Goal: Task Accomplishment & Management: Use online tool/utility

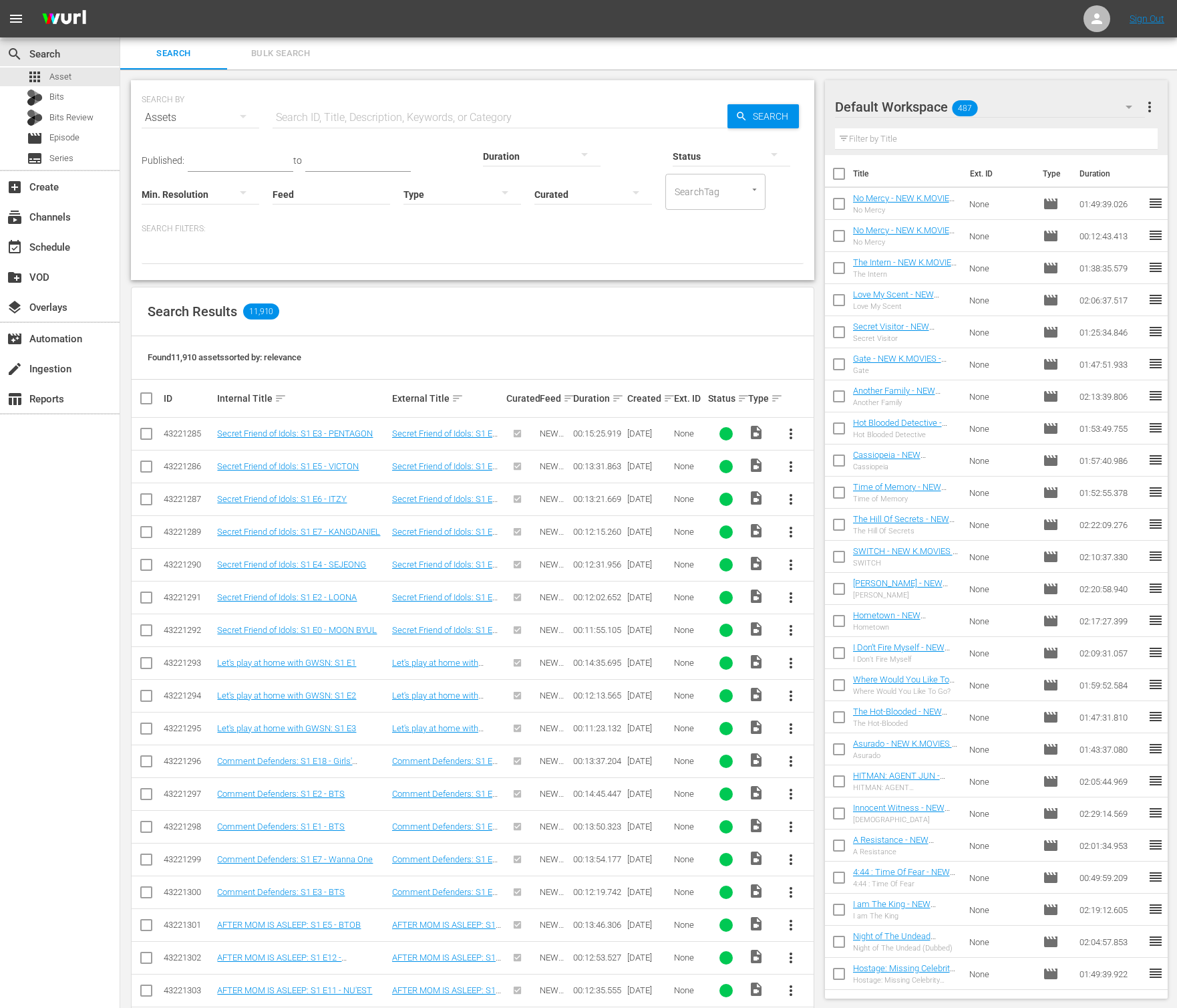
click at [377, 115] on input "text" at bounding box center [500, 117] width 455 height 32
type input "ㅡ"
type input "mean street"
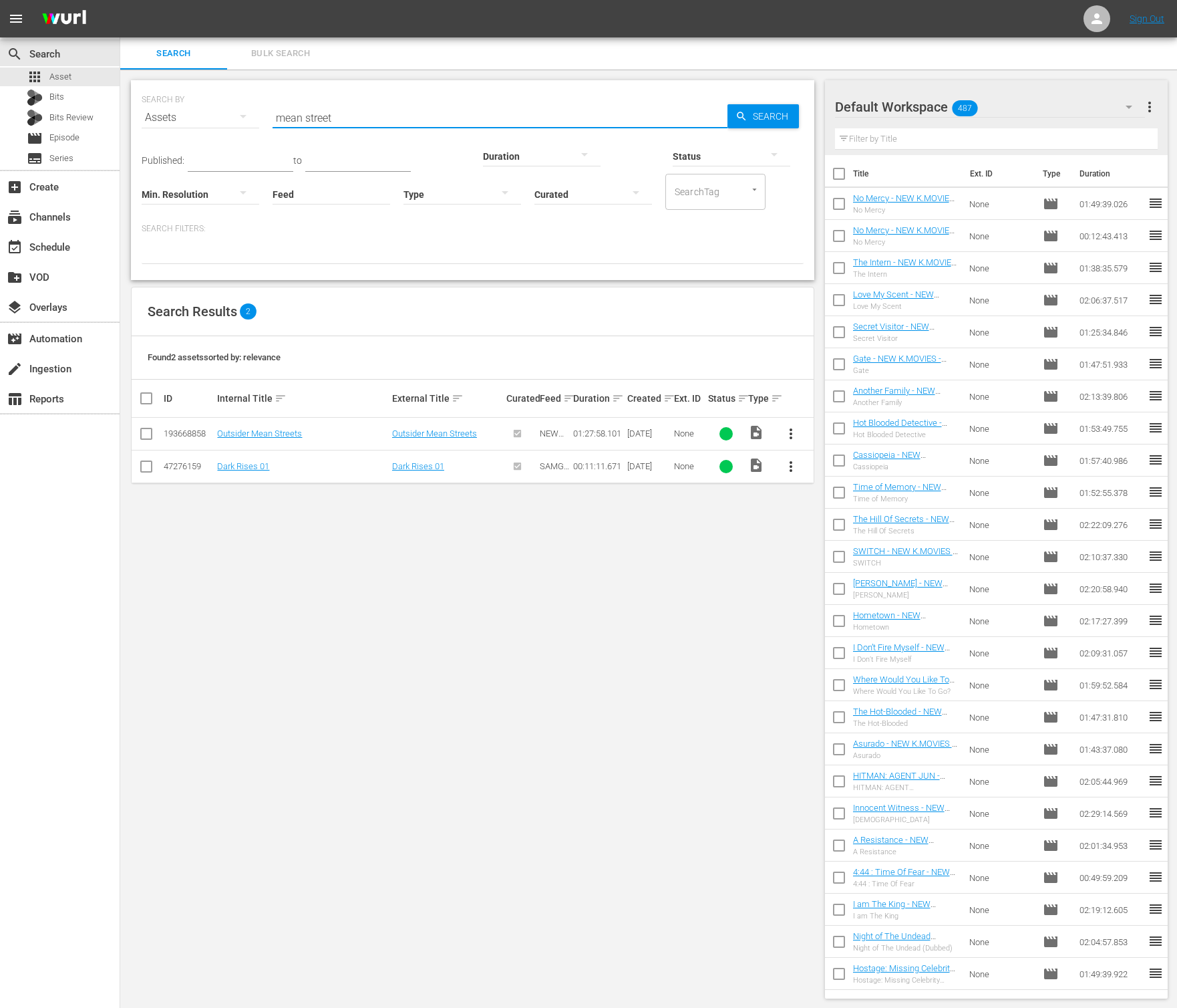
click at [516, 323] on div "Search Results 2" at bounding box center [472, 311] width 682 height 49
click at [778, 431] on button "more_vert" at bounding box center [791, 433] width 32 height 32
click at [813, 523] on div "Episode" at bounding box center [863, 535] width 112 height 32
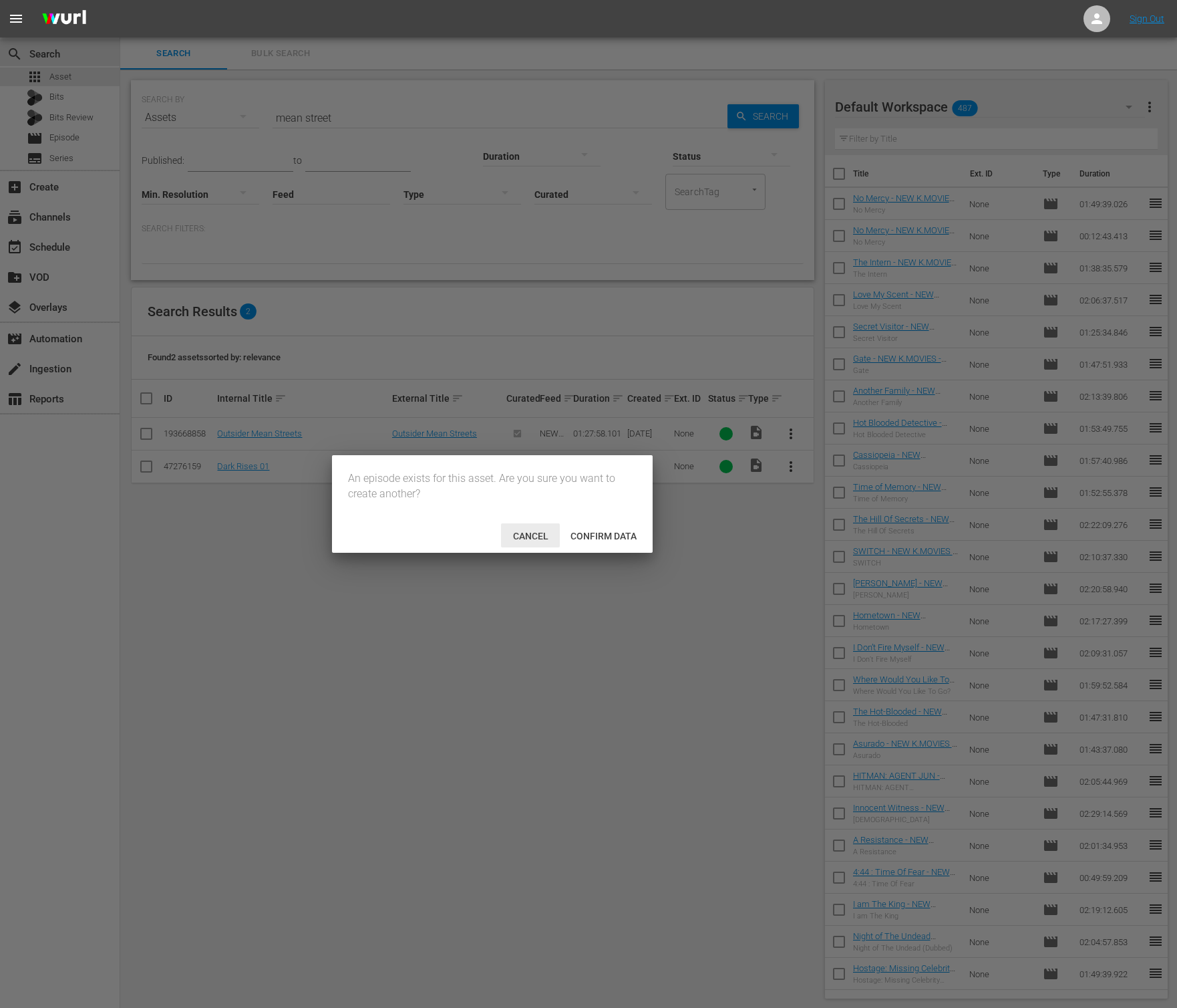
click at [508, 531] on span "Cancel" at bounding box center [531, 536] width 57 height 11
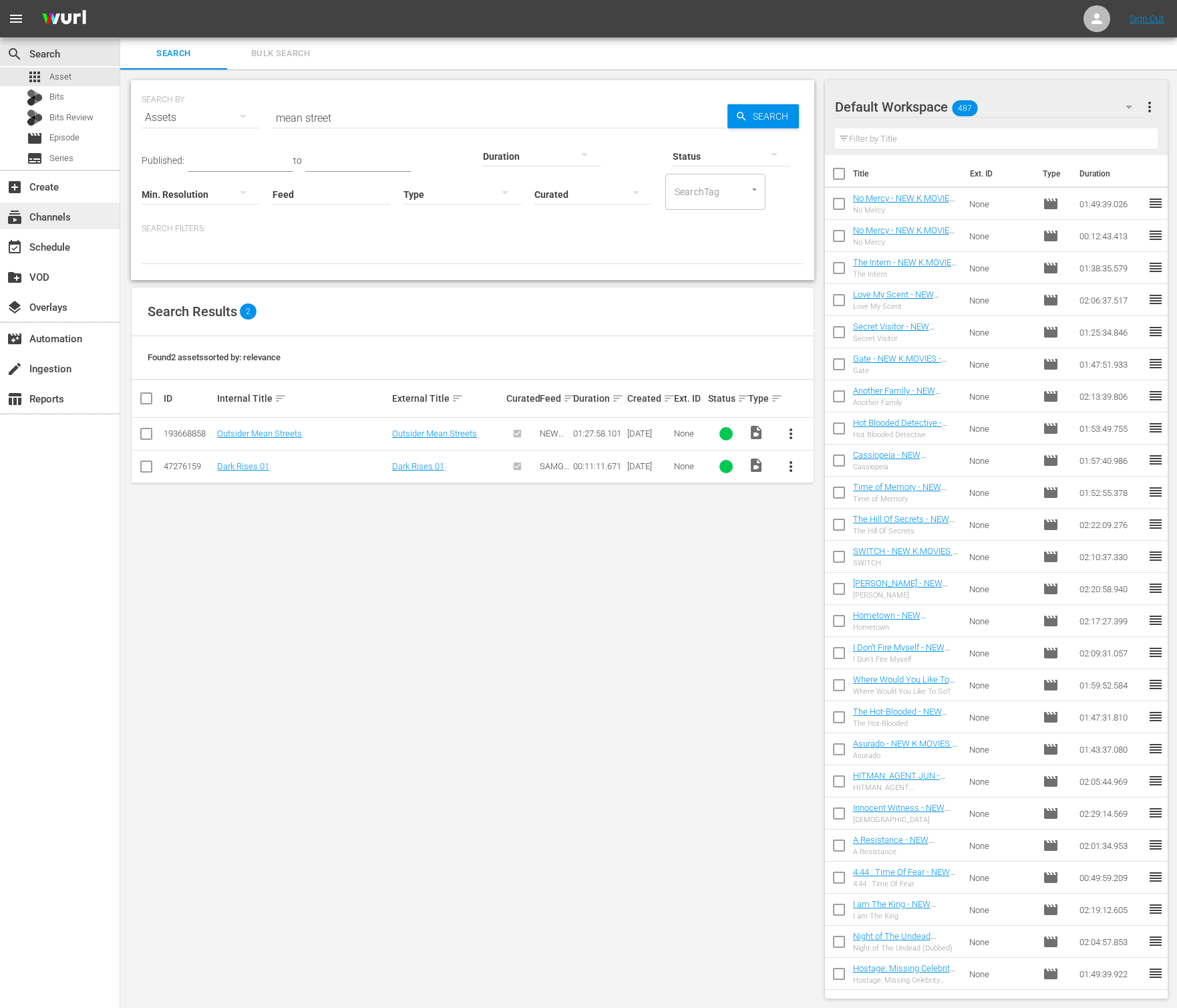
click at [59, 221] on div "subscriptions Channels" at bounding box center [37, 215] width 75 height 12
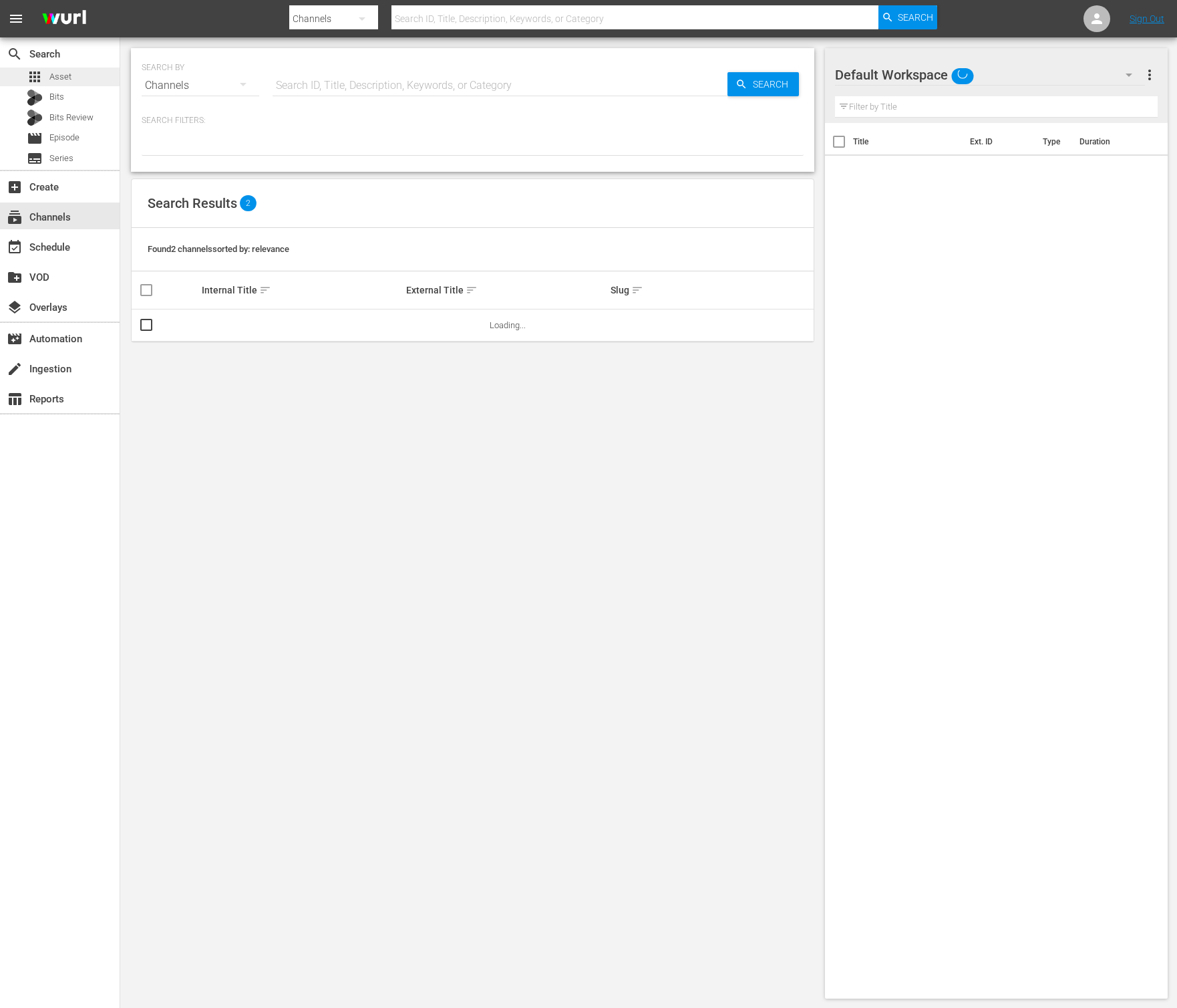
click at [107, 81] on div "apps Asset" at bounding box center [60, 76] width 120 height 19
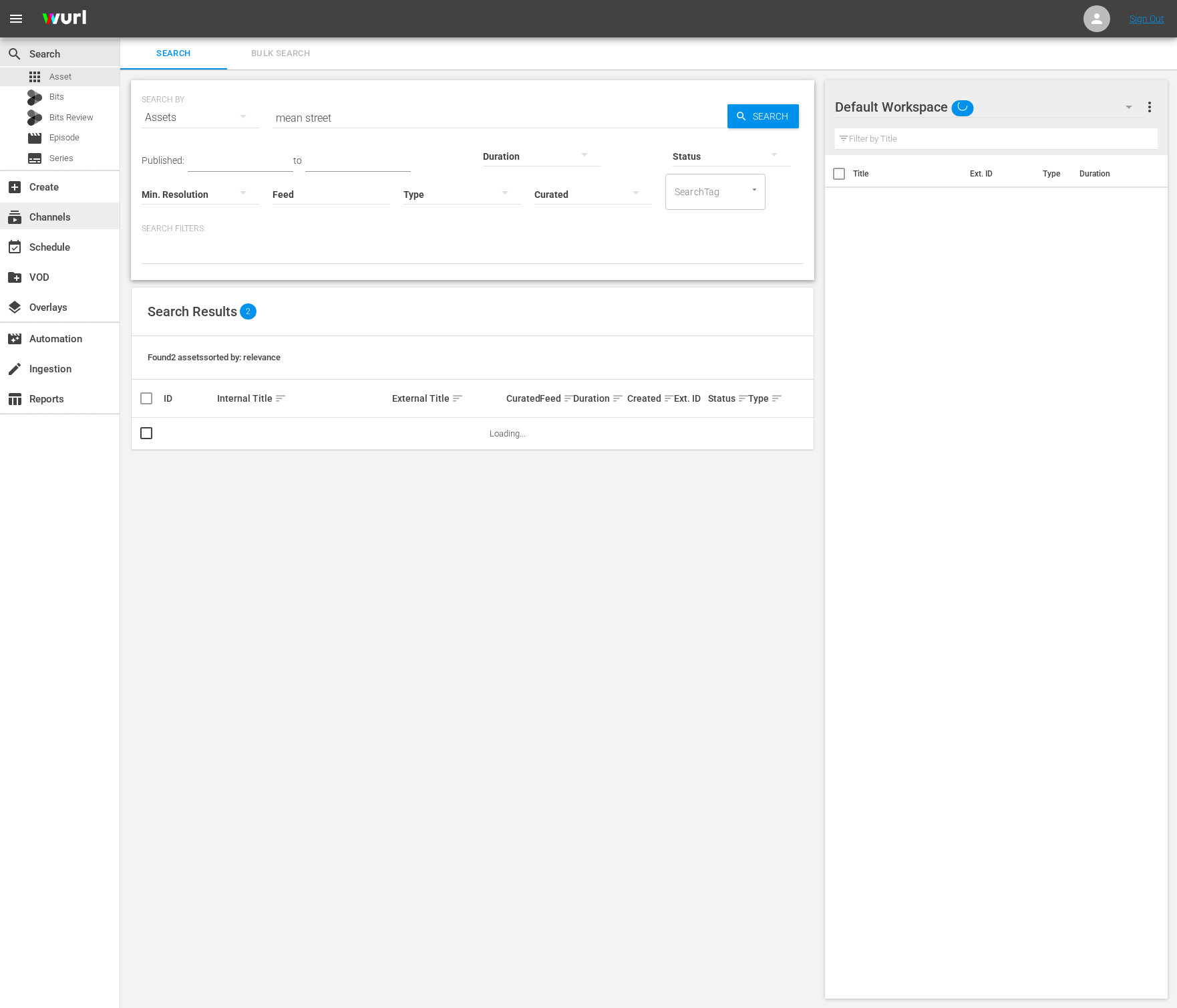
click at [46, 221] on div "subscriptions Channels" at bounding box center [37, 215] width 75 height 12
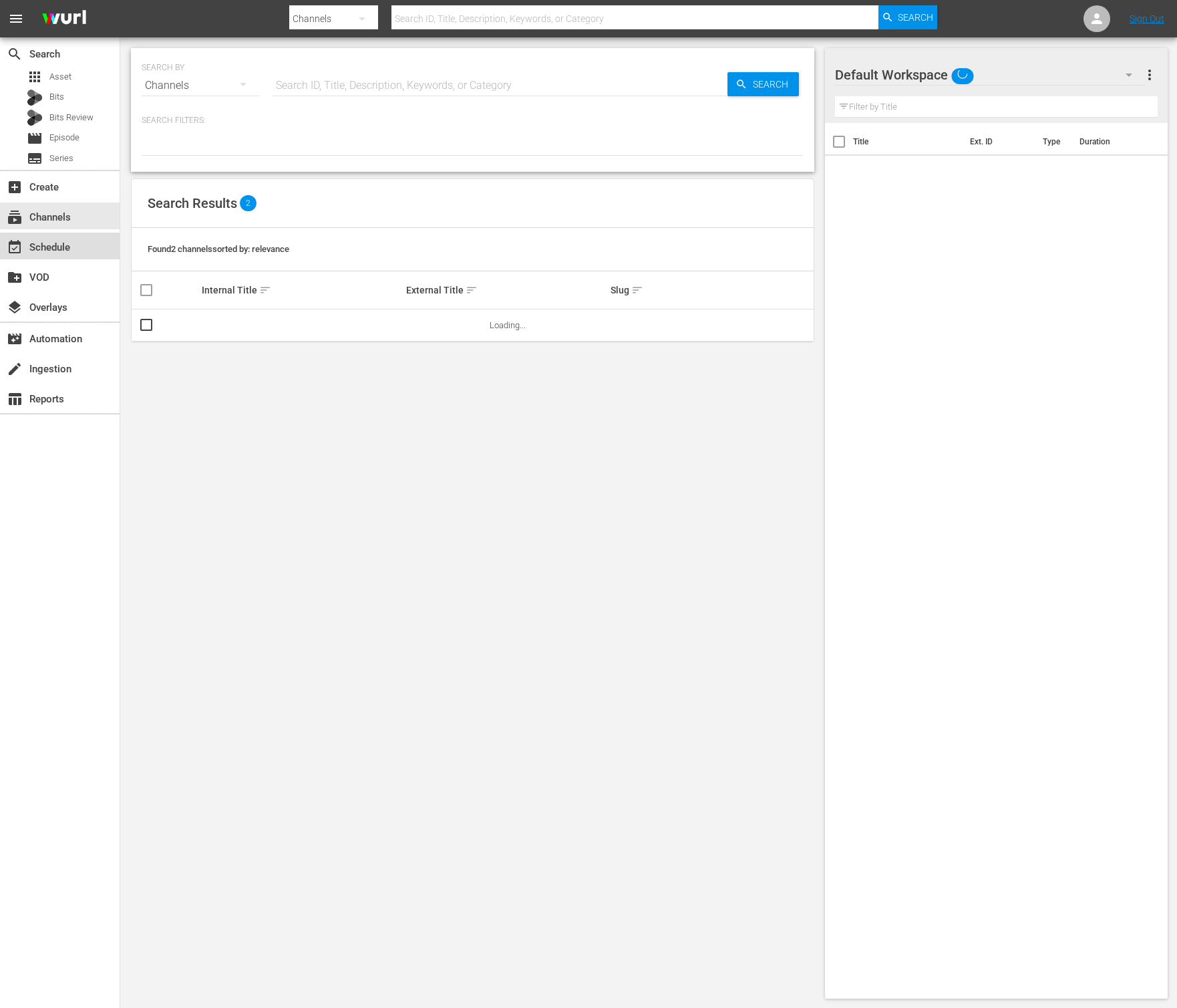
click at [40, 236] on div "event_available Schedule" at bounding box center [60, 245] width 120 height 26
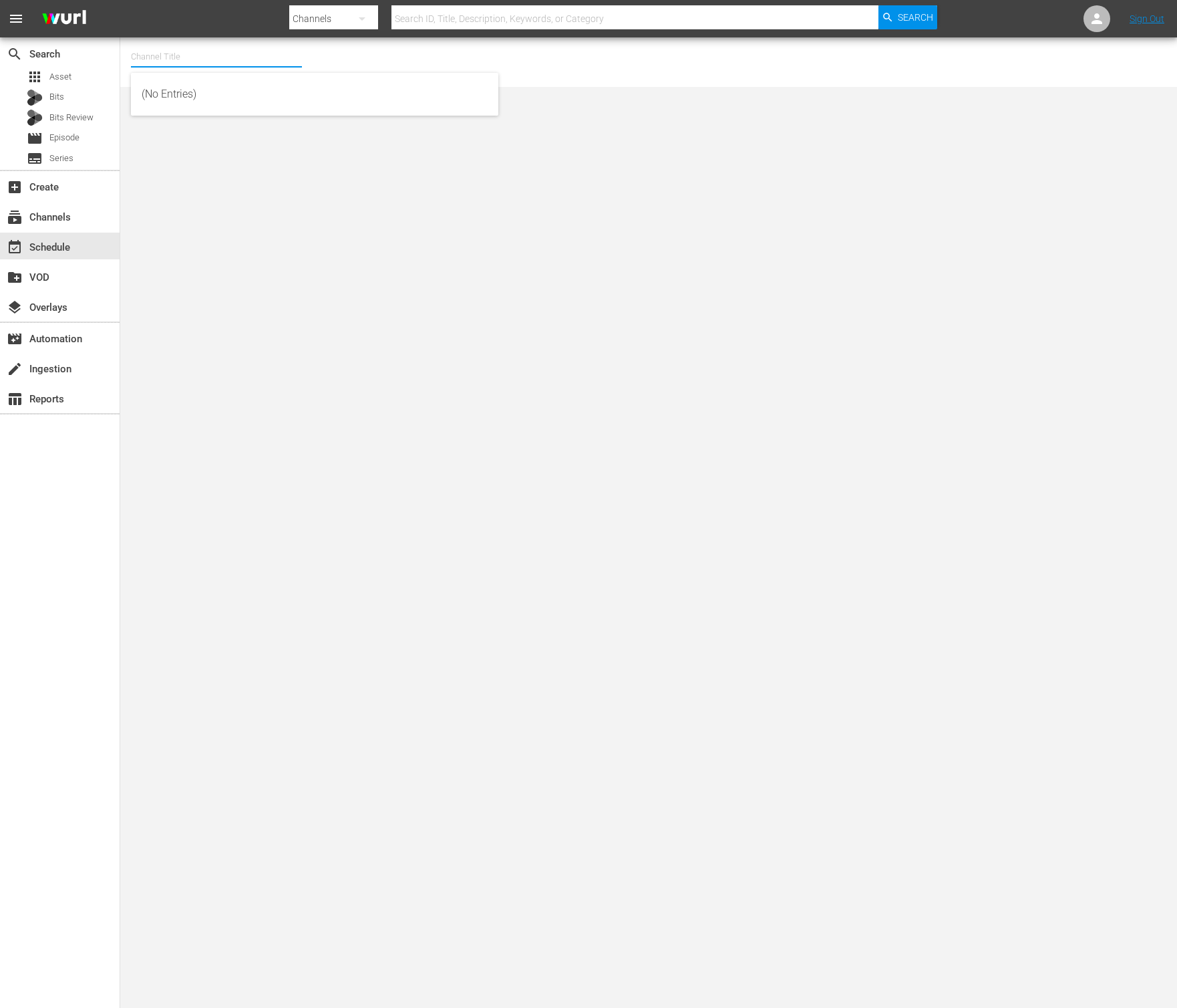
click at [268, 45] on input "text" at bounding box center [216, 57] width 171 height 32
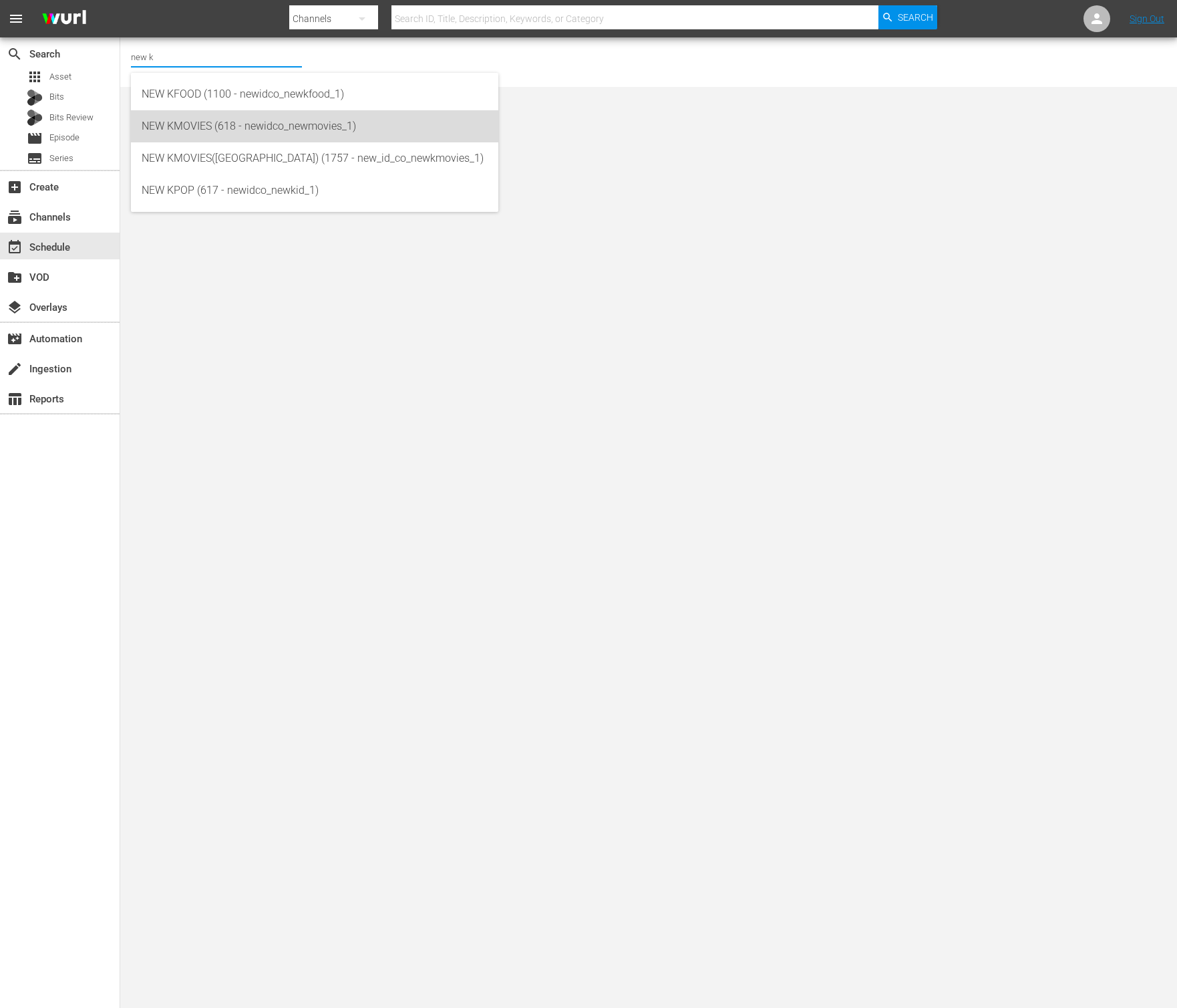
click at [449, 137] on div "NEW KMOVIES (618 - newidco_newmovies_1)" at bounding box center [314, 126] width 346 height 32
type input "NEW KMOVIES (618 - newidco_newmovies_1)"
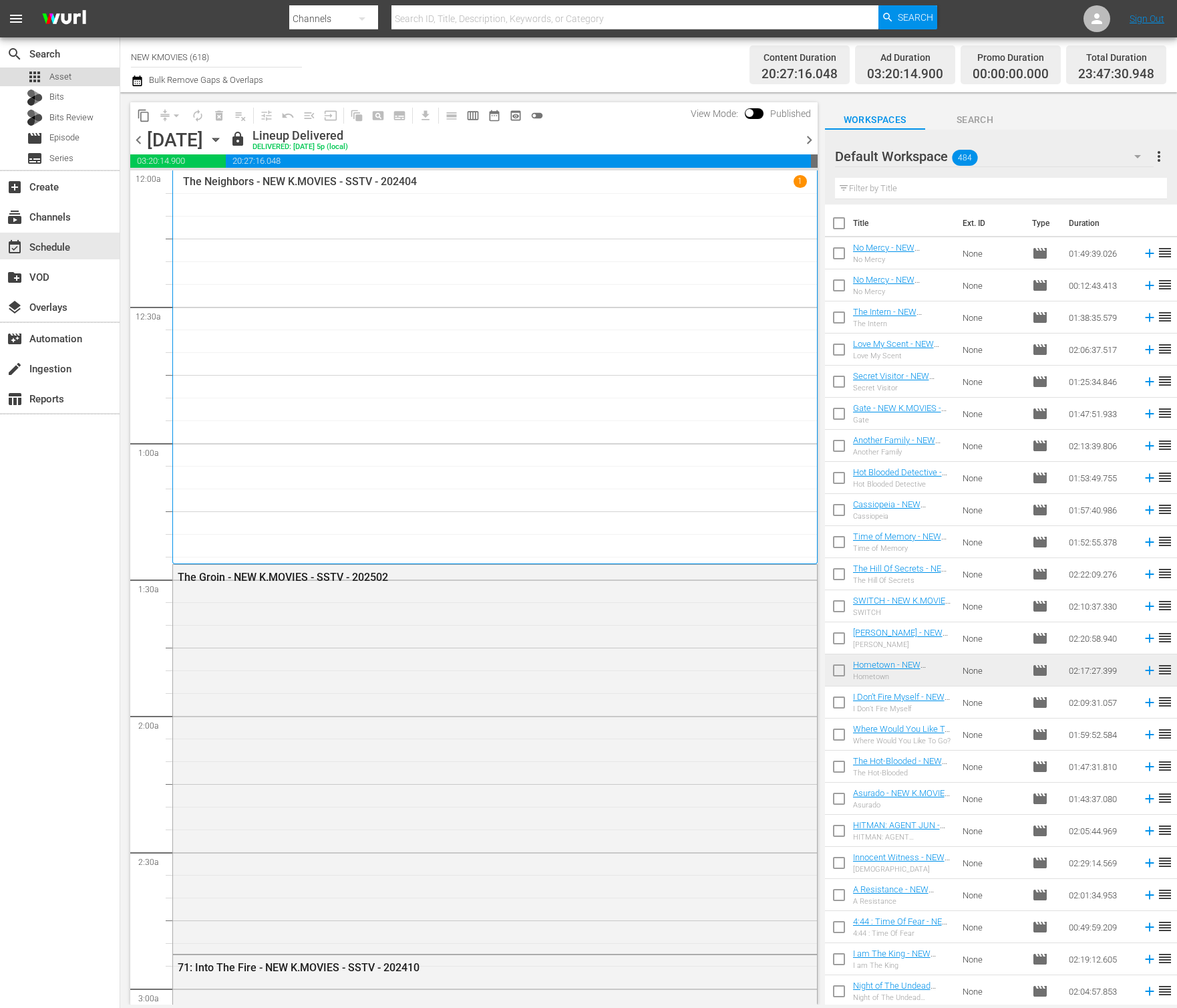
click at [72, 81] on div "apps Asset" at bounding box center [60, 76] width 120 height 19
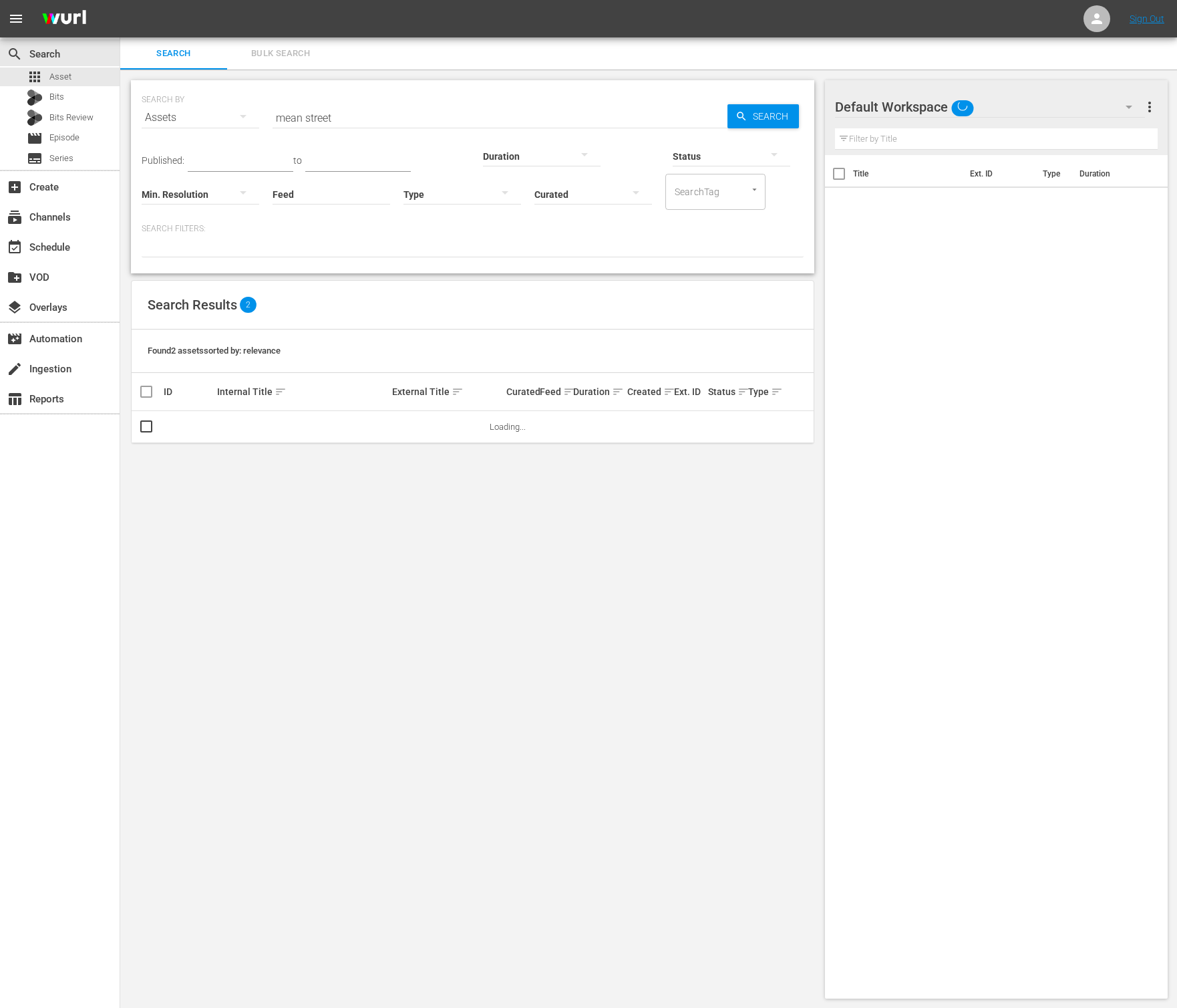
click at [582, 118] on input "mean street" at bounding box center [500, 117] width 455 height 32
click at [79, 139] on span "Episode" at bounding box center [64, 138] width 30 height 14
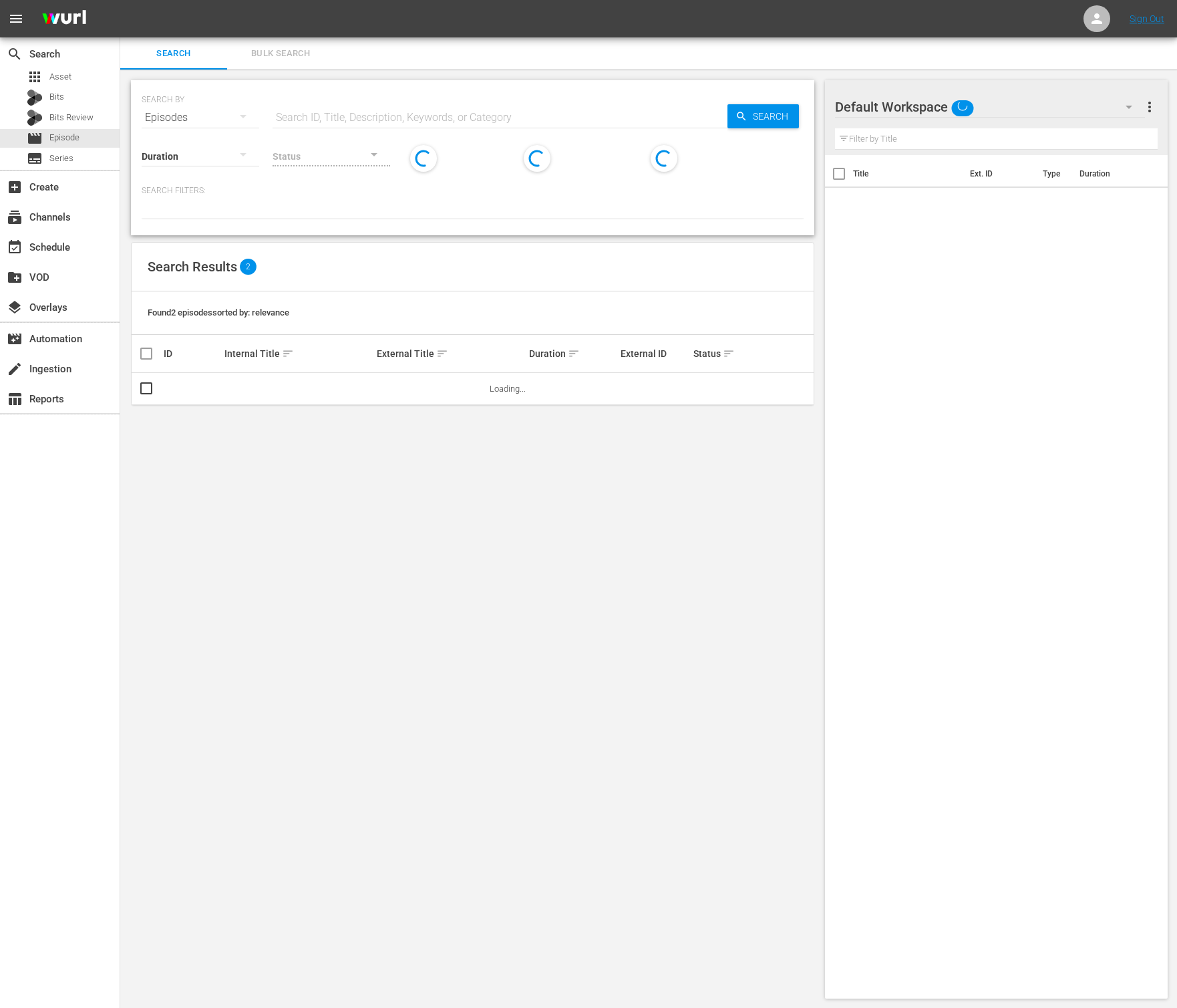
click at [377, 120] on input "text" at bounding box center [500, 117] width 455 height 32
type input "n"
type input "mean"
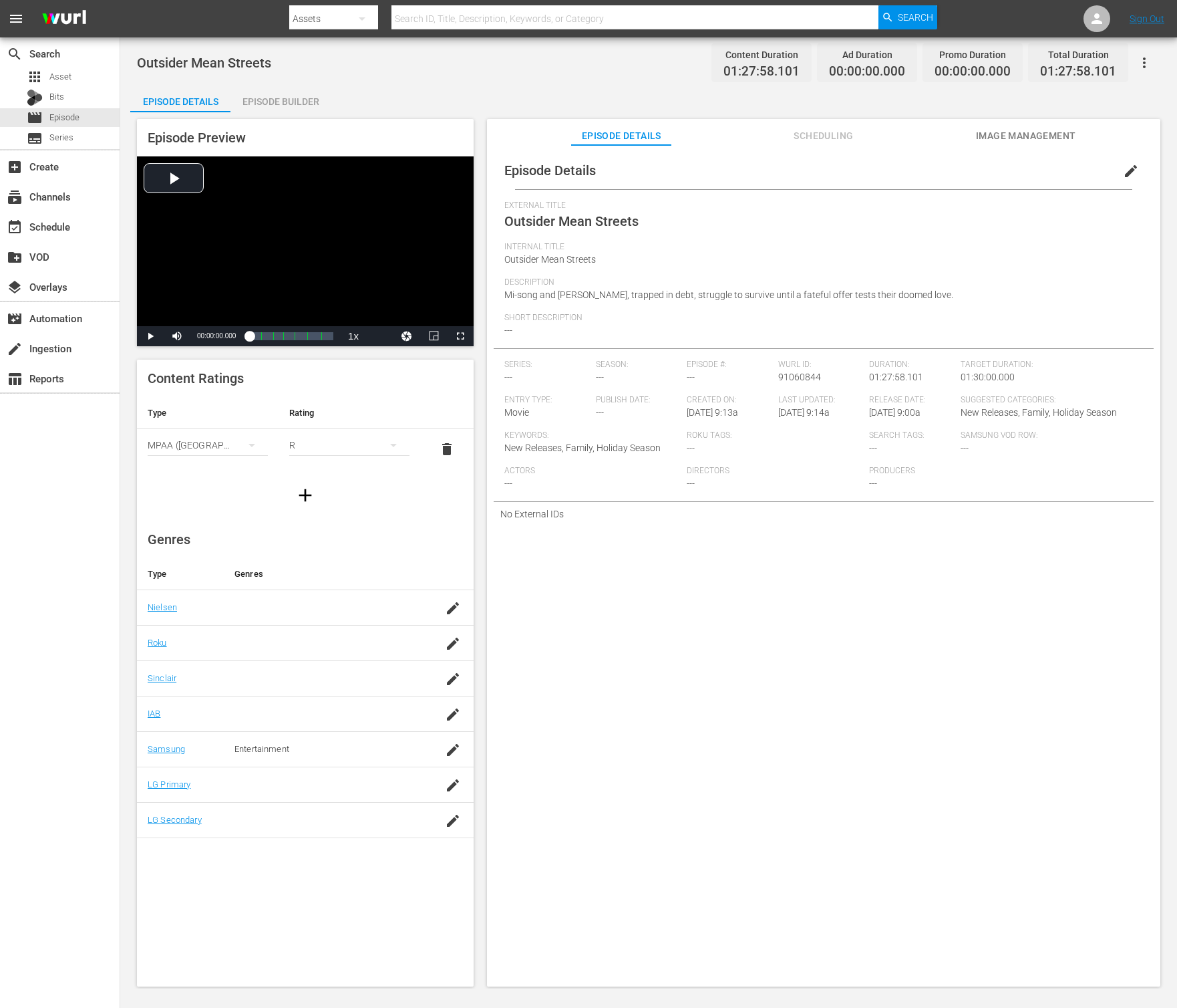
click at [1123, 175] on span "edit" at bounding box center [1131, 171] width 16 height 16
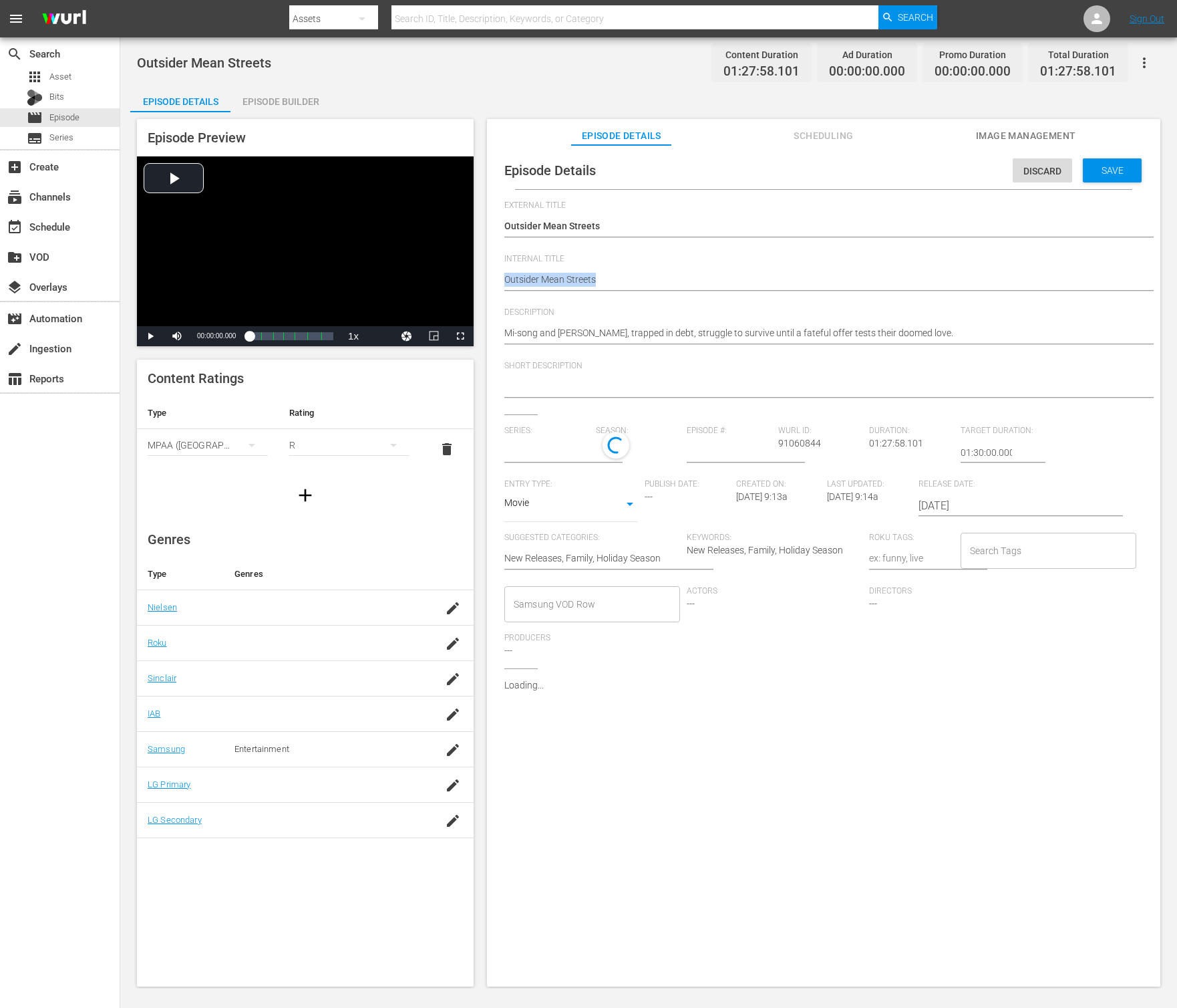
drag, startPoint x: 787, startPoint y: 292, endPoint x: 793, endPoint y: 279, distance: 14.3
click at [787, 291] on div "Outsider Mean Streets Outsider Mean Streets" at bounding box center [821, 280] width 632 height 32
type textarea "Outsider Mean Streets"
type textarea "Outsider Mean Streets -"
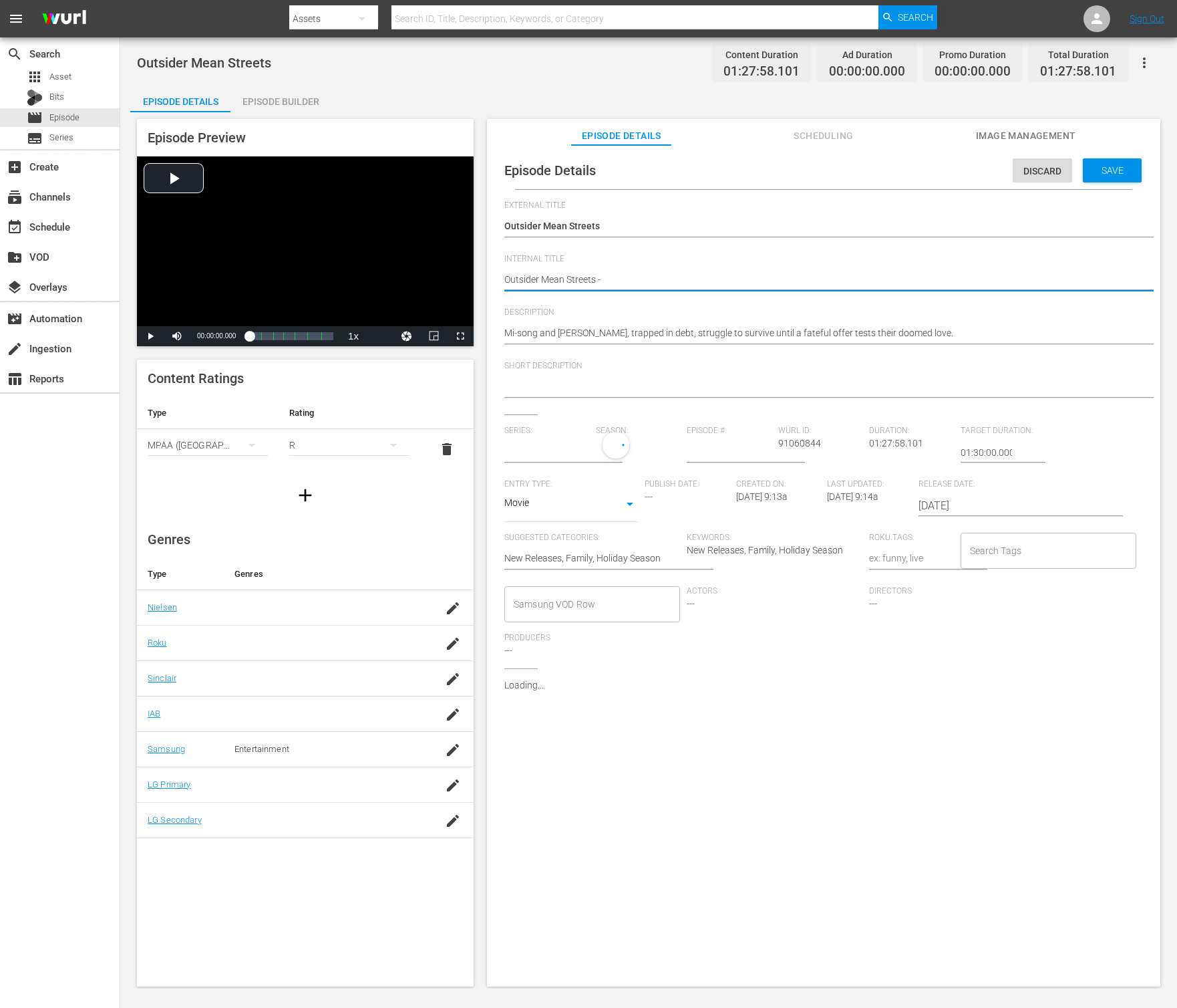
type textarea "Outsider Mean Streets -"
type textarea "Outsider Mean Streets - N"
type textarea "Outsider Mean Streets - [GEOGRAPHIC_DATA]"
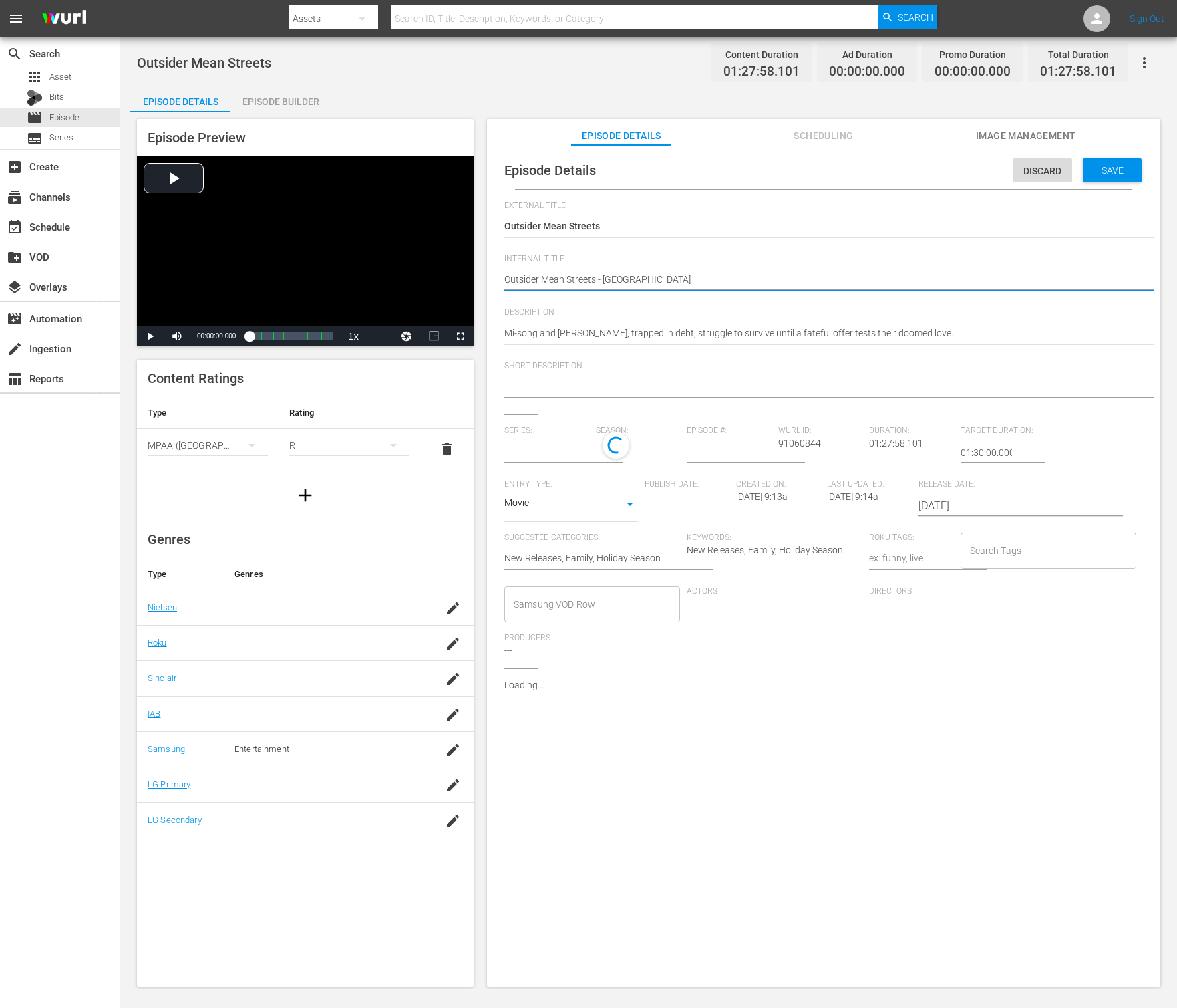
type textarea "Outsider Mean Streets - NEW"
type textarea "Outsider Mean Streets - NEW K"
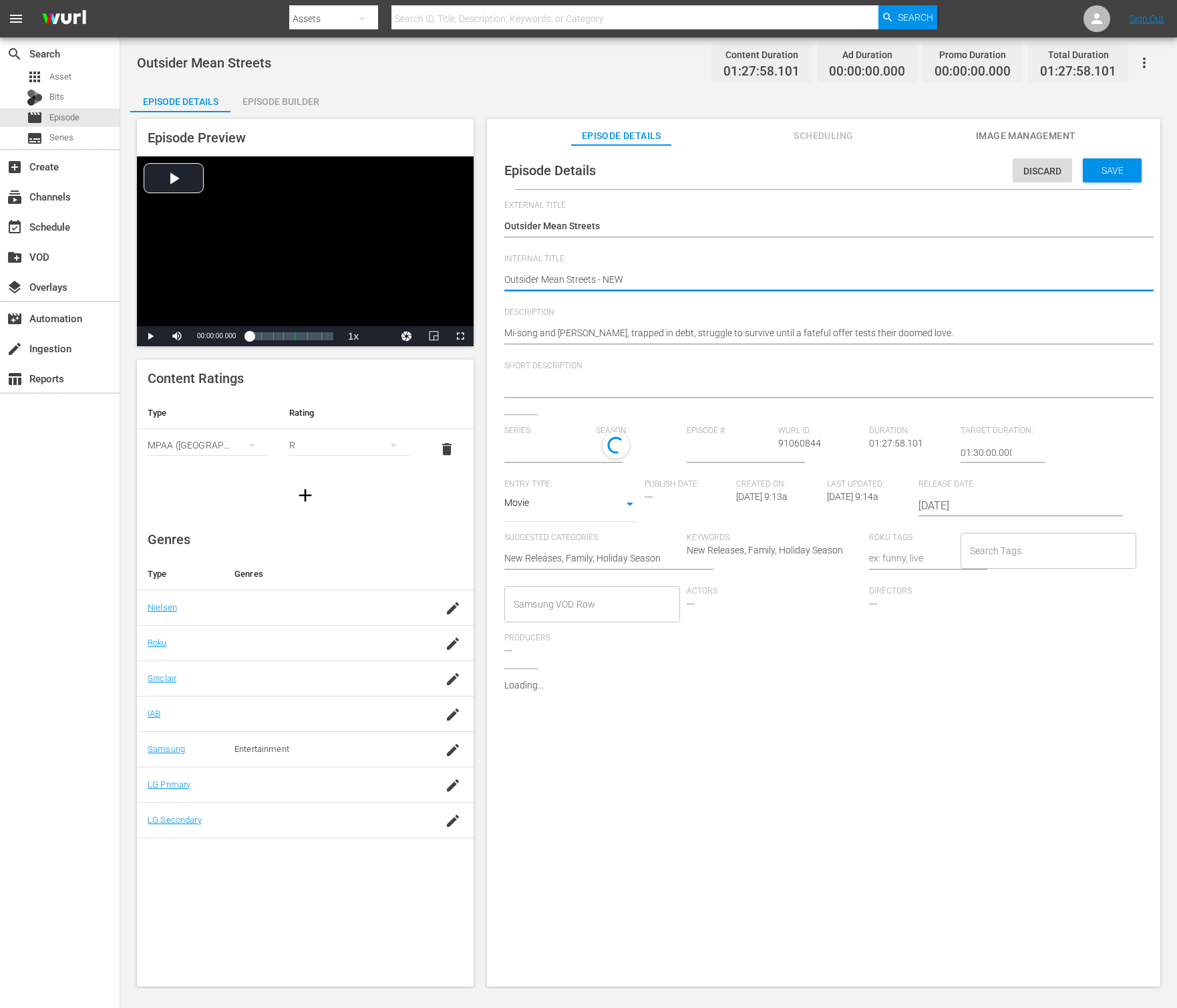
type textarea "Outsider Mean Streets - NEW K"
type textarea "Outsider Mean Streets - NEW Km"
type textarea "Outsider Mean Streets - NEW KmO"
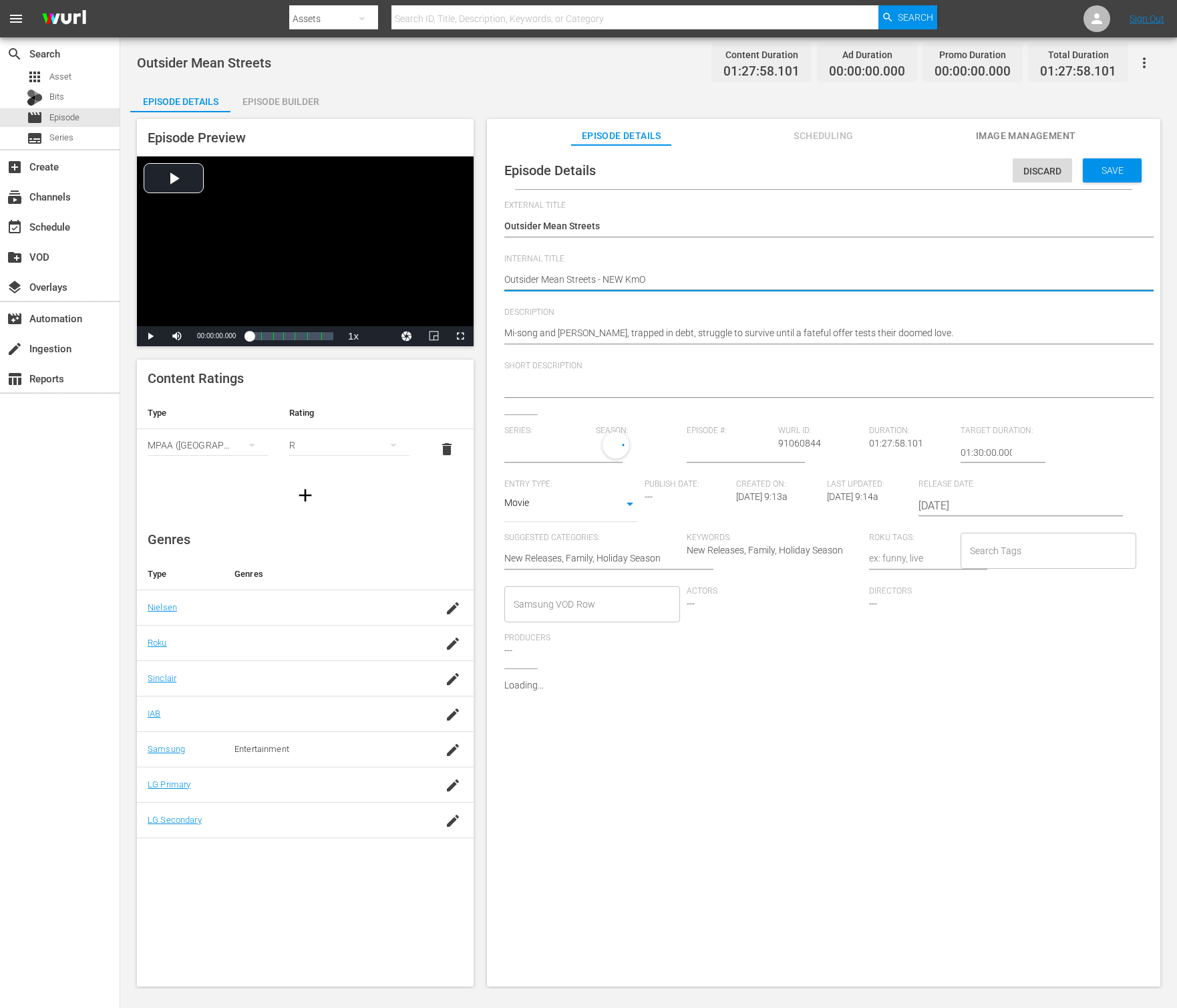
type textarea "Outsider Mean Streets - NEW Km"
type textarea "Outsider Mean Streets - NEW K"
type textarea "Outsider Mean Streets - NEW K."
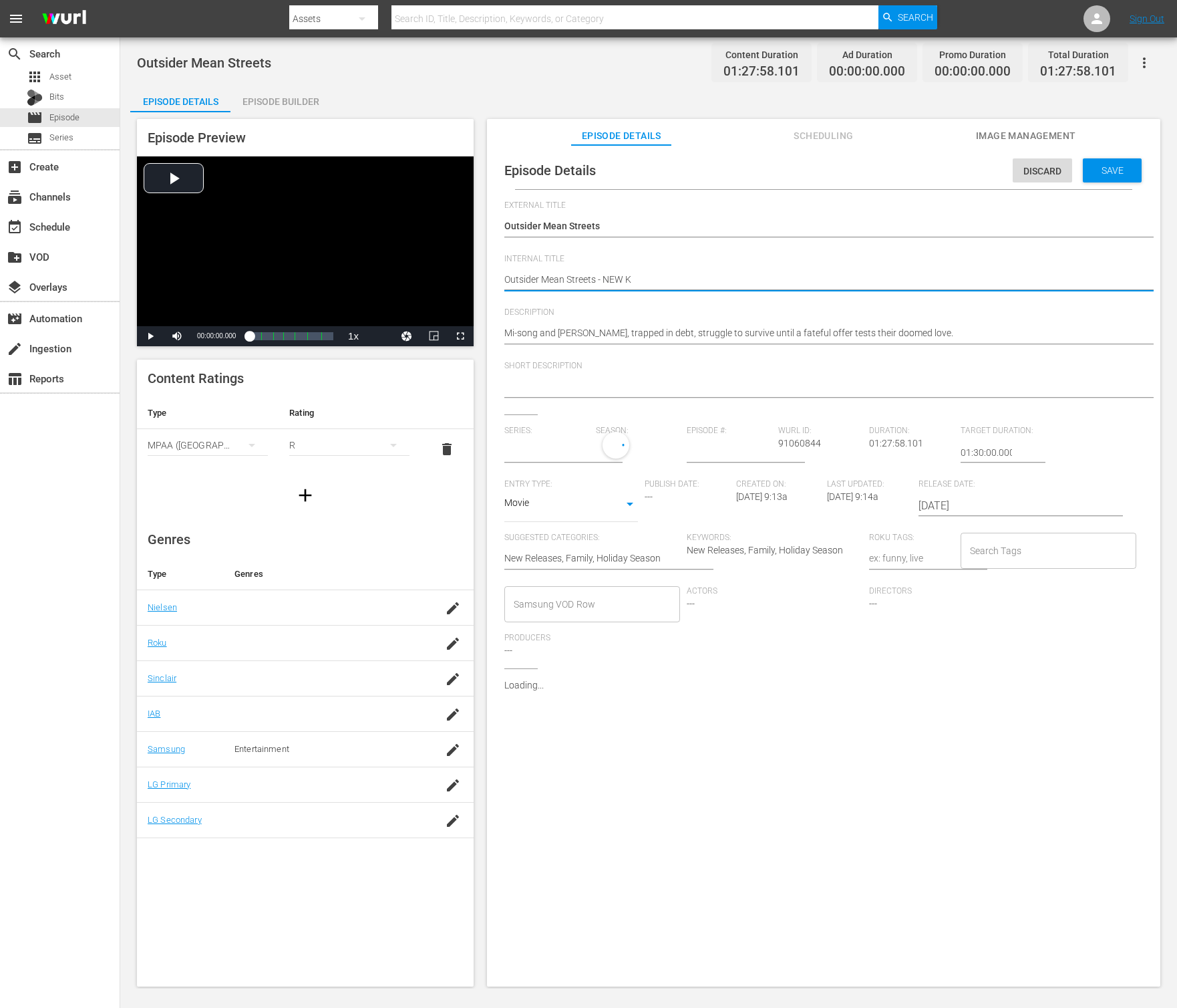
type textarea "Outsider Mean Streets - NEW K."
type textarea "Outsider Mean Streets - NEW K.M"
type textarea "Outsider Mean Streets - NEW [DOMAIN_NAME]"
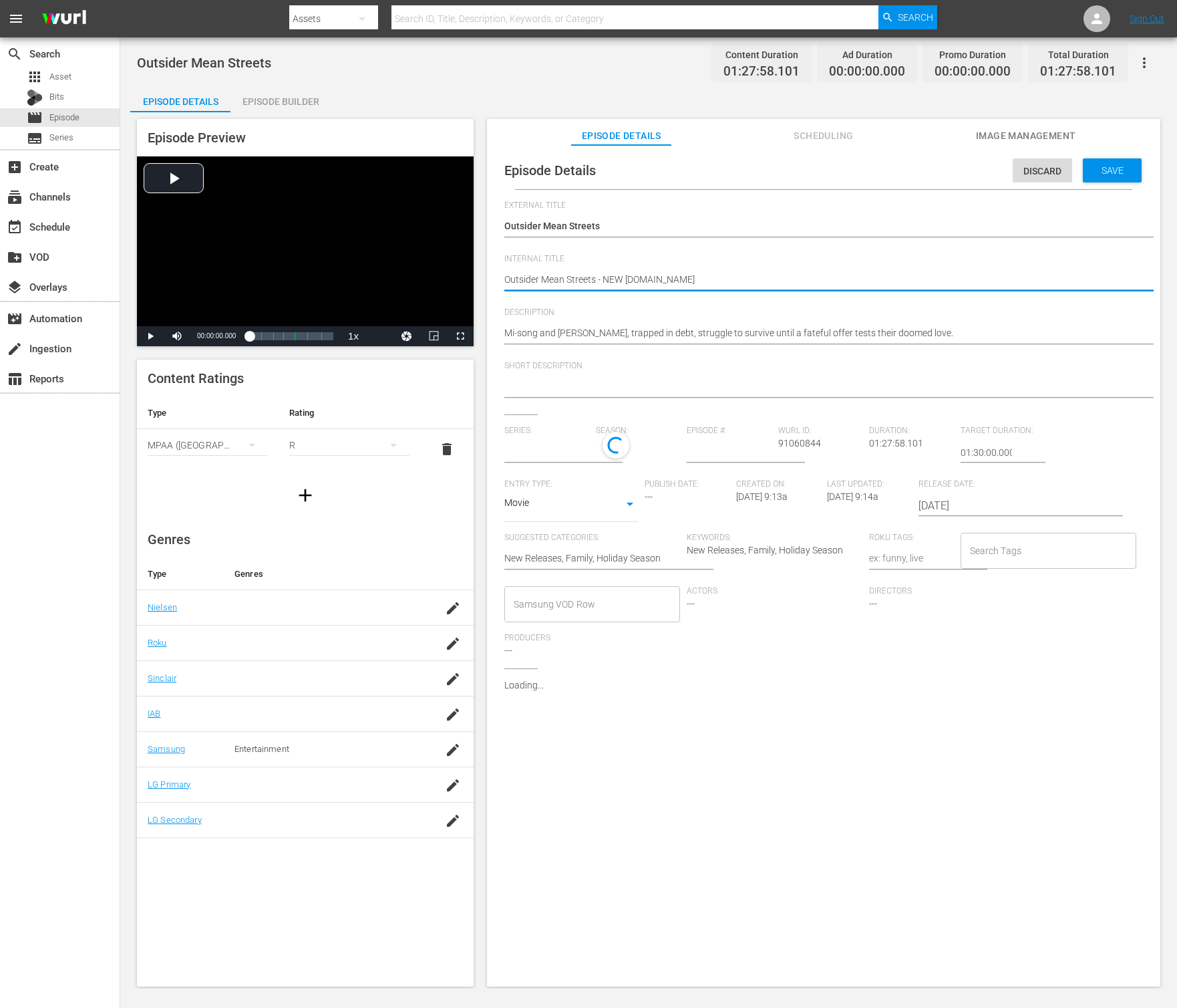
type textarea "Outsider Mean Streets - NEW K.MOV"
type textarea "Outsider Mean Streets - NEW K.MOVI"
type textarea "Outsider Mean Streets - NEW [DOMAIN_NAME]"
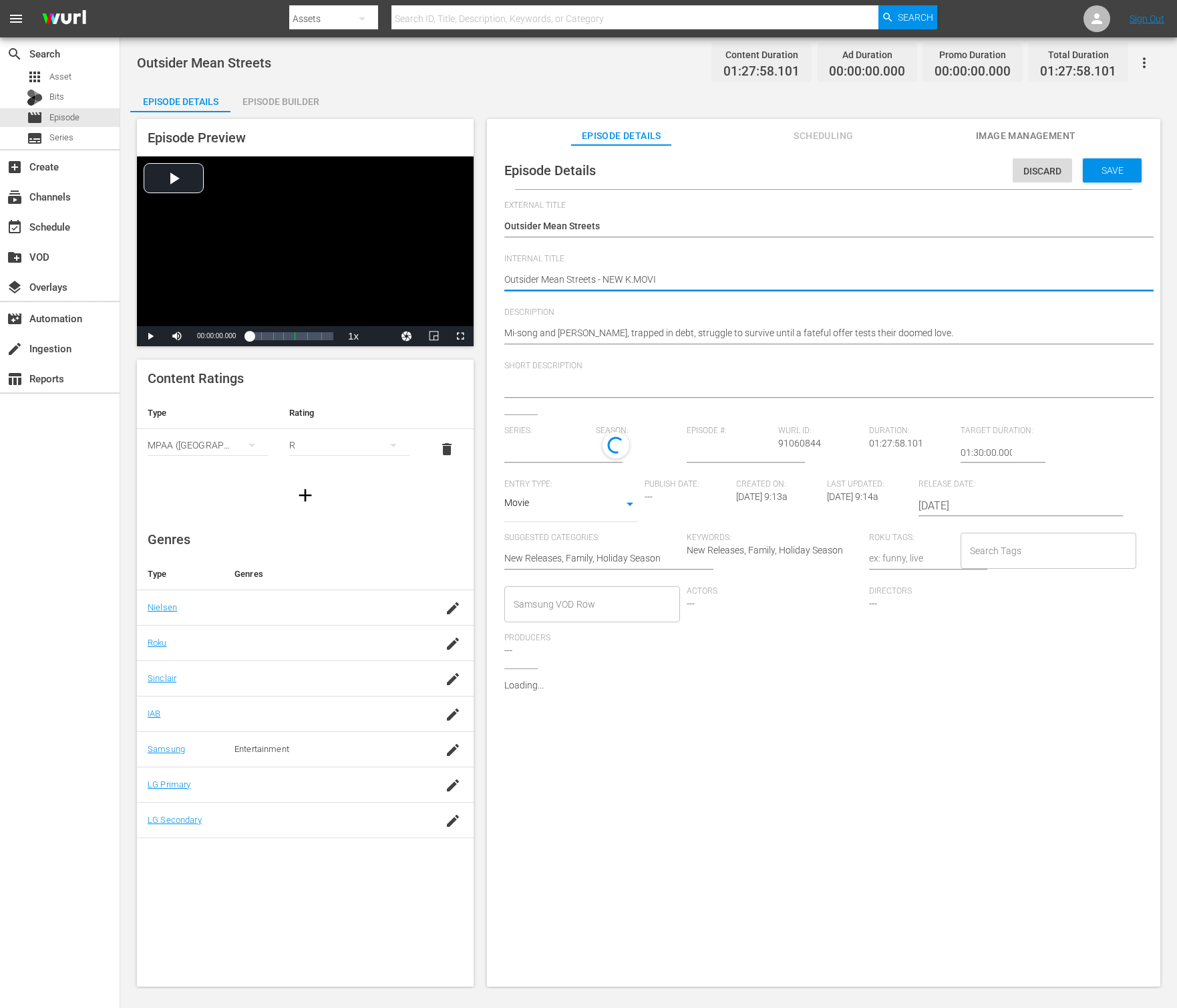
type textarea "Outsider Mean Streets - NEW [DOMAIN_NAME]"
type textarea "Outsider Mean Streets - NEW K.MOVIES"
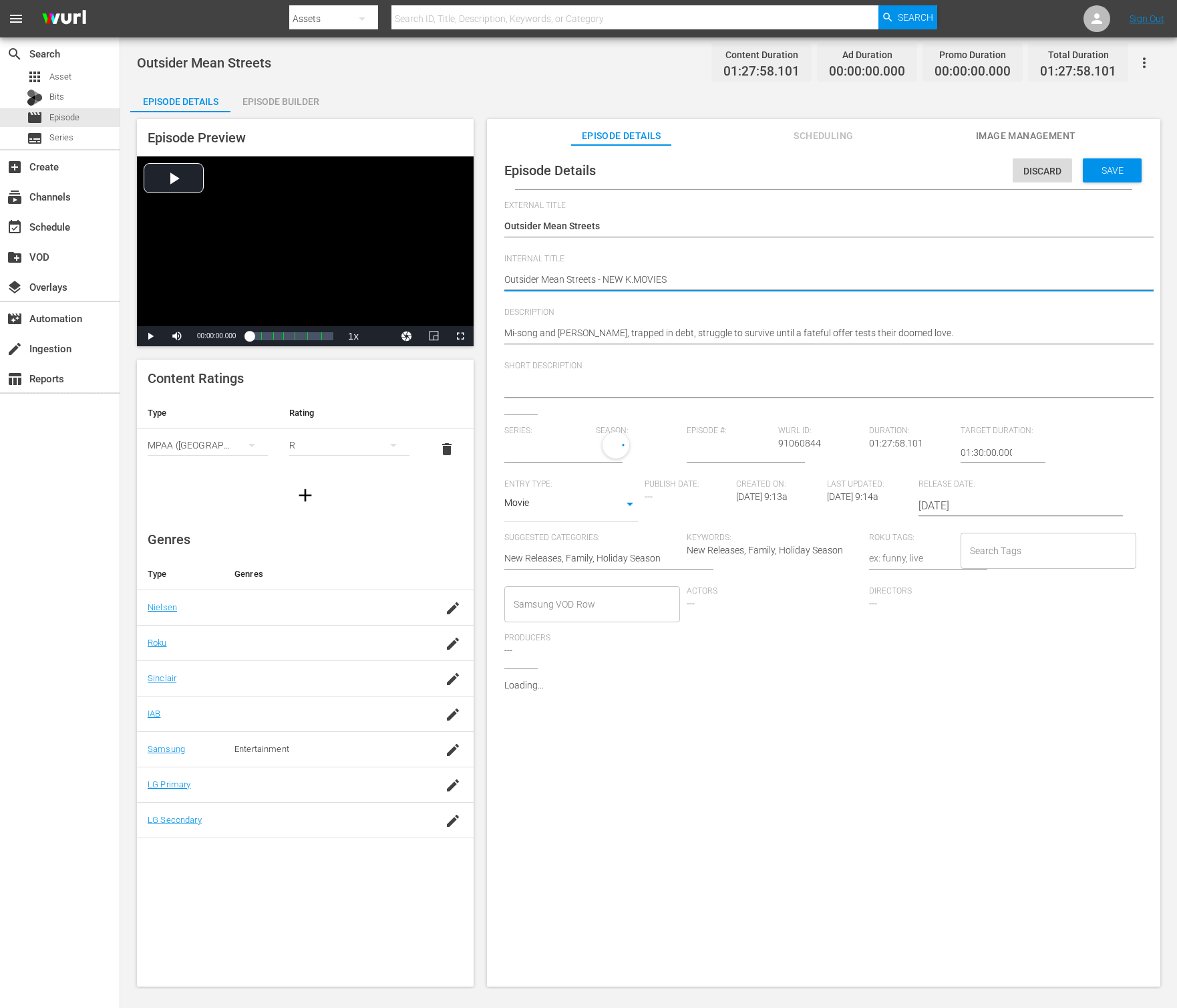
type textarea "Outsider Mean Streets - NEW K.MOVIES -"
type textarea "Outsider Mean Streets - NEW K.MOVIES - S"
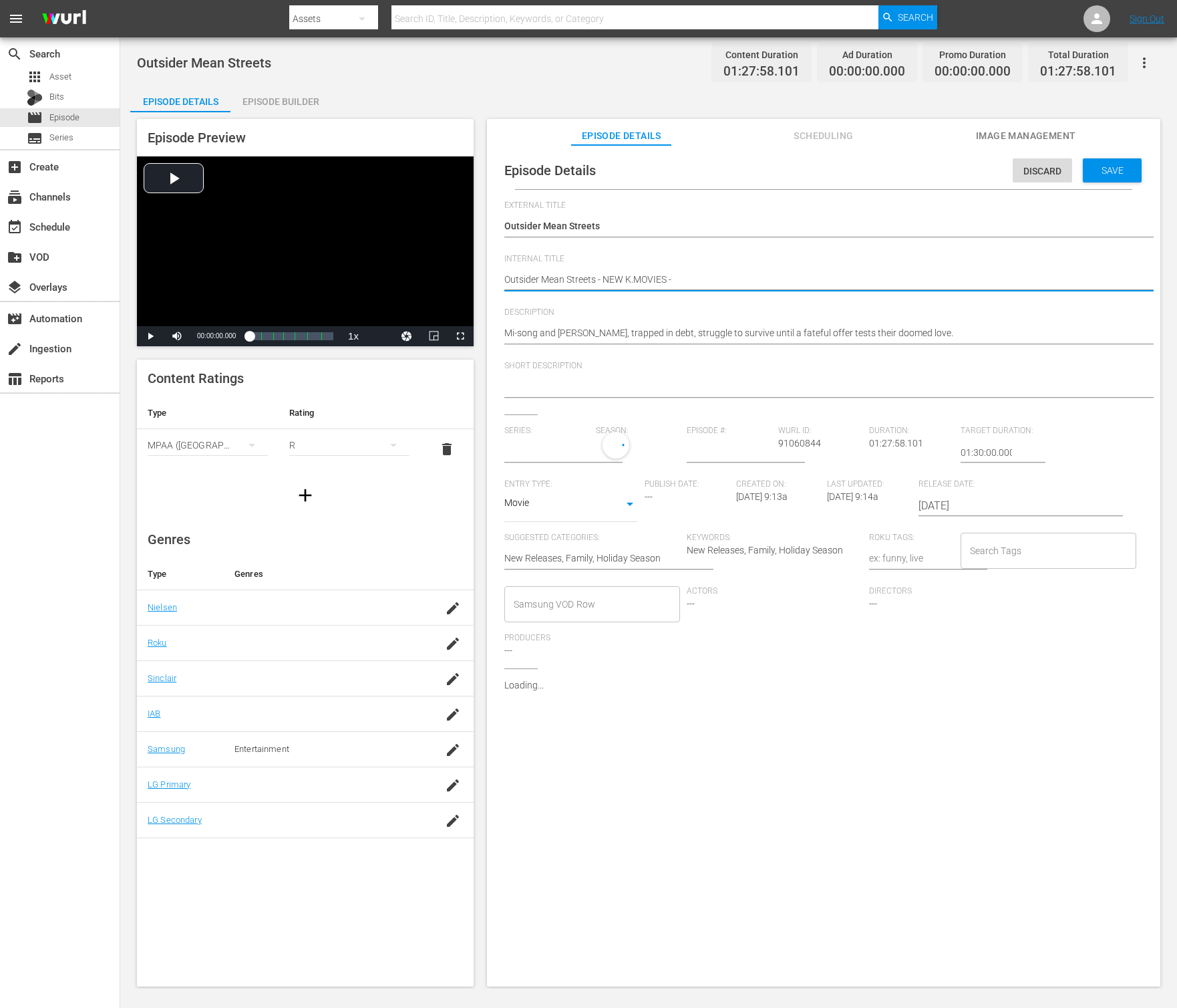
type textarea "Outsider Mean Streets - NEW K.MOVIES - S"
type textarea "Outsider Mean Streets - NEW K.MOVIES - SS"
type input "No Series"
type textarea "Outsider Mean Streets - NEW K.MOVIES - SST"
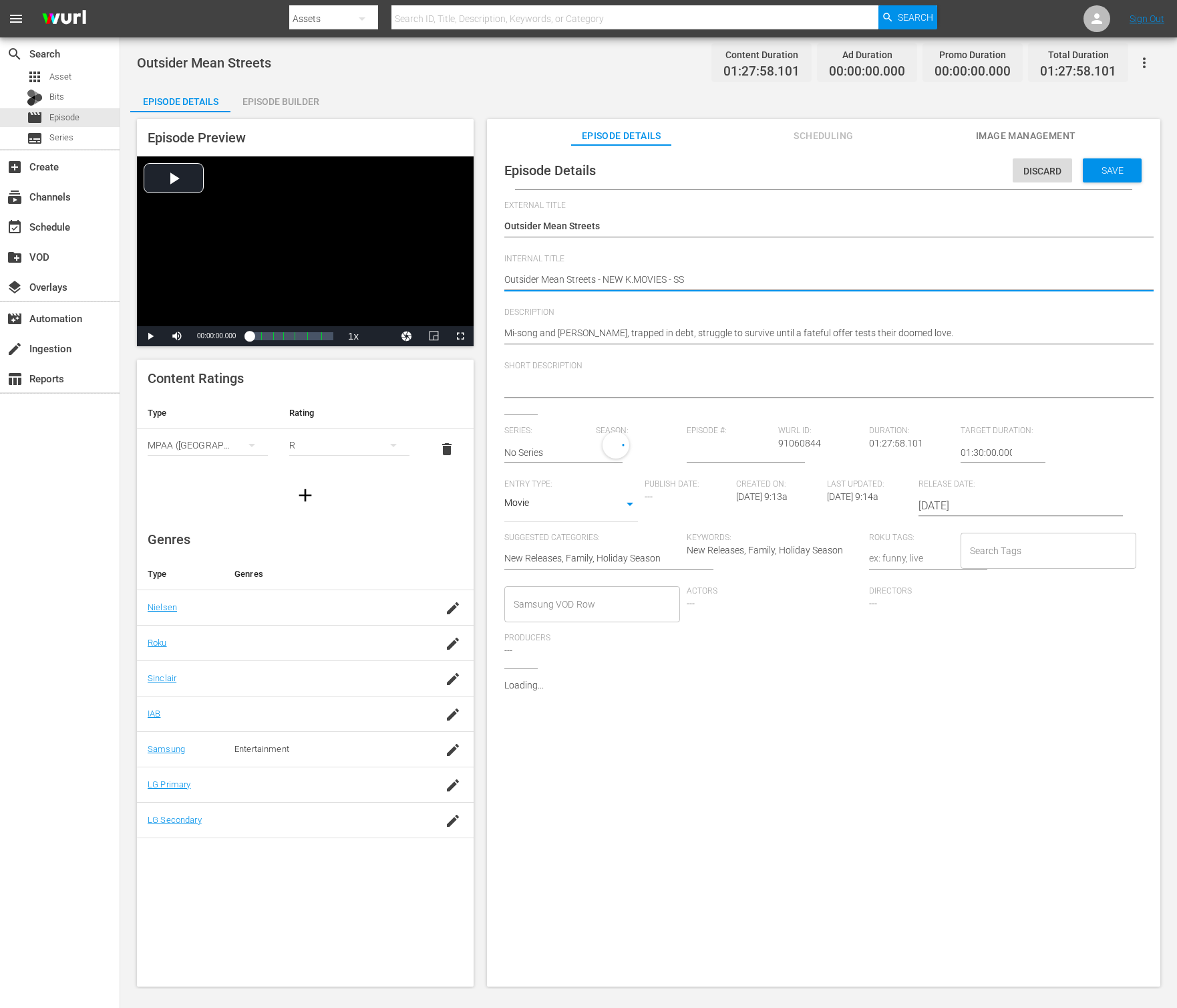
type textarea "Outsider Mean Streets - NEW K.MOVIES - SST"
type textarea "Outsider Mean Streets - NEW K.MOVIES - SSTV"
type textarea "Outsider Mean Streets - NEW K.MOVIES - SSTV_"
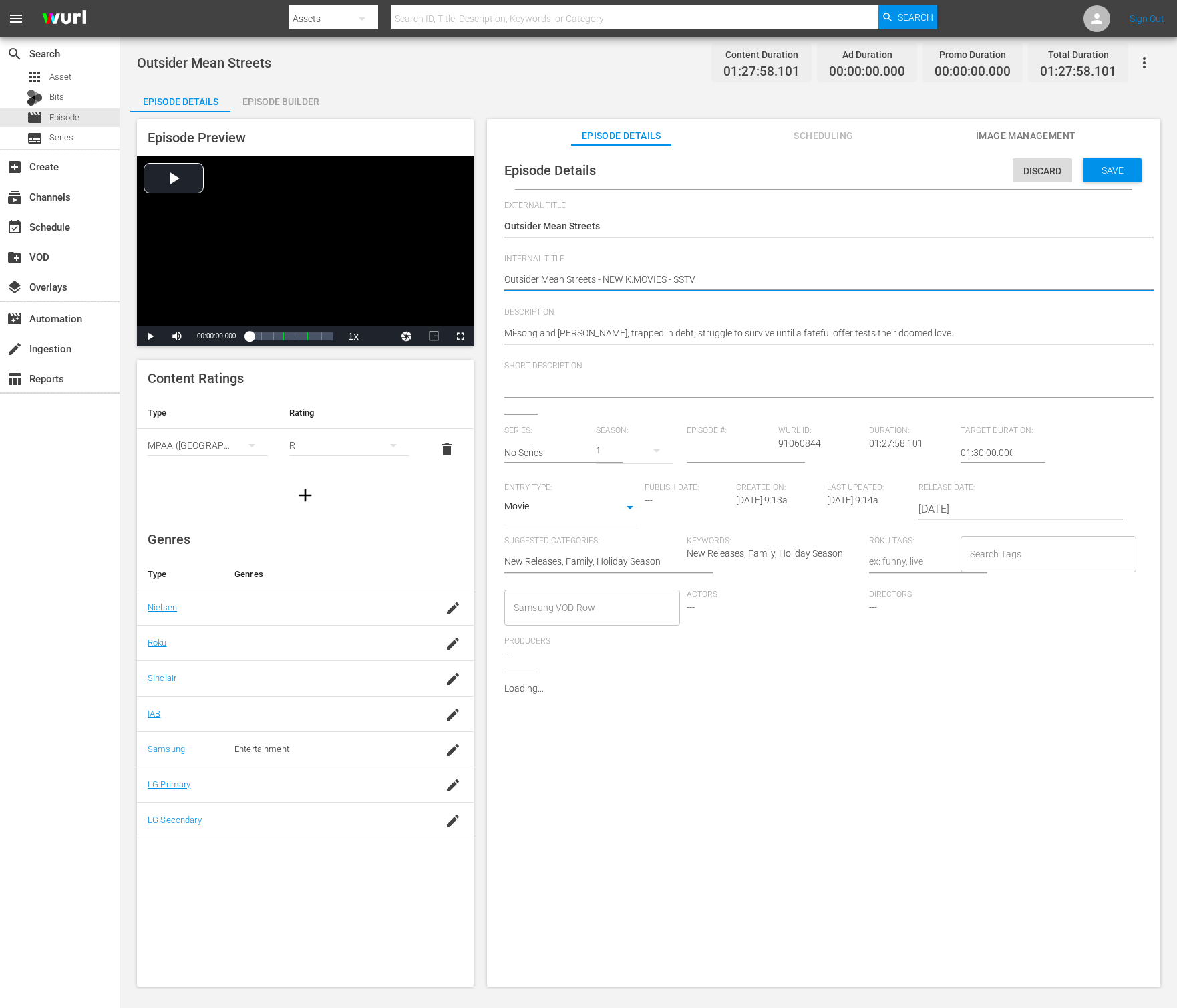
type textarea "Outsider Mean Streets - NEW K.MOVIES - SSTV_"
type textarea "Outsider Mean Streets - NEW K.MOVIES - SSTV_ 2"
type textarea "Outsider Mean Streets - NEW K.MOVIES - SSTV_"
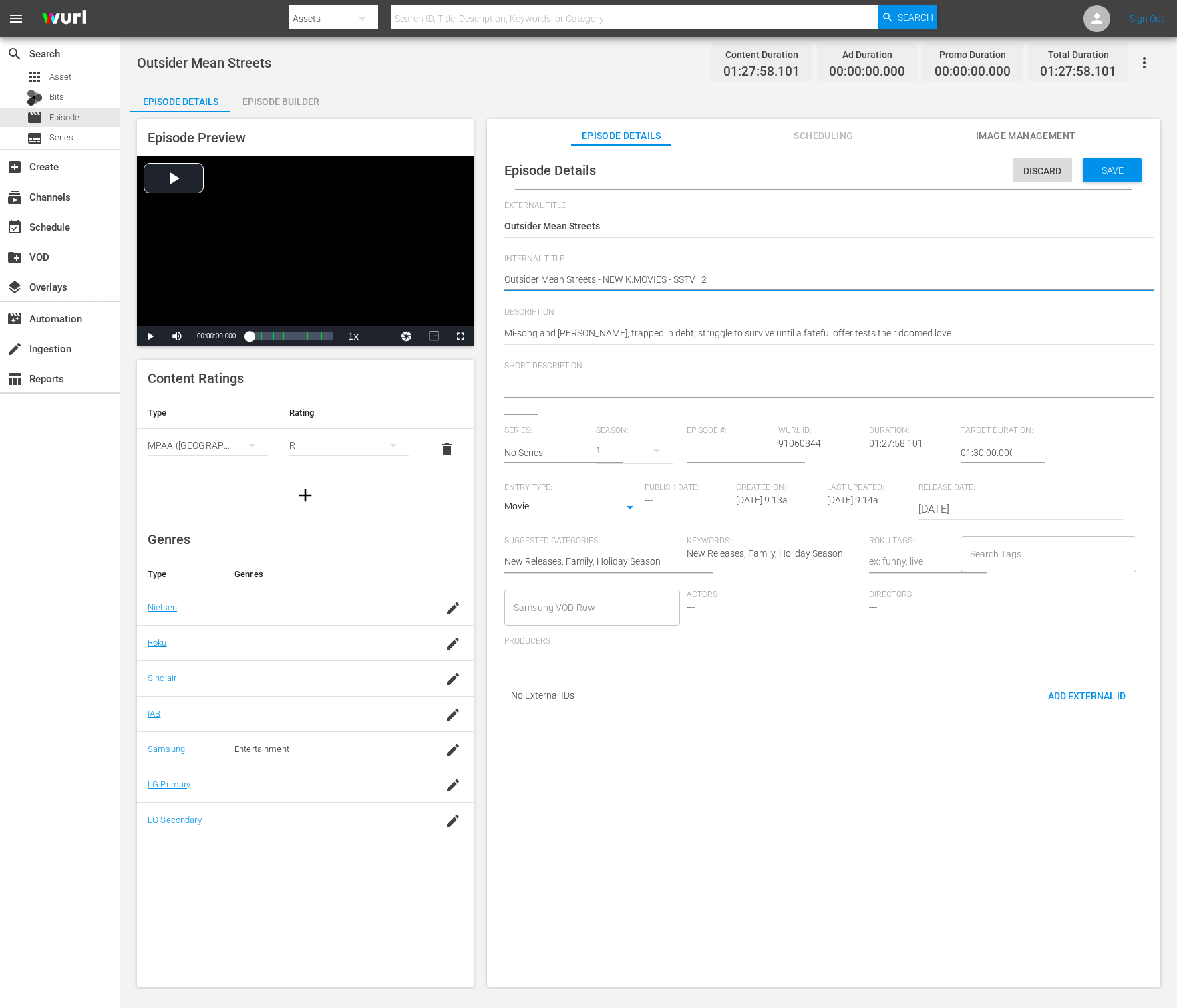
type textarea "Outsider Mean Streets - NEW K.MOVIES - SSTV_"
type textarea "Outsider Mean Streets - NEW K.MOVIES - SSTV"
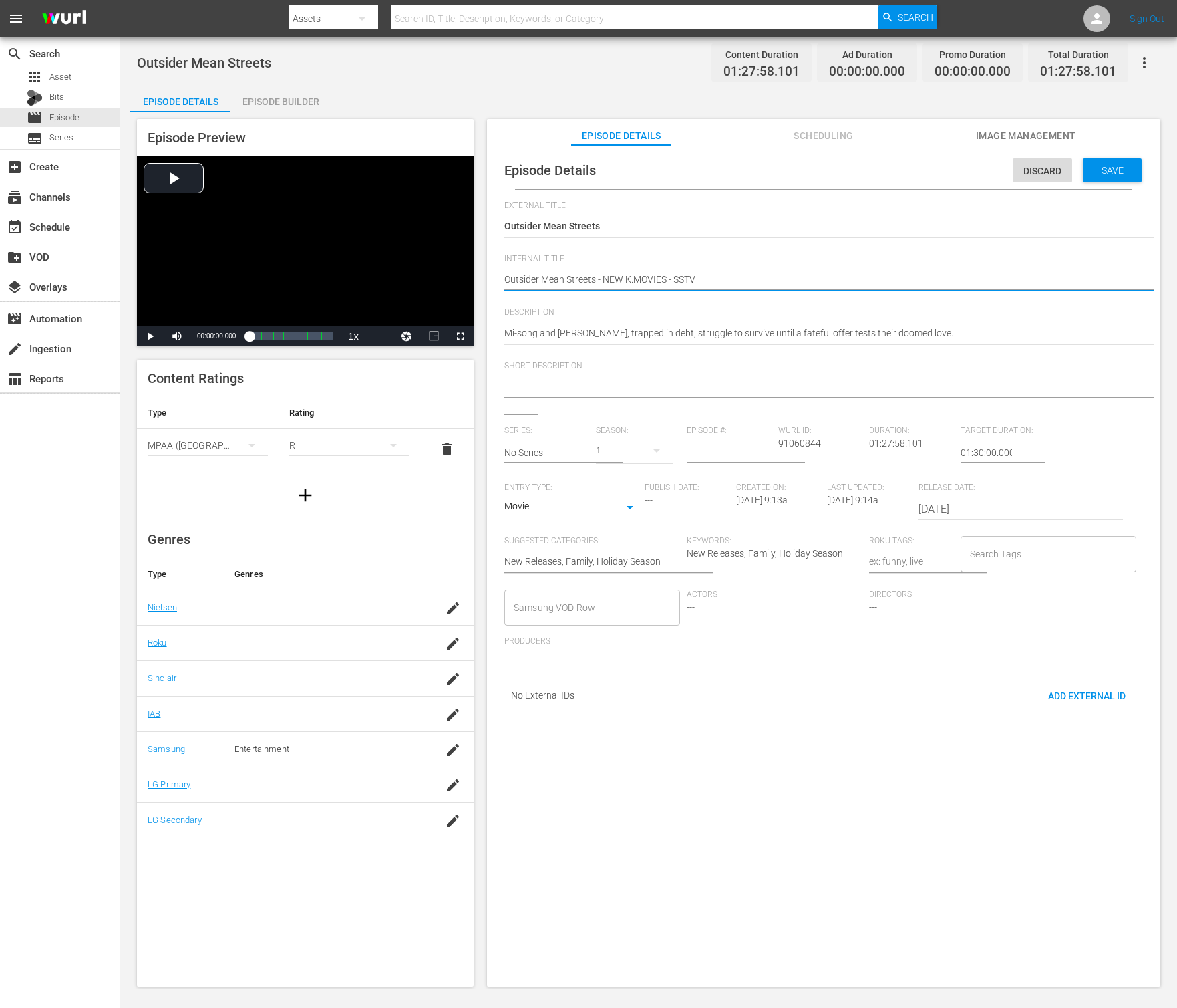
type textarea "Outsider Mean Streets - NEW K.MOVIES - SSTV"
type textarea "Outsider Mean Streets - NEW K.MOVIES - SSTV -"
type textarea "Outsider Mean Streets - NEW K.MOVIES - SSTV - 2"
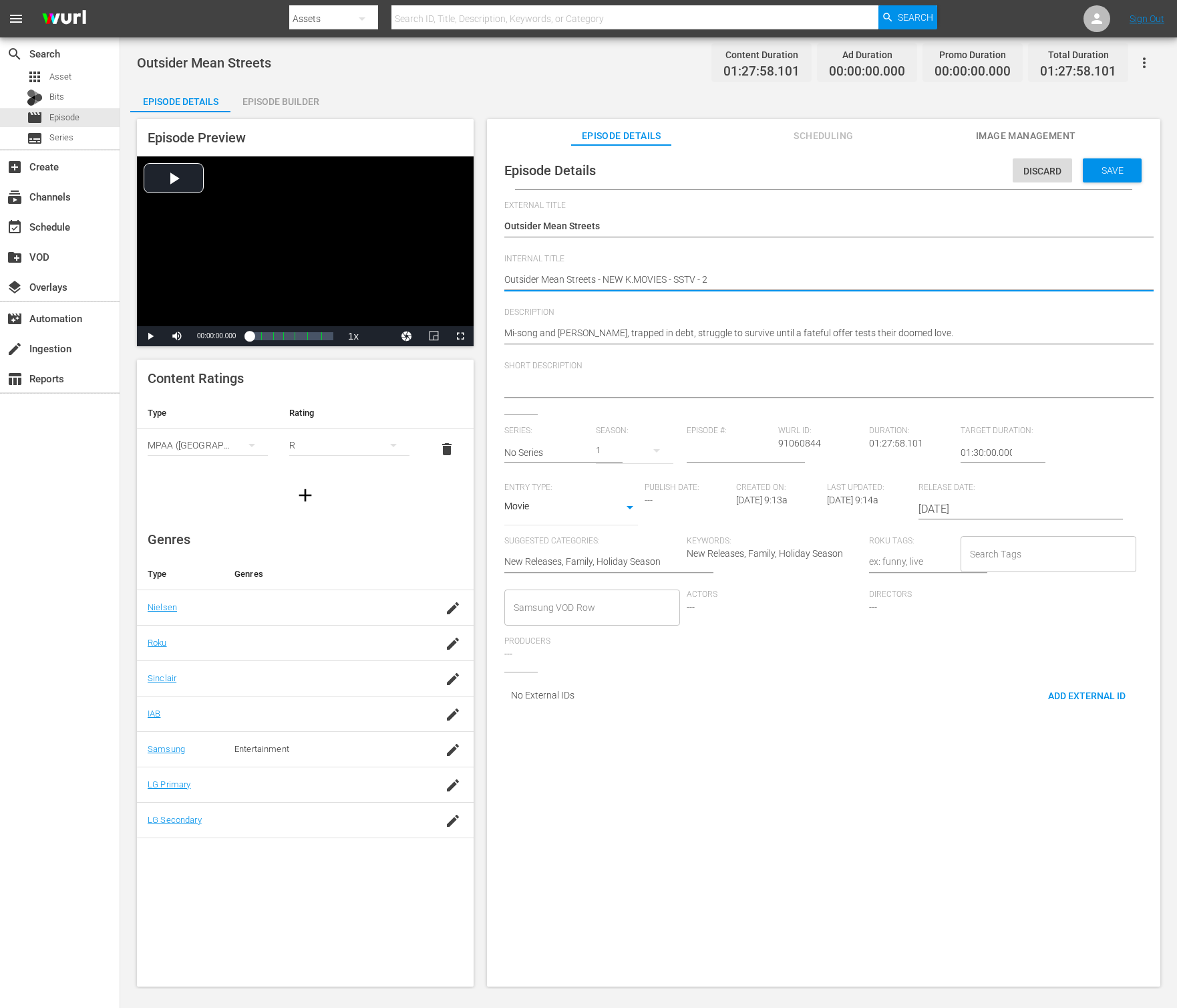
type textarea "Outsider Mean Streets - NEW K.MOVIES - SSTV - 20"
type textarea "Outsider Mean Streets - NEW K.MOVIES - SSTV - 202"
type textarea "Outsider Mean Streets - NEW K.MOVIES - SSTV - 2020"
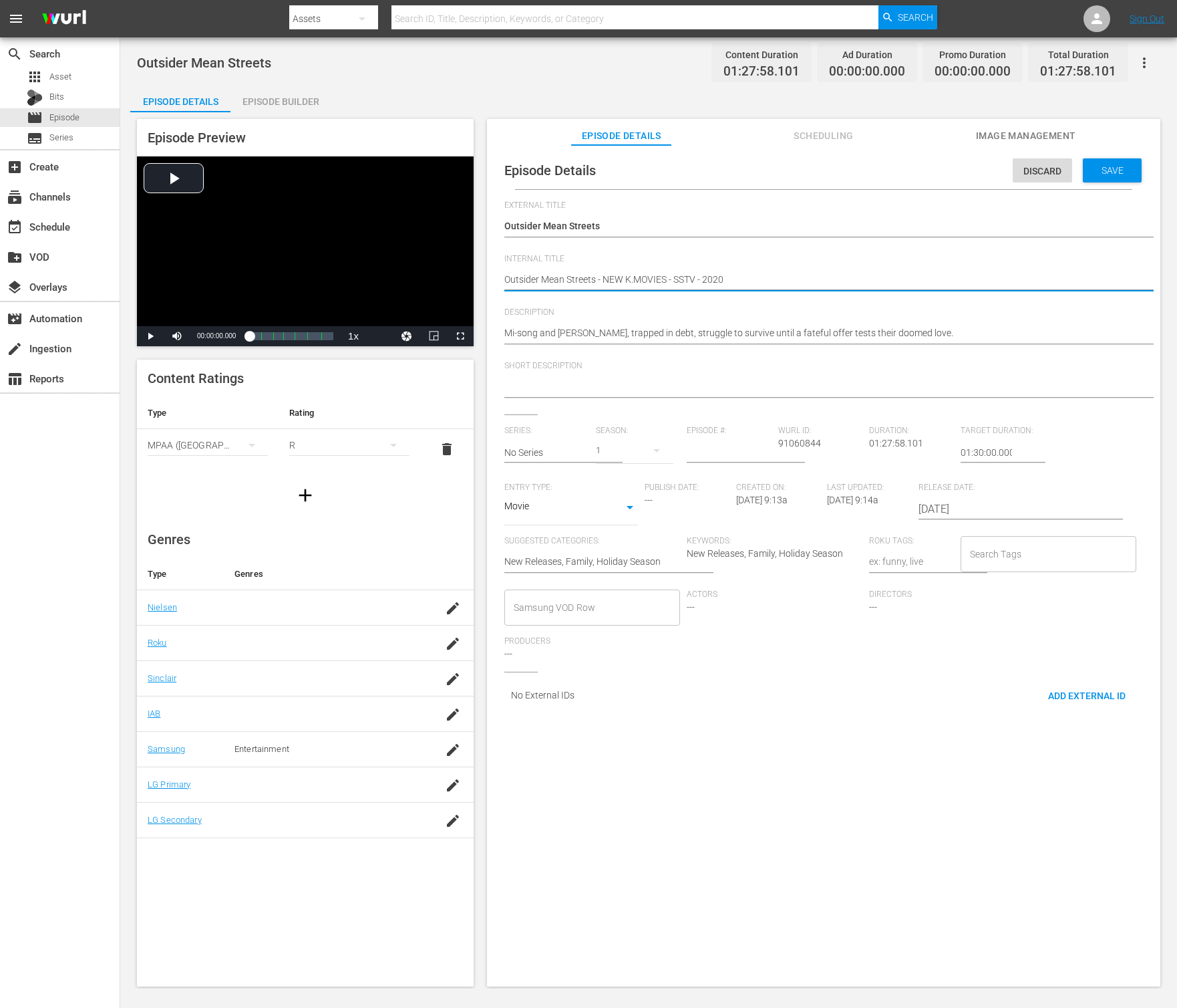
type textarea "Outsider Mean Streets - NEW K.MOVIES - SSTV - 20205"
type textarea "Outsider Mean Streets - NEW K.MOVIES - SSTV - 2020"
type textarea "Outsider Mean Streets - NEW K.MOVIES - SSTV - 202"
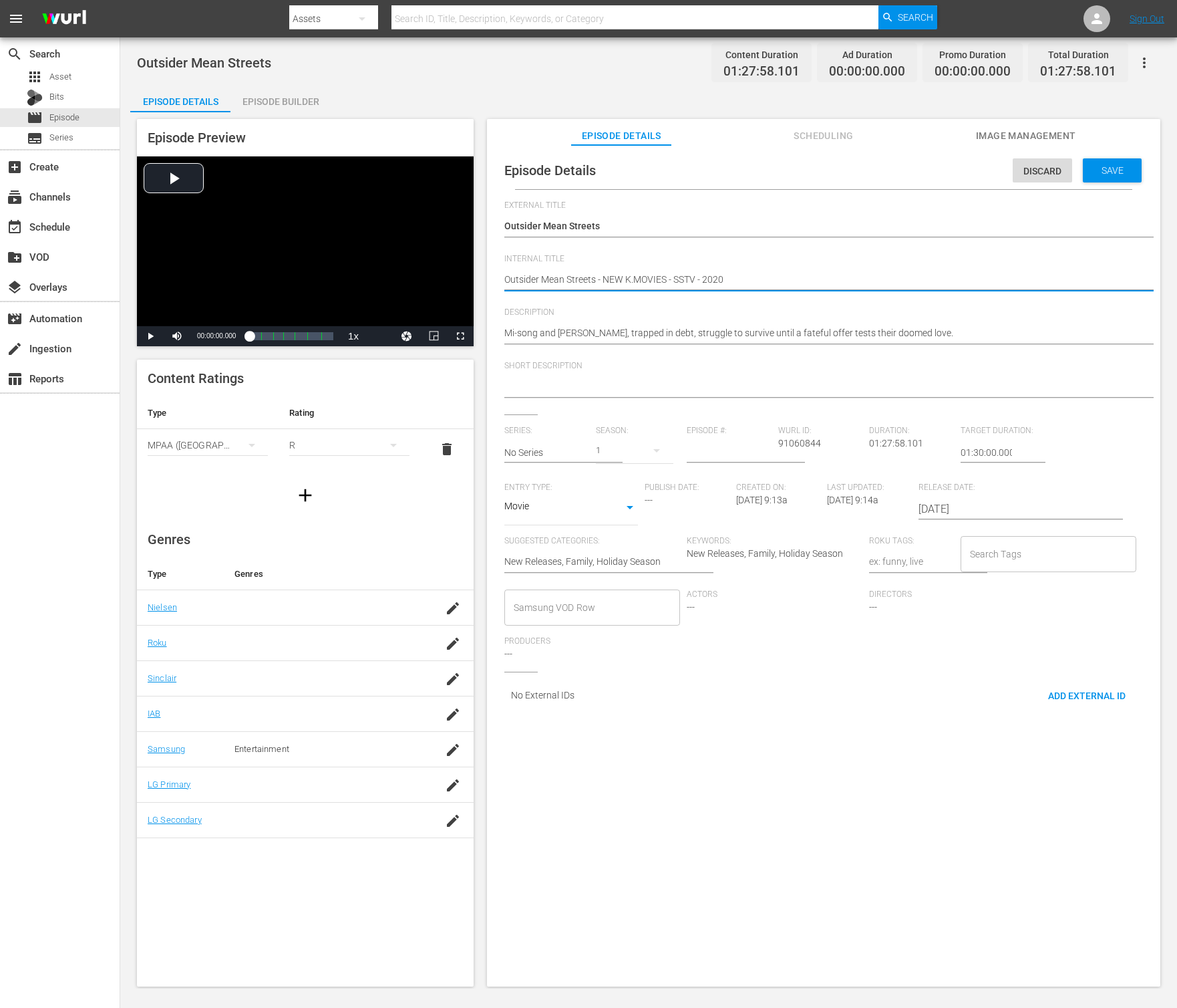
type textarea "Outsider Mean Streets - NEW K.MOVIES - SSTV - 202"
type textarea "Outsider Mean Streets - NEW K.MOVIES - SSTV - 2025"
type textarea "Outsider Mean Streets - NEW K.MOVIES - SSTV - 20250"
type textarea "Outsider Mean Streets - NEW K.MOVIES - SSTV - 202509"
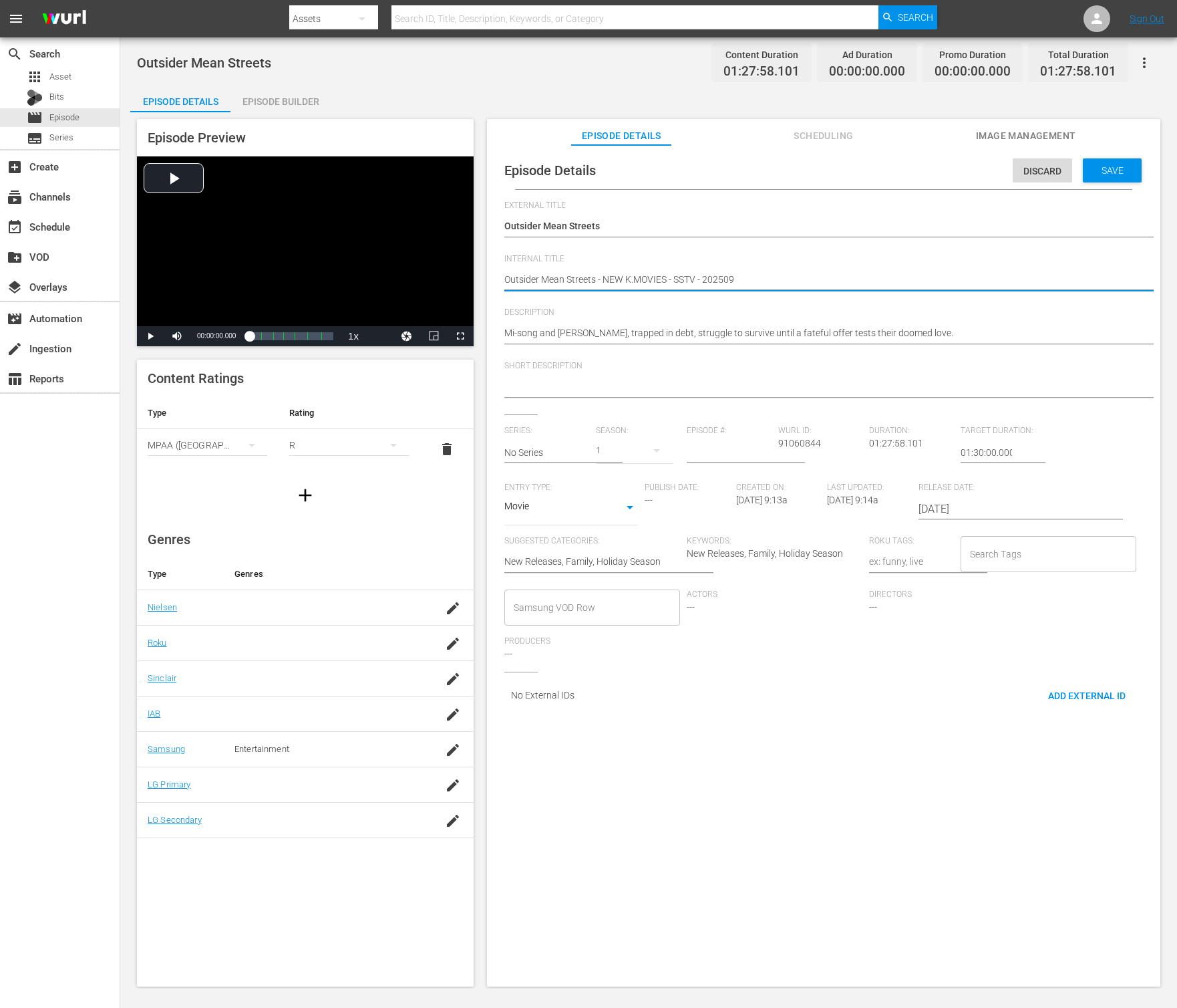
type textarea "Outsider Mean Streets - NEW K.MOVIES - SSTV - 202509"
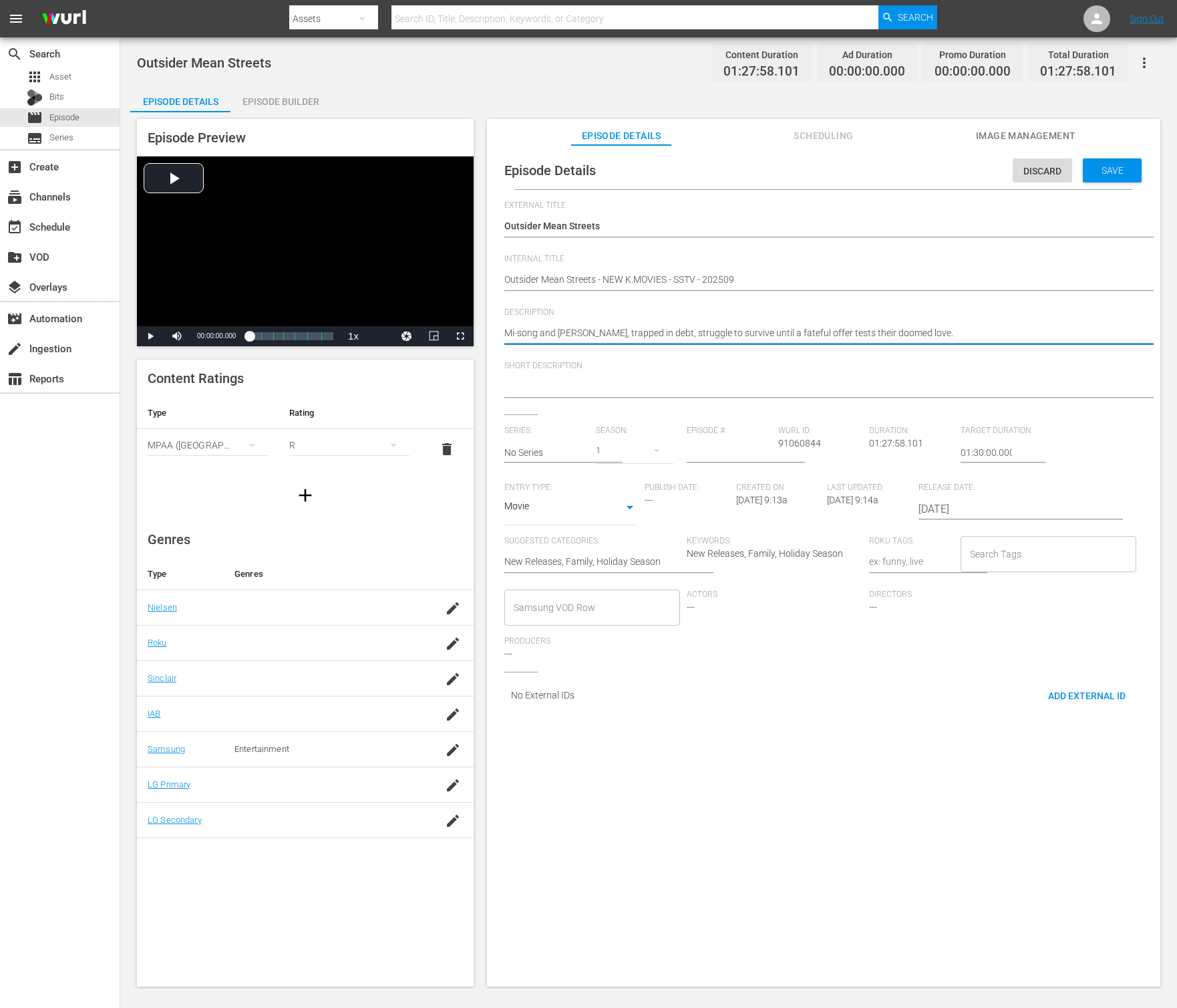
click at [786, 335] on textarea "Mi-song and [PERSON_NAME], trapped in debt, struggle to survive until a fateful…" at bounding box center [821, 334] width 632 height 16
click at [779, 383] on textarea at bounding box center [821, 387] width 632 height 16
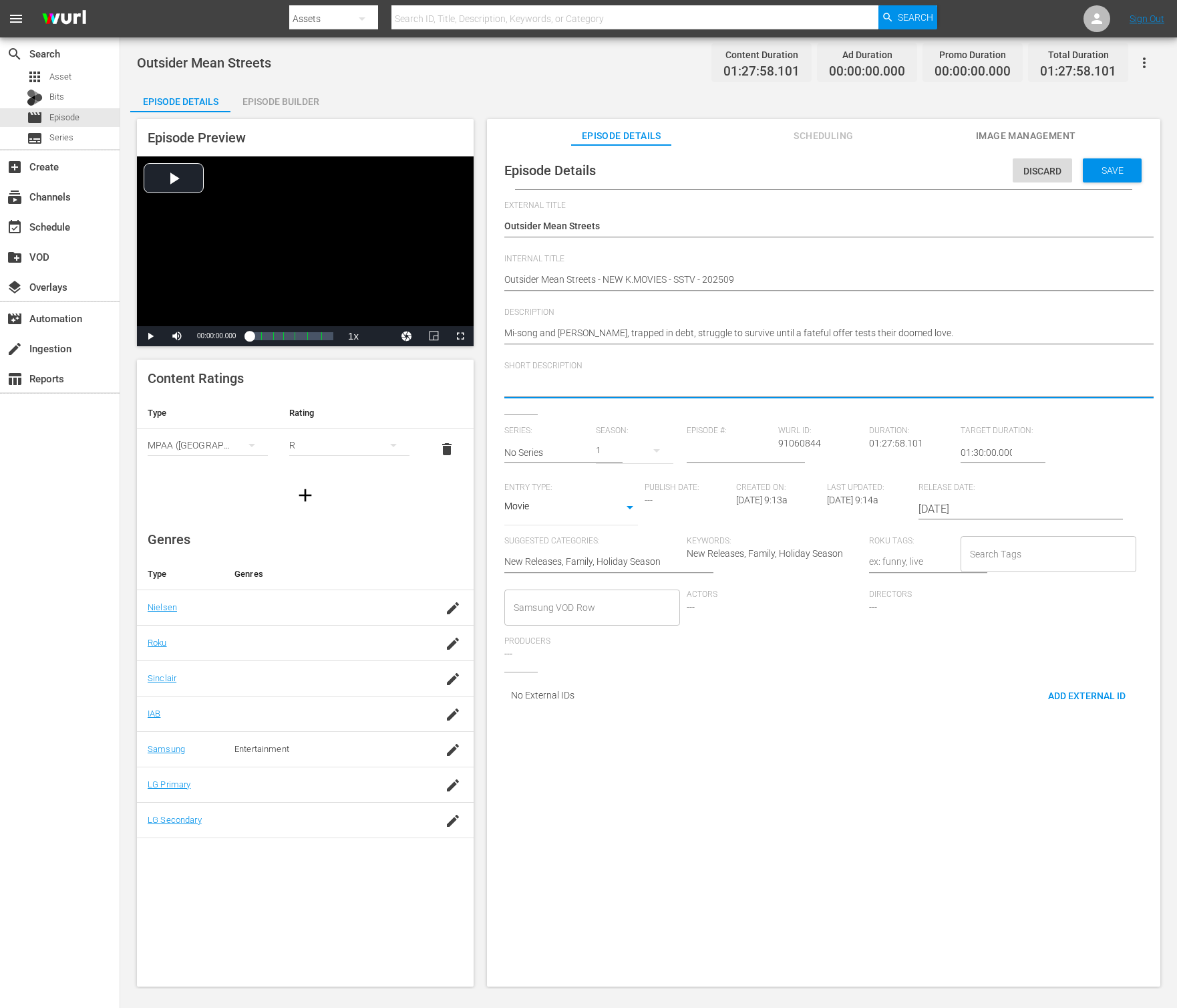
paste textarea "Mi-song and [PERSON_NAME], trapped in debt, struggle to survive until a fateful…"
type textarea "Mi-song and [PERSON_NAME], trapped in debt, struggle to survive until a fateful…"
click at [969, 496] on input "[DATE]" at bounding box center [1003, 508] width 171 height 32
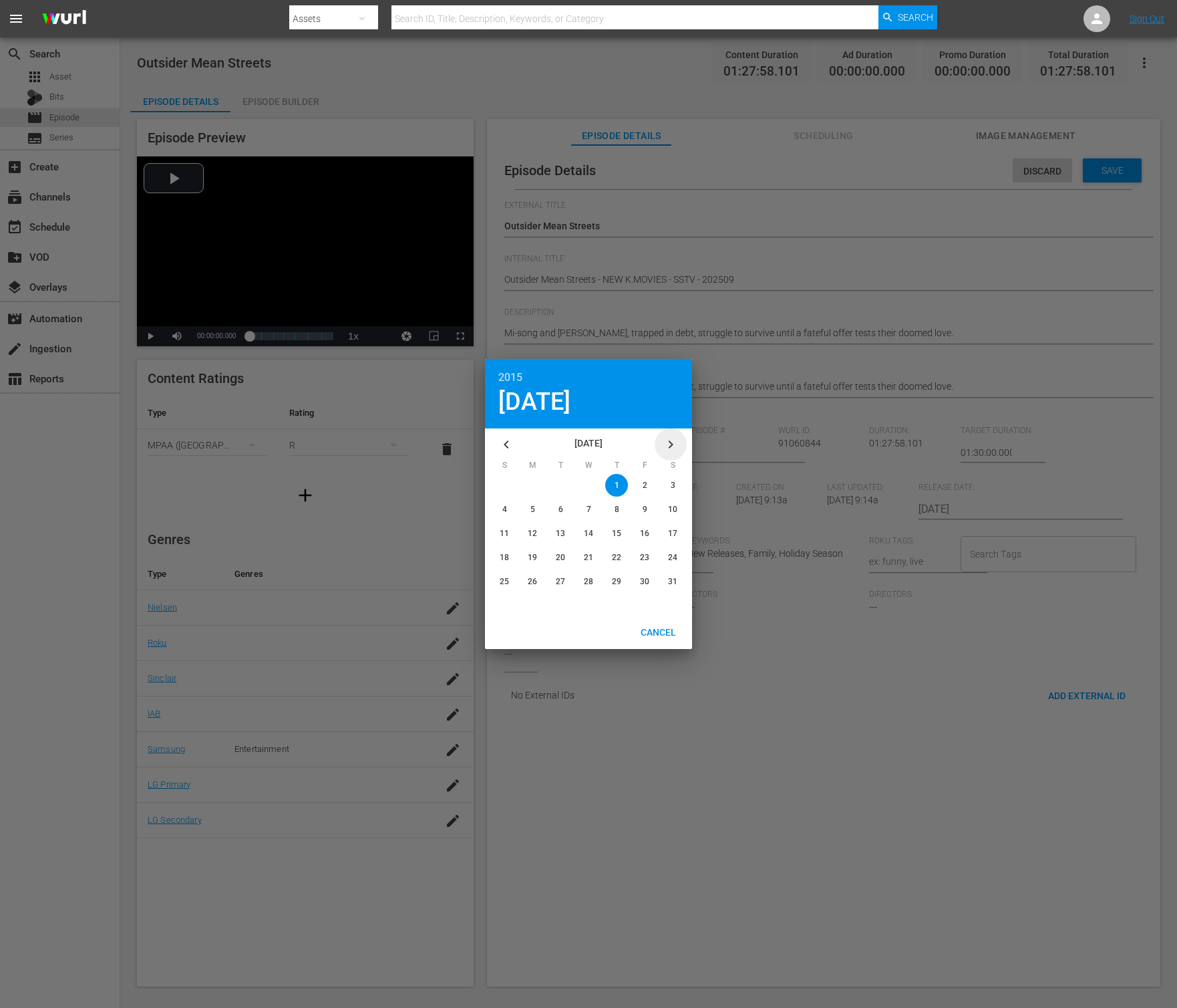
click at [667, 438] on icon "button" at bounding box center [670, 444] width 16 height 16
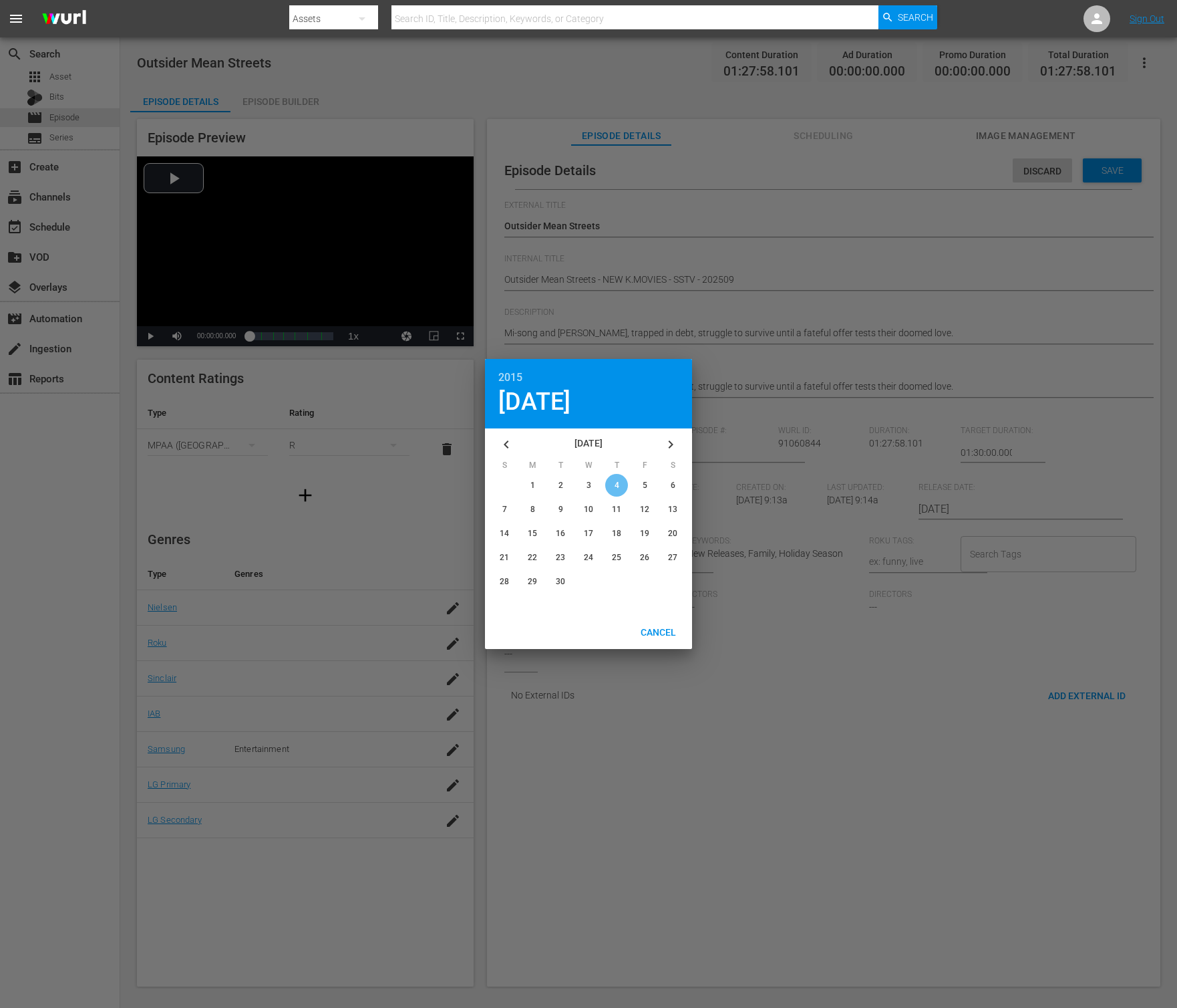
click at [624, 492] on div "button" at bounding box center [616, 484] width 22 height 22
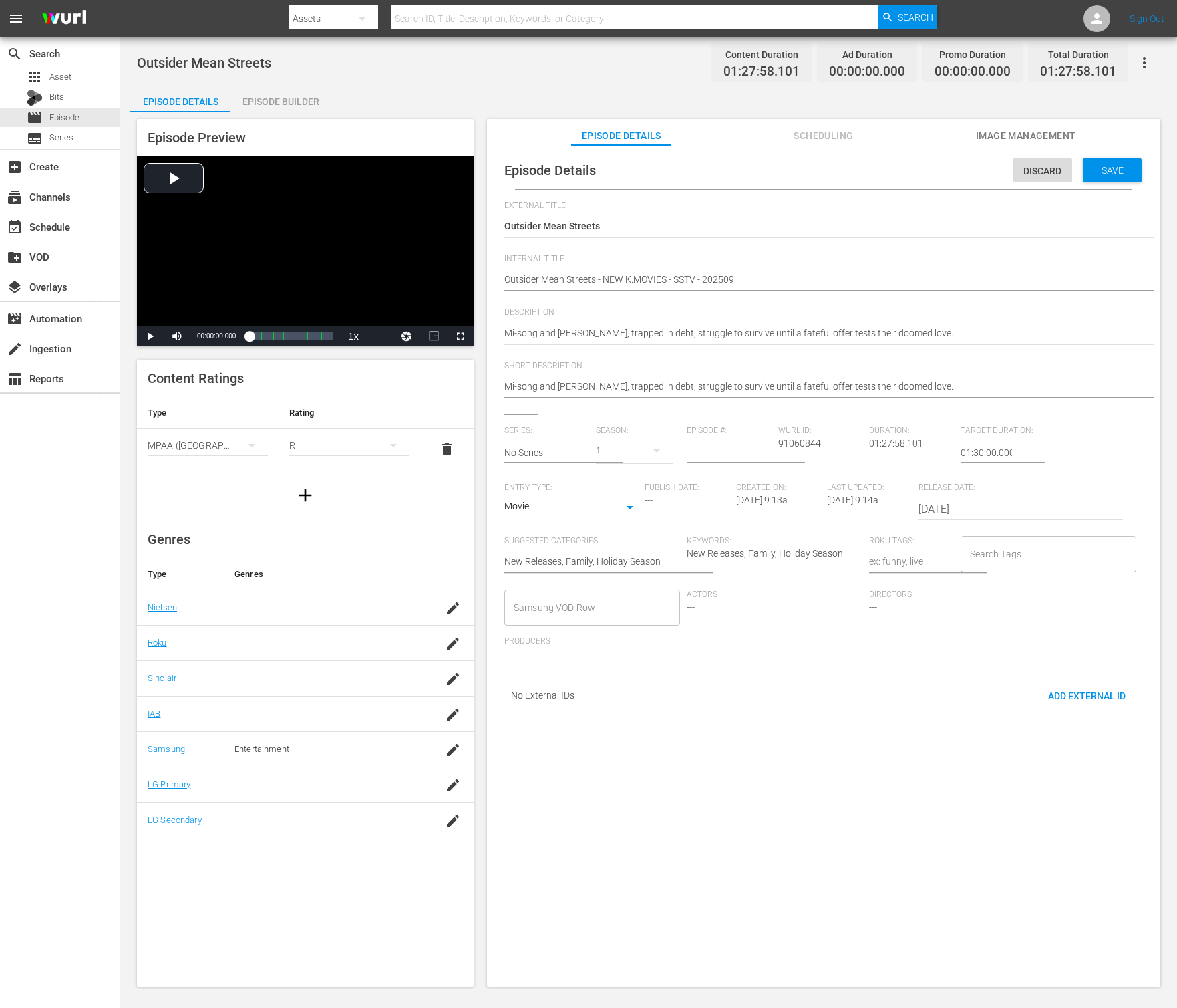
click at [1020, 619] on div "Directors ---" at bounding box center [960, 613] width 183 height 47
click at [985, 501] on input "[DATE]" at bounding box center [1003, 508] width 171 height 32
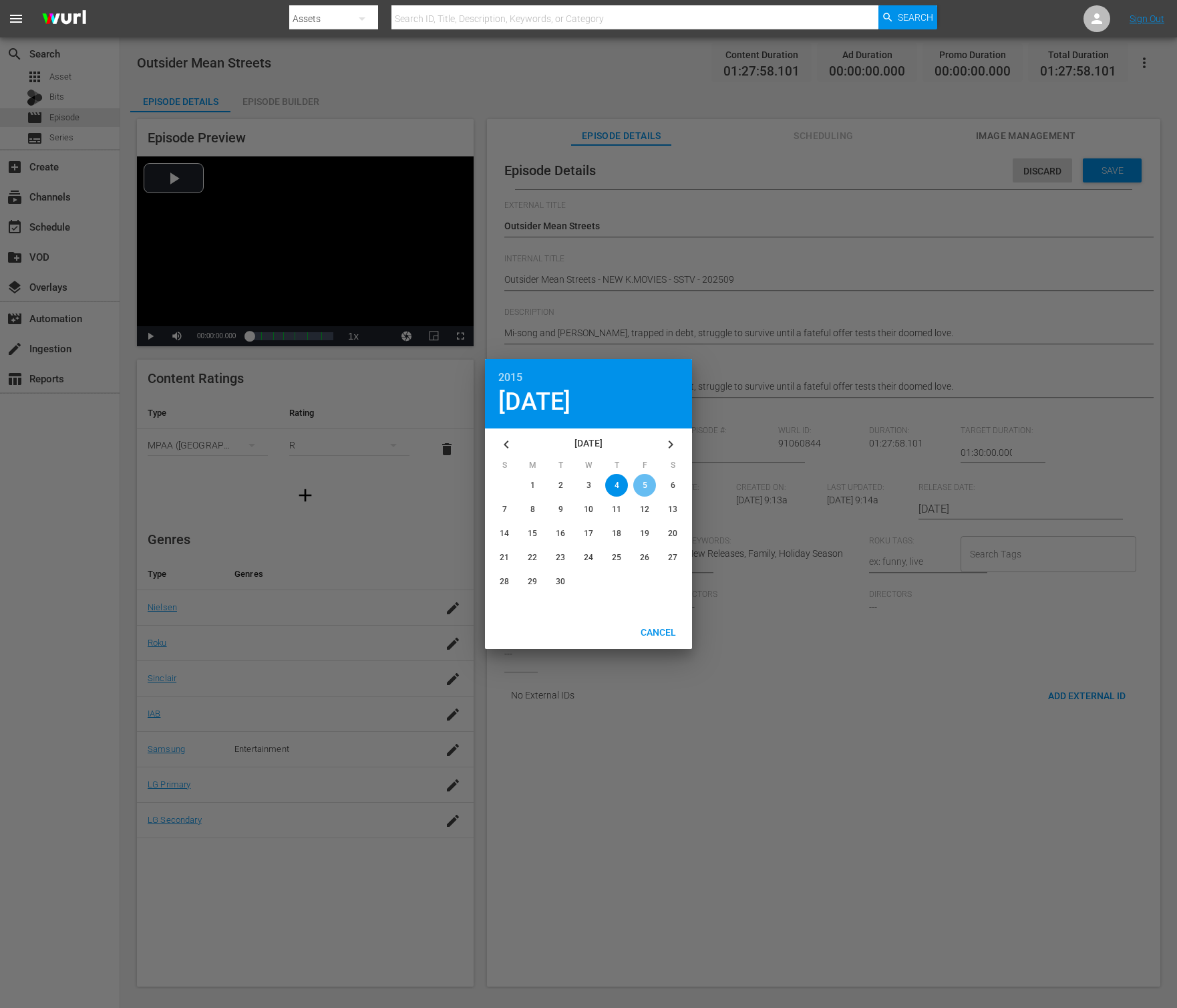
click at [650, 484] on div "button" at bounding box center [644, 484] width 22 height 22
type input "[DATE]"
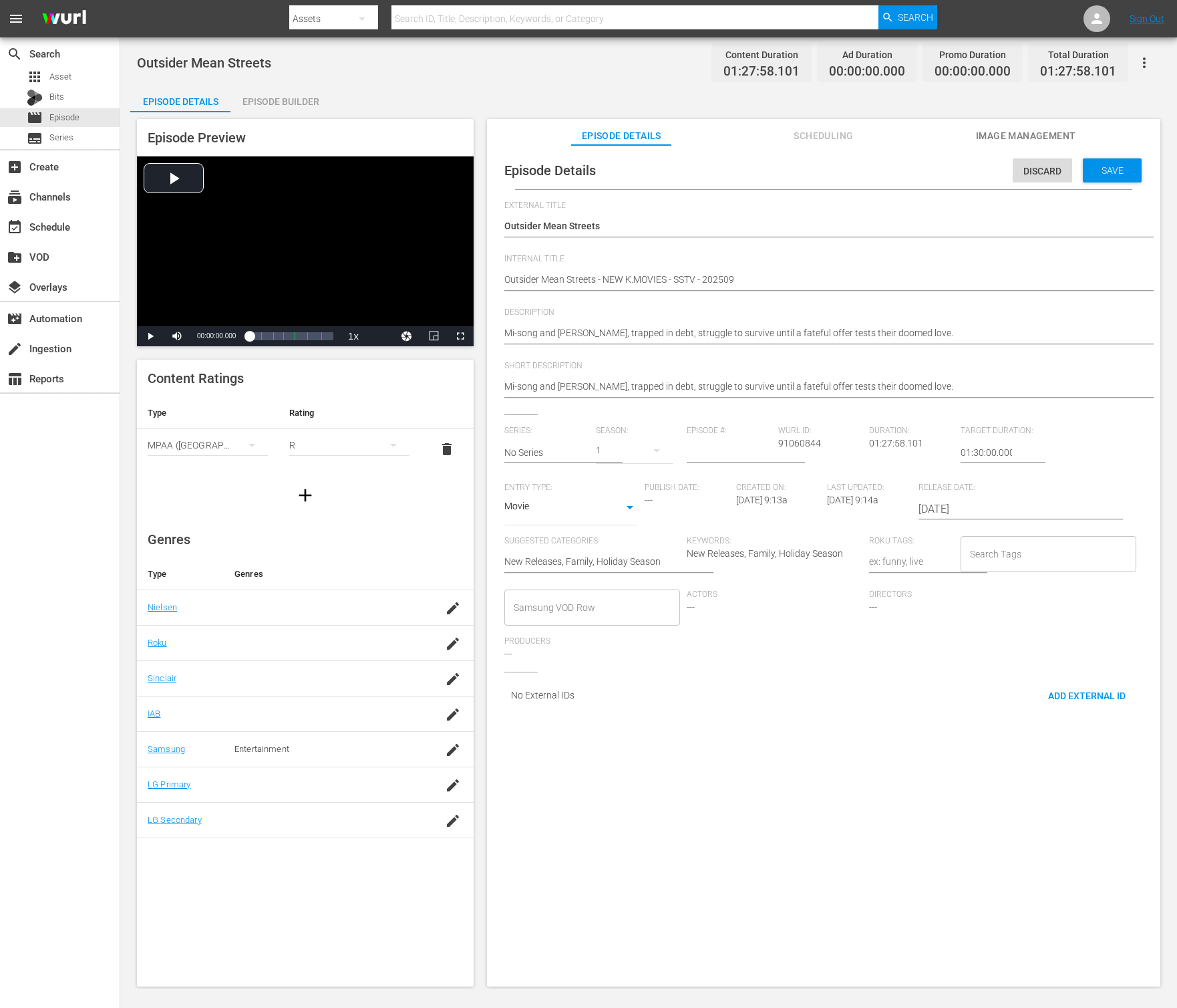
click at [969, 546] on input "Search Tags" at bounding box center [1038, 553] width 143 height 24
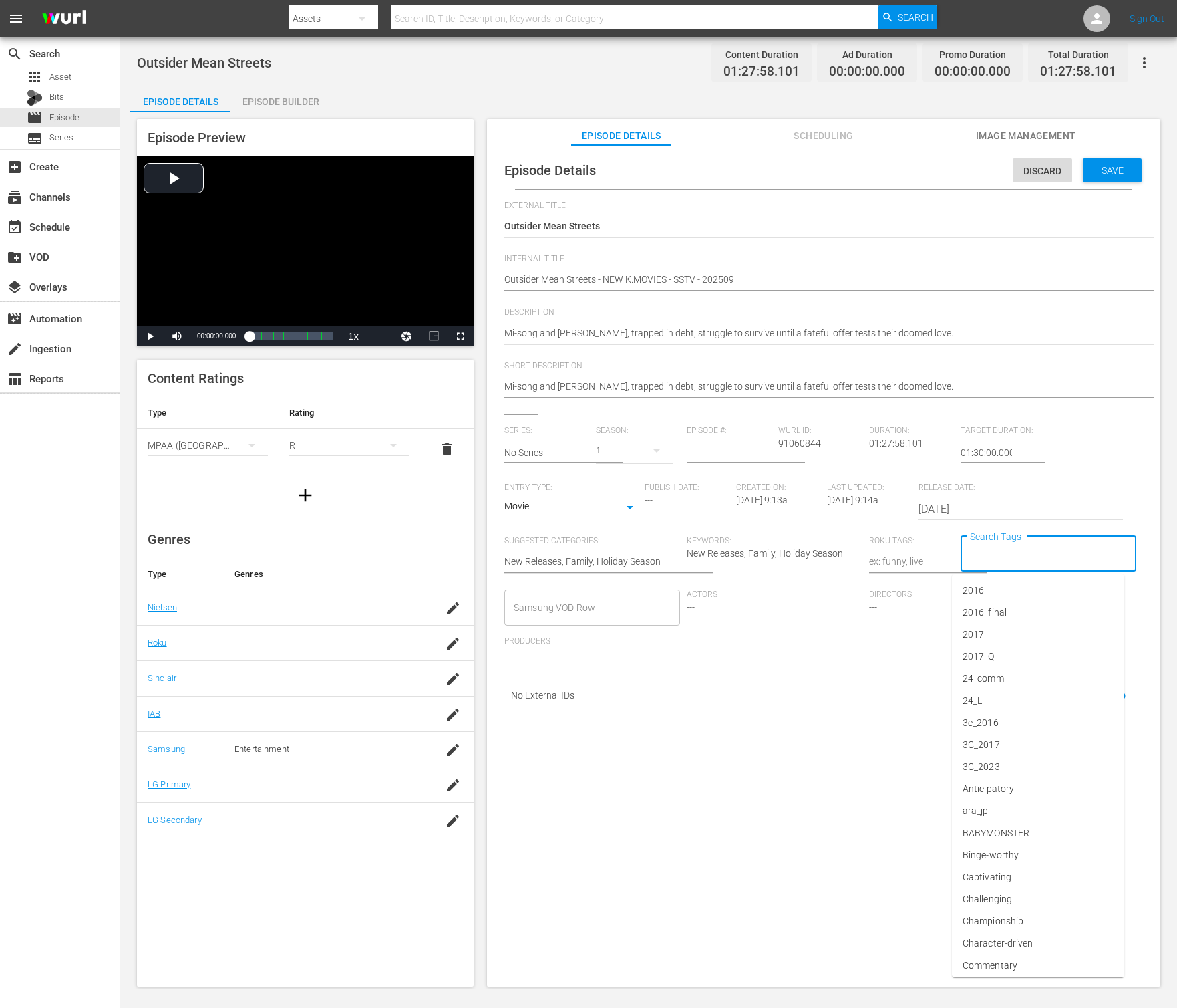
type input "ㄹ"
type input "film"
click at [969, 604] on li "Film - NA" at bounding box center [1038, 612] width 173 height 22
click at [816, 654] on div "Series: No Series Season: 1 Episode #: [PERSON_NAME] ID: 91060844 Duration: 01:…" at bounding box center [824, 548] width 639 height 246
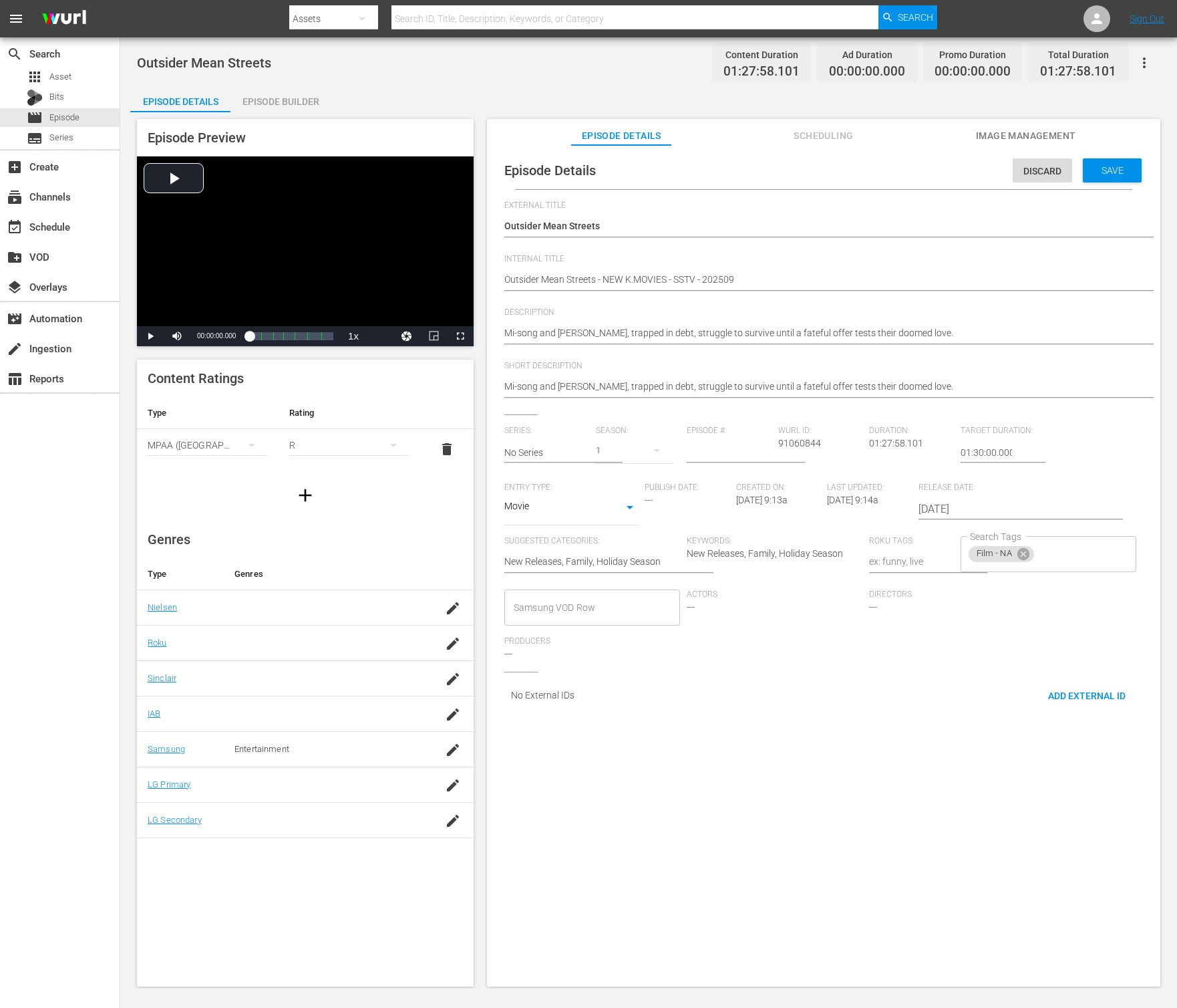
click at [1115, 171] on span "Save" at bounding box center [1113, 170] width 44 height 11
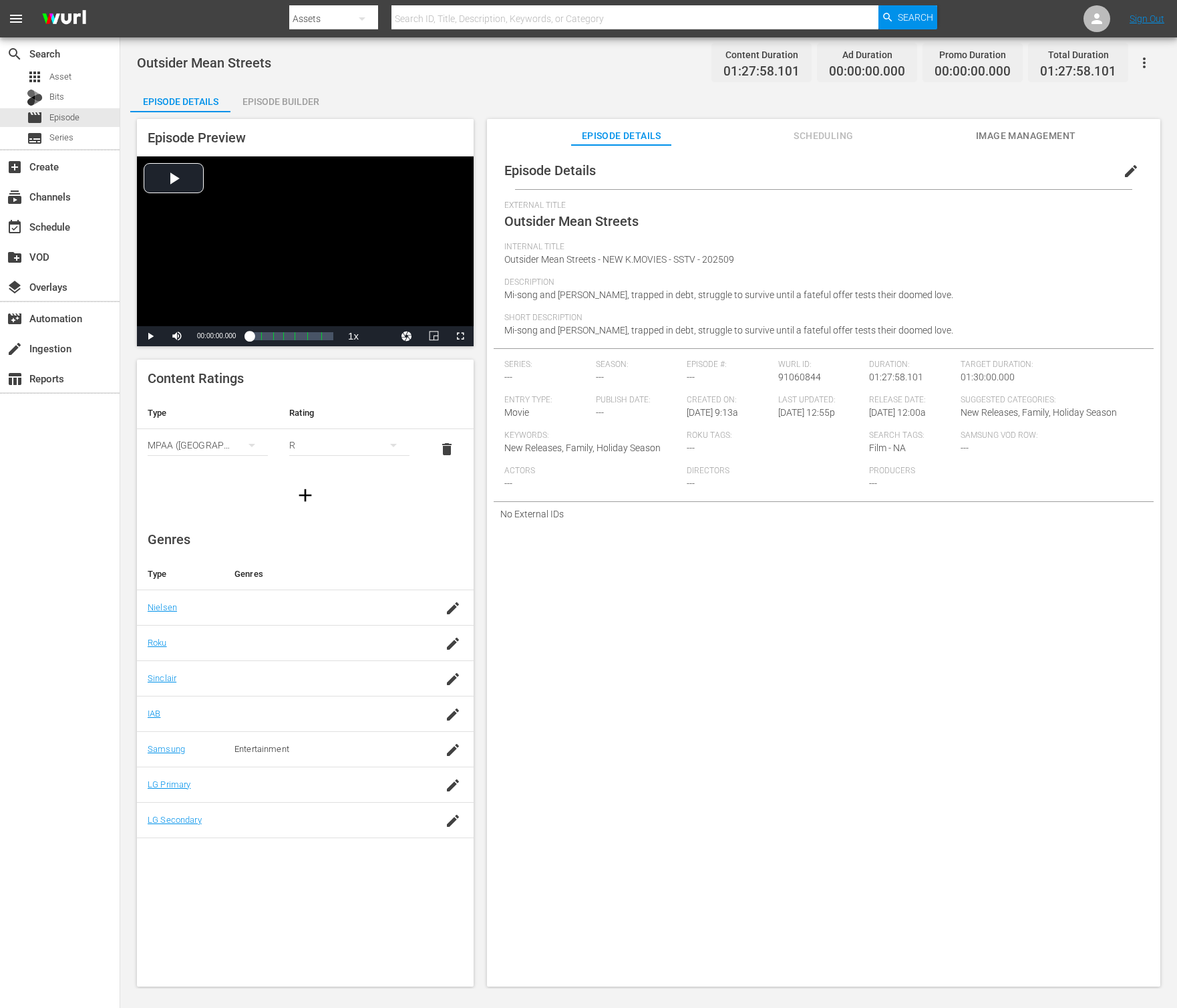
click at [283, 95] on div "Episode Builder" at bounding box center [280, 101] width 101 height 32
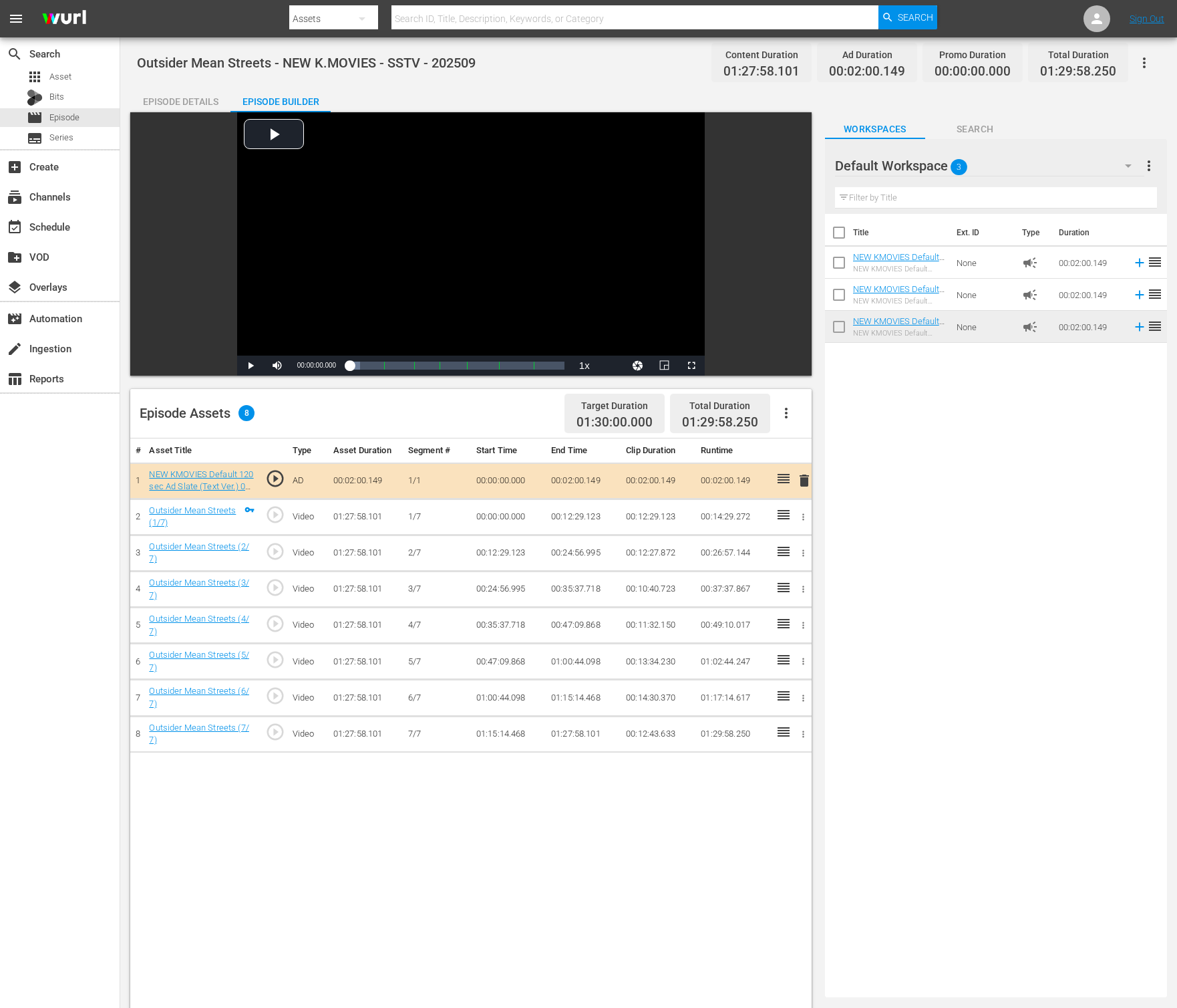
click at [927, 497] on div "Title Ext. ID Type Duration NEW KMOVIES Default 120sec Ad Slate (Text Ver.) 03_…" at bounding box center [996, 602] width 343 height 778
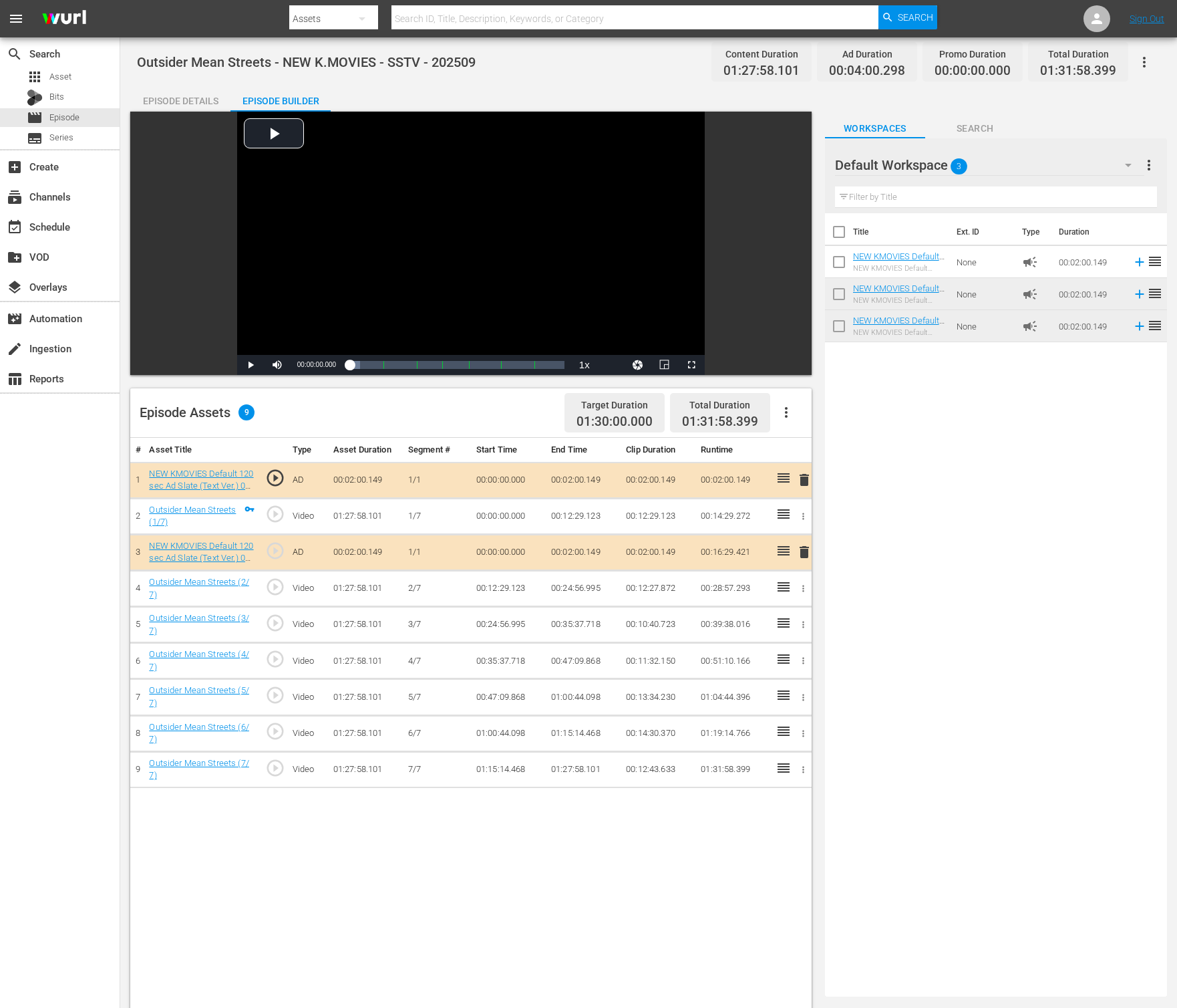
click at [1097, 393] on div "Title Ext. ID Type Duration NEW KMOVIES Default 120sec Ad Slate (Text Ver.) 03_…" at bounding box center [996, 601] width 343 height 778
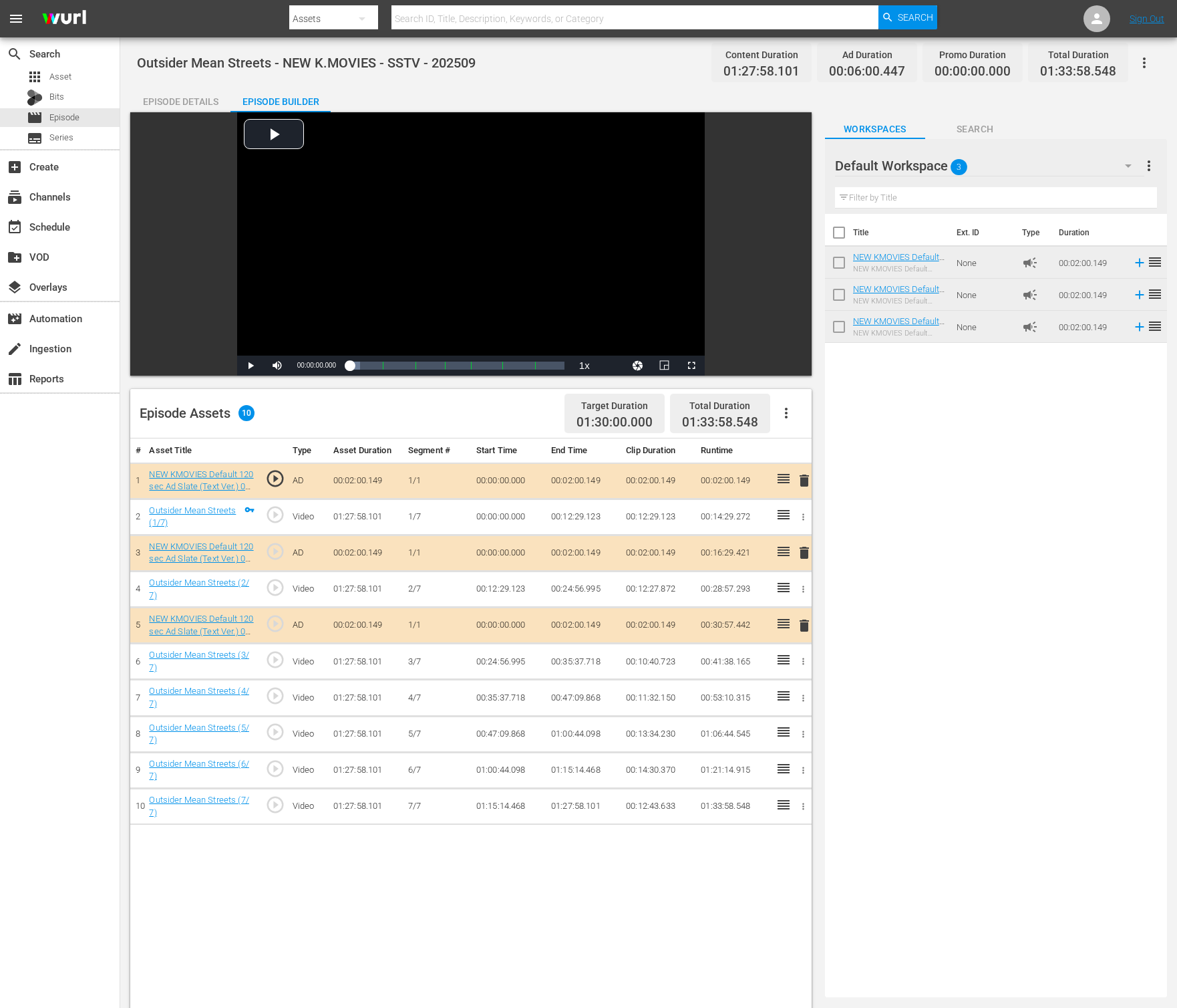
click at [1038, 536] on div "Title Ext. ID Type Duration NEW KMOVIES Default 120sec Ad Slate (Text Ver.) 03_…" at bounding box center [996, 602] width 343 height 778
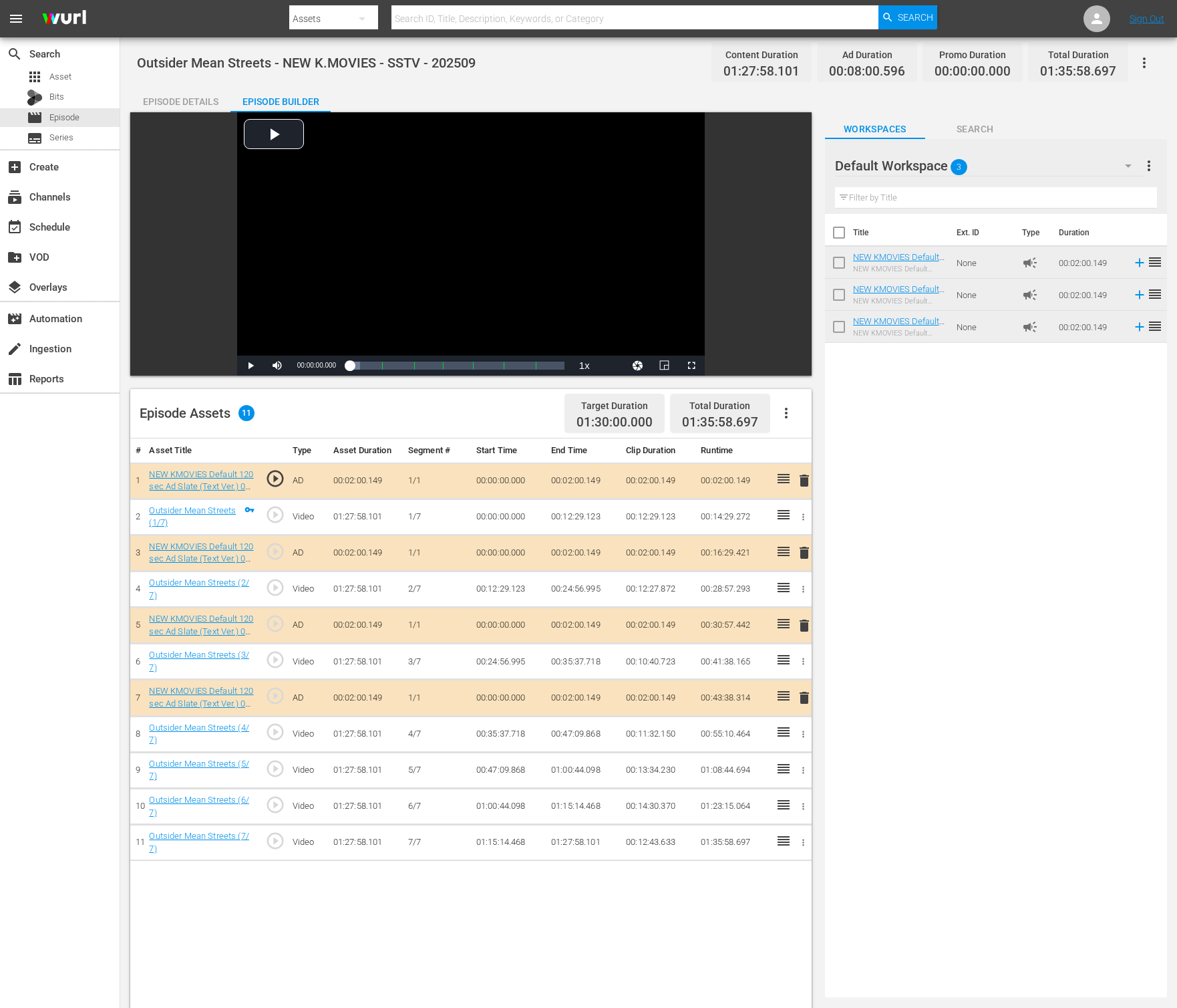
drag, startPoint x: 978, startPoint y: 544, endPoint x: 967, endPoint y: 350, distance: 194.3
click at [978, 544] on div "Title Ext. ID Type Duration NEW KMOVIES Default 120sec Ad Slate (Text Ver.) 03_…" at bounding box center [996, 602] width 343 height 778
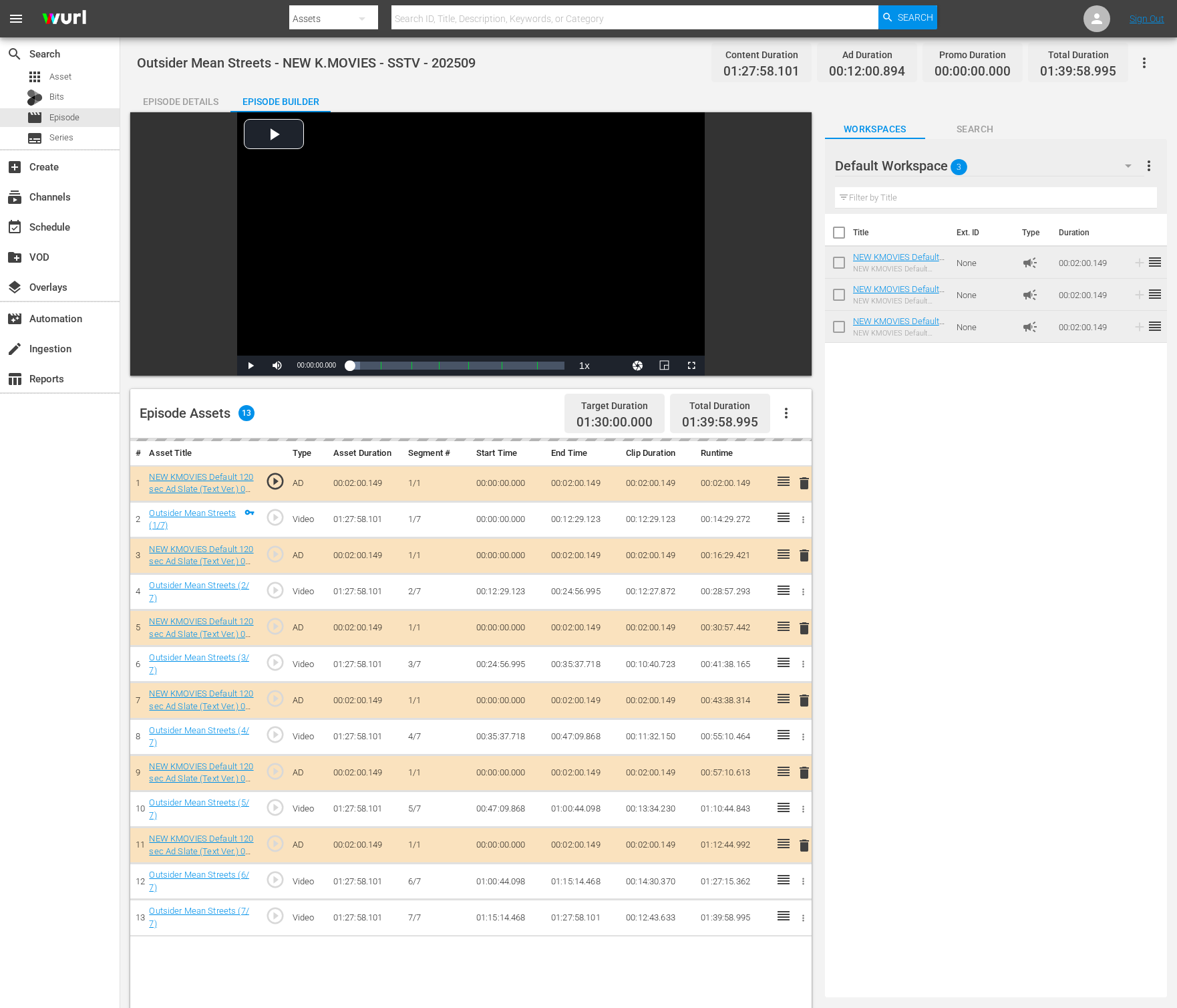
click at [1016, 569] on div "Title Ext. ID Type Duration NEW KMOVIES Default 120sec Ad Slate (Text Ver.) 03_…" at bounding box center [996, 602] width 343 height 778
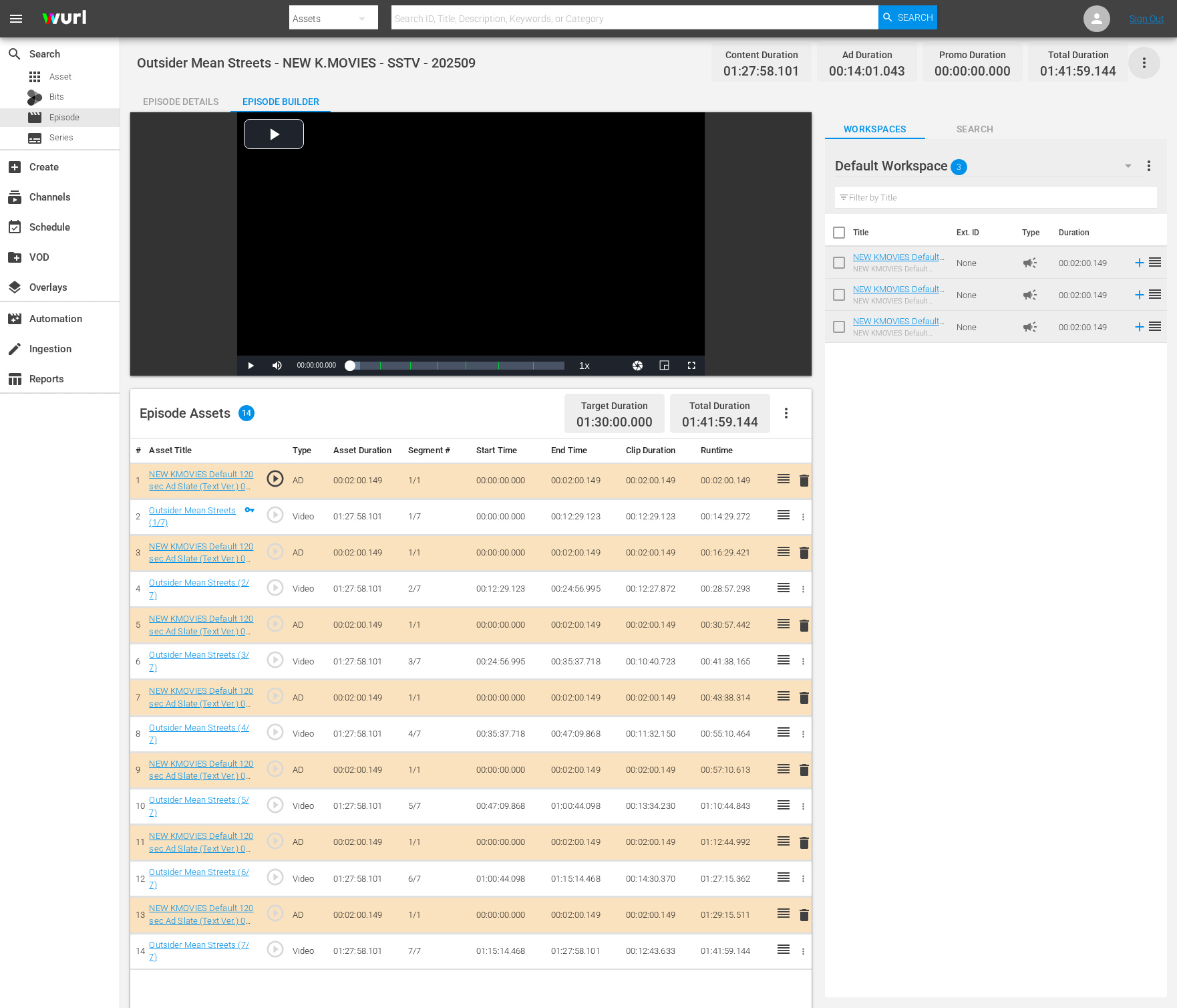
click at [1139, 56] on icon "button" at bounding box center [1145, 62] width 16 height 16
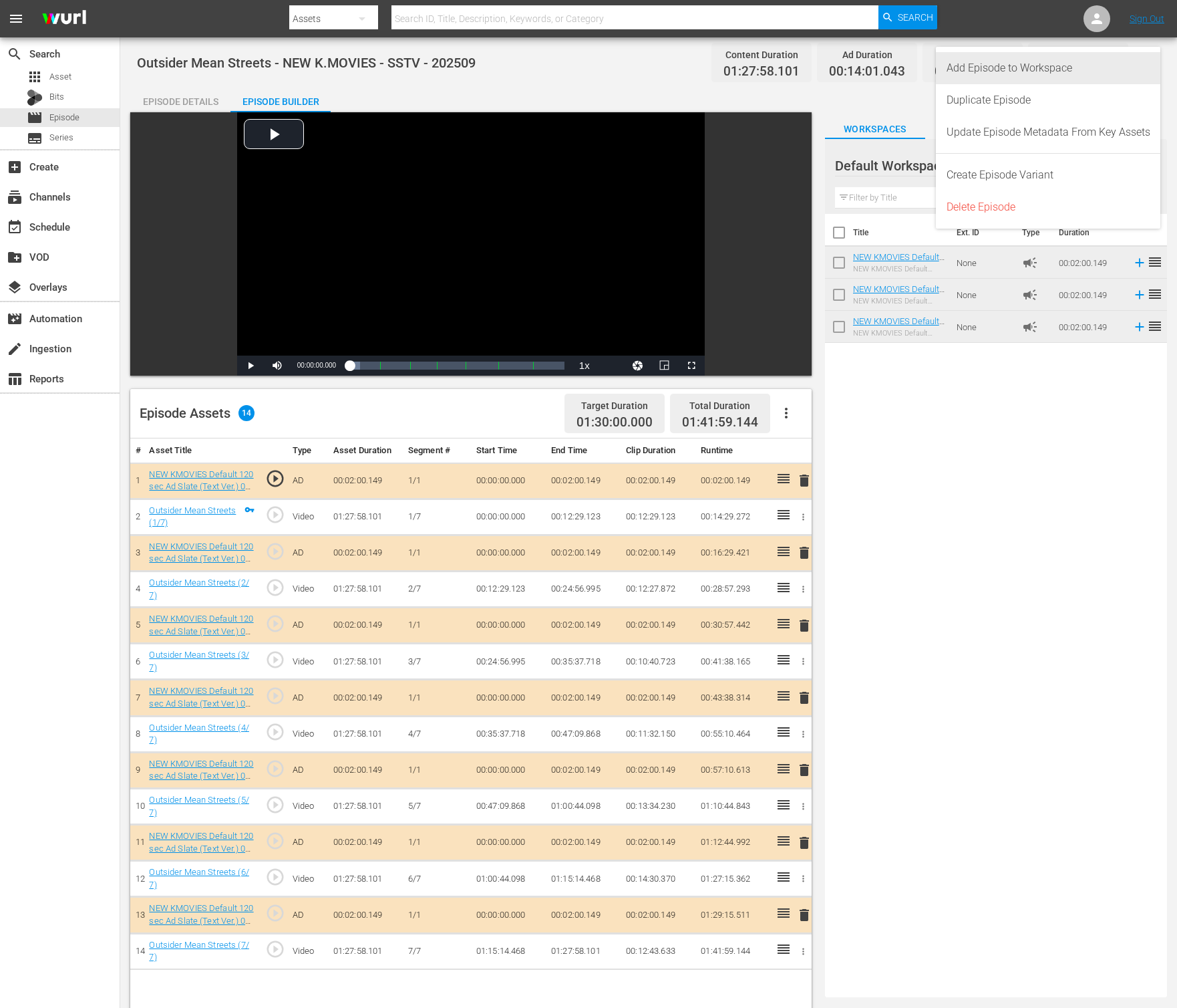
click at [1130, 73] on div "Add Episode to Workspace" at bounding box center [1048, 67] width 204 height 32
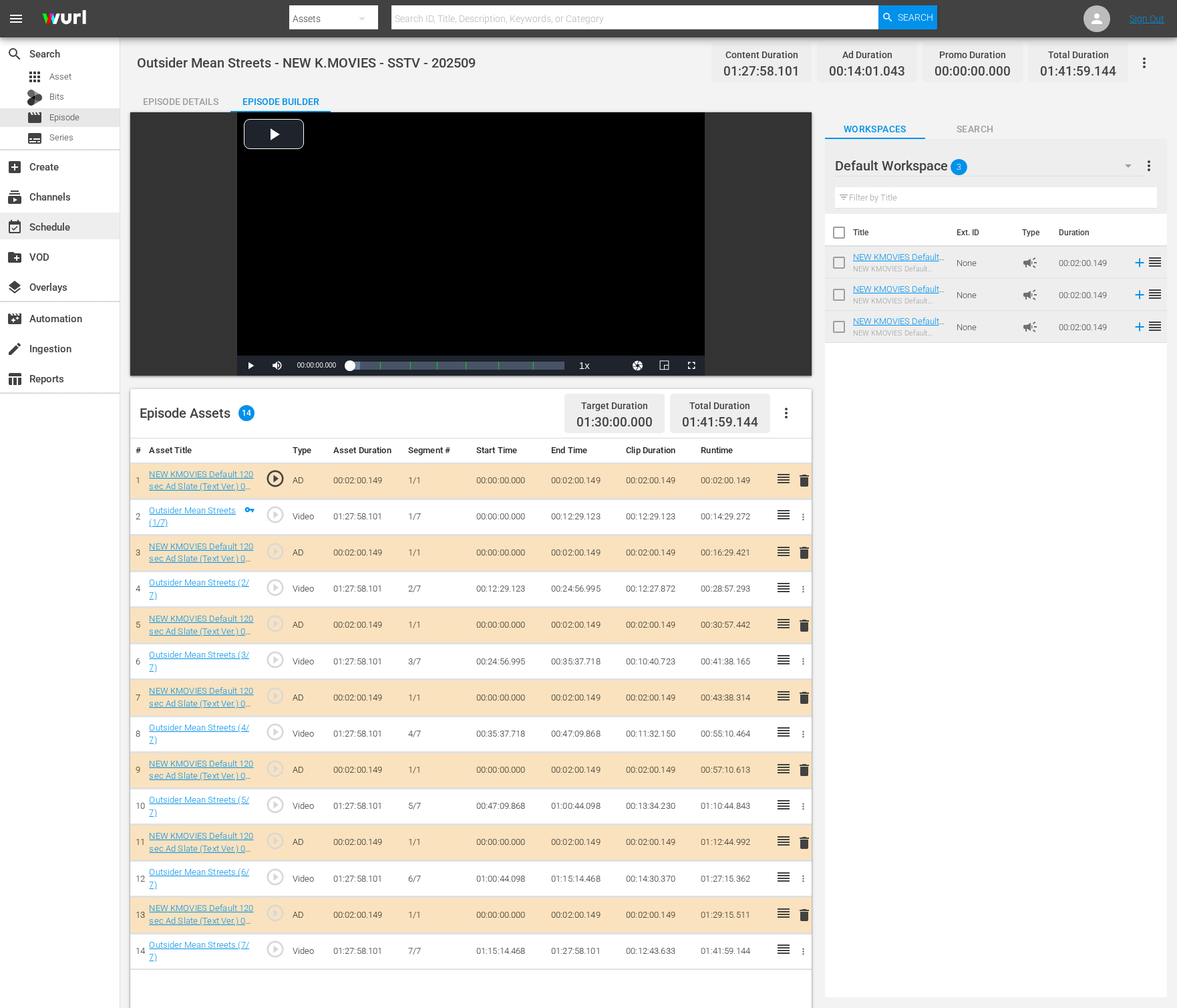
click at [53, 238] on div "event_available Schedule" at bounding box center [60, 225] width 120 height 26
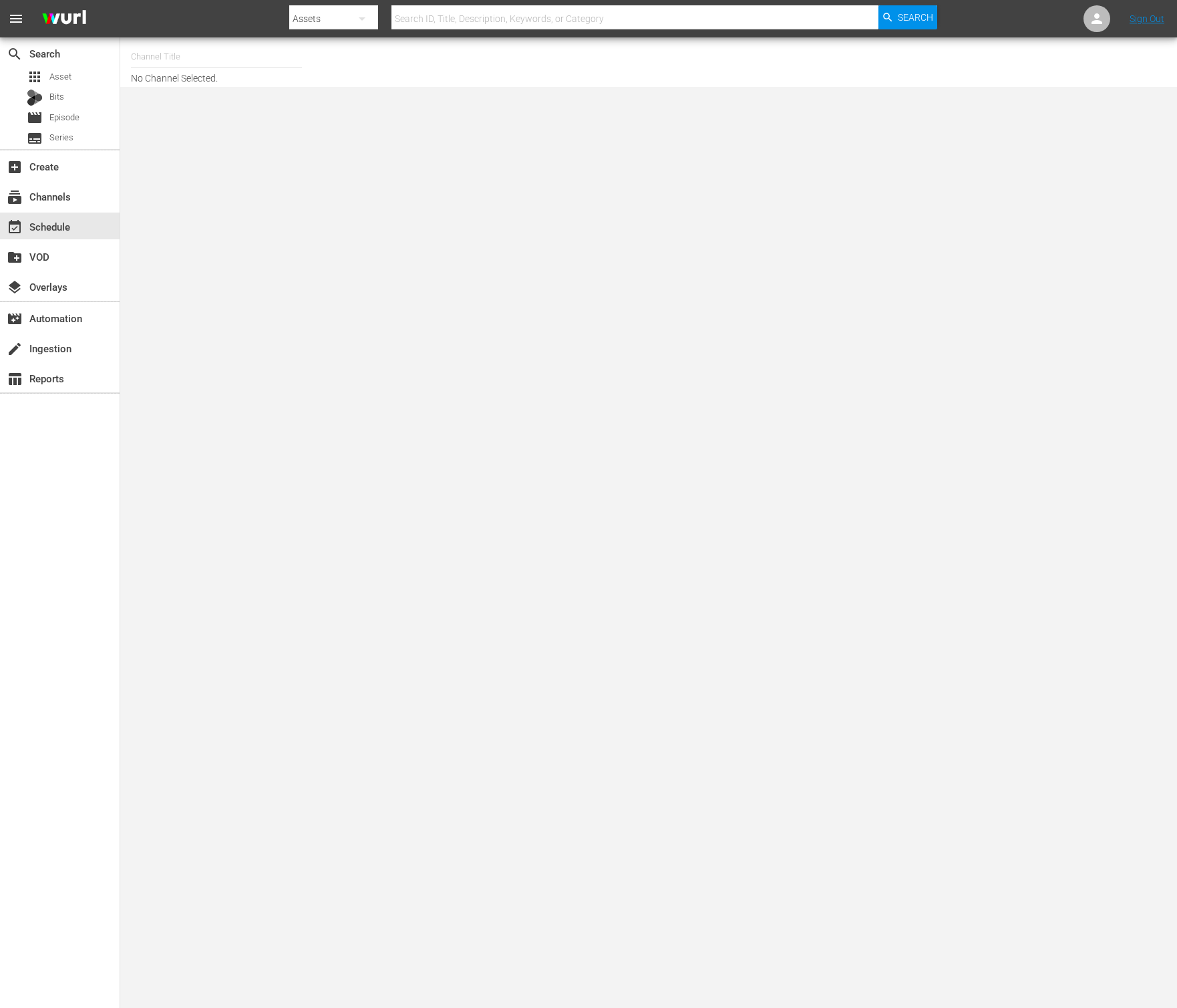
click at [164, 72] on div "Channel Title No Channel Selected." at bounding box center [413, 62] width 565 height 43
click at [171, 65] on div "Channel Title" at bounding box center [216, 57] width 171 height 32
click at [172, 64] on input "text" at bounding box center [216, 57] width 171 height 32
type input "ㅠ"
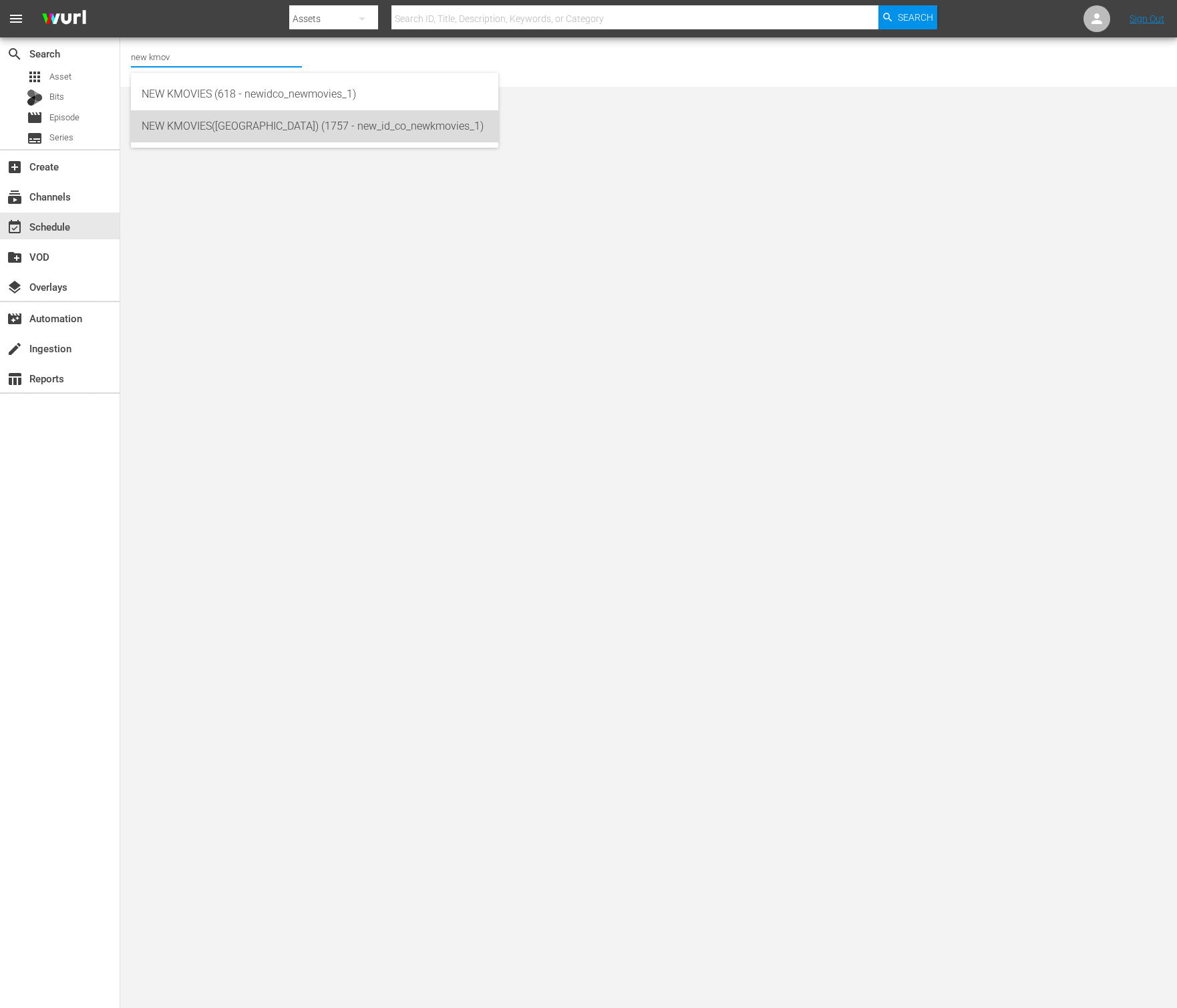
click at [172, 122] on div "NEW KMOVIES([GEOGRAPHIC_DATA]) (1757 - new_id_co_newkmovies_1)" at bounding box center [314, 126] width 346 height 32
type input "NEW KMOVIES([GEOGRAPHIC_DATA]) (1757 - new_id_co_newkmovies_1)"
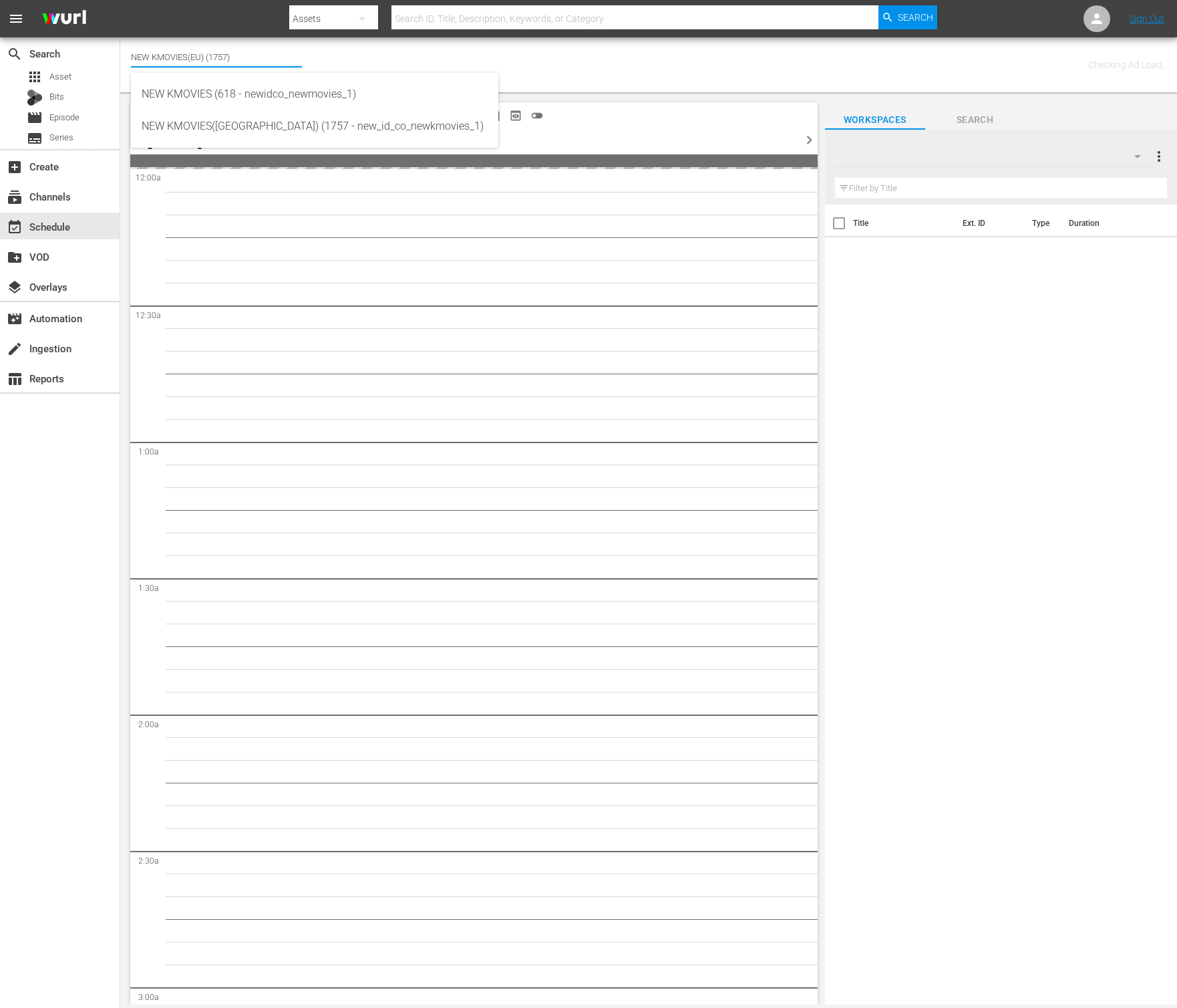
click at [205, 58] on input "NEW KMOVIES(EU) (1757)" at bounding box center [216, 57] width 171 height 32
type input "ㅜ"
click at [204, 62] on input "new kmovies" at bounding box center [216, 57] width 171 height 32
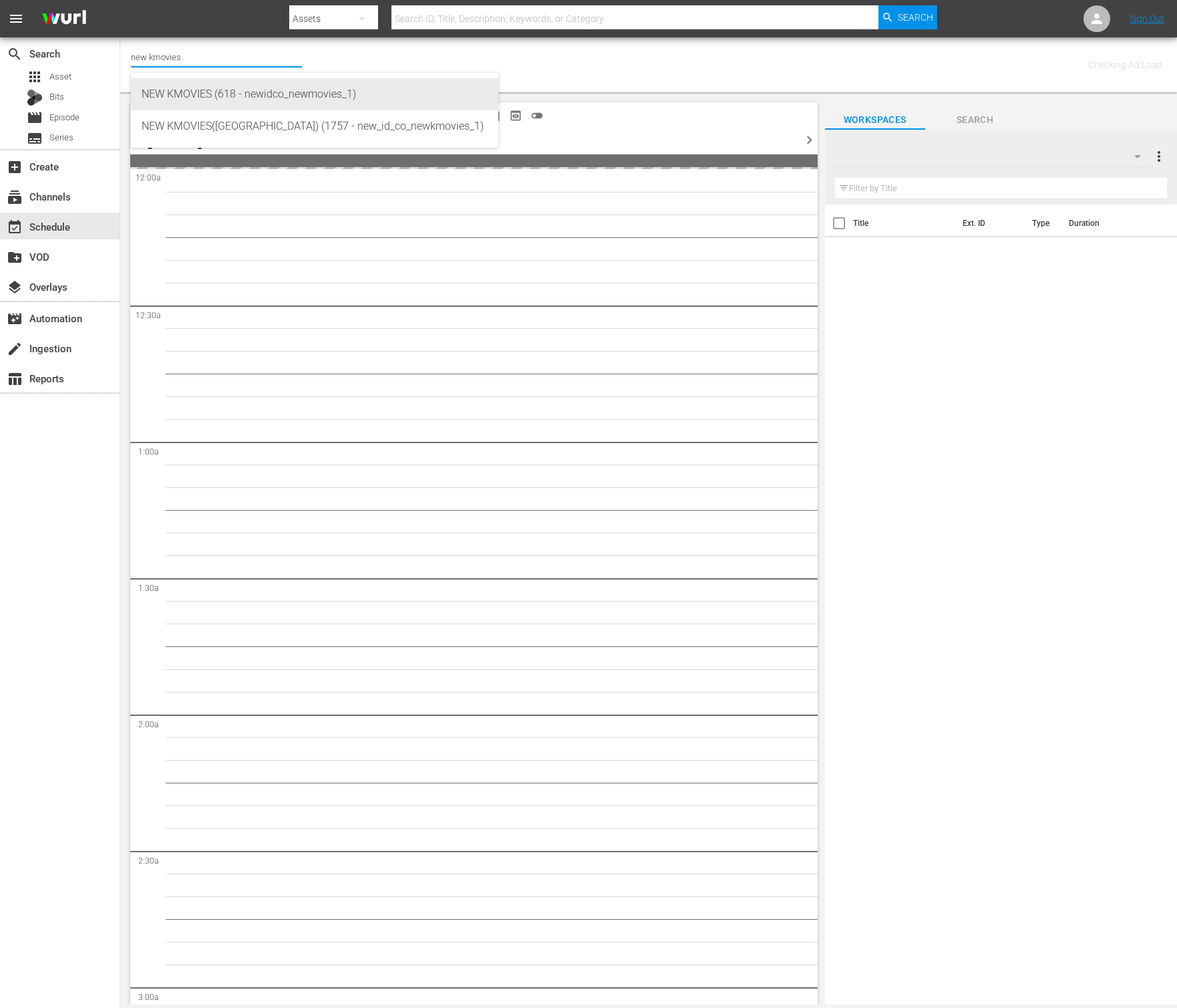
click at [202, 95] on div "NEW KMOVIES (618 - newidco_newmovies_1)" at bounding box center [314, 94] width 346 height 32
type input "NEW KMOVIES (618 - newidco_newmovies_1)"
click at [183, 1007] on body "menu Search By Assets Search ID, Title, Description, Keywords, or Category Sear…" at bounding box center [588, 504] width 1177 height 1008
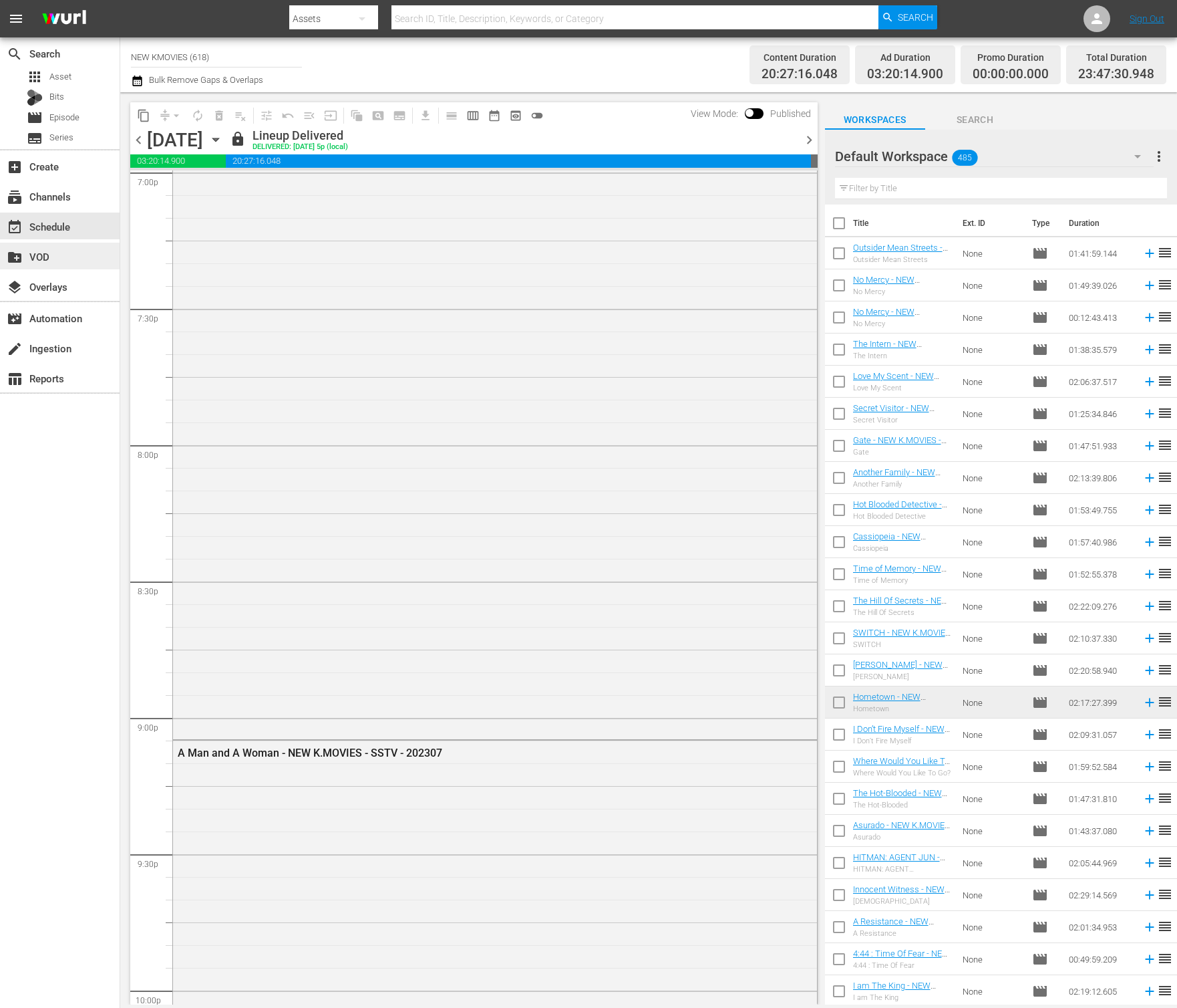
scroll to position [6045, 0]
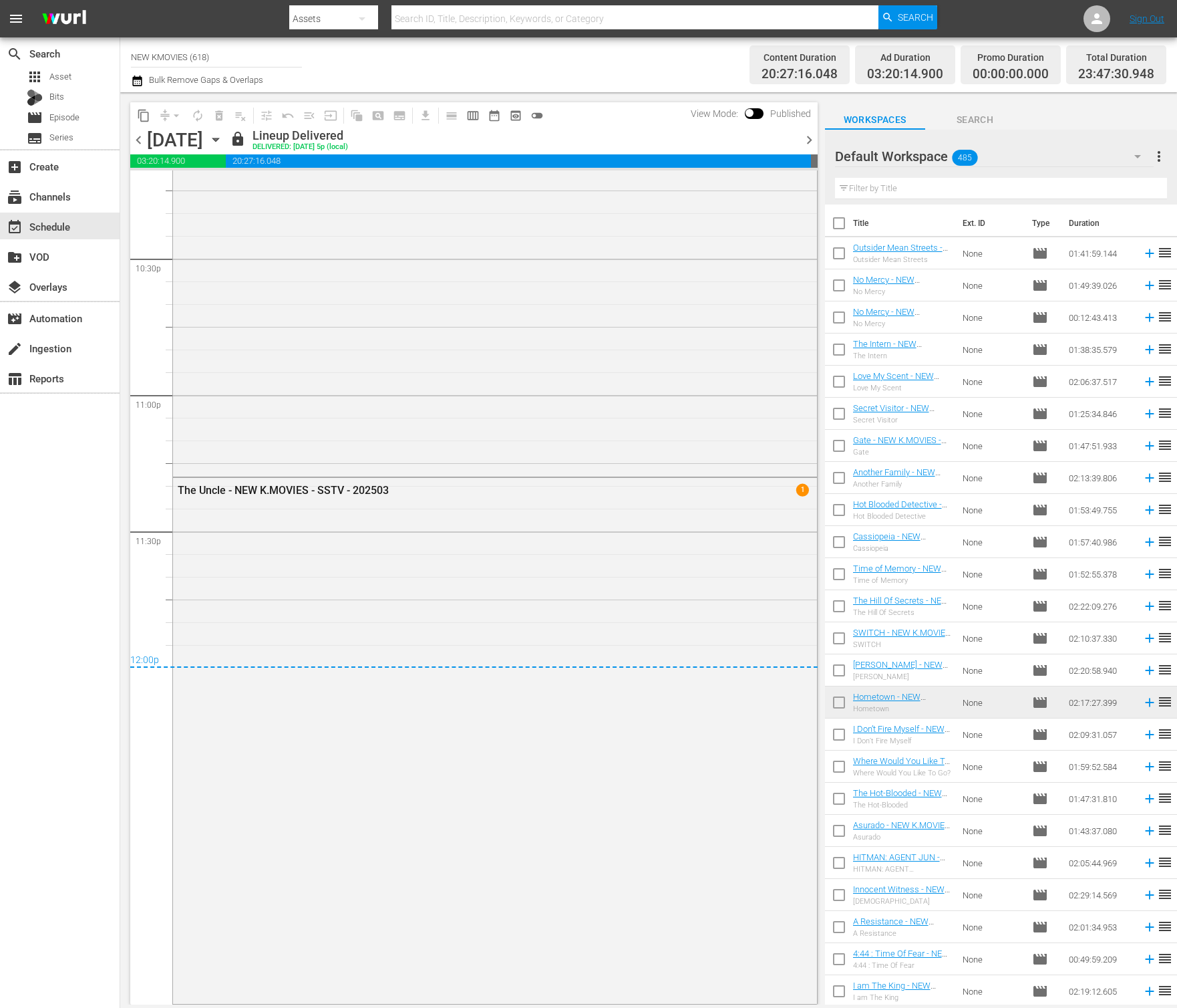
click at [223, 141] on icon "button" at bounding box center [216, 140] width 15 height 15
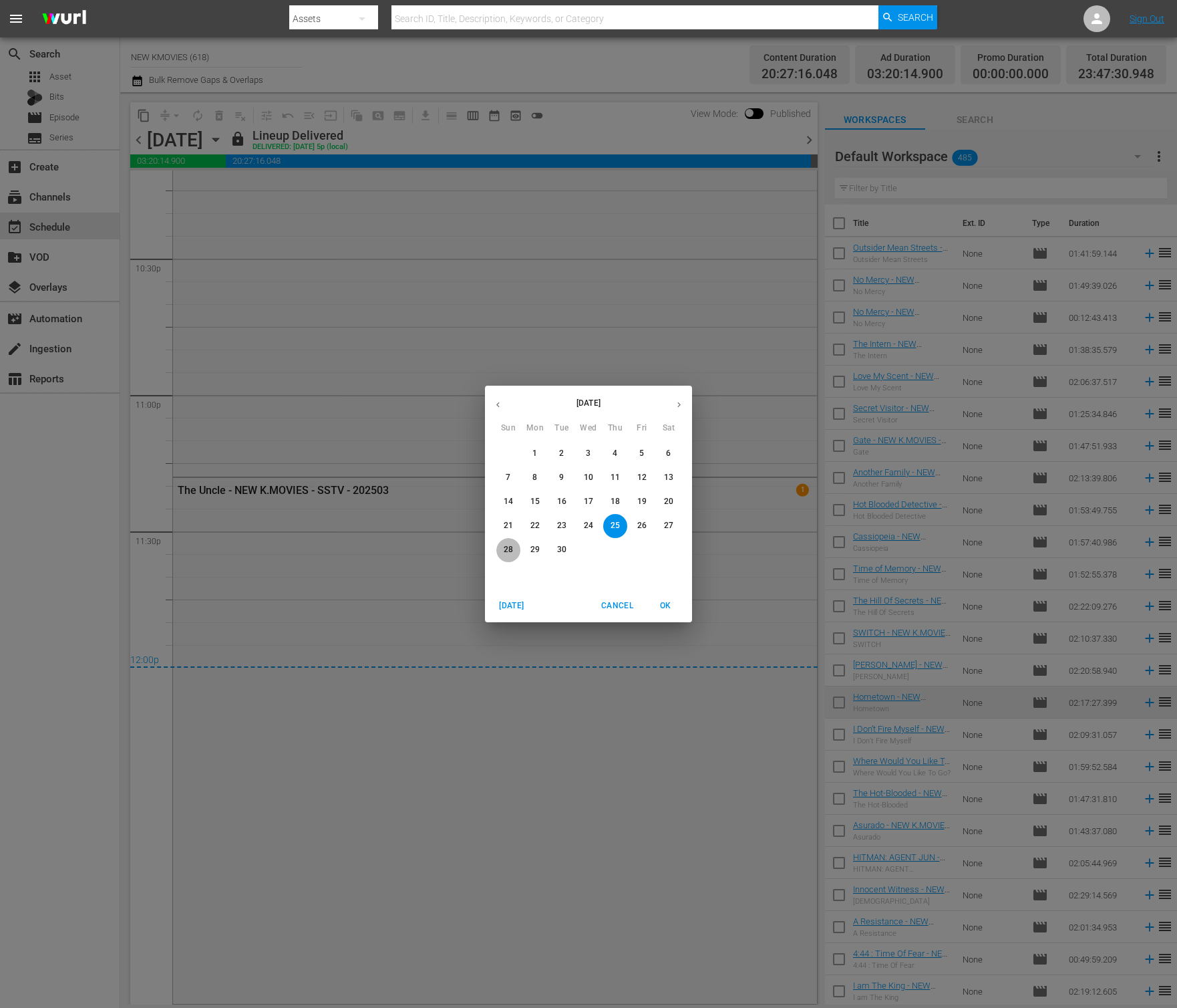
click at [508, 549] on p "28" at bounding box center [508, 549] width 10 height 12
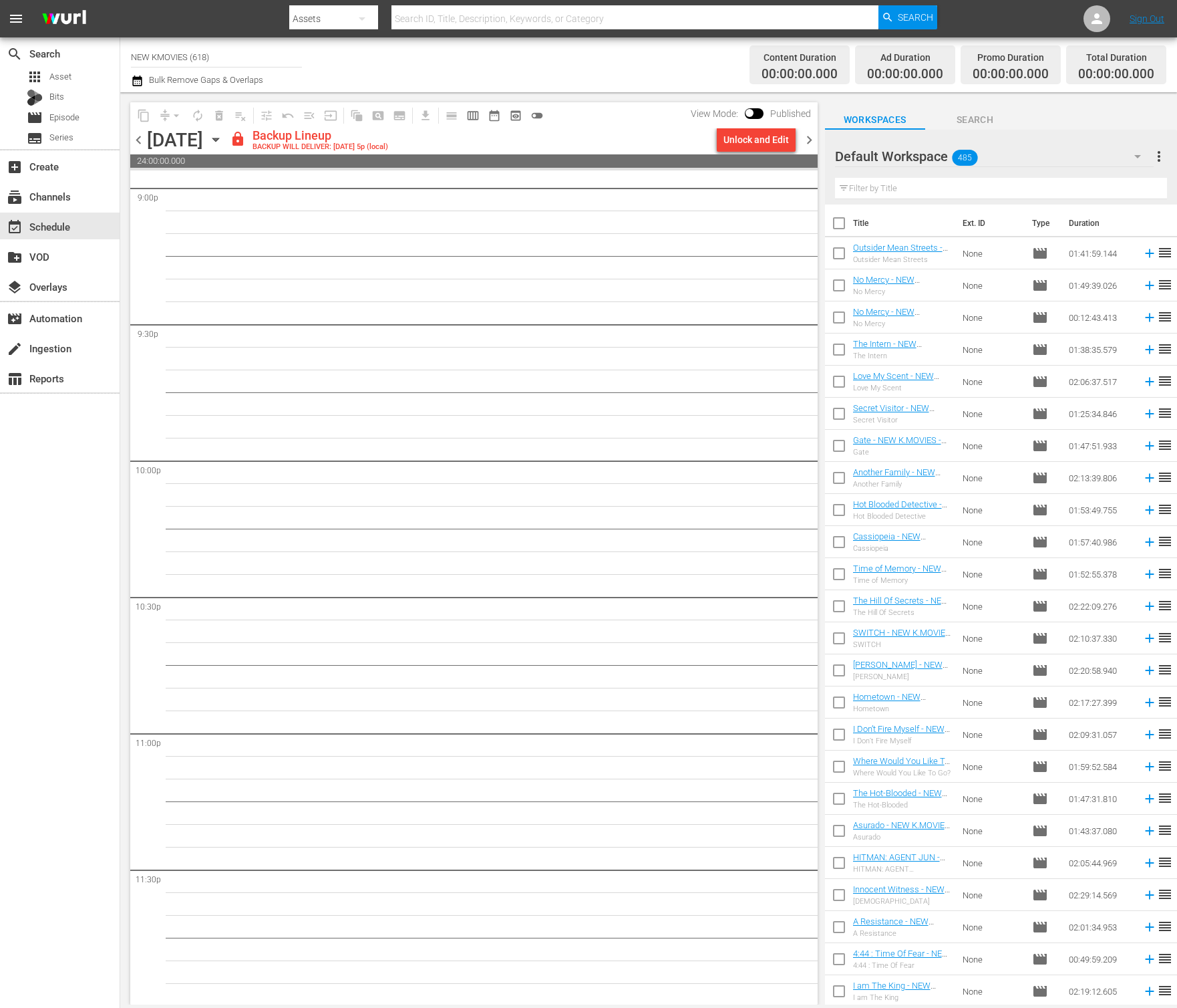
scroll to position [5708, 0]
click at [786, 163] on span "24:00:00.000" at bounding box center [474, 161] width 688 height 14
click at [781, 148] on div "Unlock and Edit" at bounding box center [756, 140] width 65 height 24
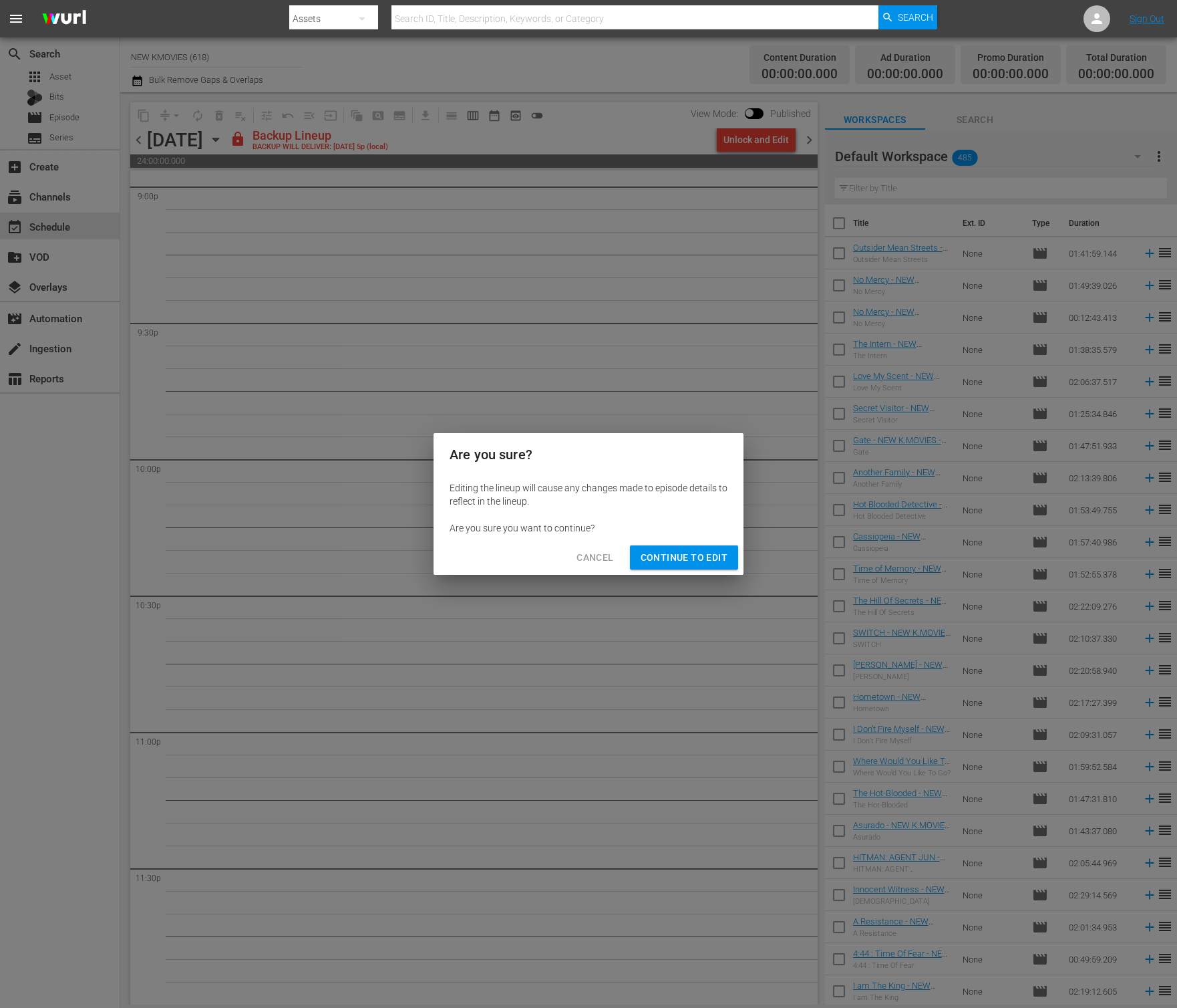
click at [678, 574] on div "Cancel Continue to Edit" at bounding box center [588, 557] width 310 height 35
click at [680, 569] on button "Continue to Edit" at bounding box center [684, 557] width 108 height 24
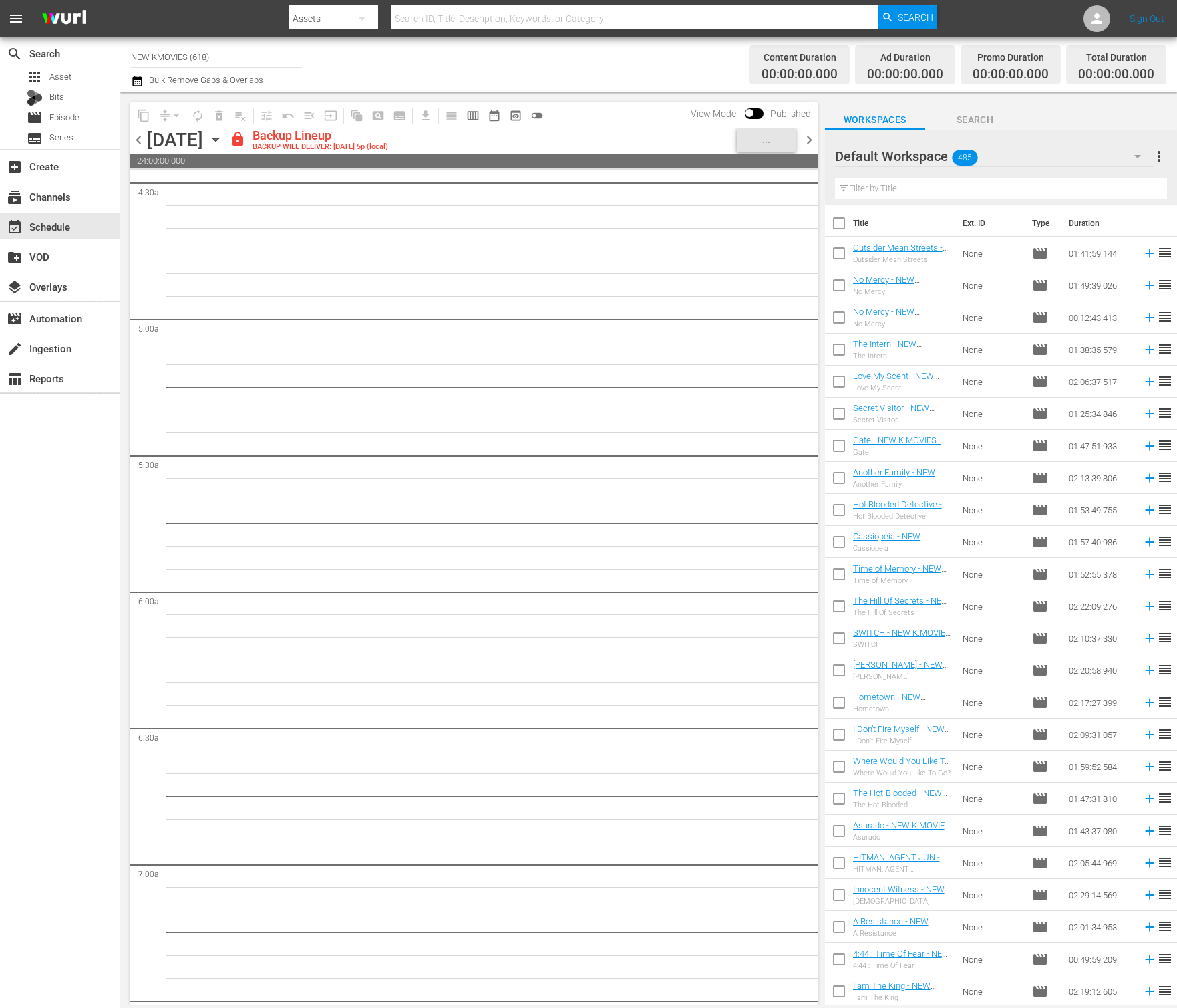
scroll to position [0, 0]
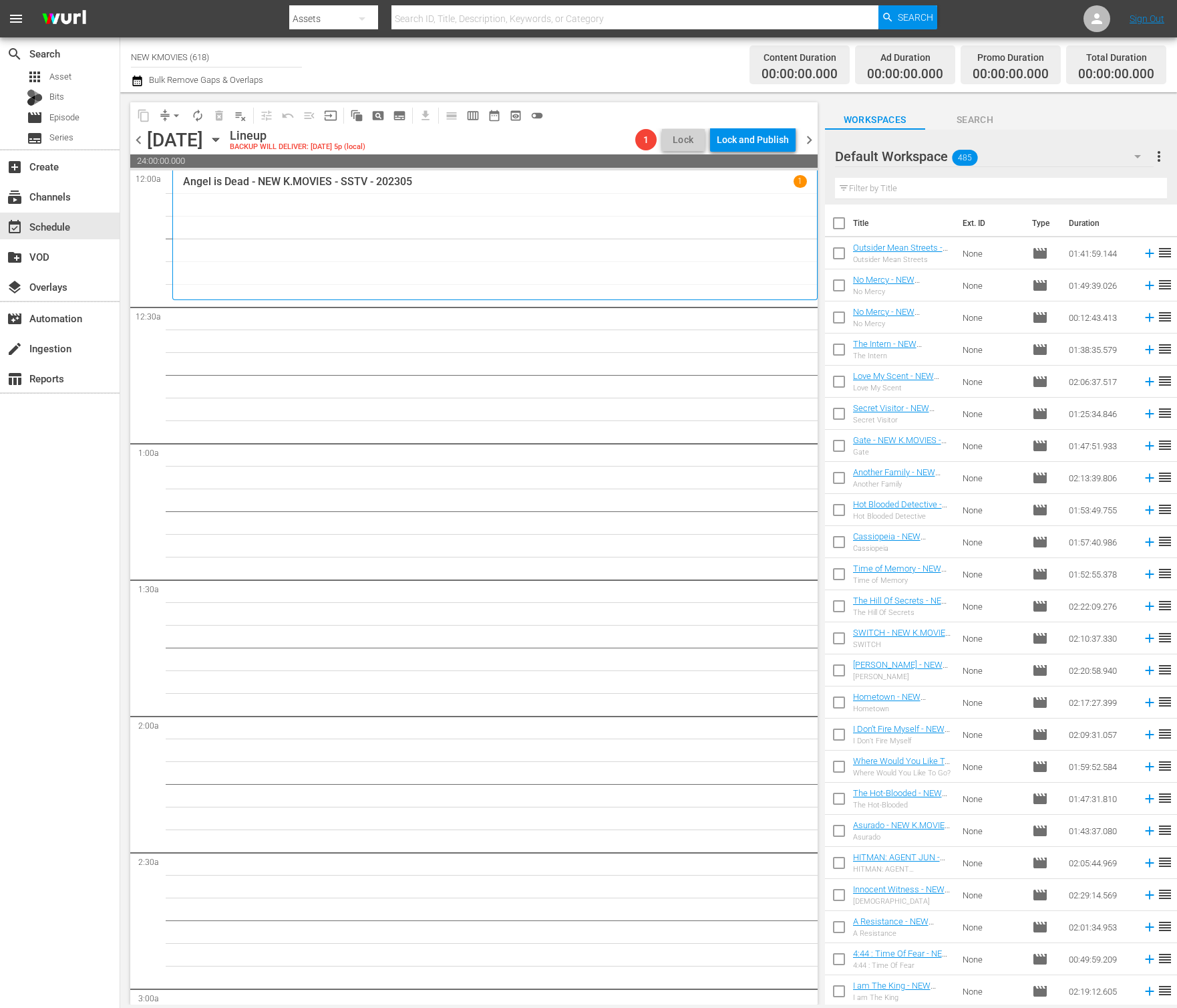
click at [1030, 133] on div "Default Workspace 485 Default more_vert" at bounding box center [1001, 151] width 332 height 43
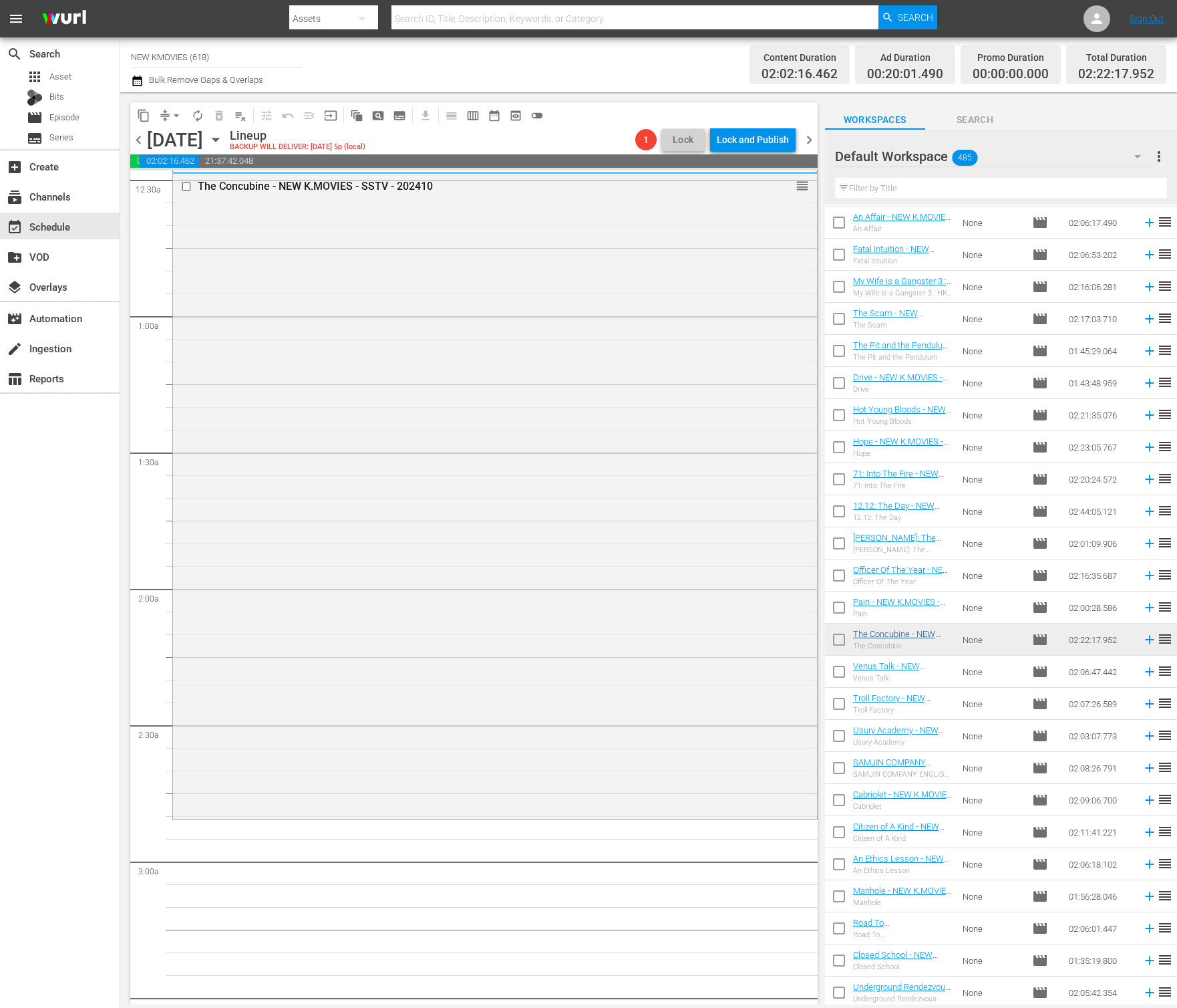
scroll to position [128, 0]
click at [910, 185] on input "text" at bounding box center [1001, 188] width 332 height 21
paste input "Miracle: Letters To The President"
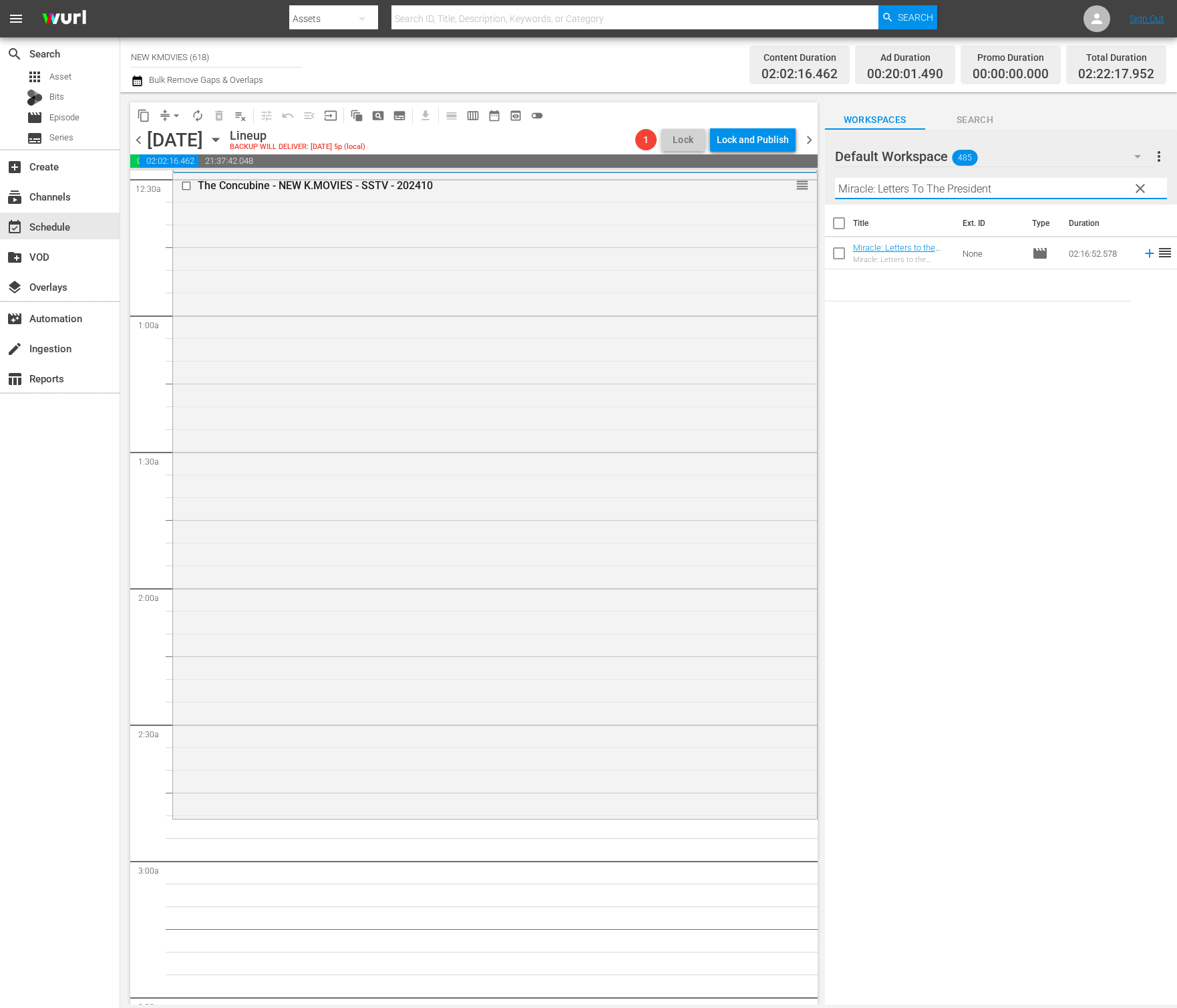
scroll to position [0, 0]
click at [958, 194] on input "Miracle: Letters To The President" at bounding box center [1001, 188] width 332 height 21
paste input "The Battle: Roar to Victory"
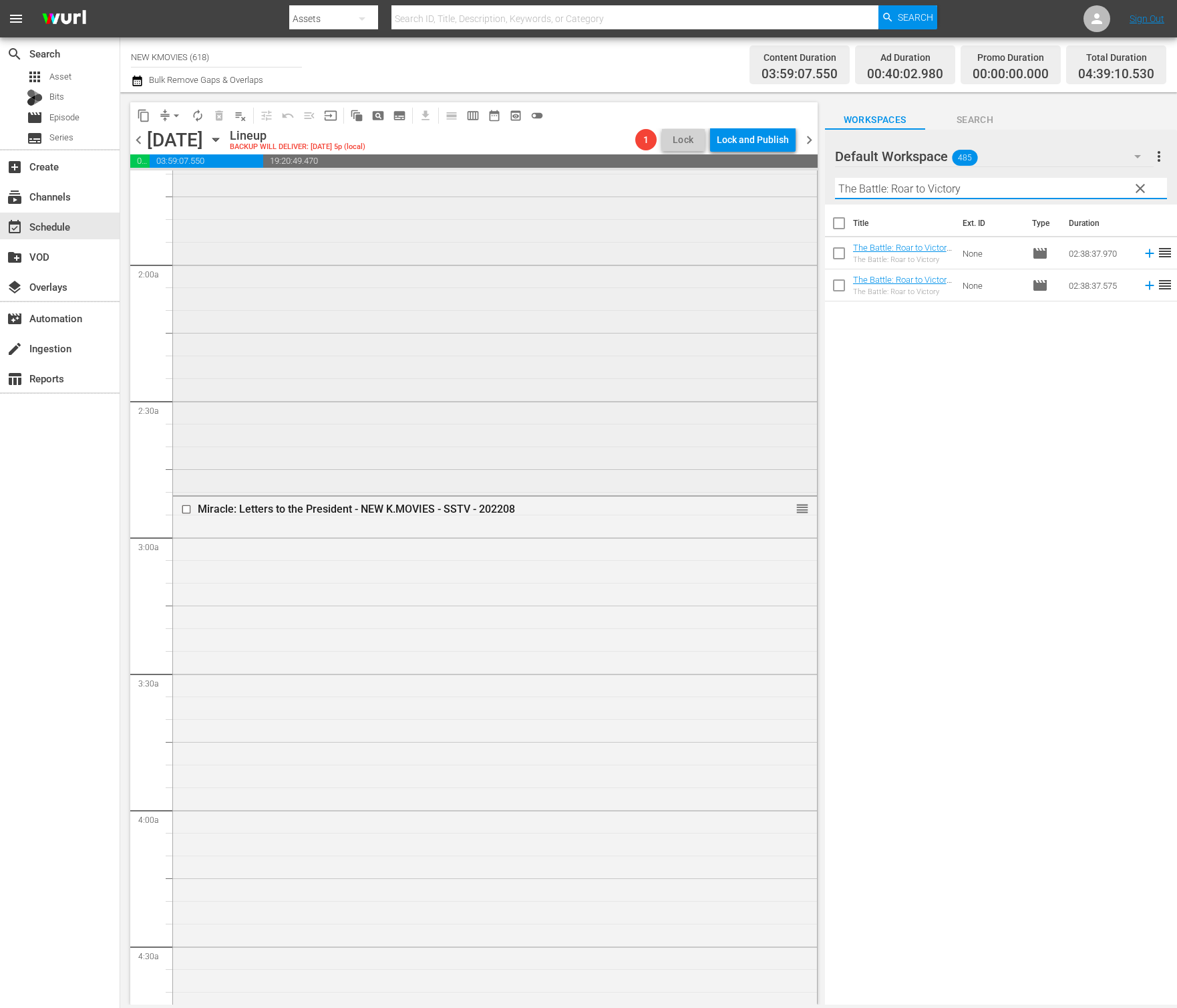
scroll to position [1283, 0]
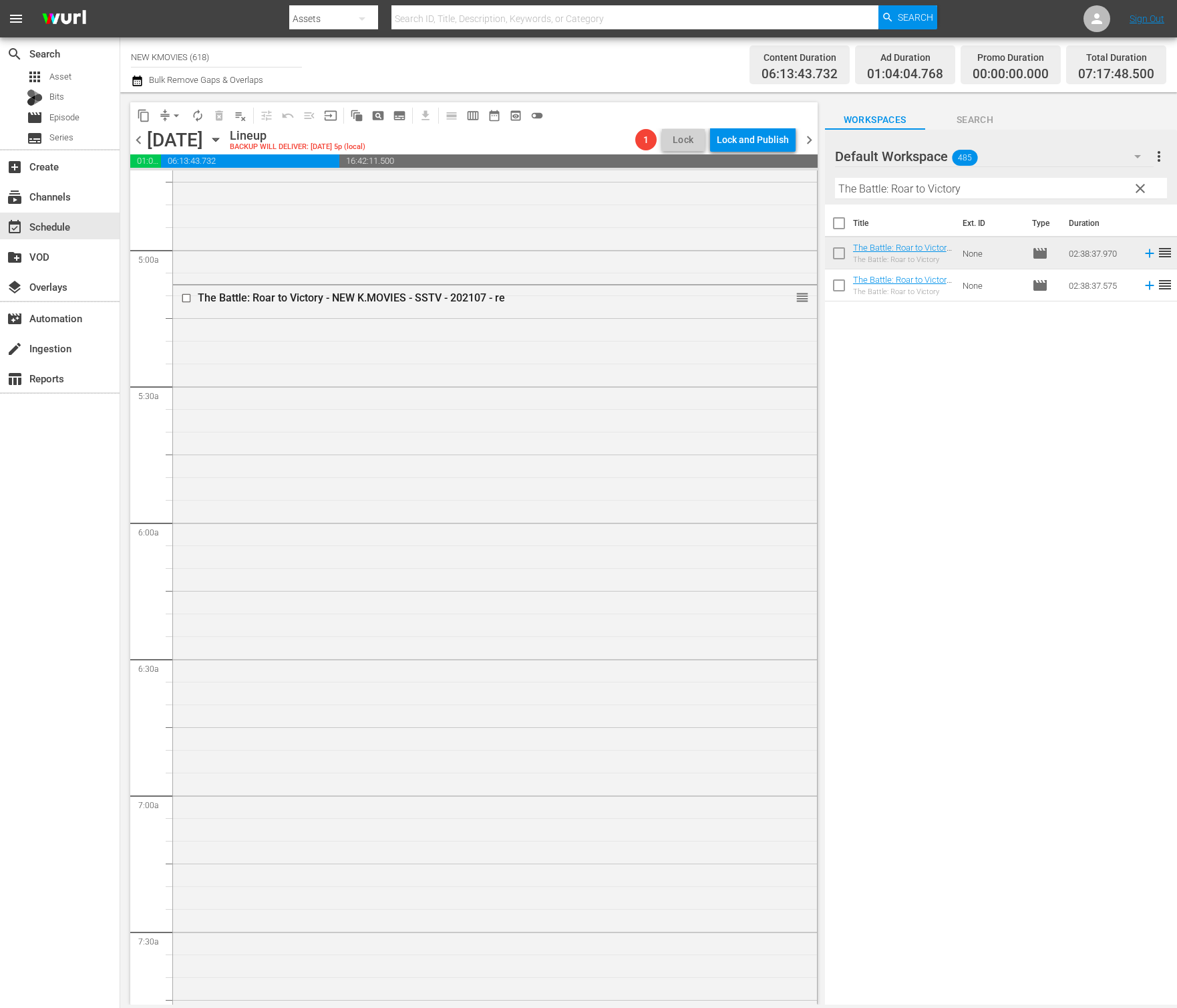
click at [922, 186] on input "The Battle: Roar to Victory" at bounding box center [1001, 188] width 332 height 21
paste input "Hometown"
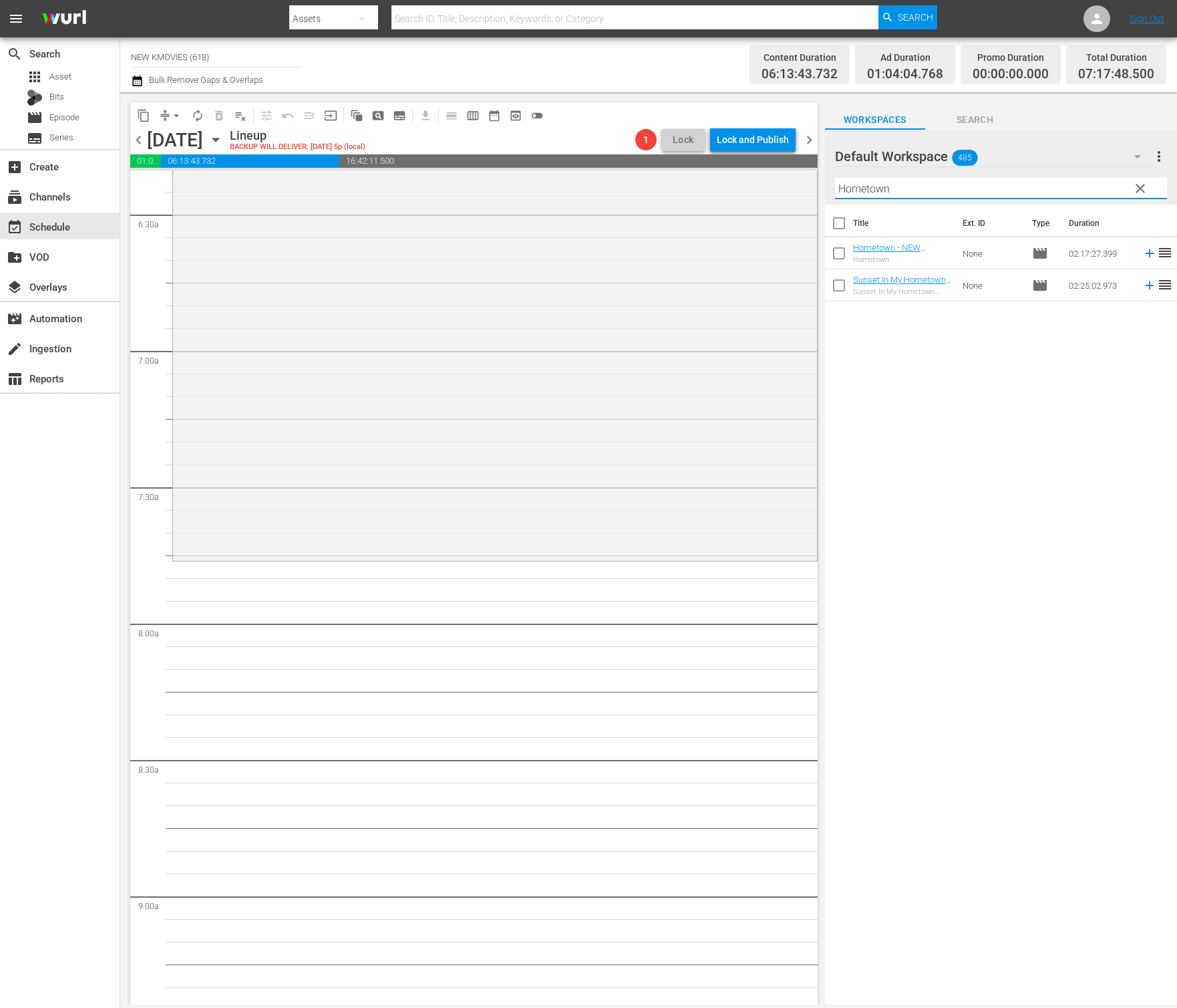
scroll to position [1798, 0]
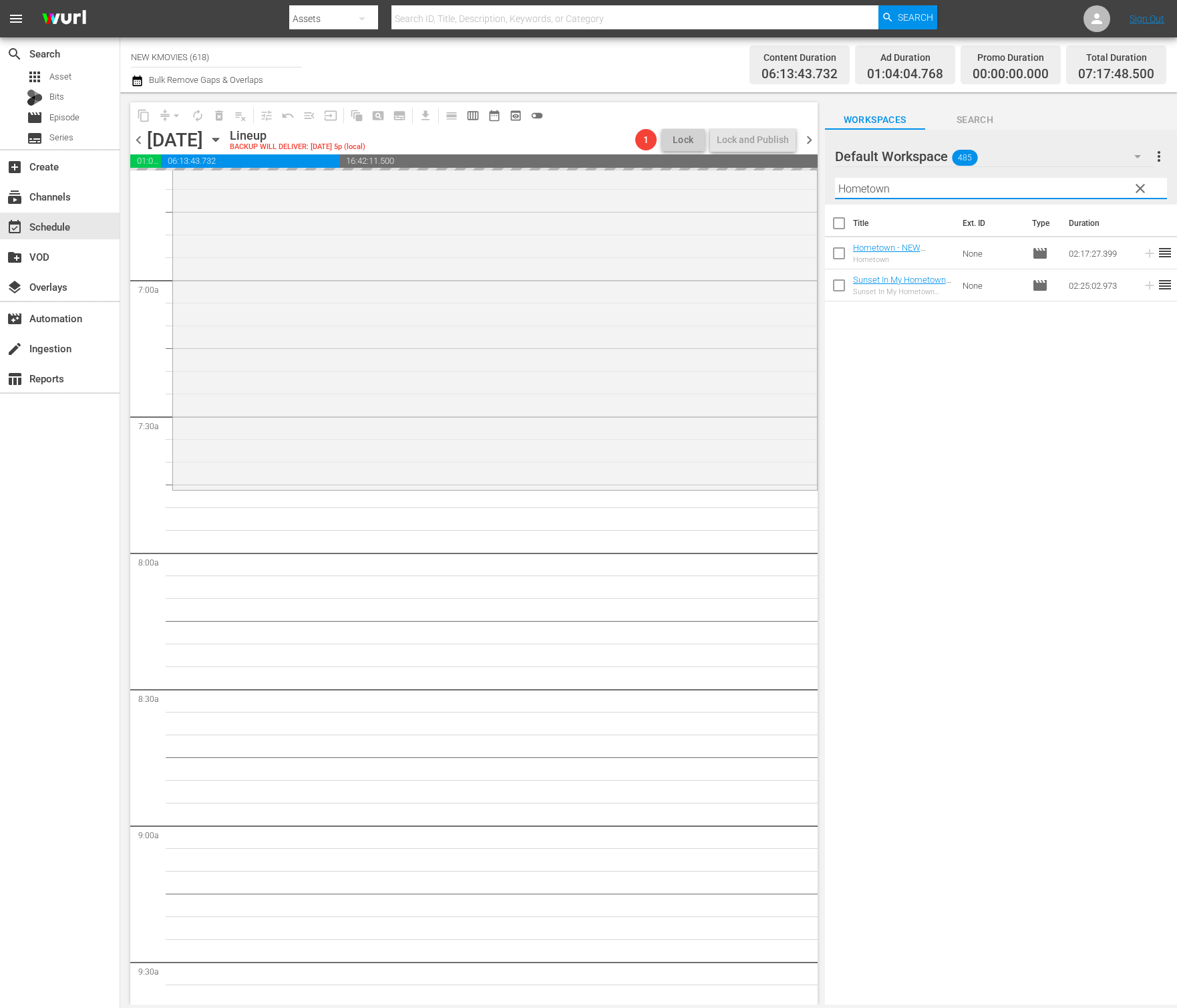
click at [950, 187] on input "Hometown" at bounding box center [1001, 188] width 332 height 21
paste input "Always"
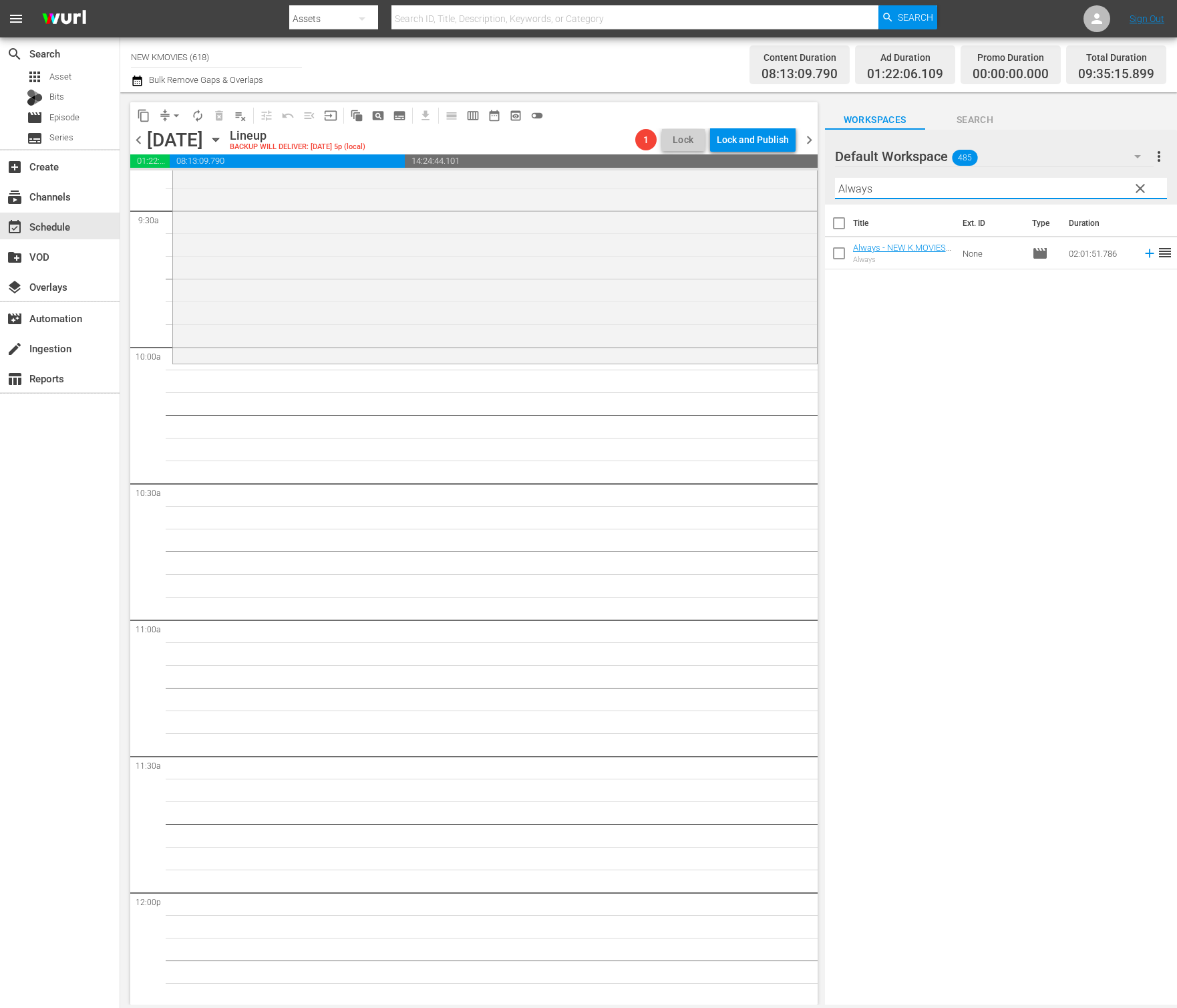
scroll to position [2553, 0]
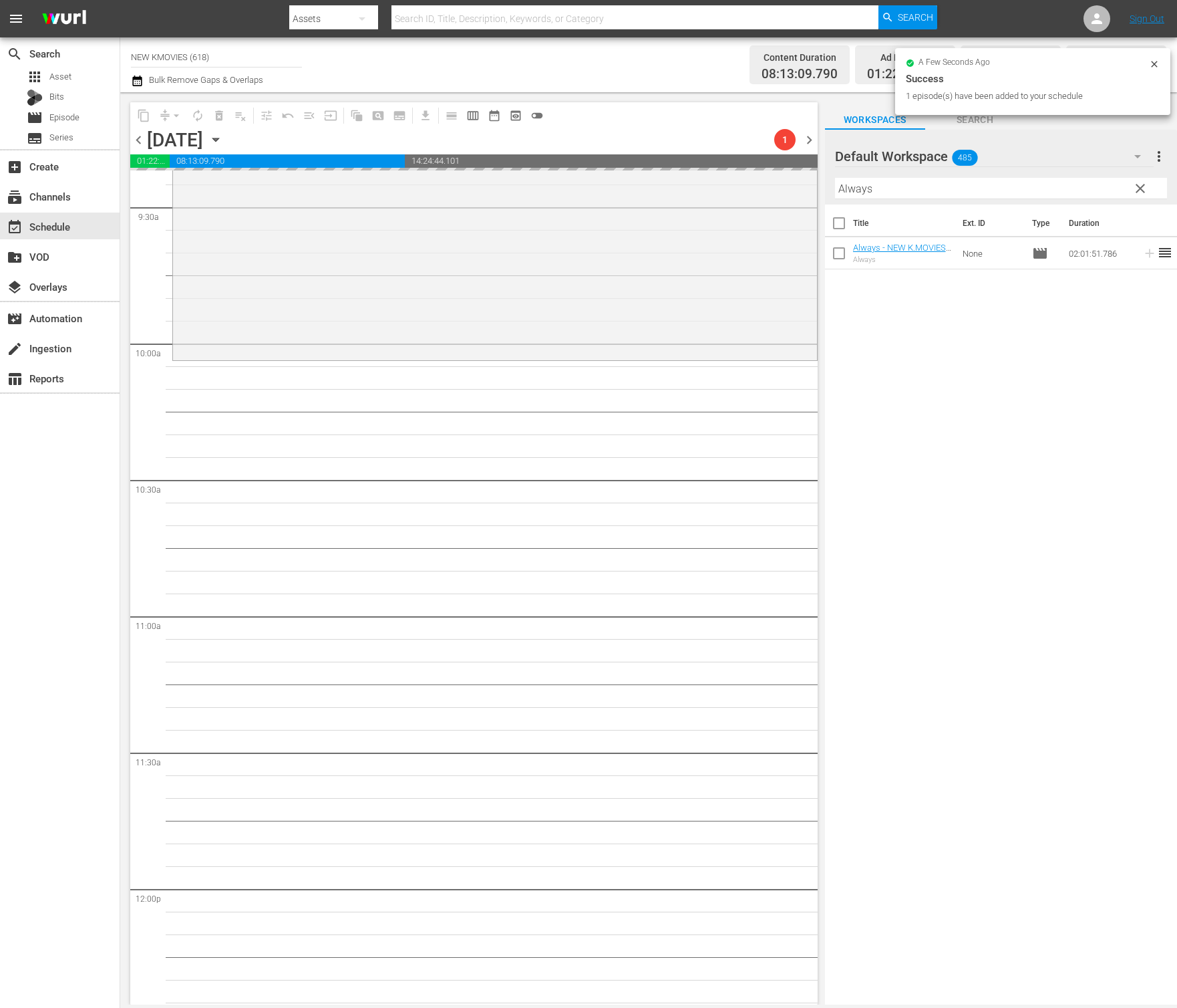
click at [921, 183] on input "Always" at bounding box center [1001, 188] width 332 height 21
paste input "Barefoot Dream"
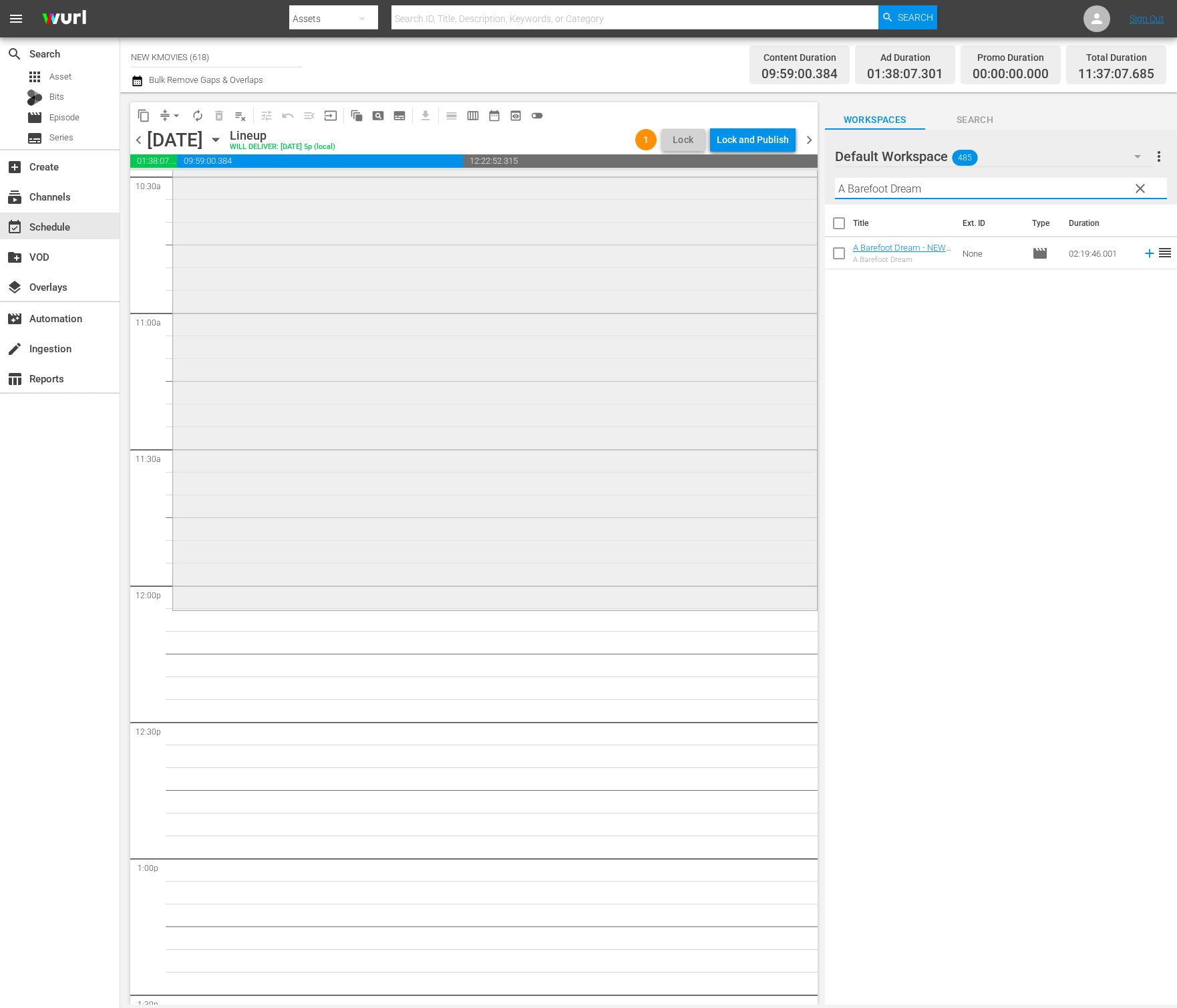
scroll to position [2877, 0]
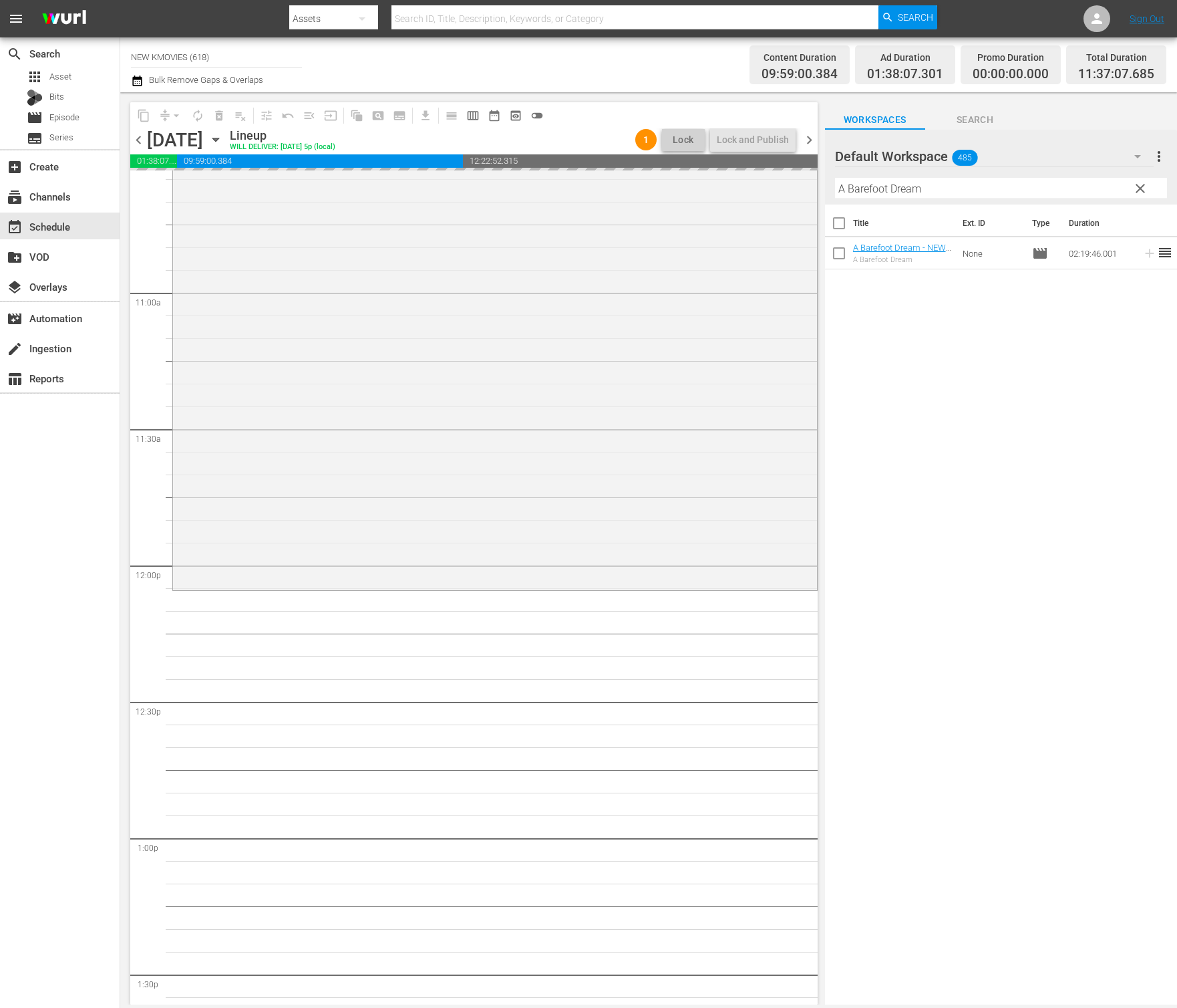
click at [923, 185] on input "A Barefoot Dream" at bounding box center [1001, 188] width 332 height 21
paste input "Secret Reunion"
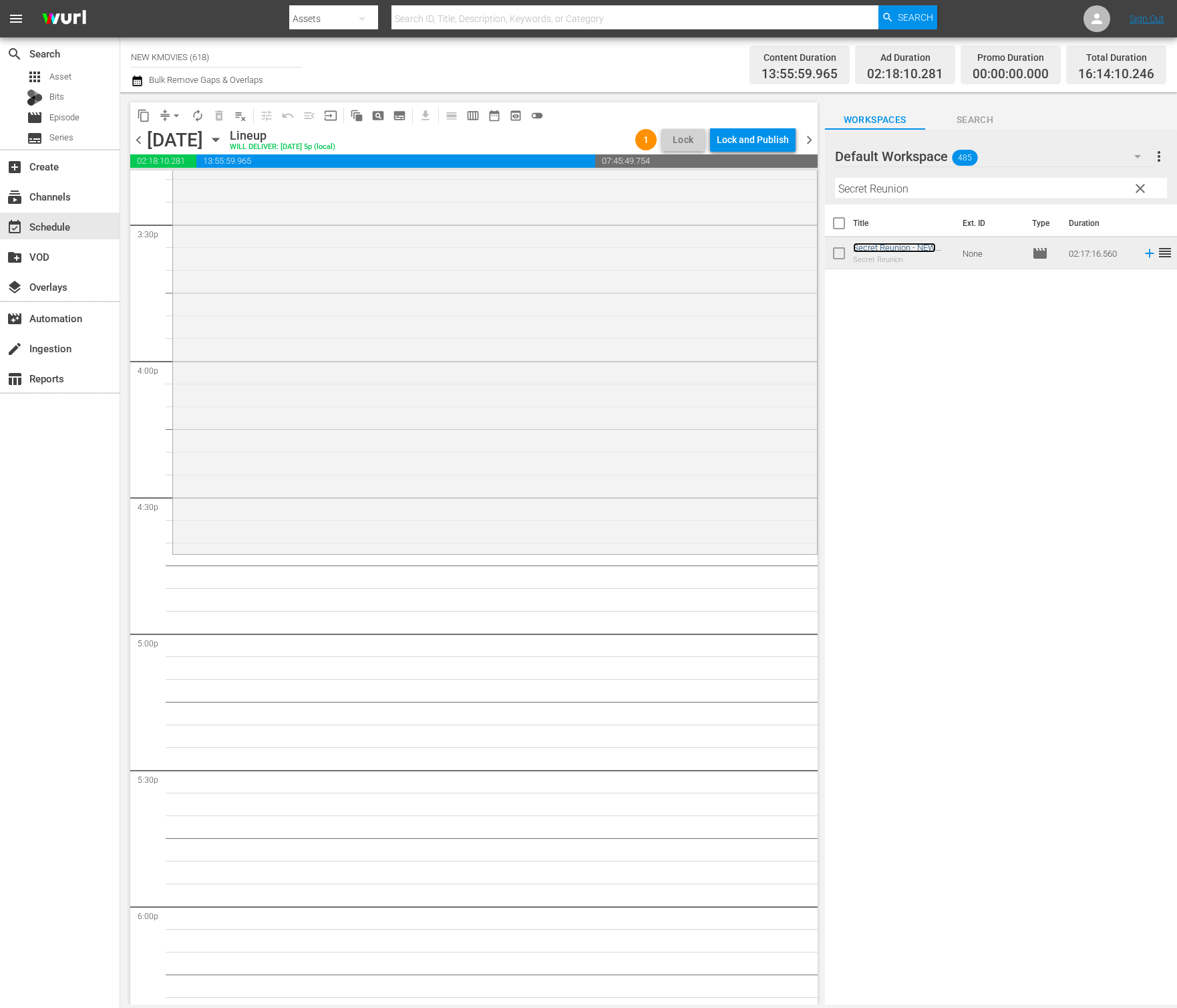
scroll to position [4212, 0]
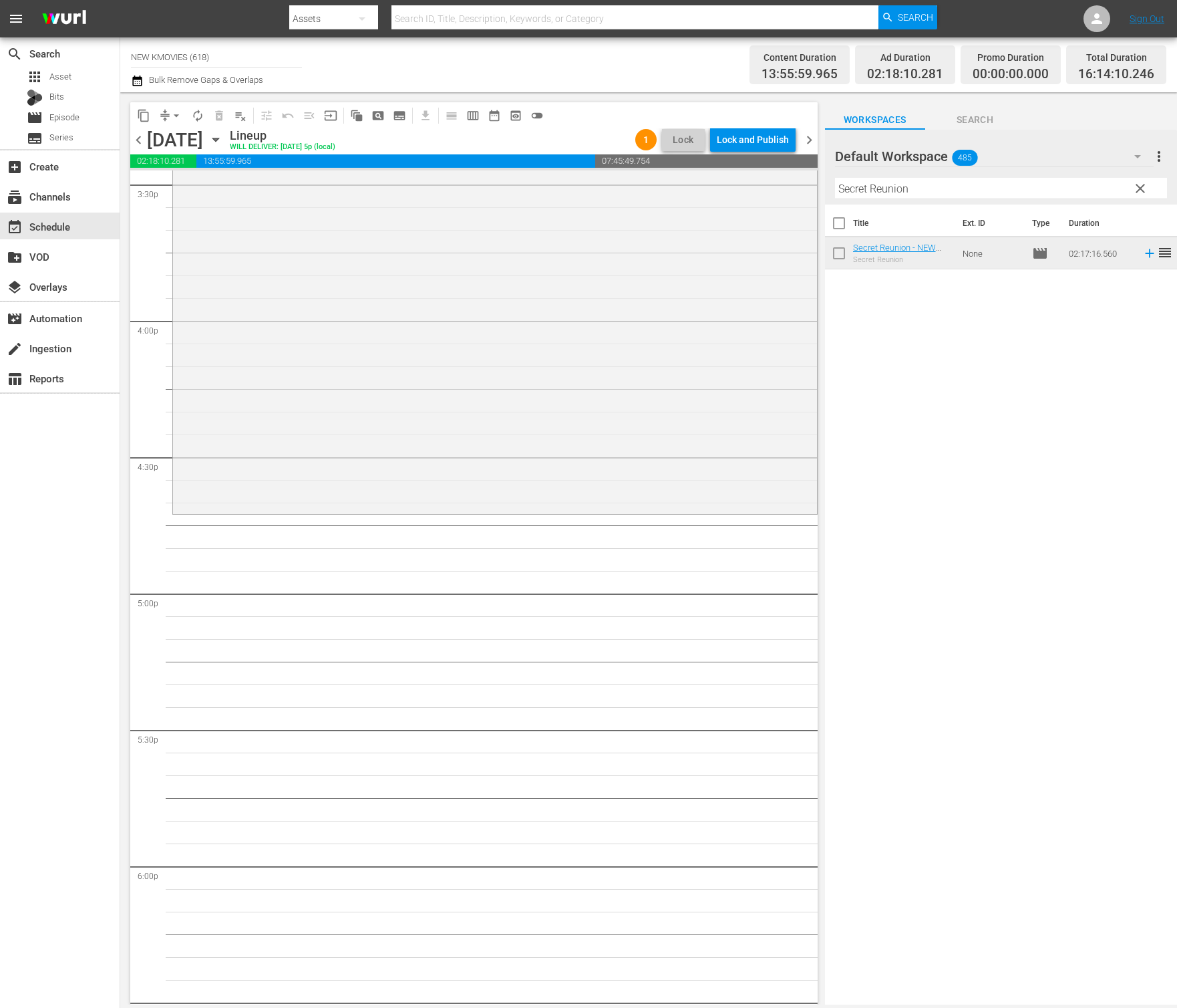
click at [985, 184] on input "Secret Reunion" at bounding box center [1001, 188] width 332 height 21
paste input "71: Into The Fire"
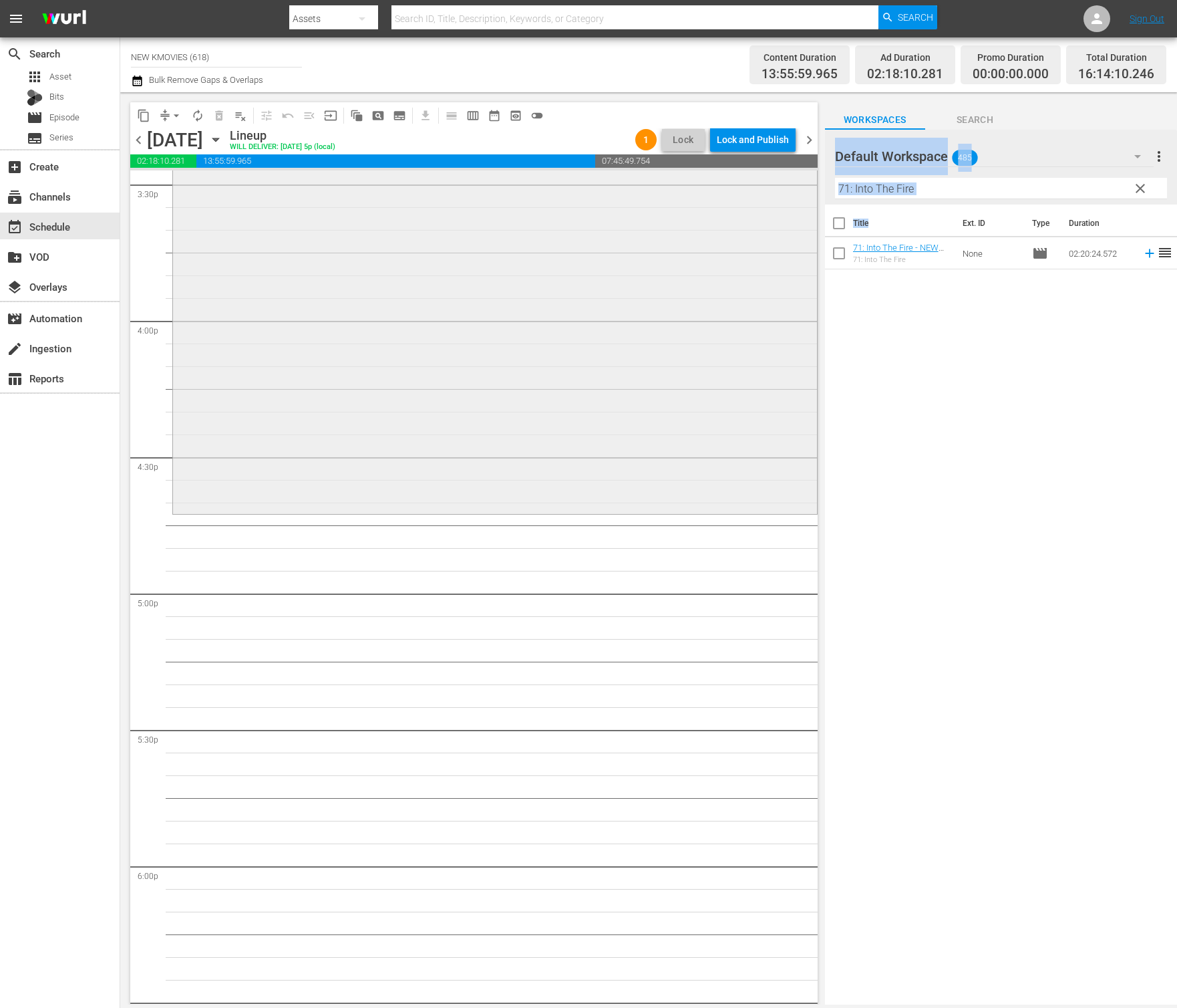
drag, startPoint x: 905, startPoint y: 231, endPoint x: 654, endPoint y: 482, distance: 355.0
click at [546, 509] on div "content_copy compress arrow_drop_down autorenew_outlined delete_forever_outline…" at bounding box center [648, 547] width 1057 height 912
click at [1144, 342] on div "Title Ext. ID Type Duration 71: Into The Fire - NEW K.MOVIES - SSTV - 202410 71…" at bounding box center [1001, 606] width 352 height 802
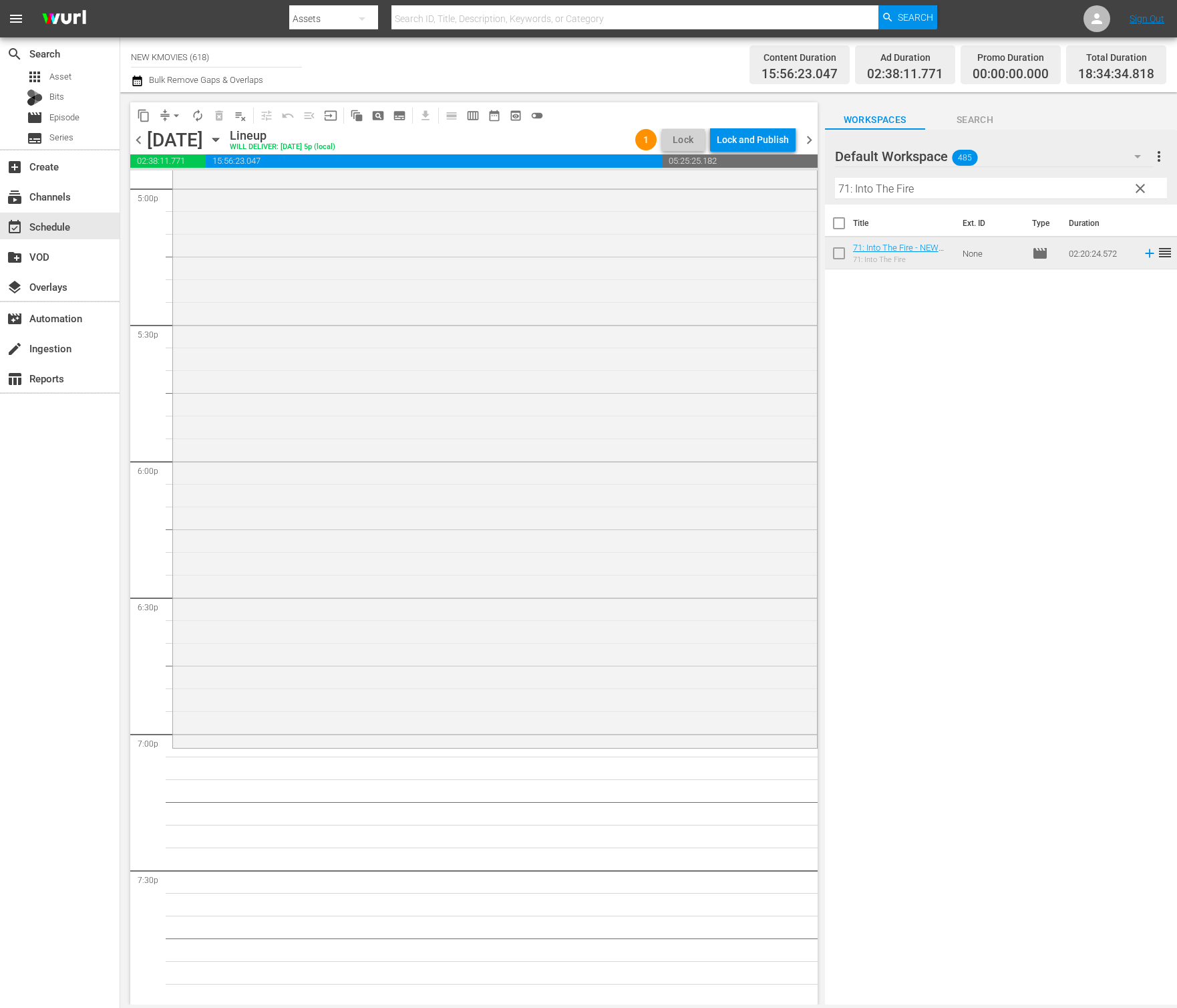
scroll to position [4721, 0]
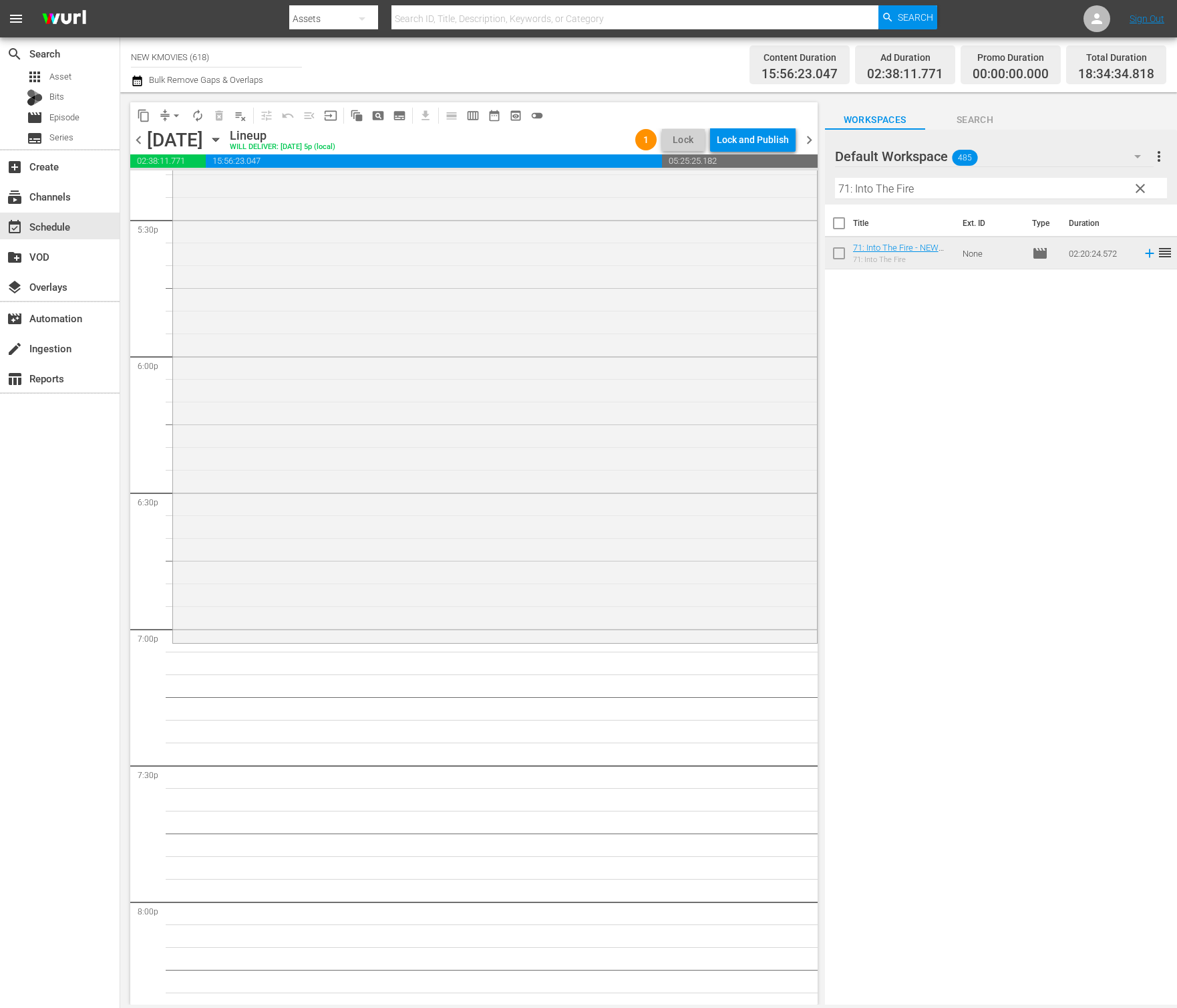
click at [977, 175] on div "Filter by Title 71: Into The Fire" at bounding box center [1001, 188] width 332 height 32
click at [966, 191] on input "71: Into The Fire" at bounding box center [1001, 188] width 332 height 21
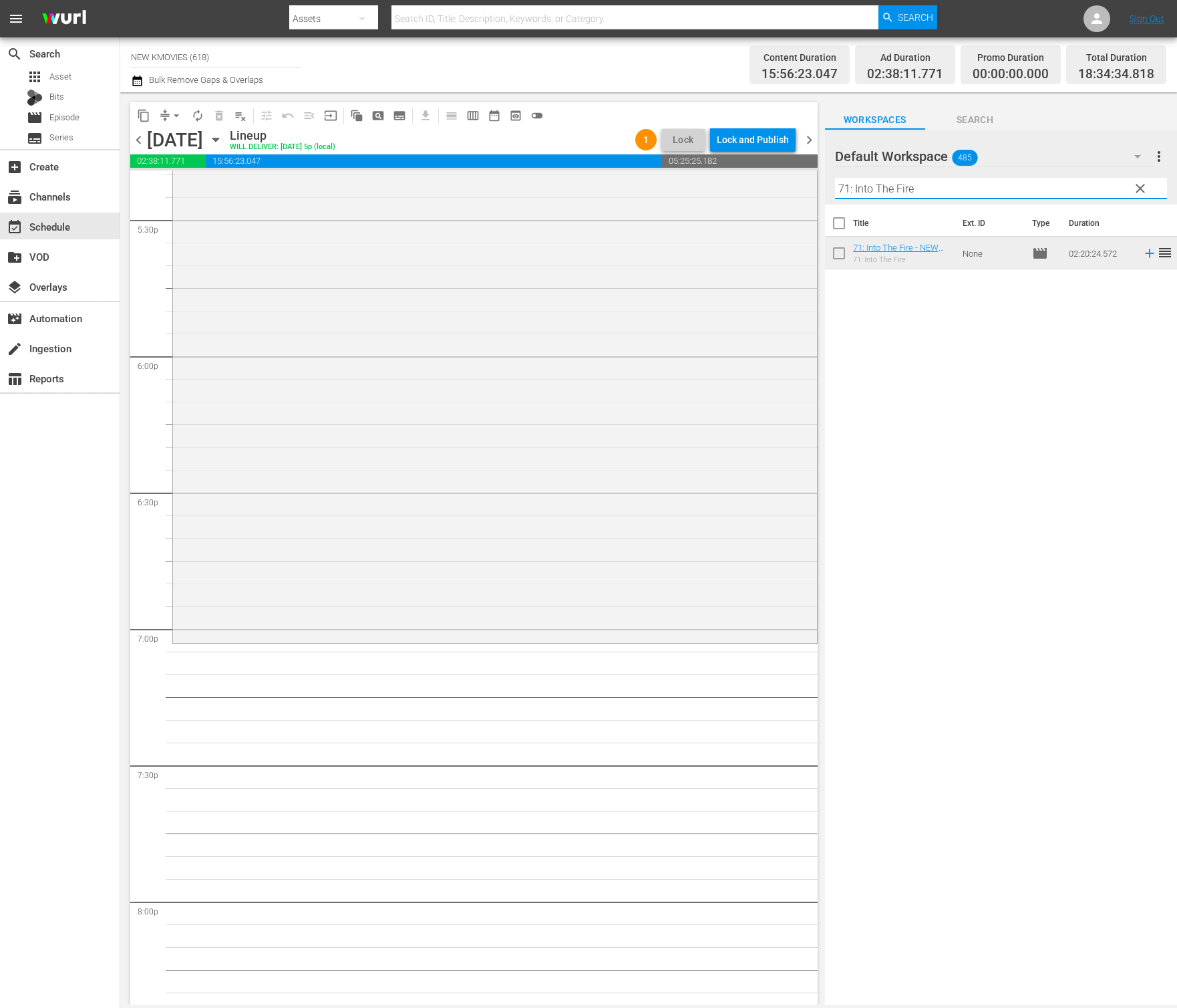
click at [966, 191] on input "71: Into The Fire" at bounding box center [1001, 188] width 332 height 21
paste input "Detective K: Secret of Virtuous Widow"
click at [940, 187] on input "vDetective K: Secret of Virtuous Widow" at bounding box center [1001, 188] width 332 height 21
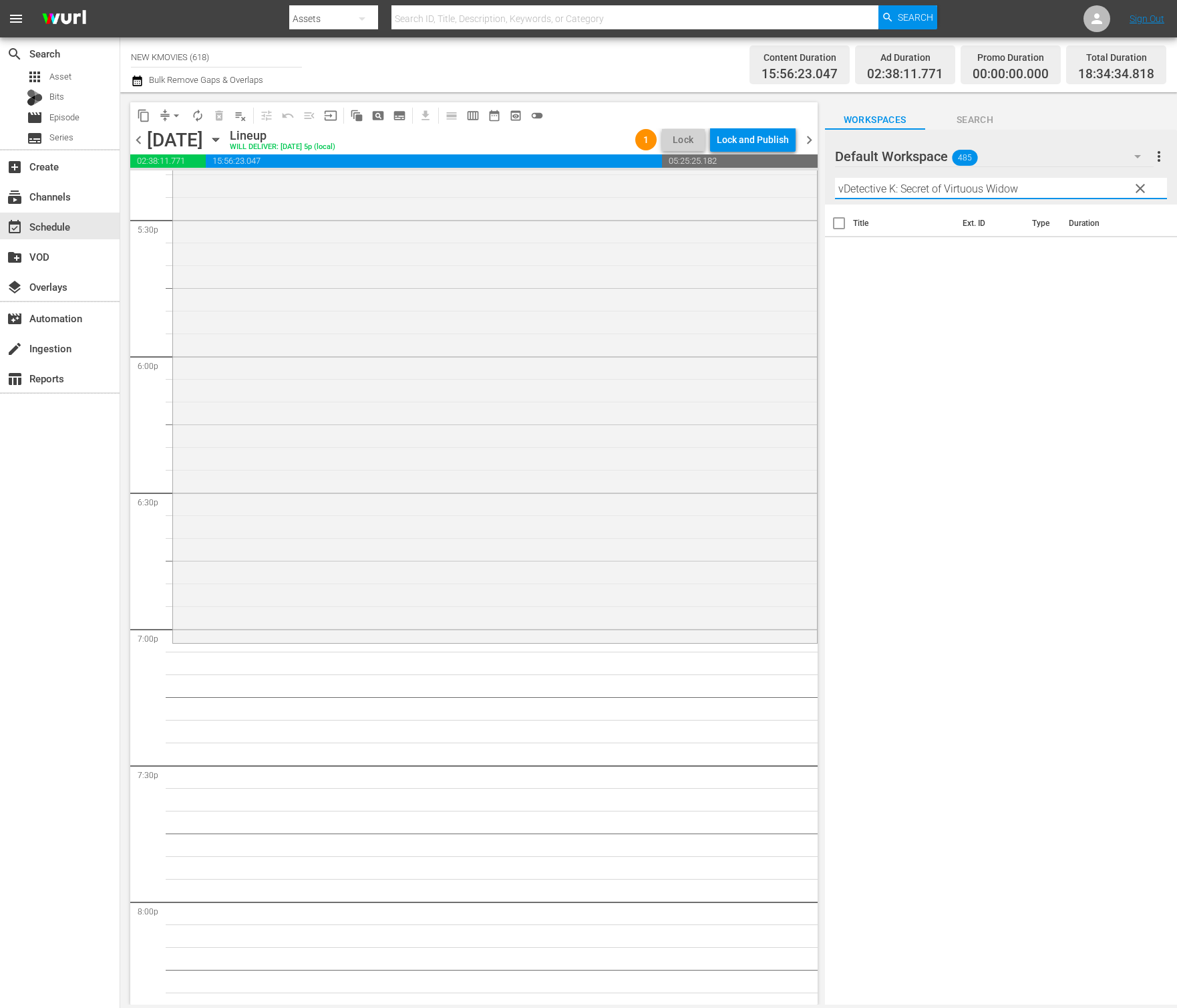
paste input "text"
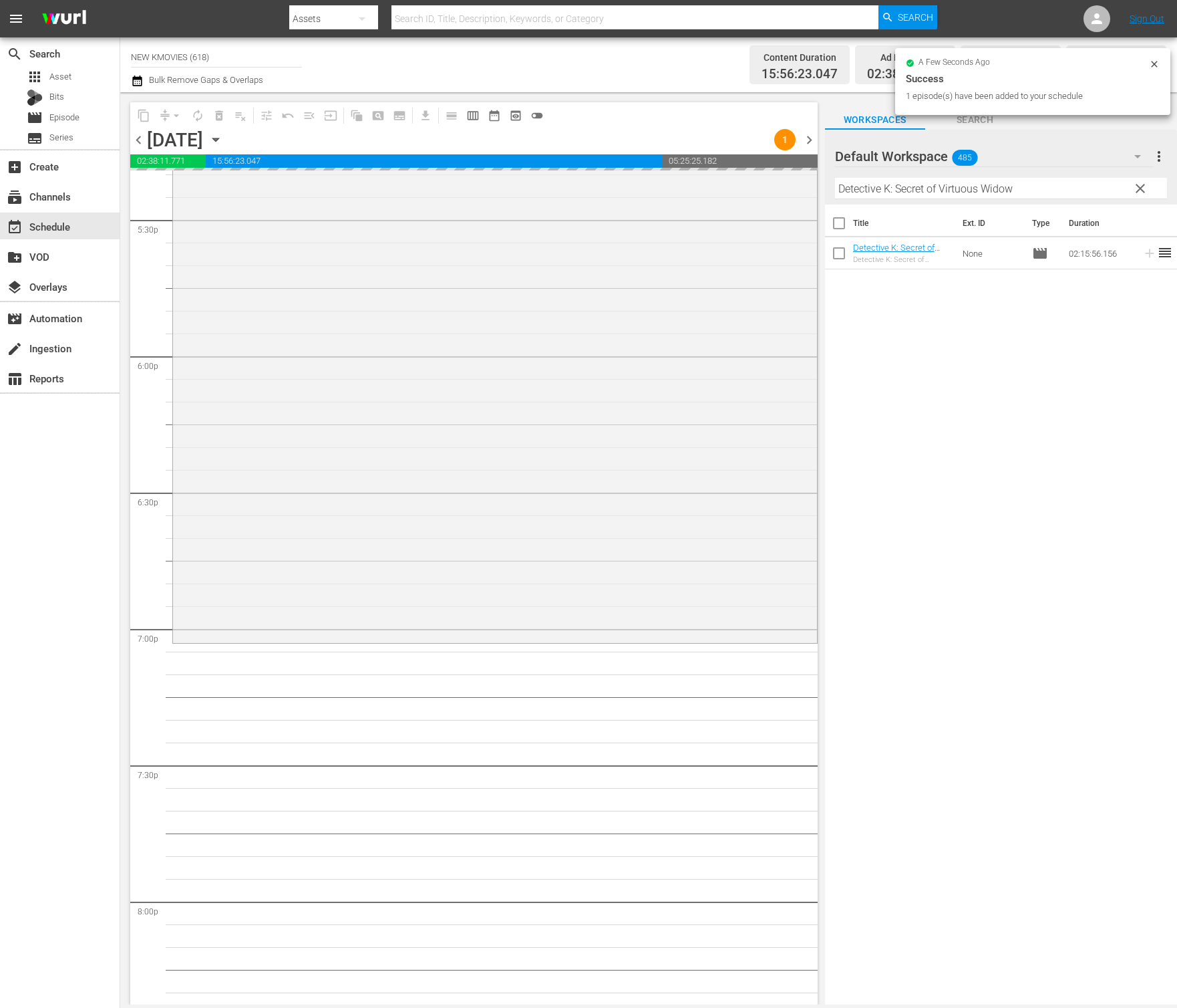
click at [1012, 180] on input "Detective K: Secret of Virtuous Widow" at bounding box center [1001, 188] width 332 height 21
paste input "For The New Emperor"
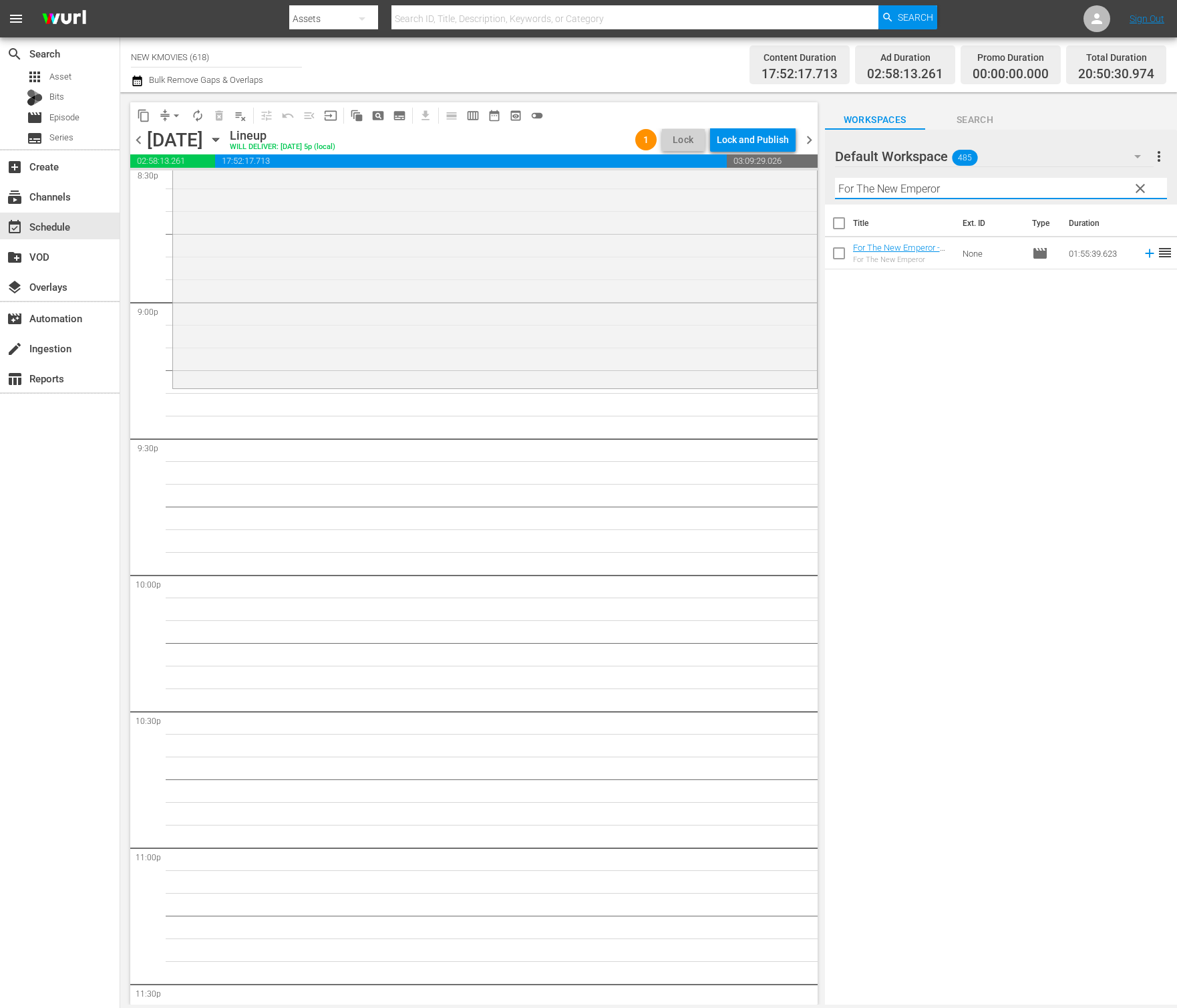
scroll to position [5708, 0]
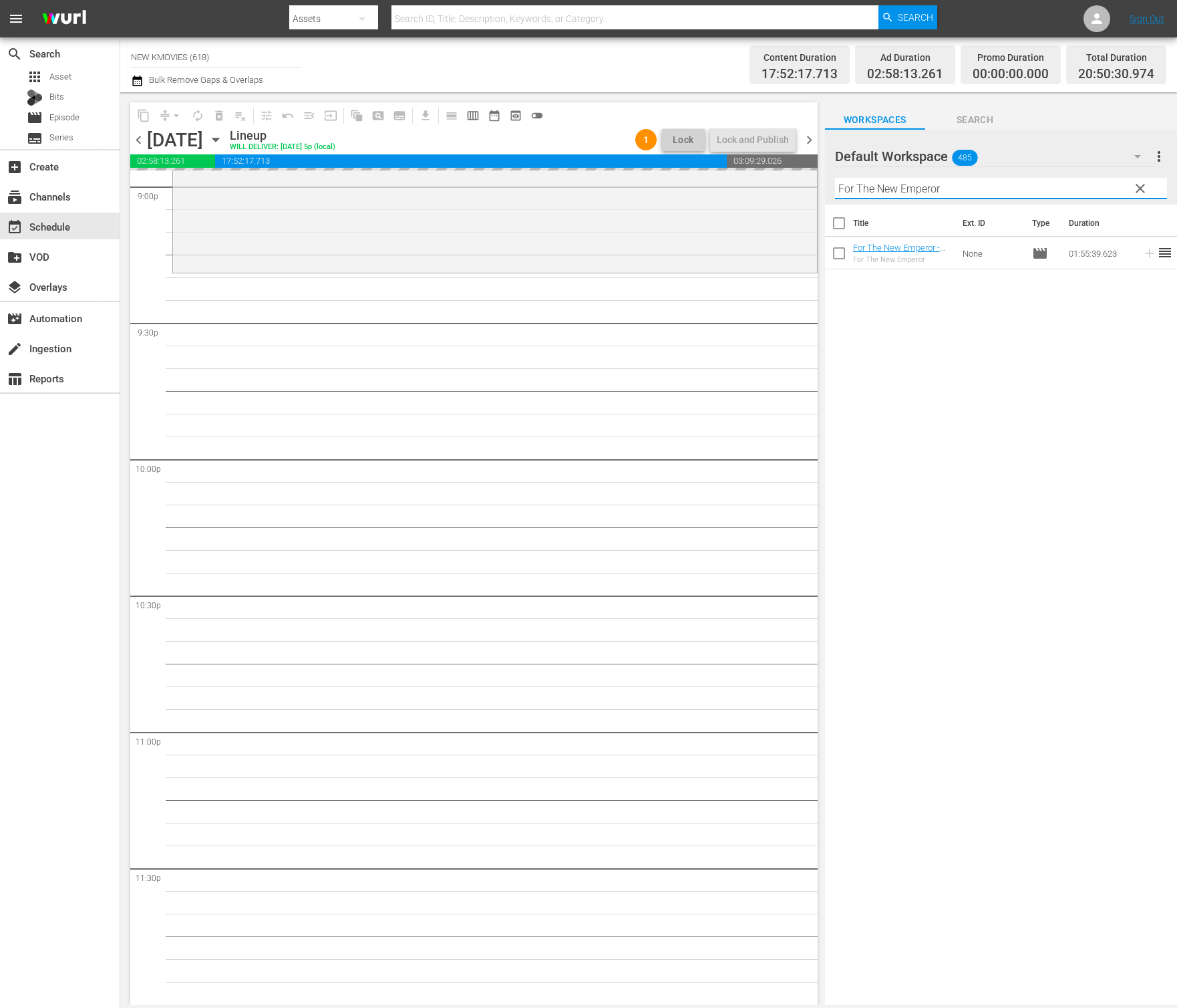
click at [948, 191] on input "For The New Emperor" at bounding box center [1001, 188] width 332 height 21
paste input "Eungyo"
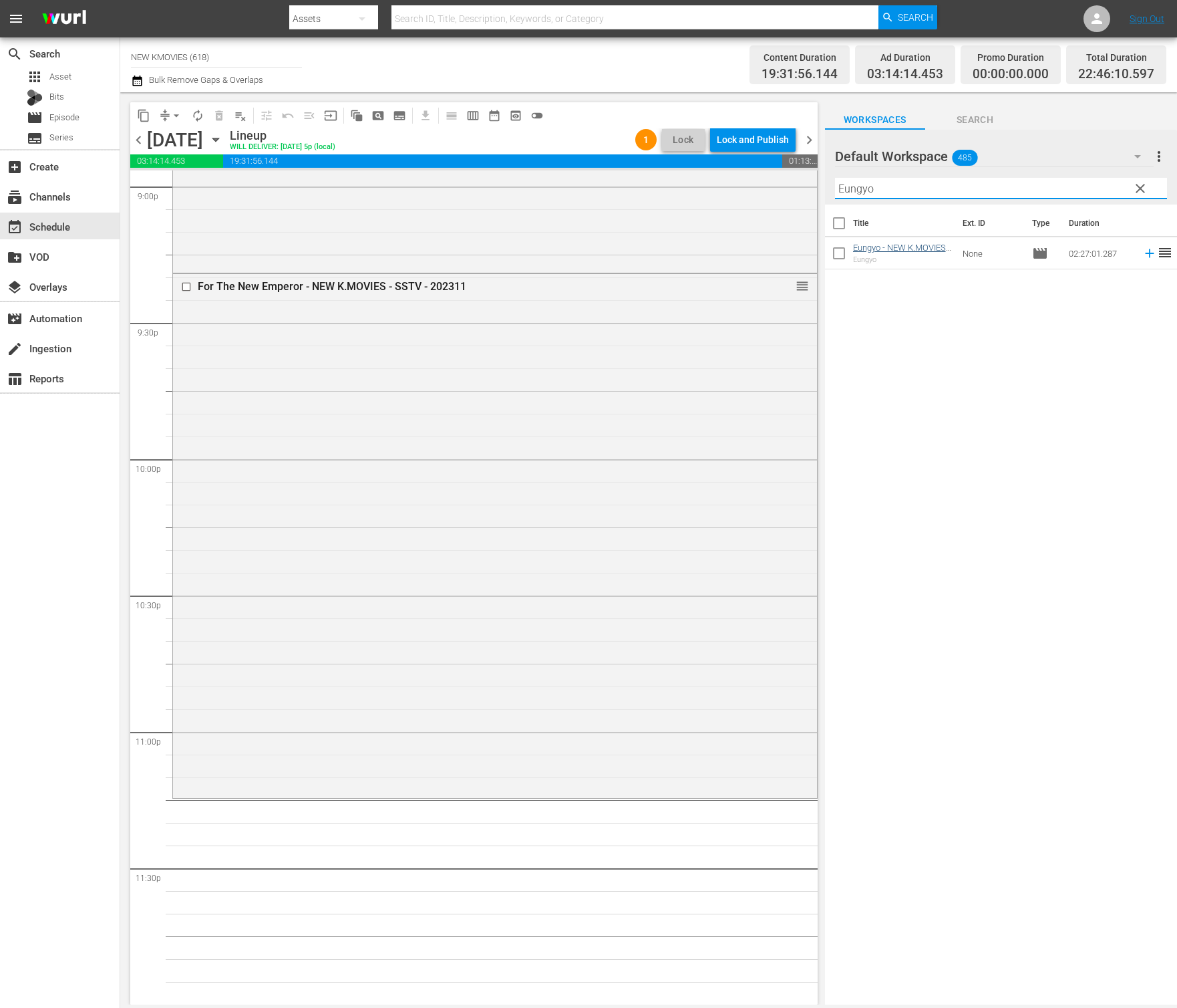
type input "Eungyo"
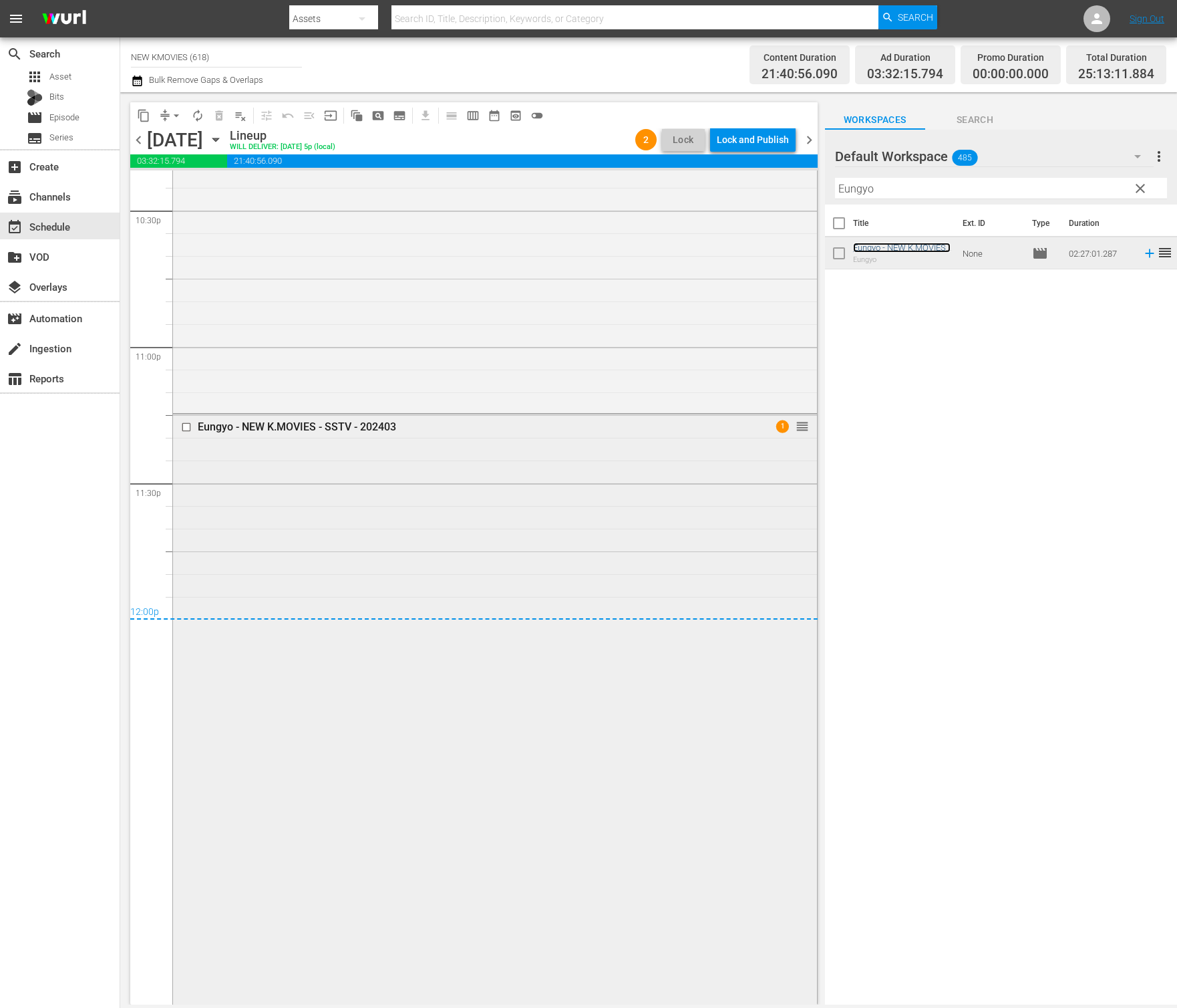
scroll to position [6171, 0]
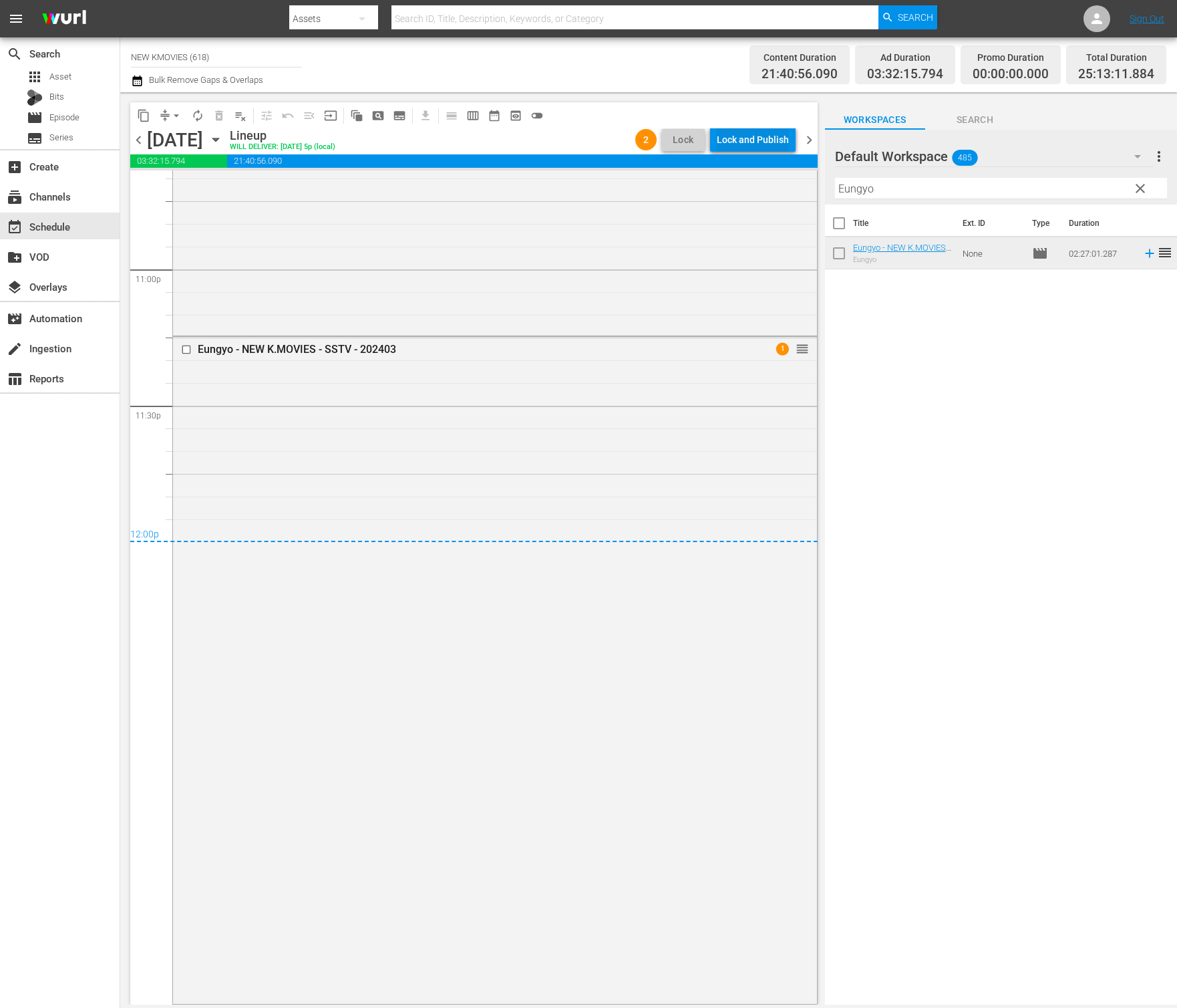
click at [768, 153] on div "chevron_left [DATE] [DATE] Lineup WILL DELIVER: [DATE] 5p (local) 2 Lock Lock a…" at bounding box center [474, 141] width 688 height 26
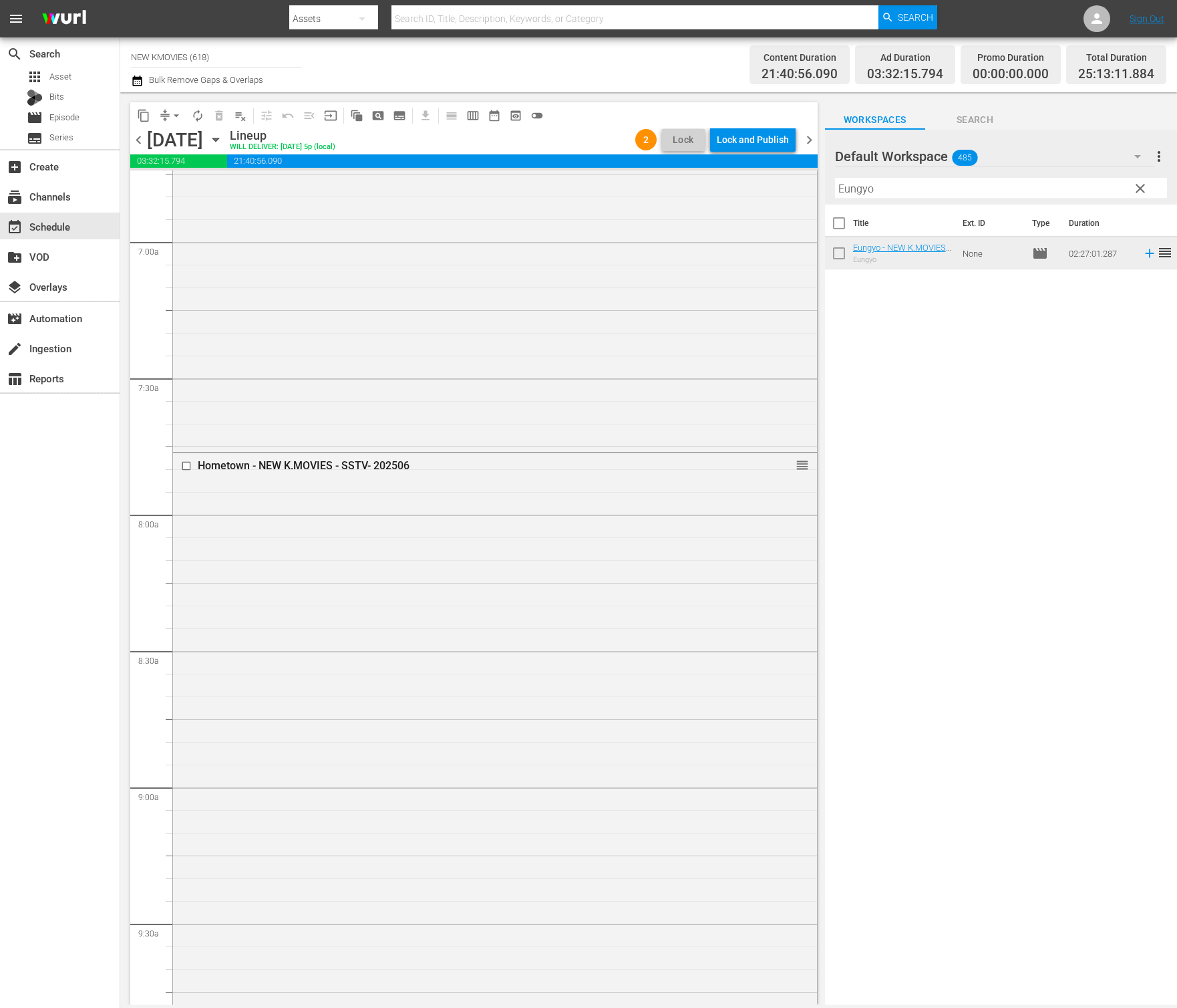
scroll to position [0, 0]
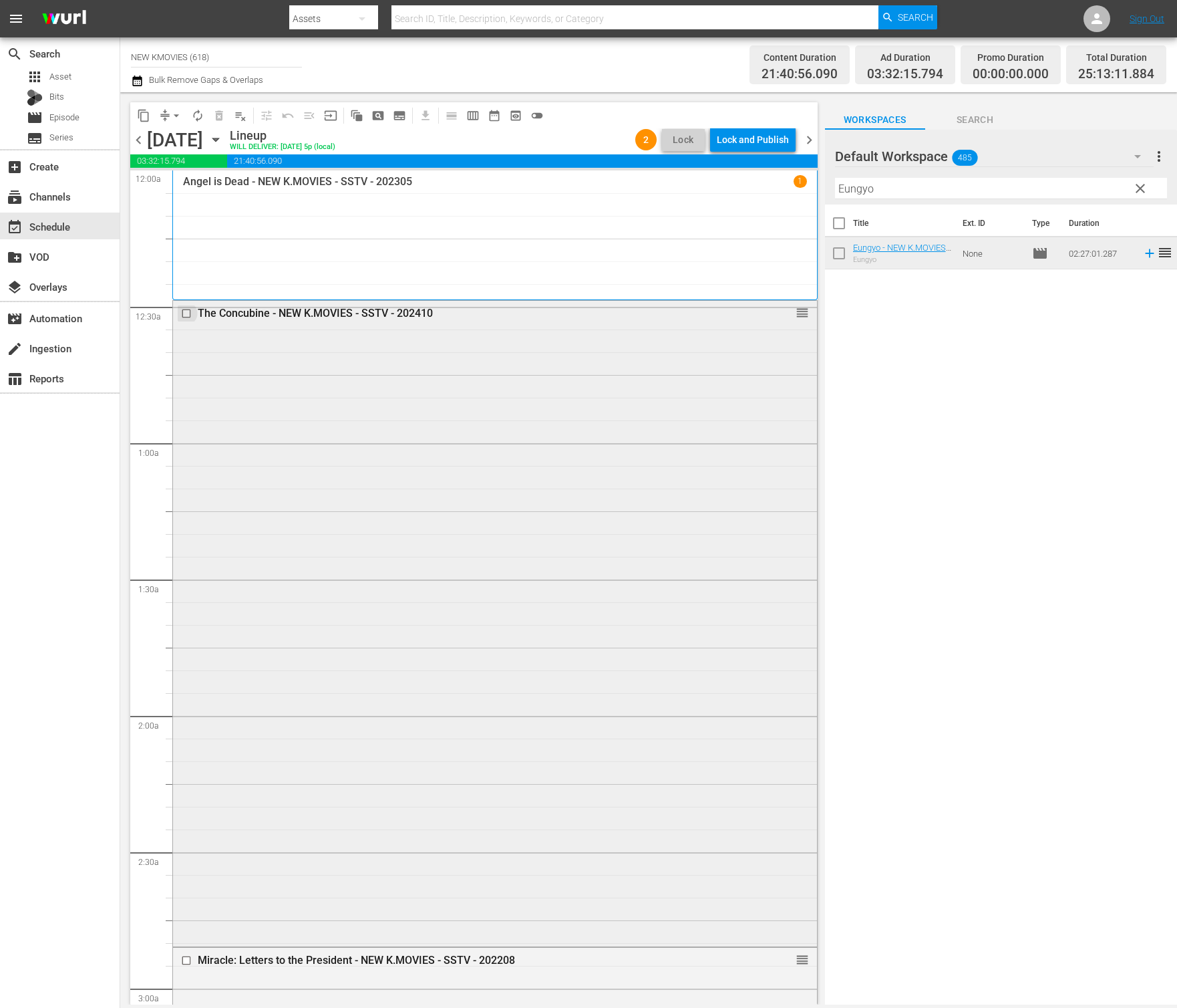
click at [185, 316] on input "checkbox" at bounding box center [188, 313] width 14 height 12
click at [241, 115] on span "playlist_remove_outlined" at bounding box center [241, 116] width 14 height 14
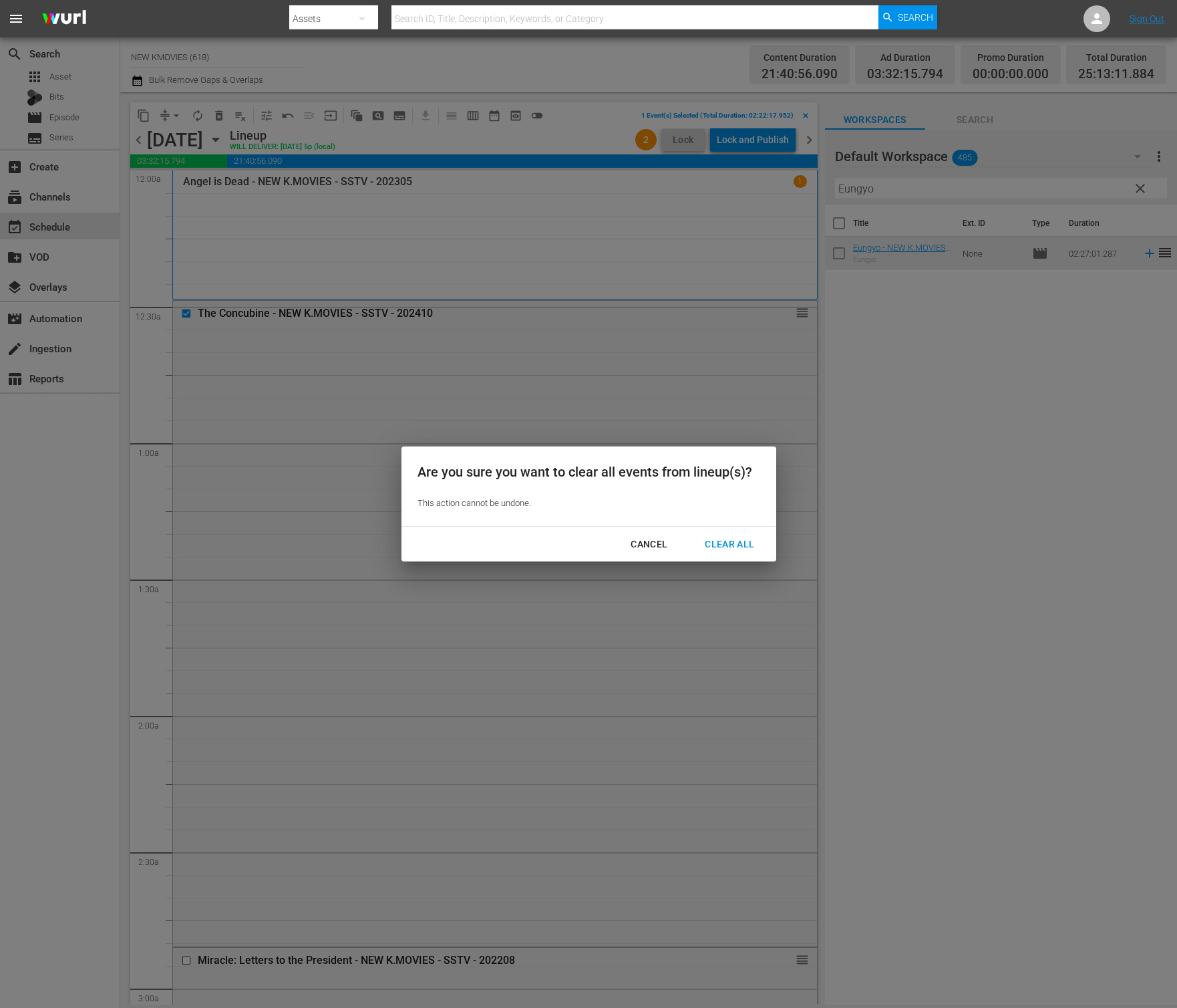
click at [741, 544] on div "Clear All" at bounding box center [729, 544] width 71 height 17
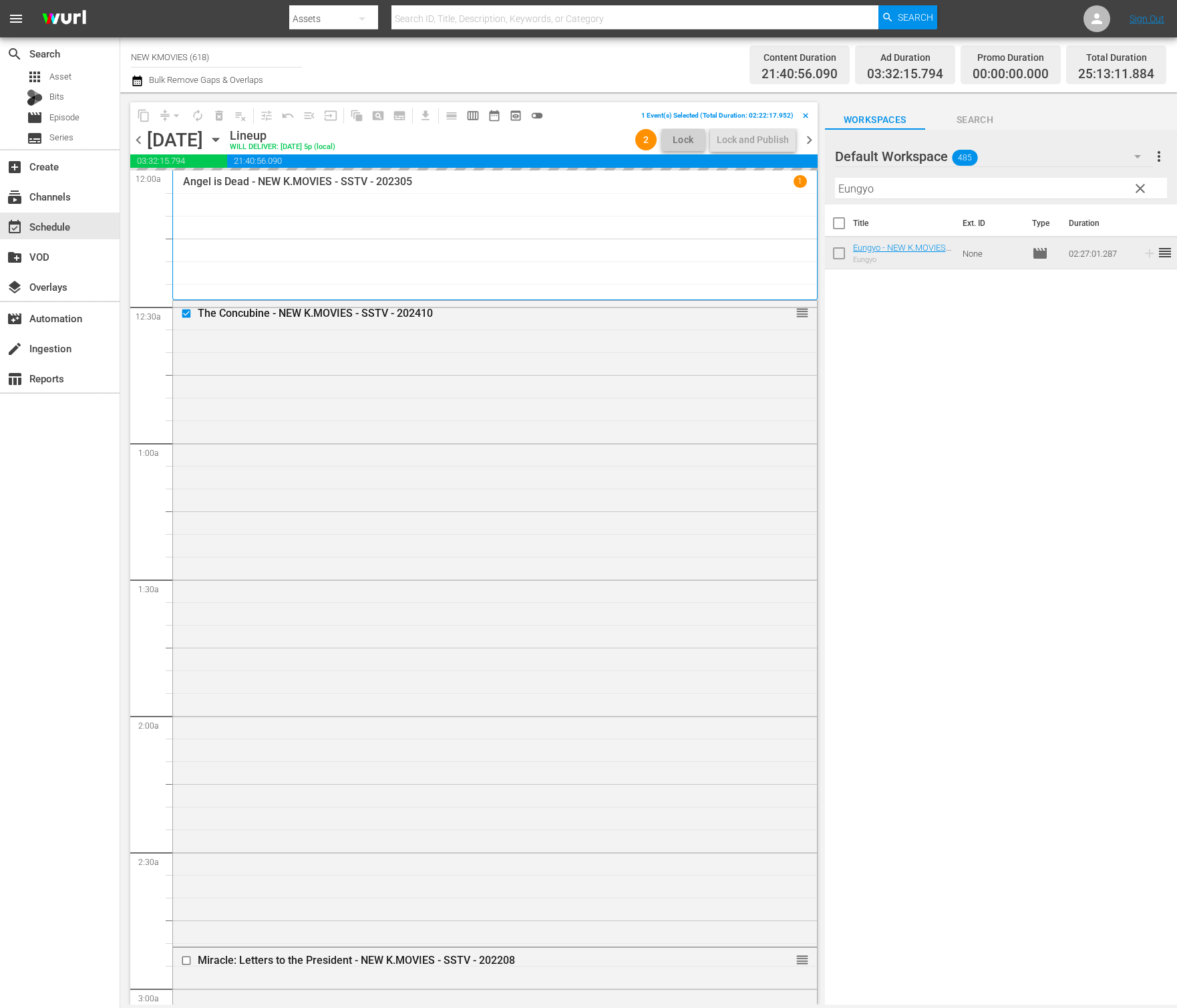
click at [967, 188] on input "Eungyo" at bounding box center [1001, 188] width 332 height 21
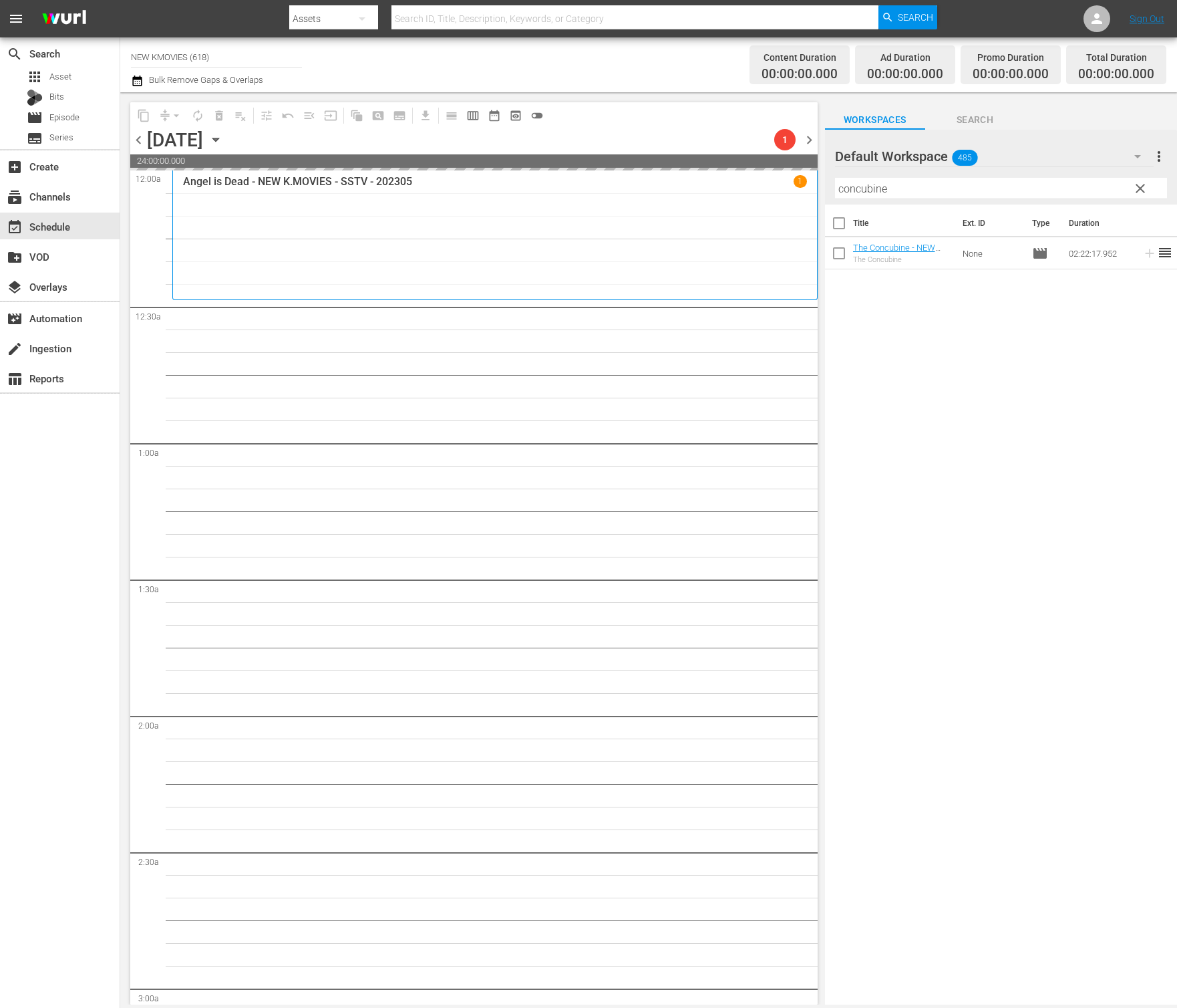
click at [982, 189] on input "concubine" at bounding box center [1001, 188] width 332 height 21
paste input "Your Name Is [PERSON_NAME]"
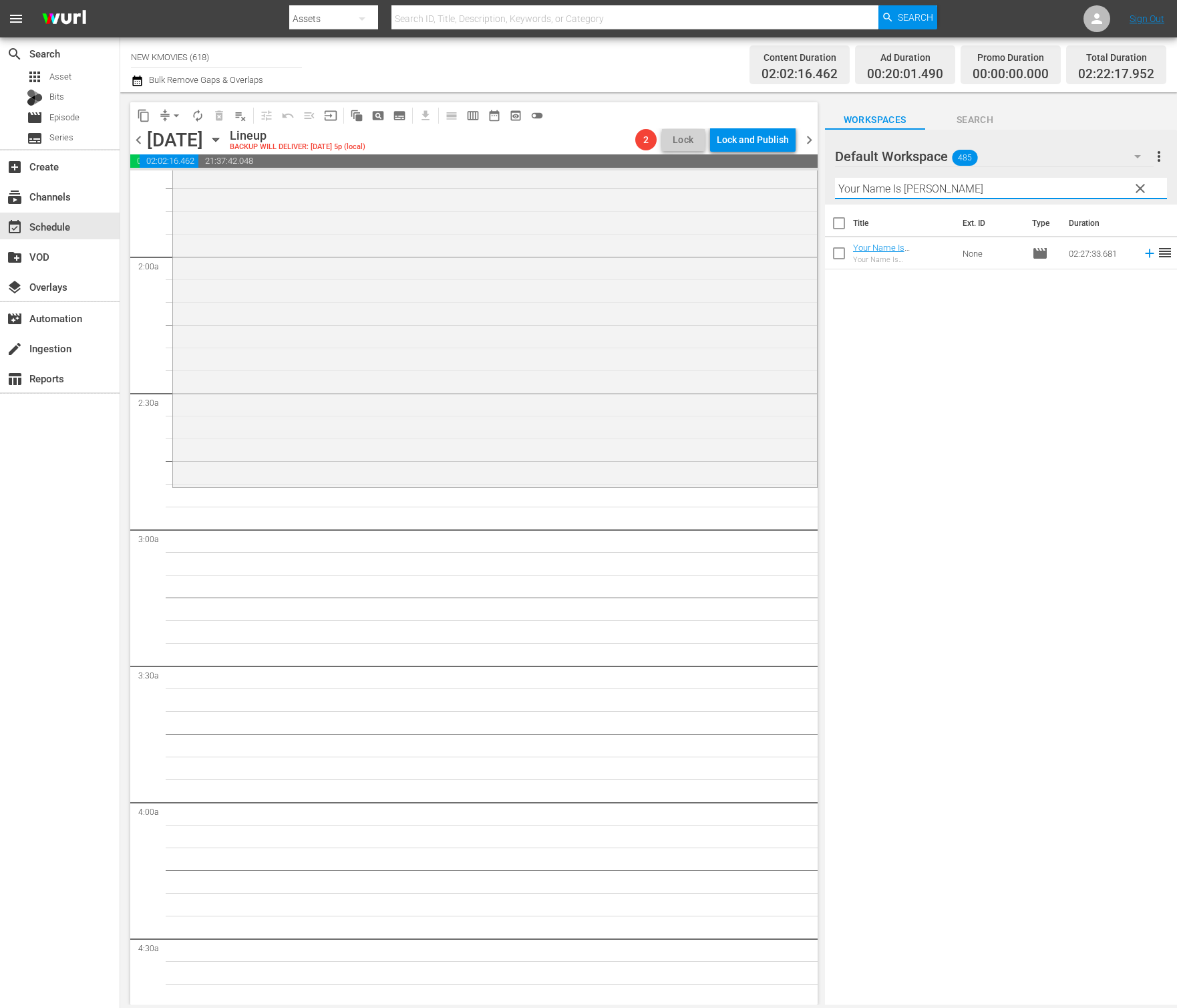
scroll to position [544, 0]
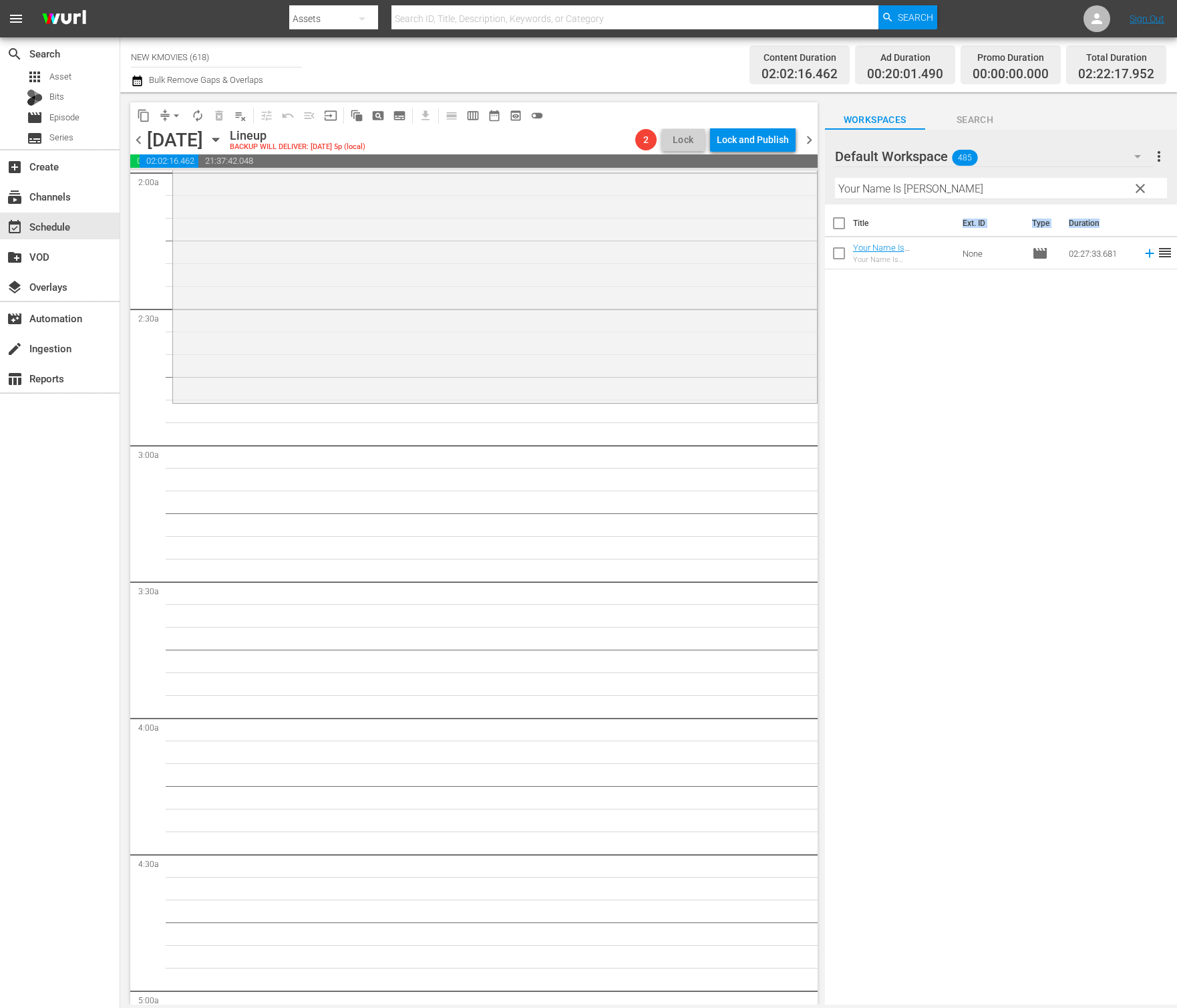
drag, startPoint x: 867, startPoint y: 236, endPoint x: 861, endPoint y: 253, distance: 18.0
click at [861, 253] on div "Title Ext. ID Type Duration Your Name Is [PERSON_NAME] - NEW K.MOVIES - SSTV - …" at bounding box center [1001, 237] width 352 height 64
click at [974, 189] on input "Your Name Is [PERSON_NAME]" at bounding box center [1001, 188] width 332 height 21
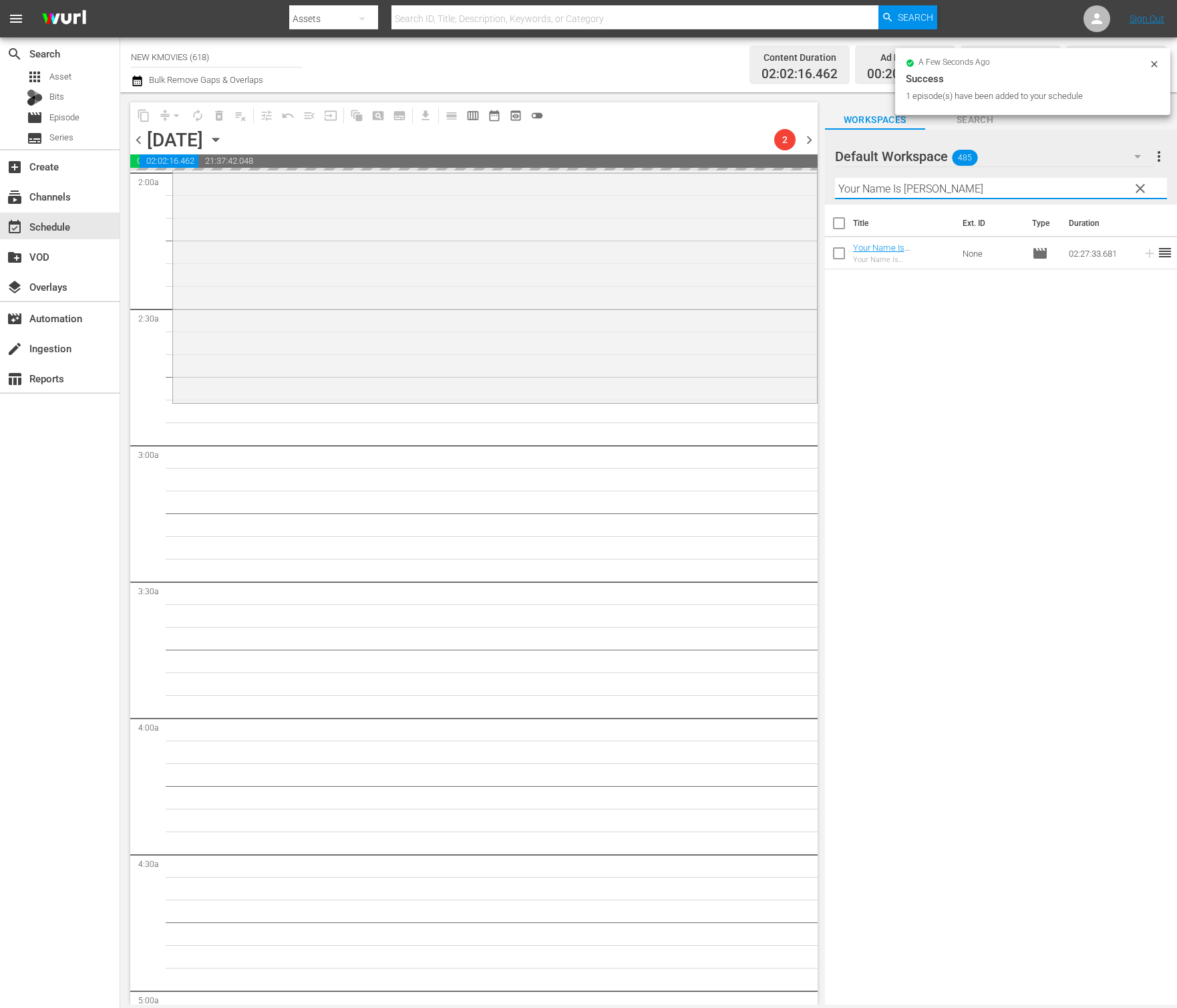
click at [974, 189] on input "Your Name Is [PERSON_NAME]" at bounding box center [1001, 188] width 332 height 21
paste input "Are My Sunshin"
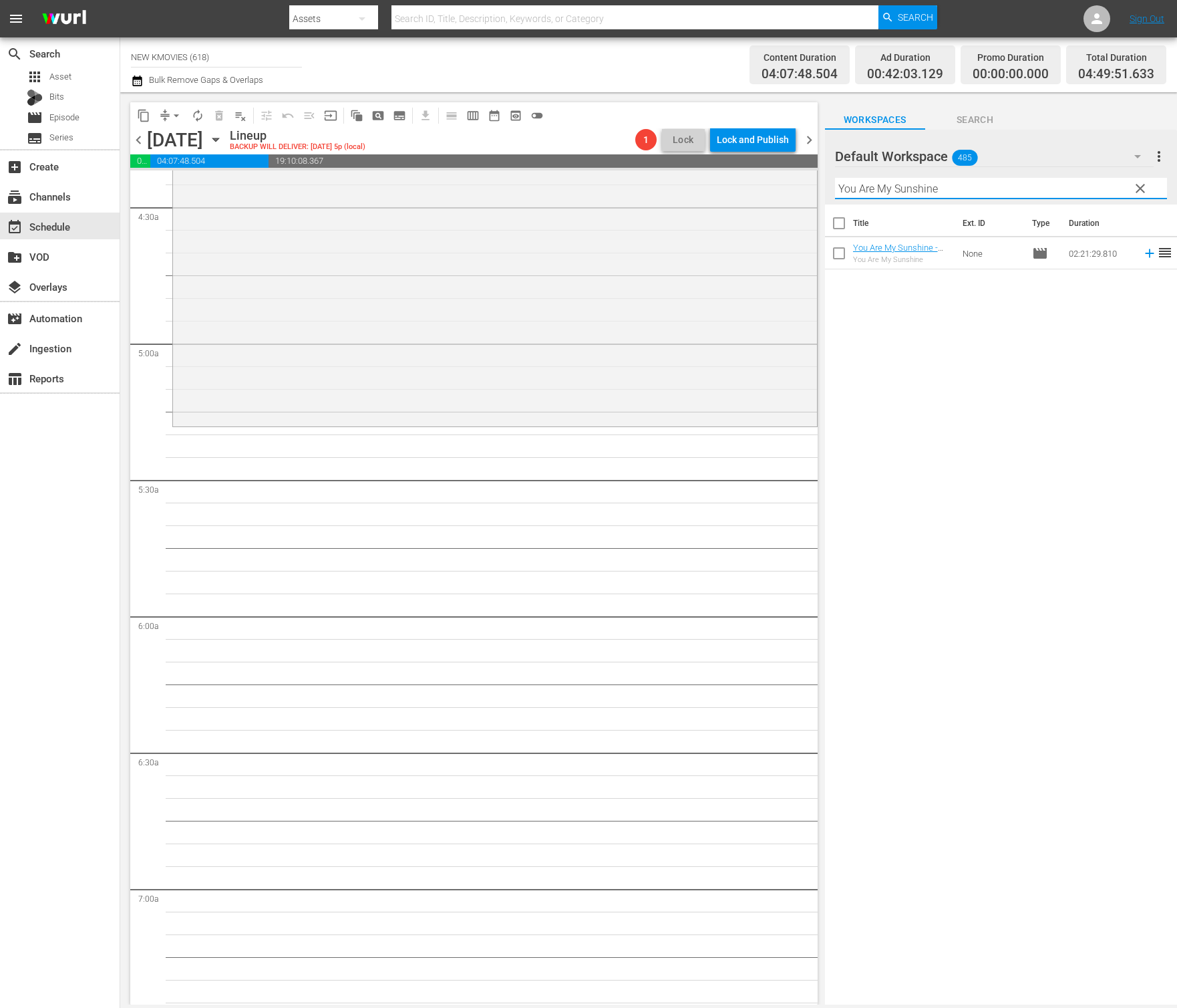
scroll to position [1303, 0]
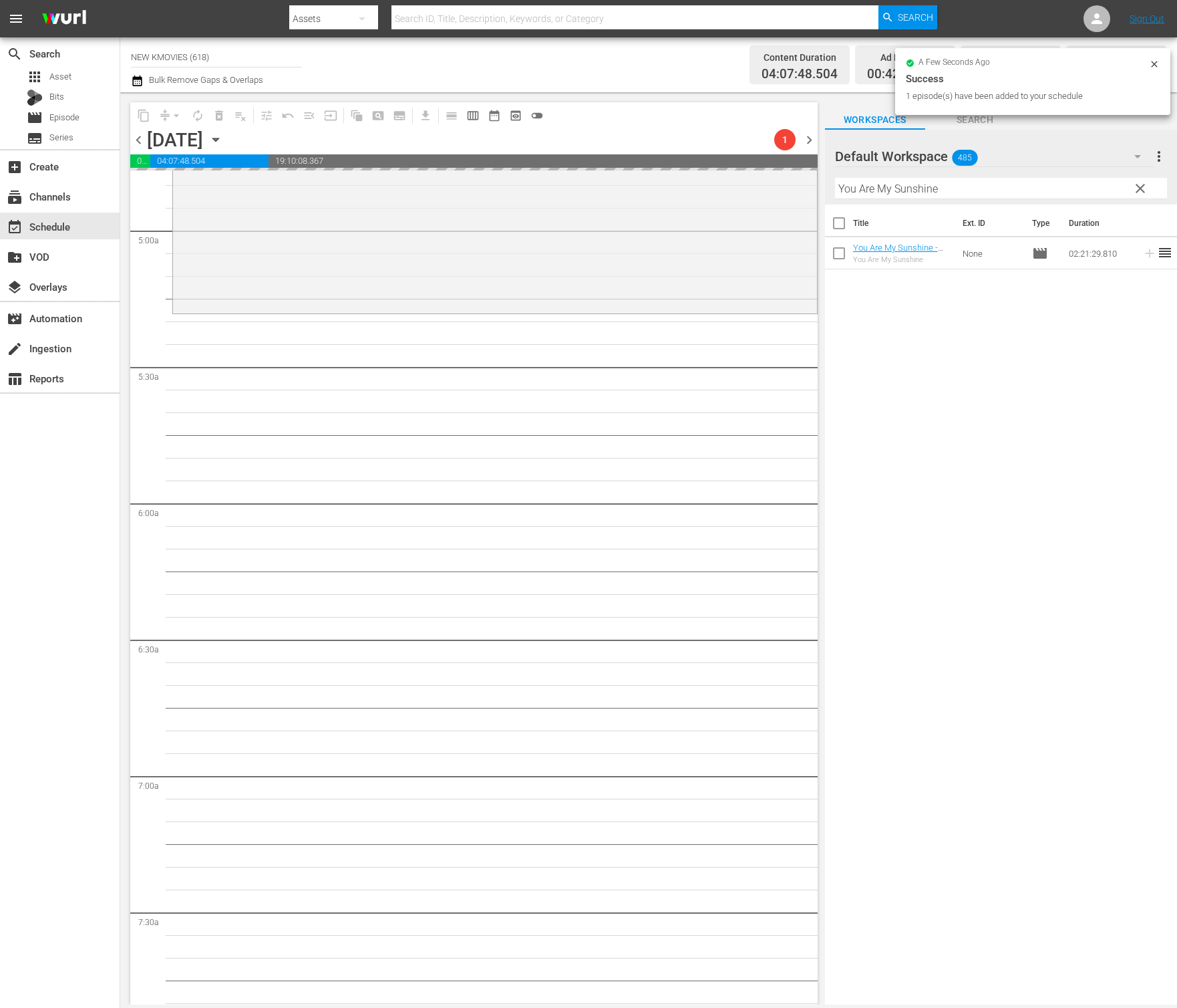
click at [967, 192] on input "You Are My Sunshine" at bounding box center [1001, 188] width 332 height 21
paste input "The Last Princess"
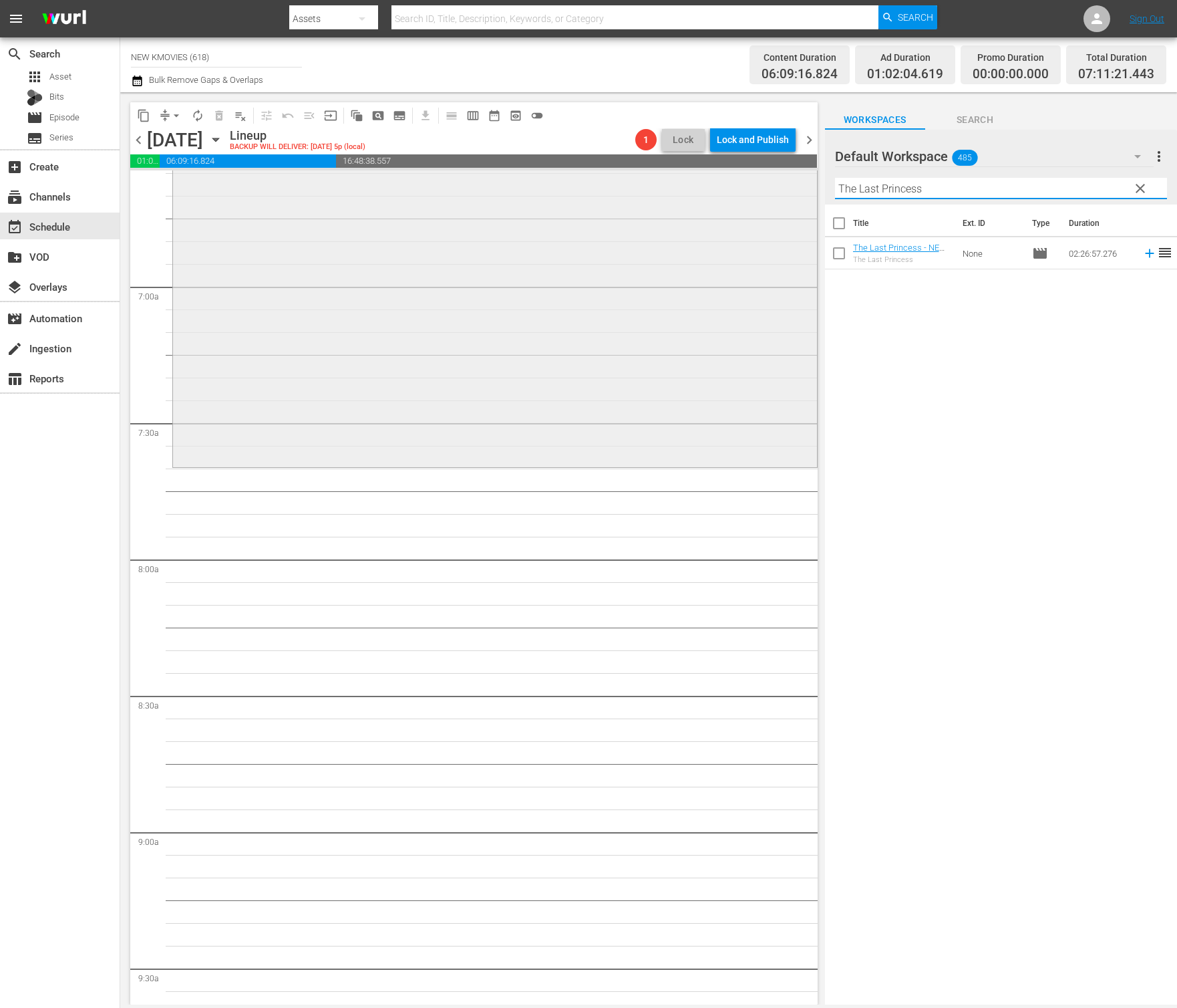
scroll to position [1806, 0]
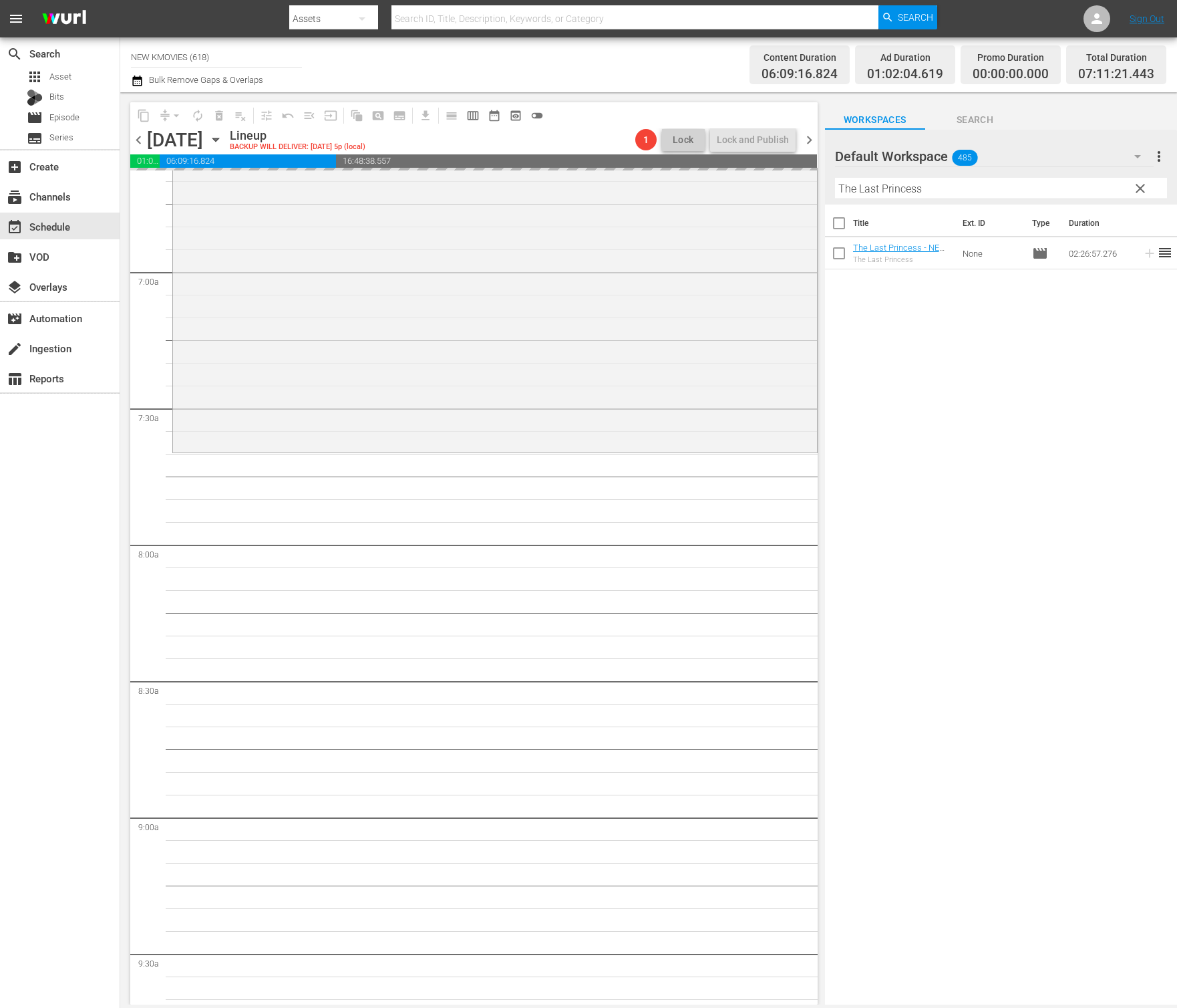
click at [1003, 194] on input "The Last Princess" at bounding box center [1001, 188] width 332 height 21
paste input "Recalled"
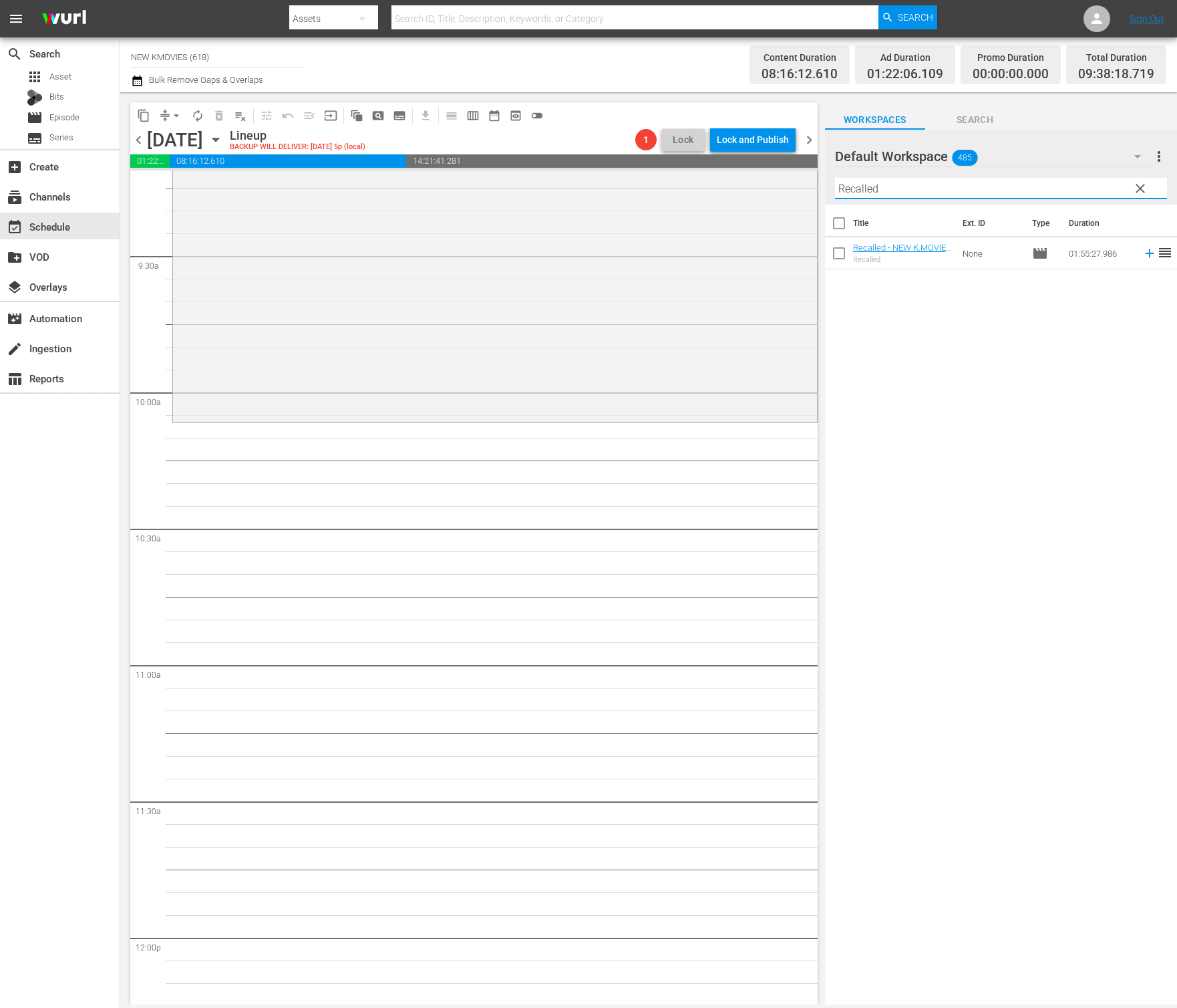
scroll to position [2523, 0]
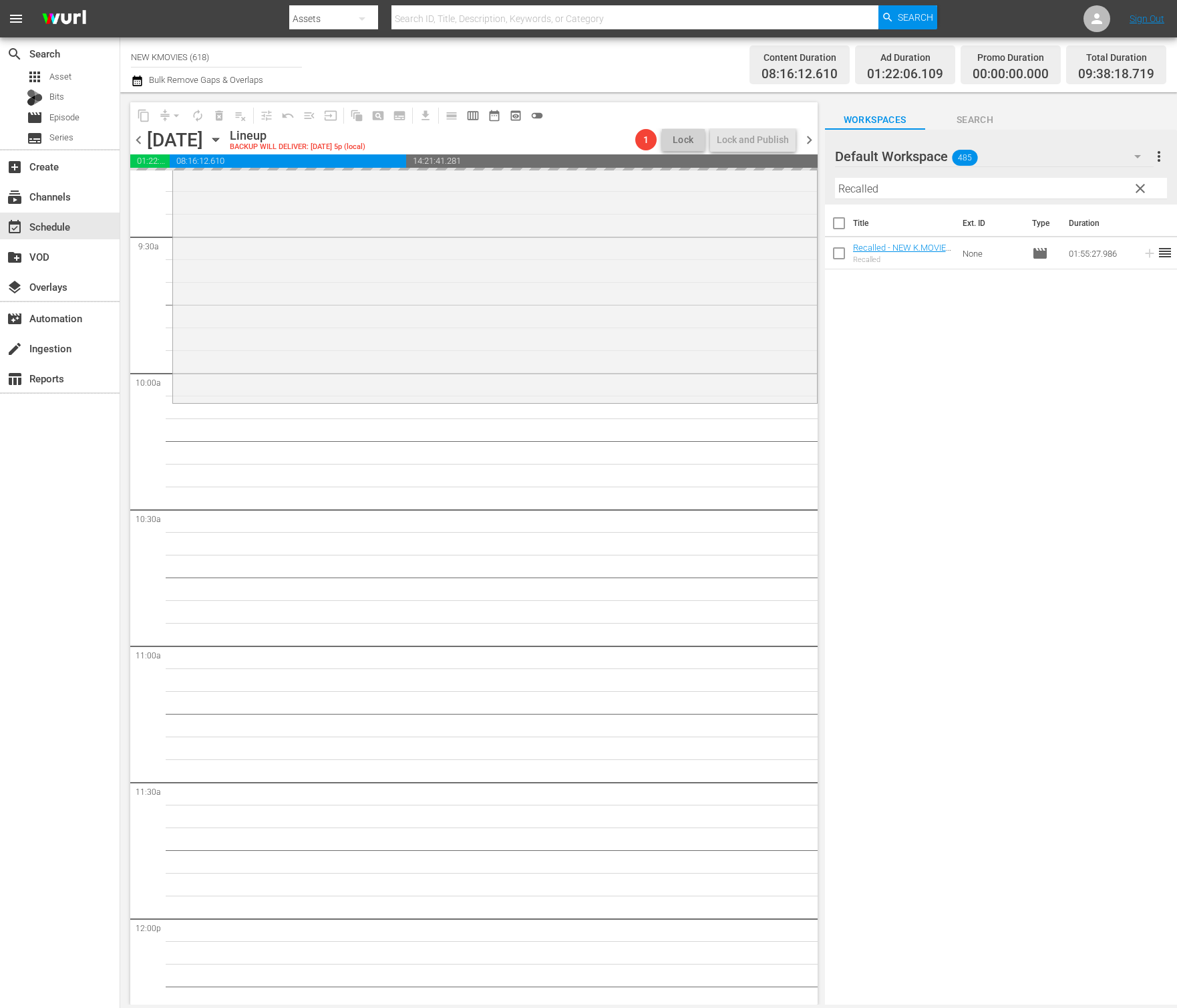
click at [980, 194] on input "Recalled" at bounding box center [1001, 188] width 332 height 21
paste input "The Huntresses"
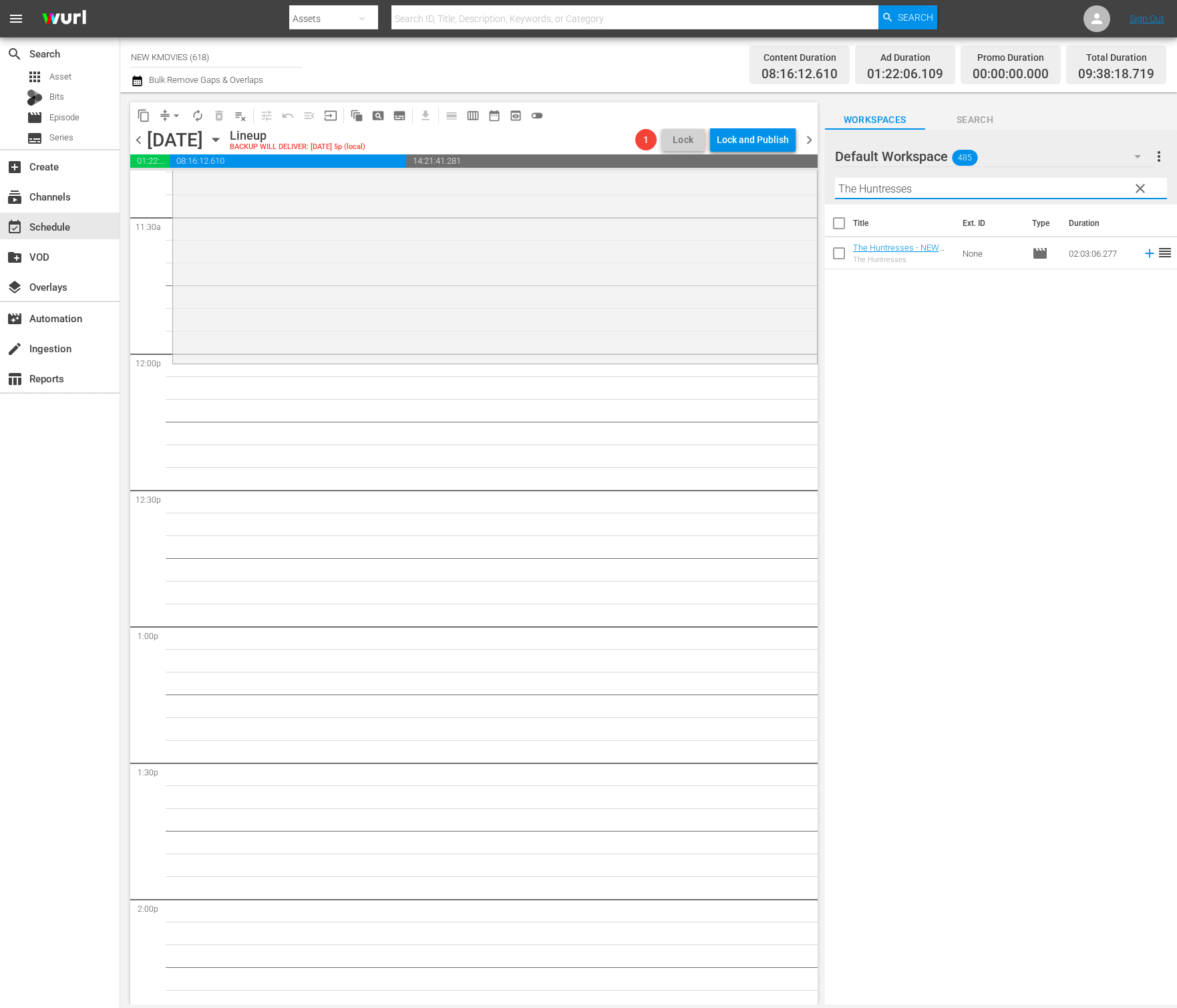
scroll to position [3088, 0]
click at [982, 190] on input "The Huntresses" at bounding box center [1001, 188] width 332 height 21
paste input "Beast and the Beauty"
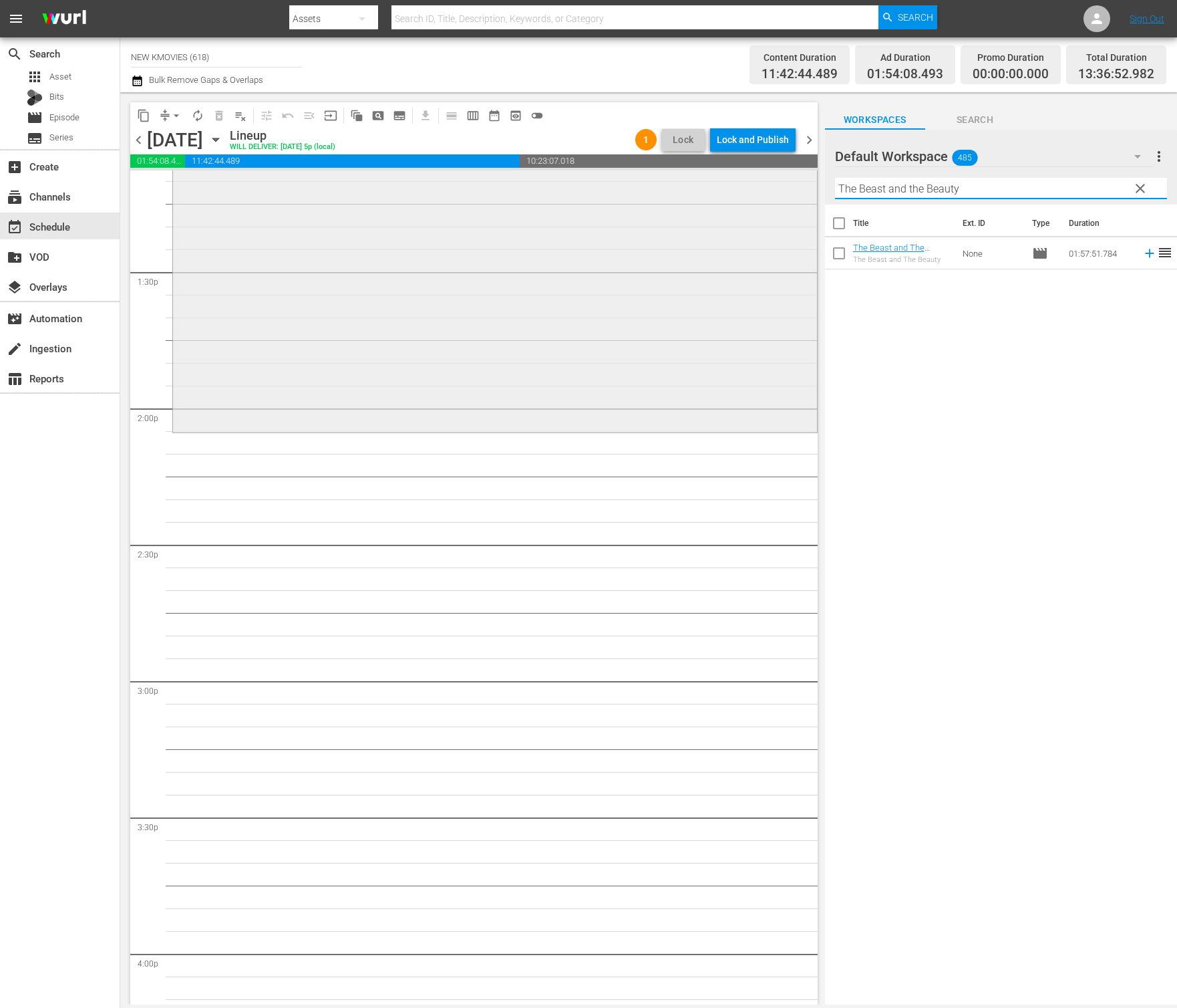
scroll to position [3597, 0]
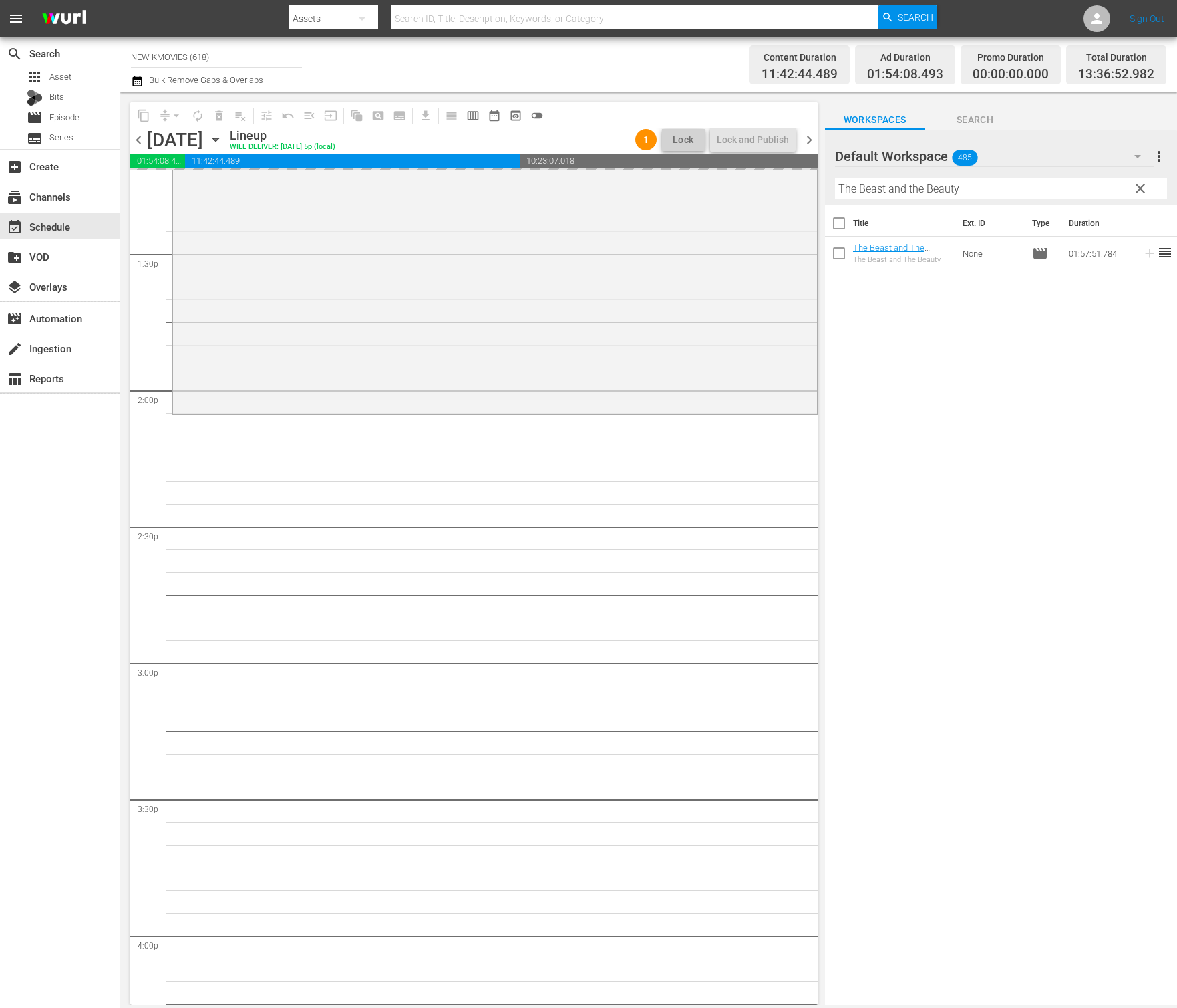
click at [950, 182] on input "The Beast and the Beauty" at bounding box center [1001, 188] width 332 height 21
paste input "Iris: The Movie"
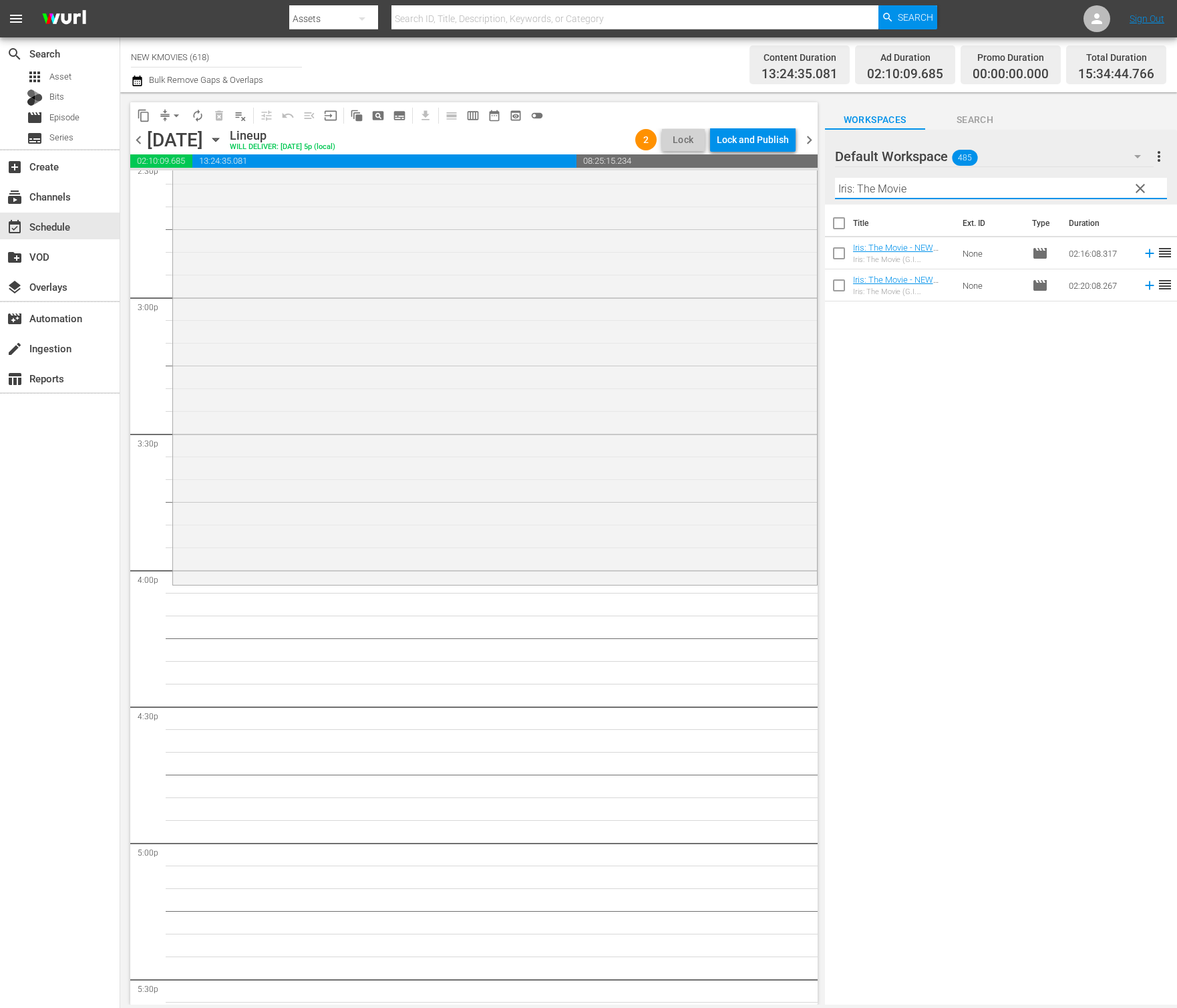
scroll to position [3995, 0]
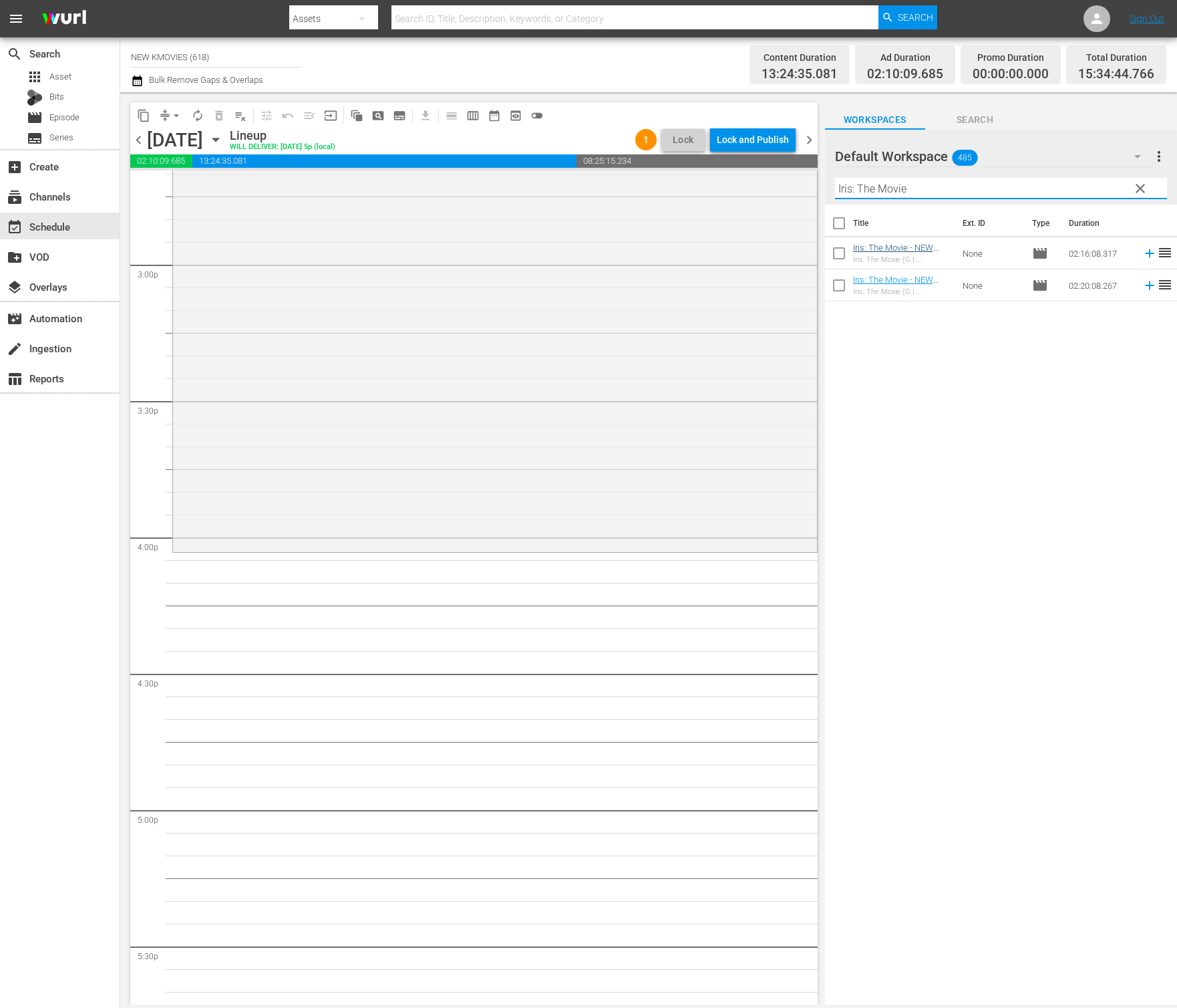
type input "Iris: The Movie"
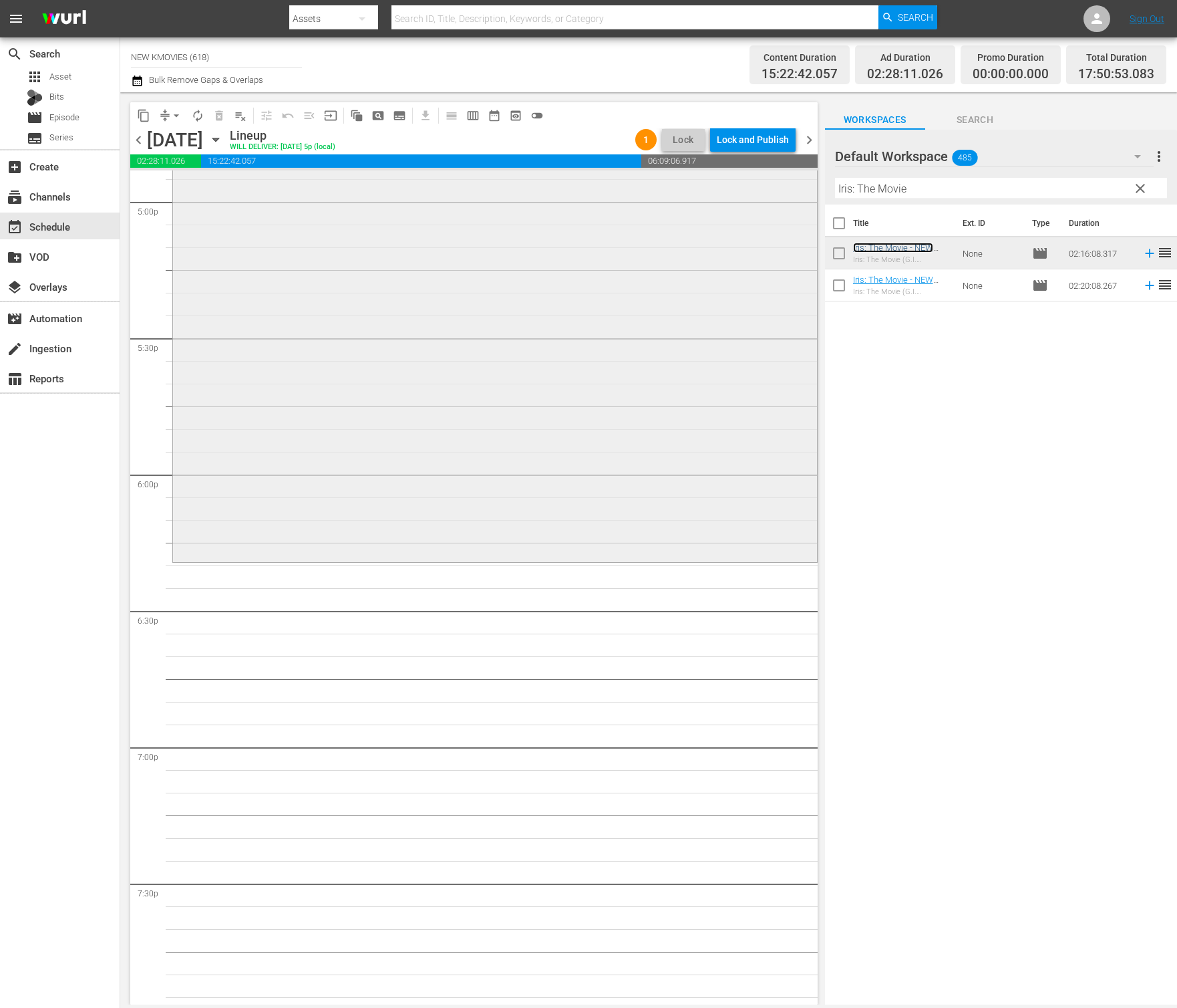
scroll to position [4605, 0]
click at [1057, 184] on input "Iris: The Movie" at bounding box center [1001, 188] width 332 height 21
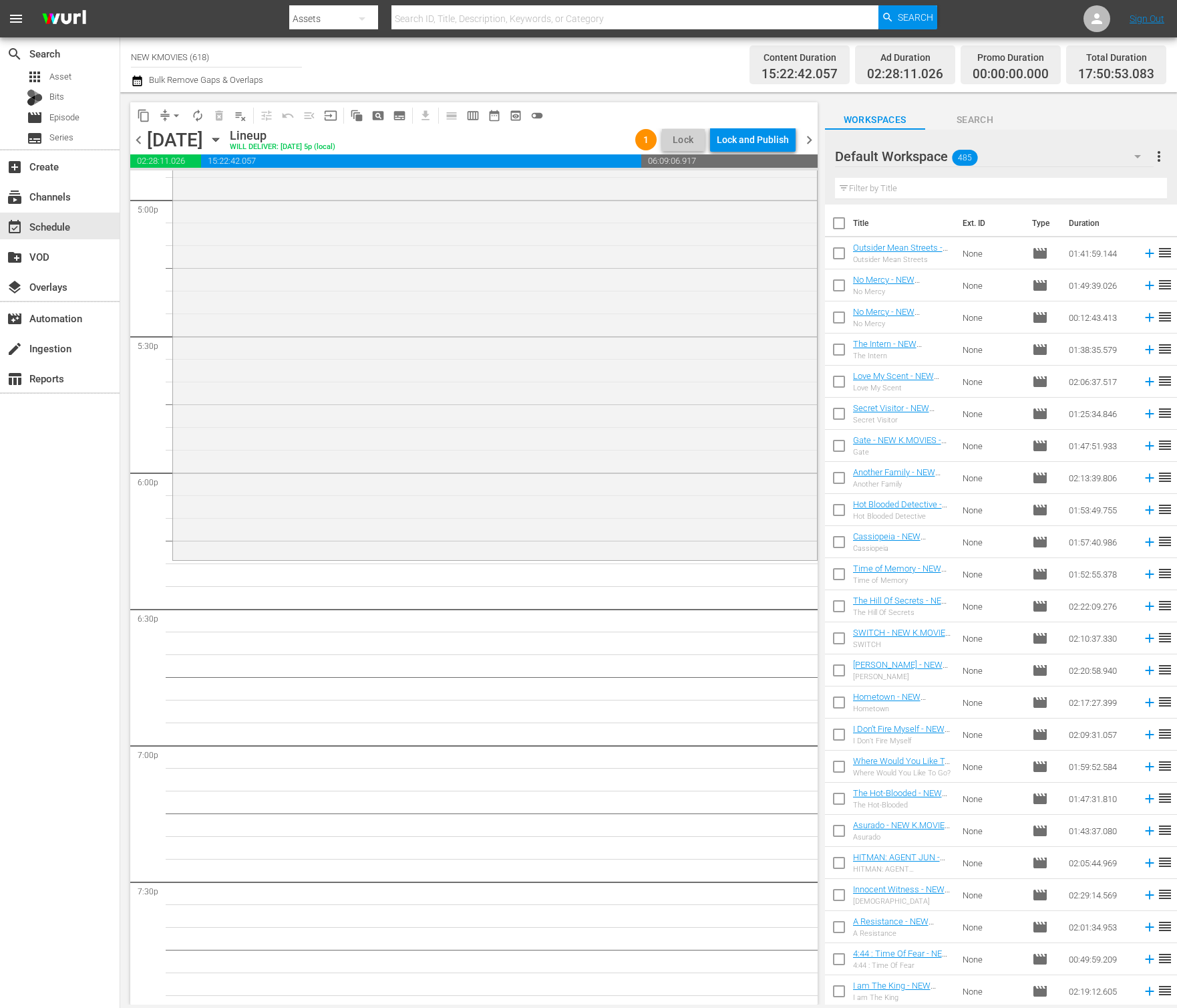
scroll to position [1701, 0]
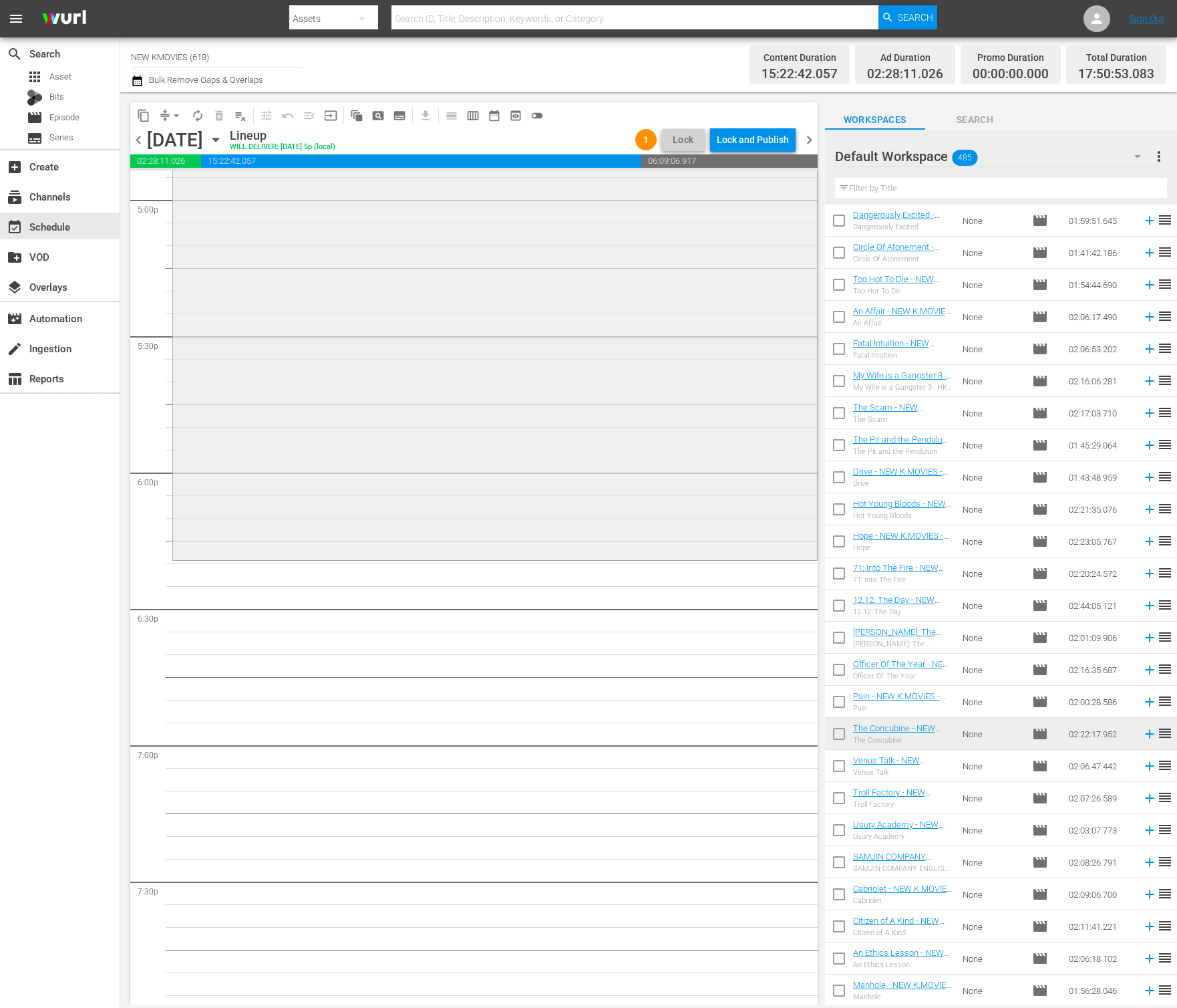
click at [627, 441] on div "Iris: The Movie - NEW K.MOVIES - SSTV - 202104 - re reorder" at bounding box center [495, 251] width 644 height 615
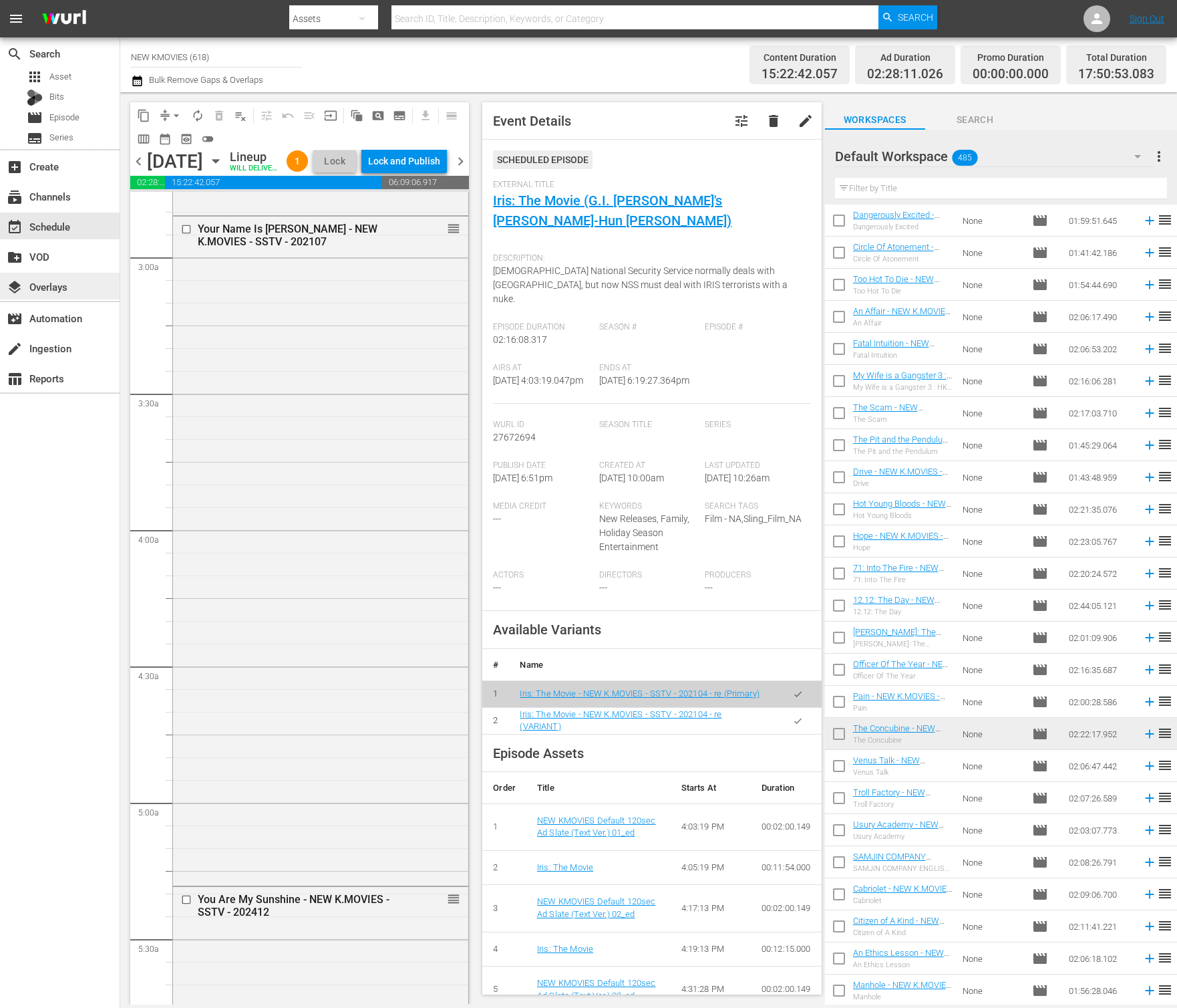
scroll to position [755, 0]
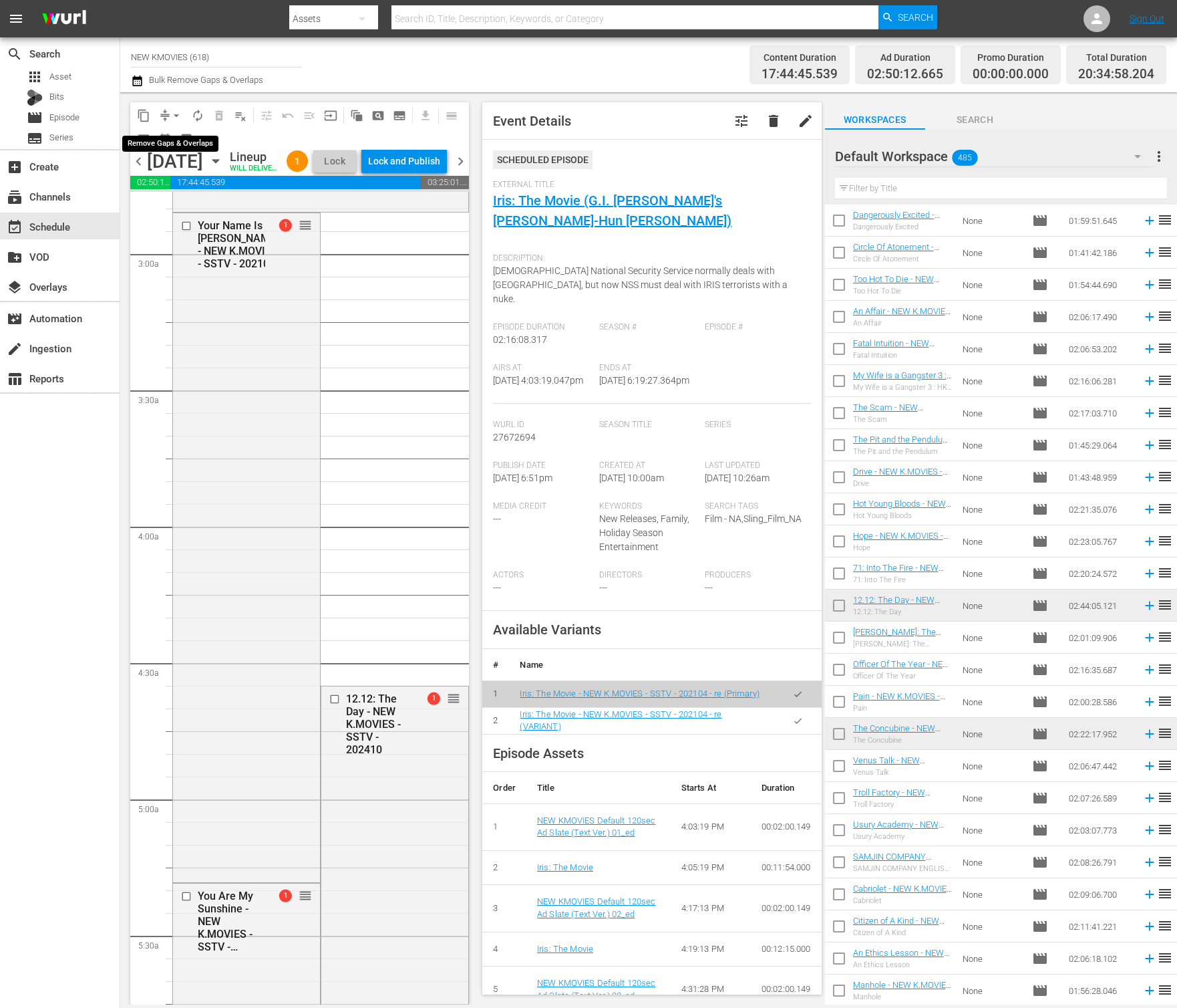
click at [173, 118] on span "arrow_drop_down" at bounding box center [177, 116] width 14 height 14
click at [188, 182] on li "Align to End of Previous Day" at bounding box center [178, 186] width 141 height 22
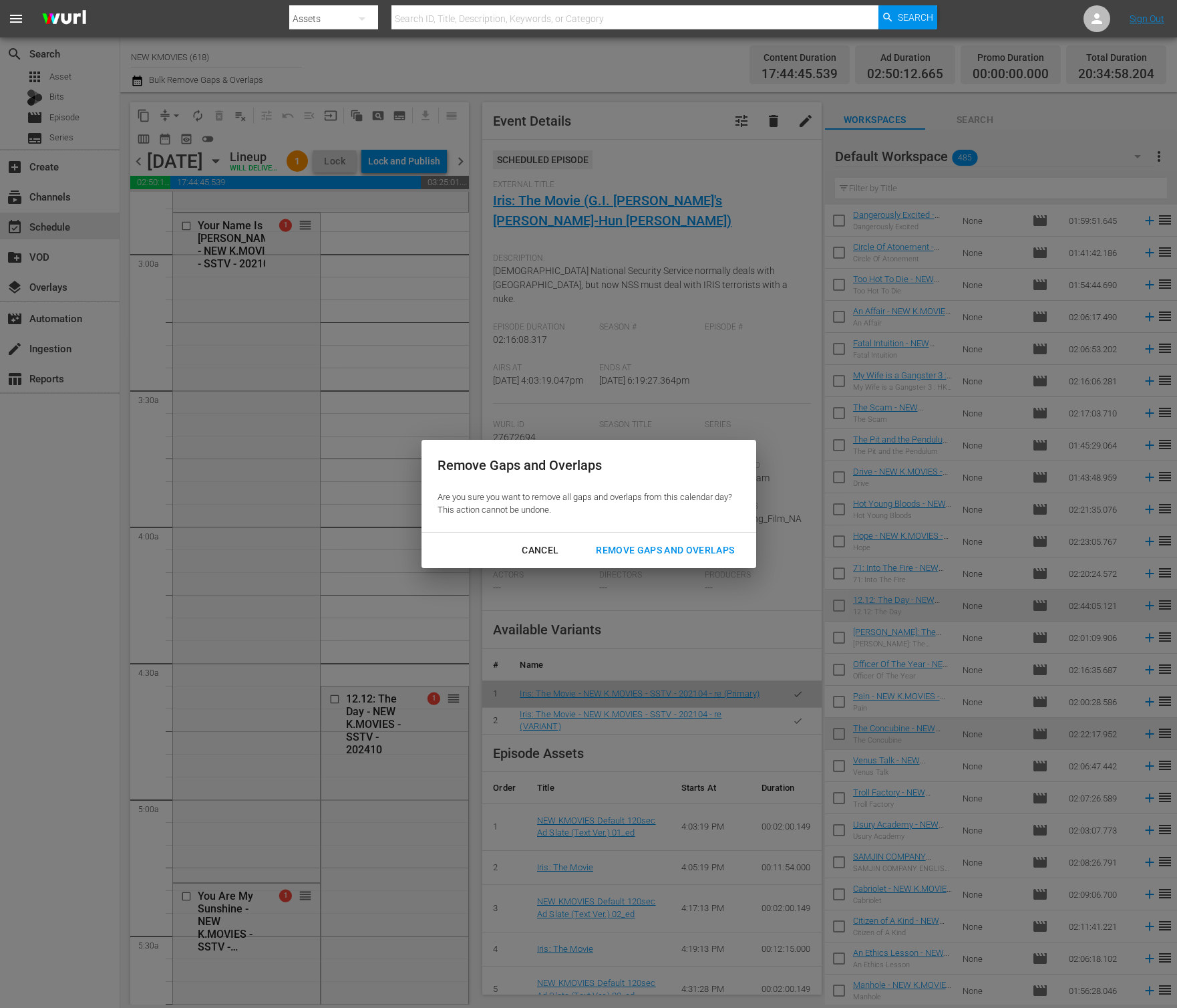
click at [673, 556] on div "Remove Gaps and Overlaps" at bounding box center [666, 549] width 160 height 17
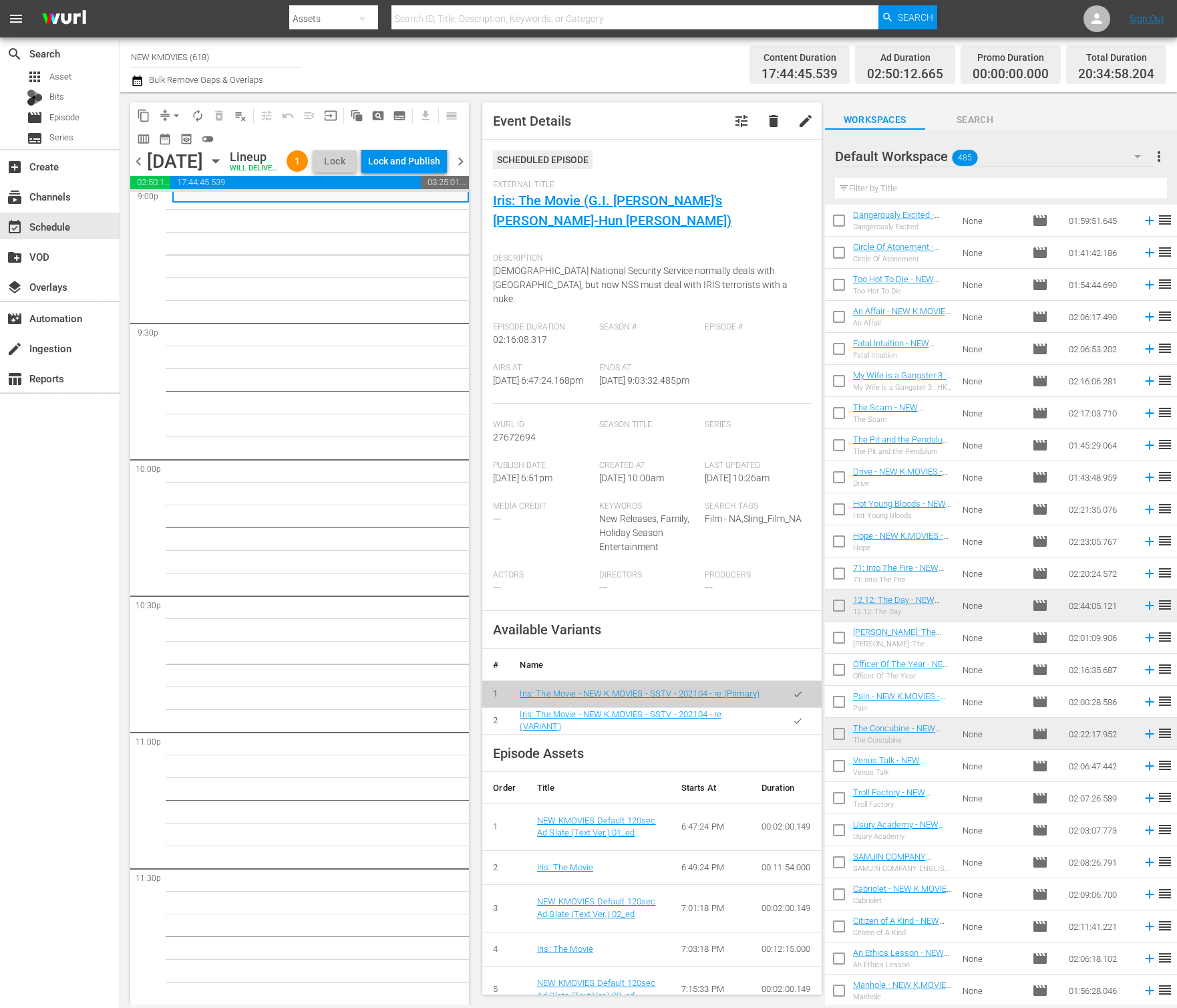
scroll to position [5624, 0]
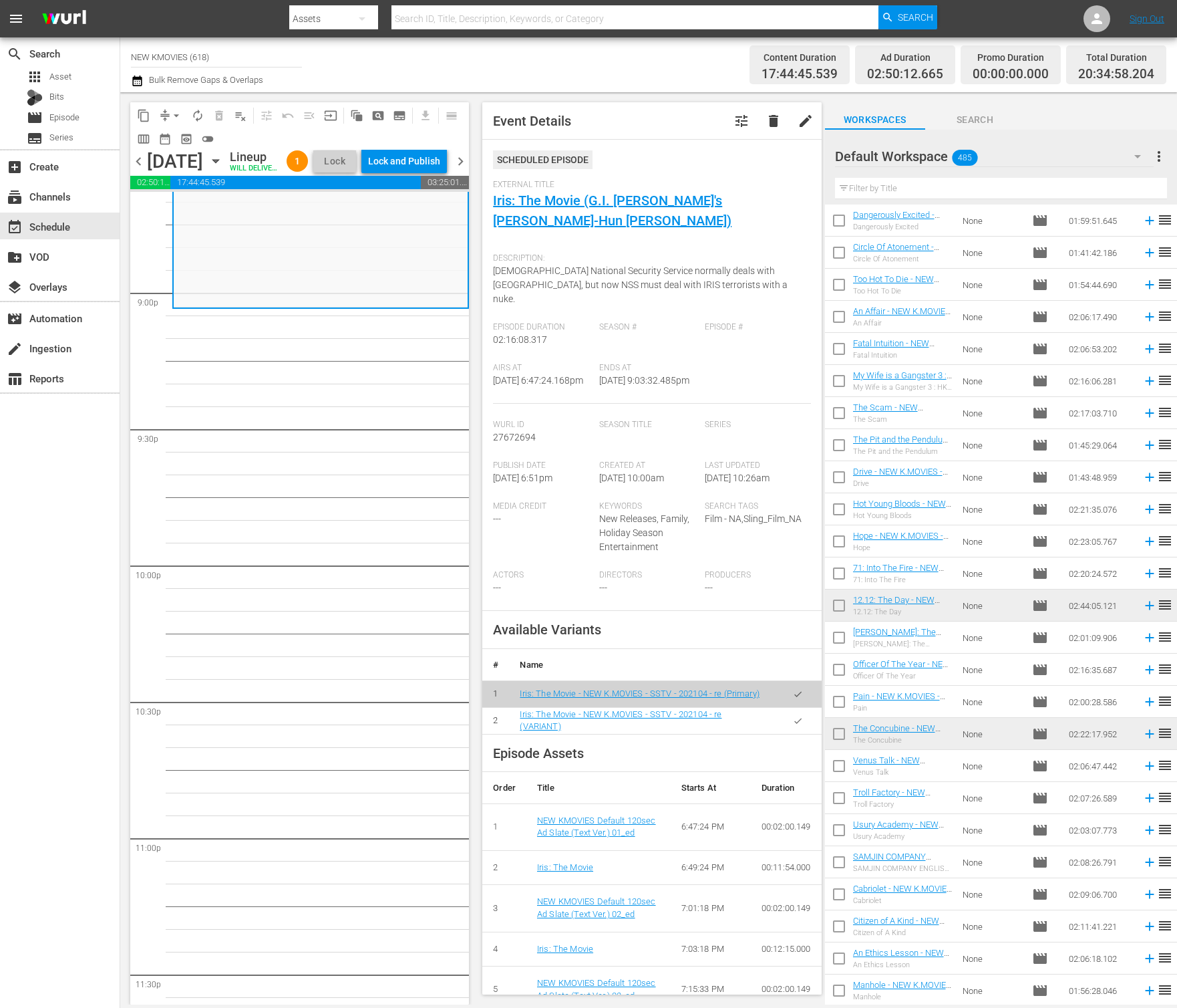
click at [908, 196] on input "text" at bounding box center [1001, 188] width 332 height 21
paste input "Outsider Mean Streets"
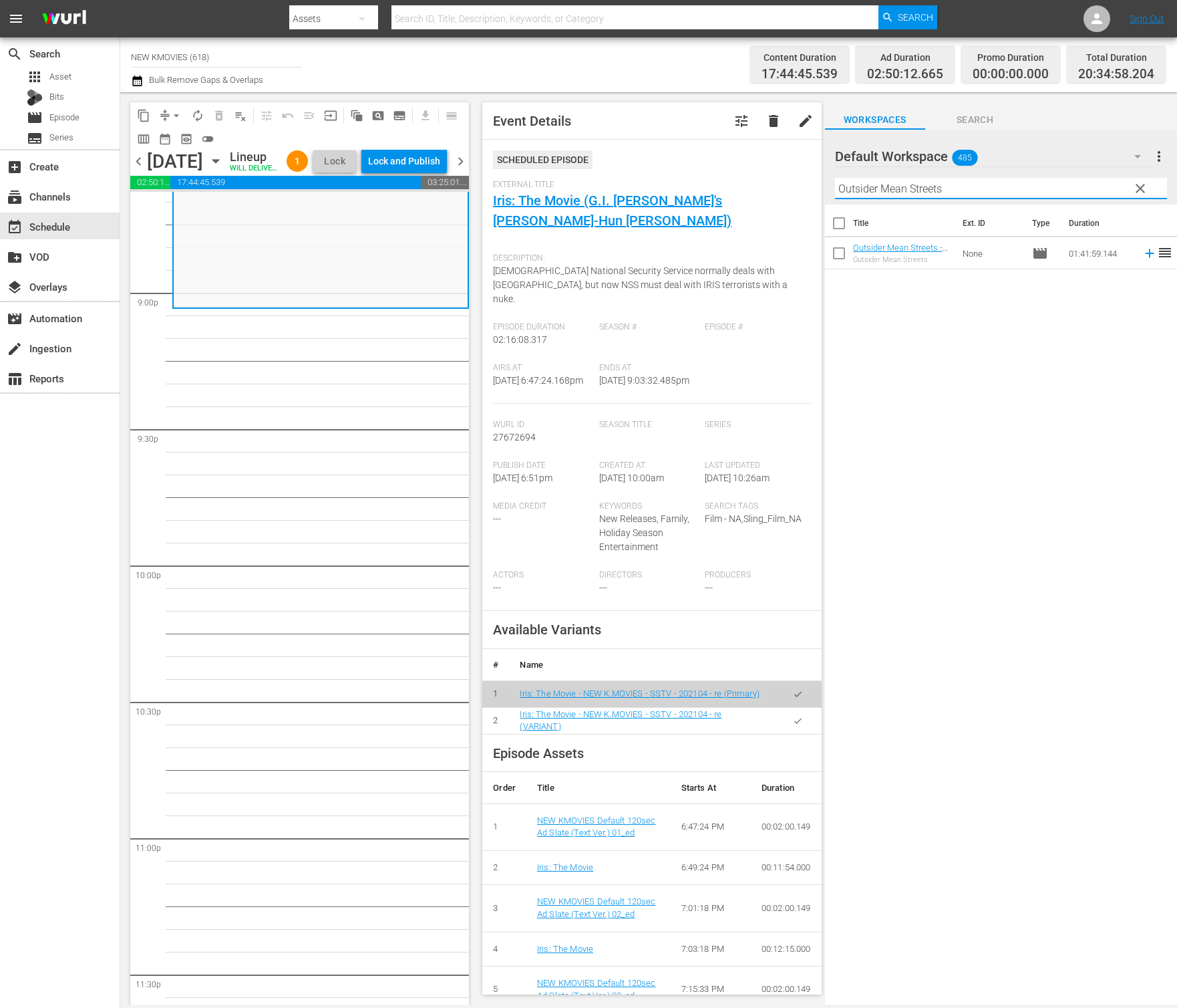
scroll to position [0, 0]
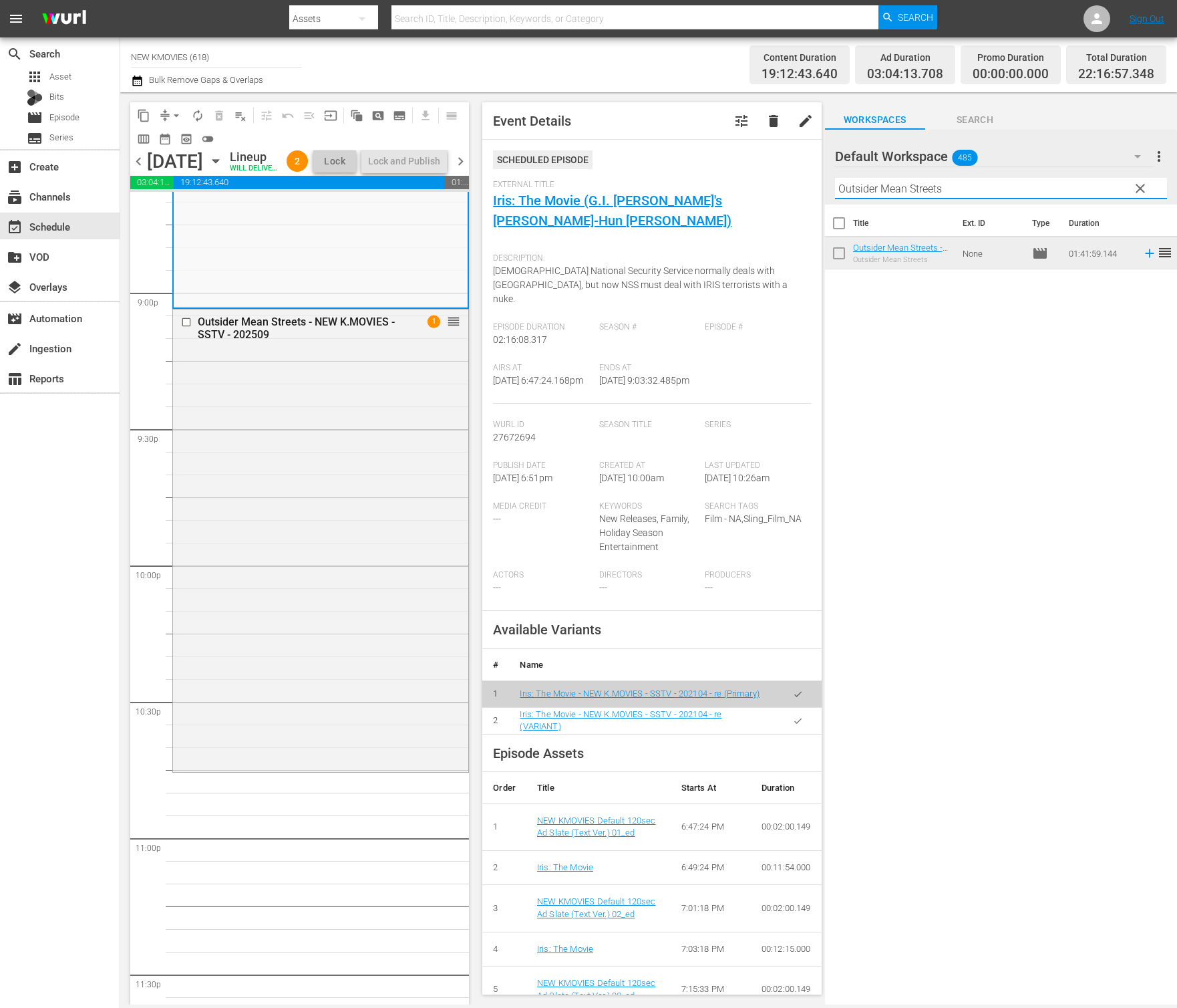
click at [980, 197] on input "Outsider Mean Streets" at bounding box center [1001, 188] width 332 height 21
paste input "Door to the Night"
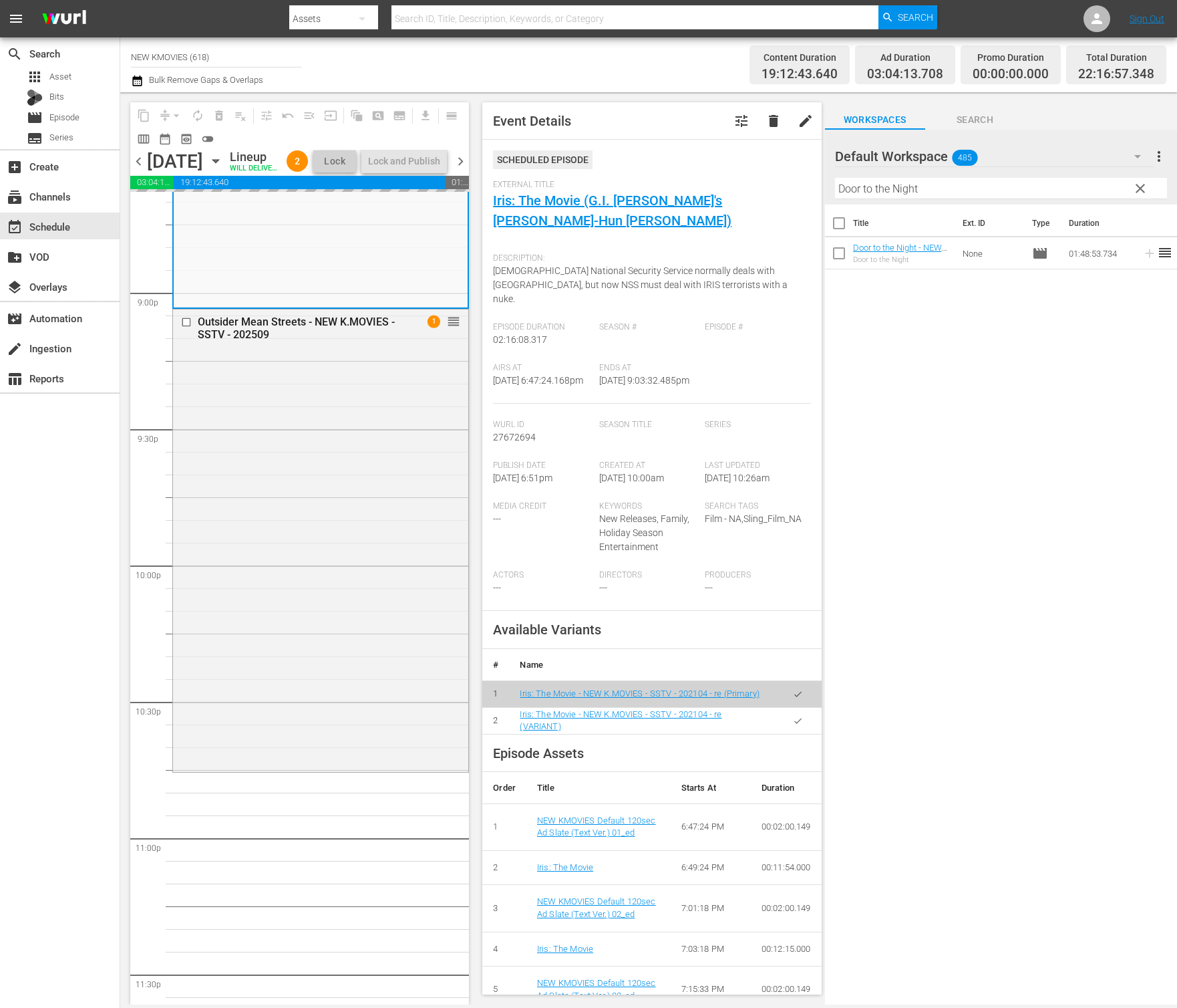
click at [969, 186] on input "Door to the Night" at bounding box center [1001, 188] width 332 height 21
paste input "Twenty"
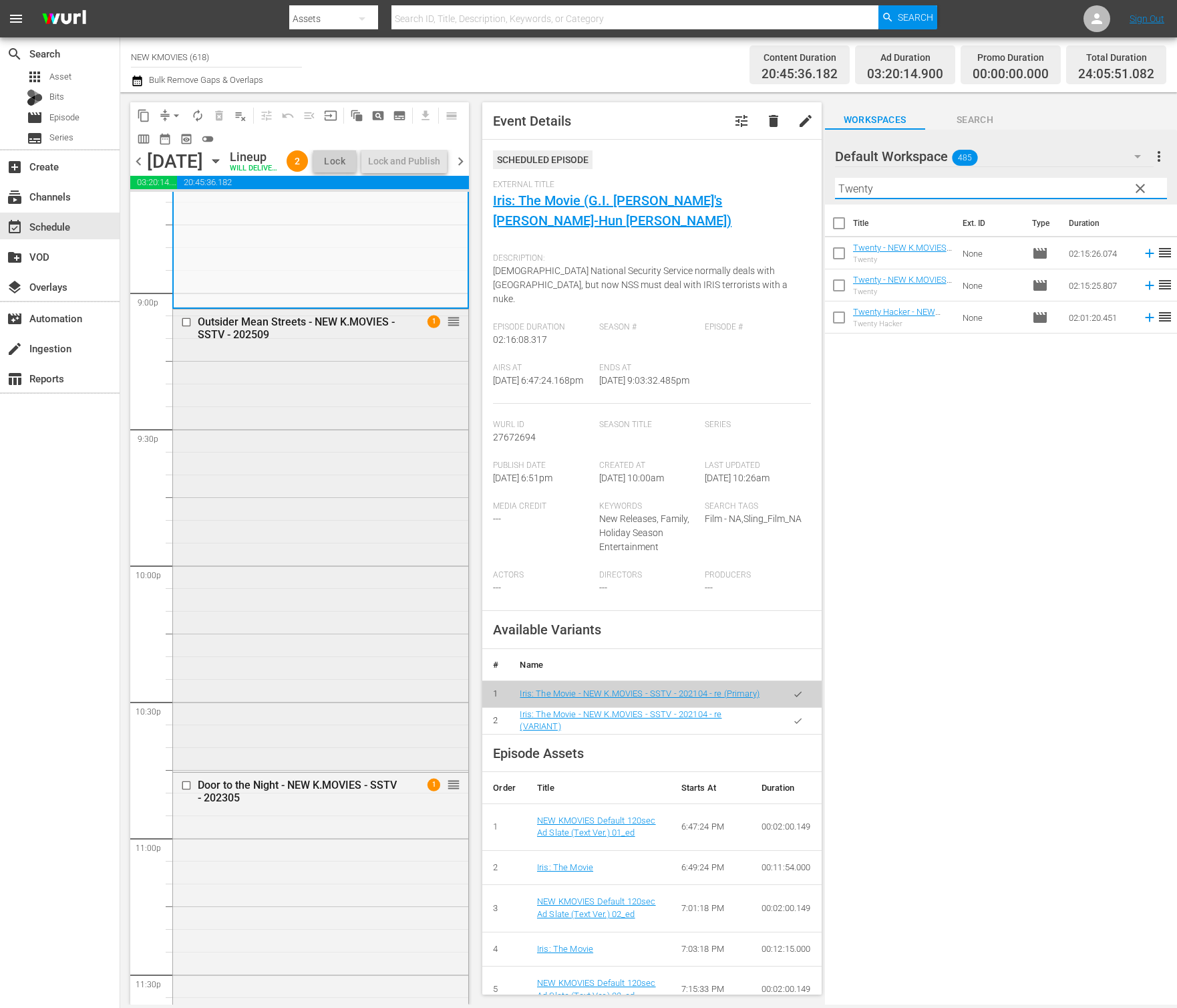
scroll to position [5907, 0]
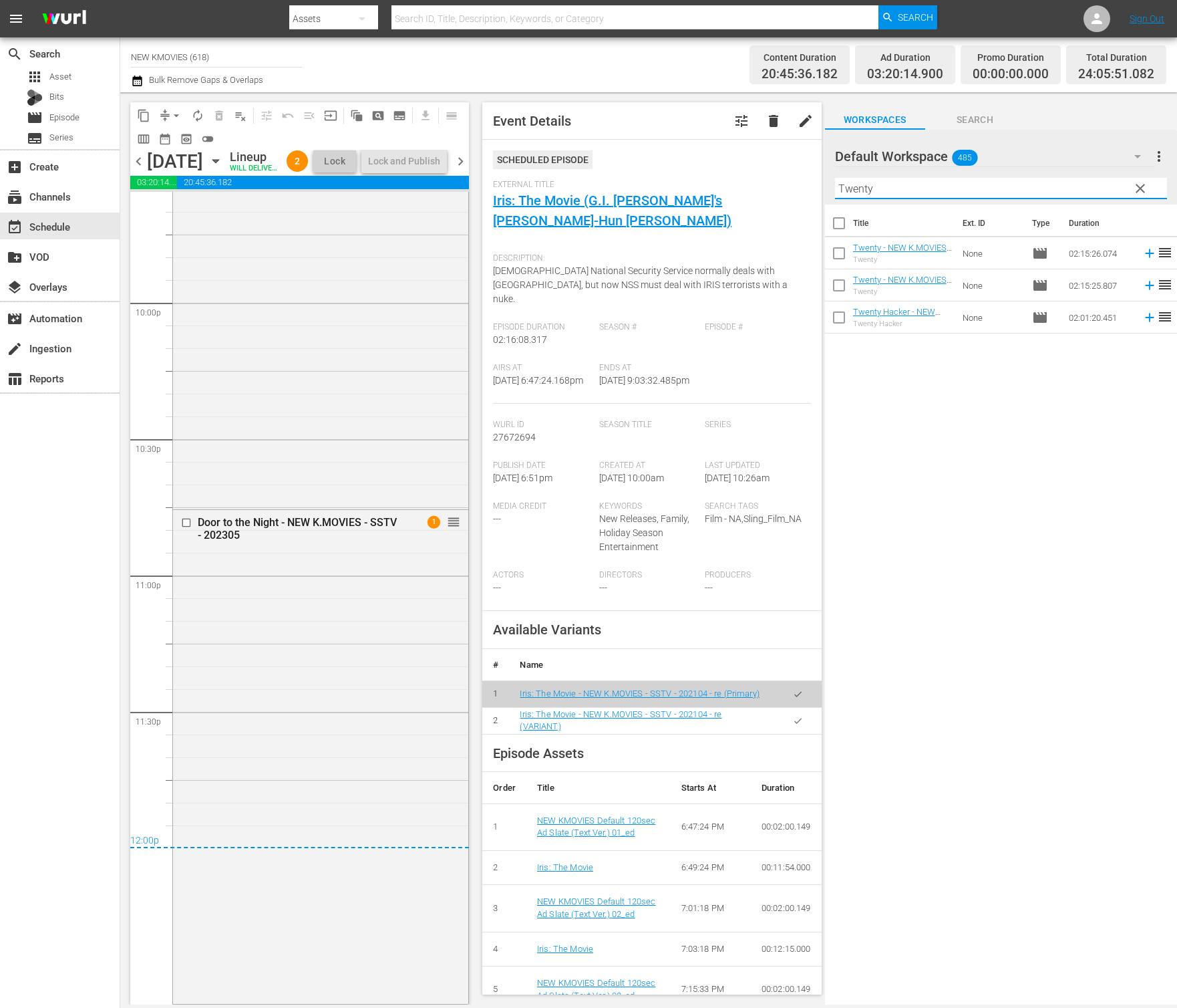
click at [466, 170] on span "chevron_right" at bounding box center [461, 161] width 17 height 17
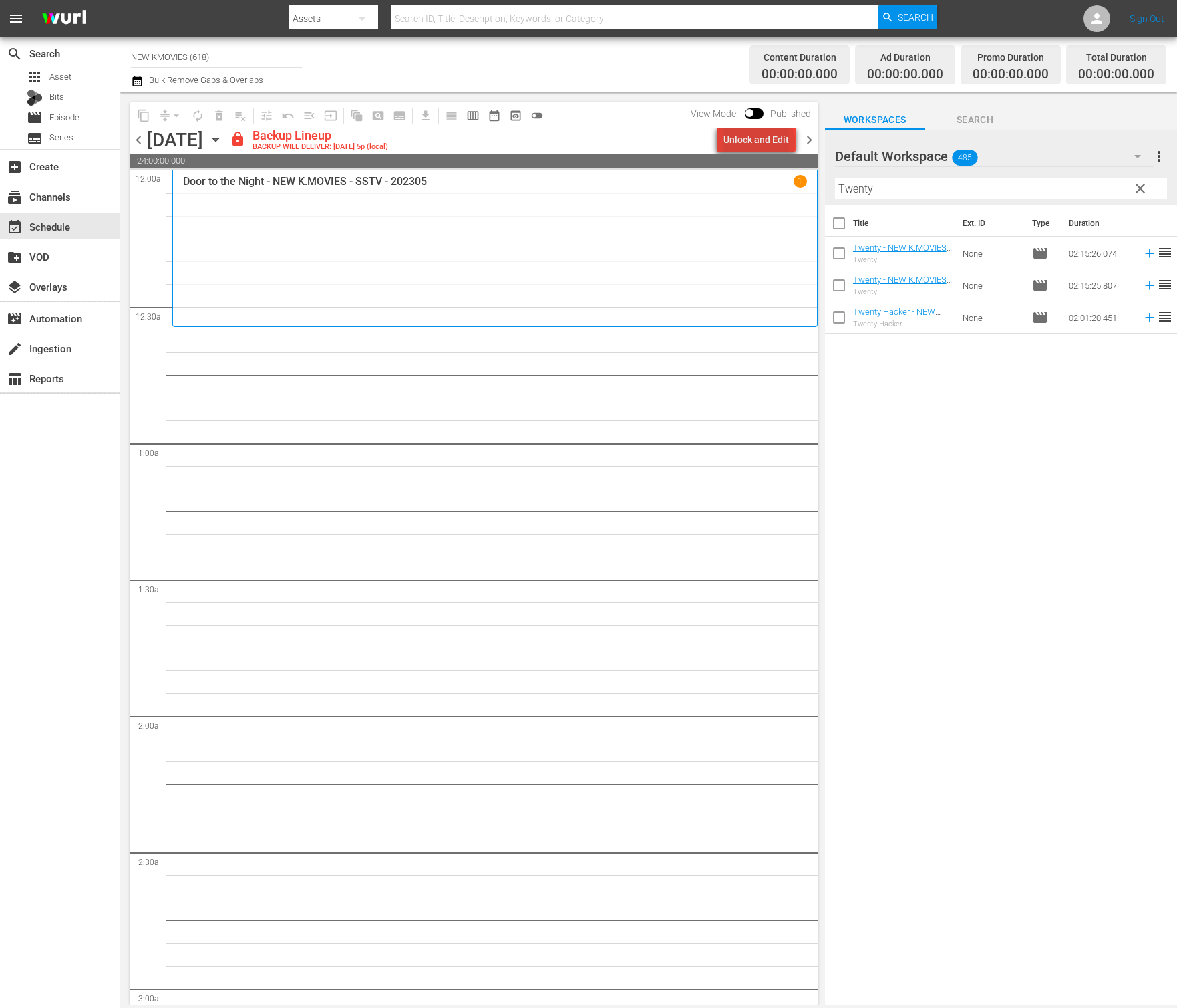
click at [762, 141] on div "Unlock and Edit" at bounding box center [756, 140] width 65 height 24
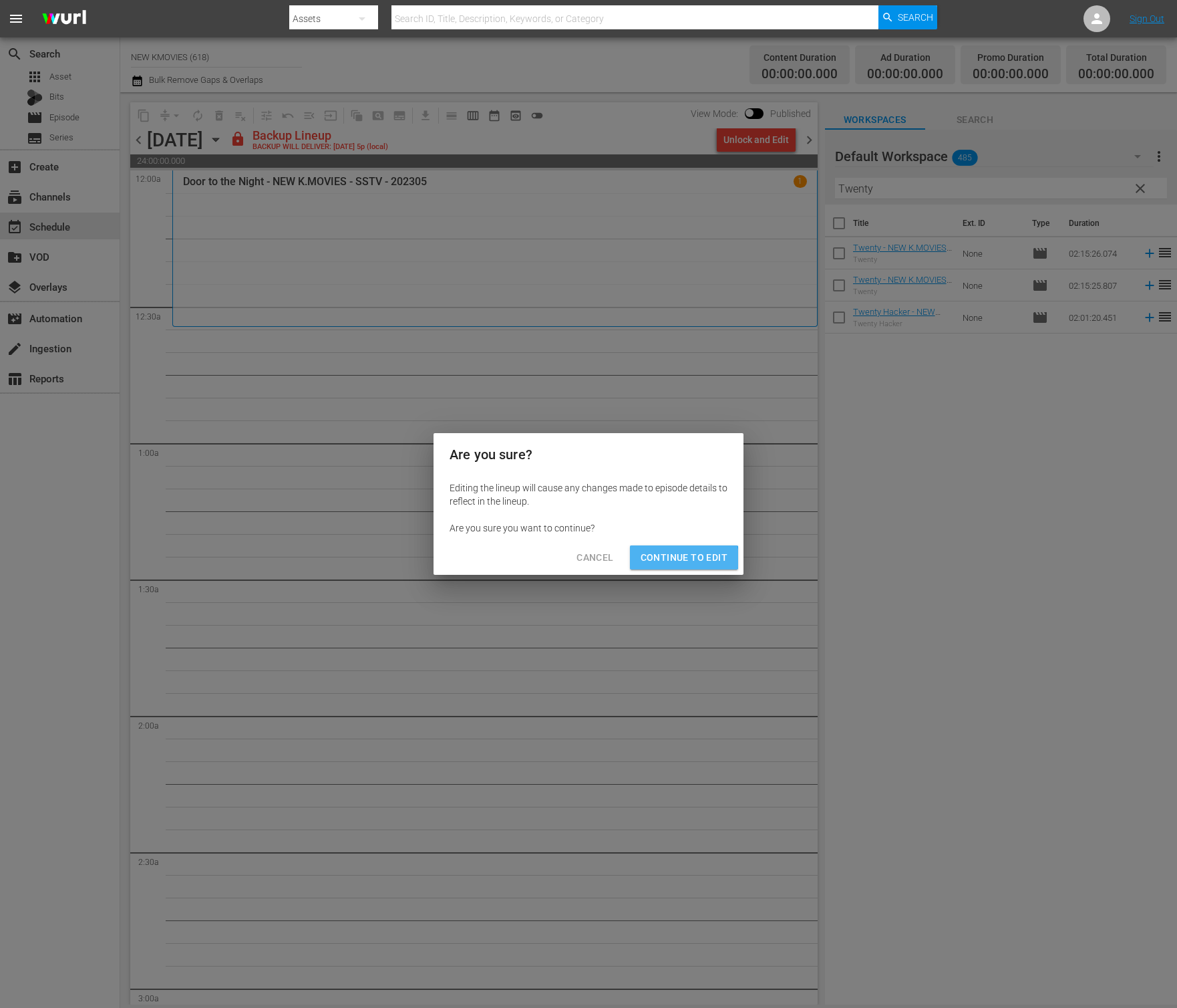
click at [680, 558] on span "Continue to Edit" at bounding box center [684, 557] width 87 height 17
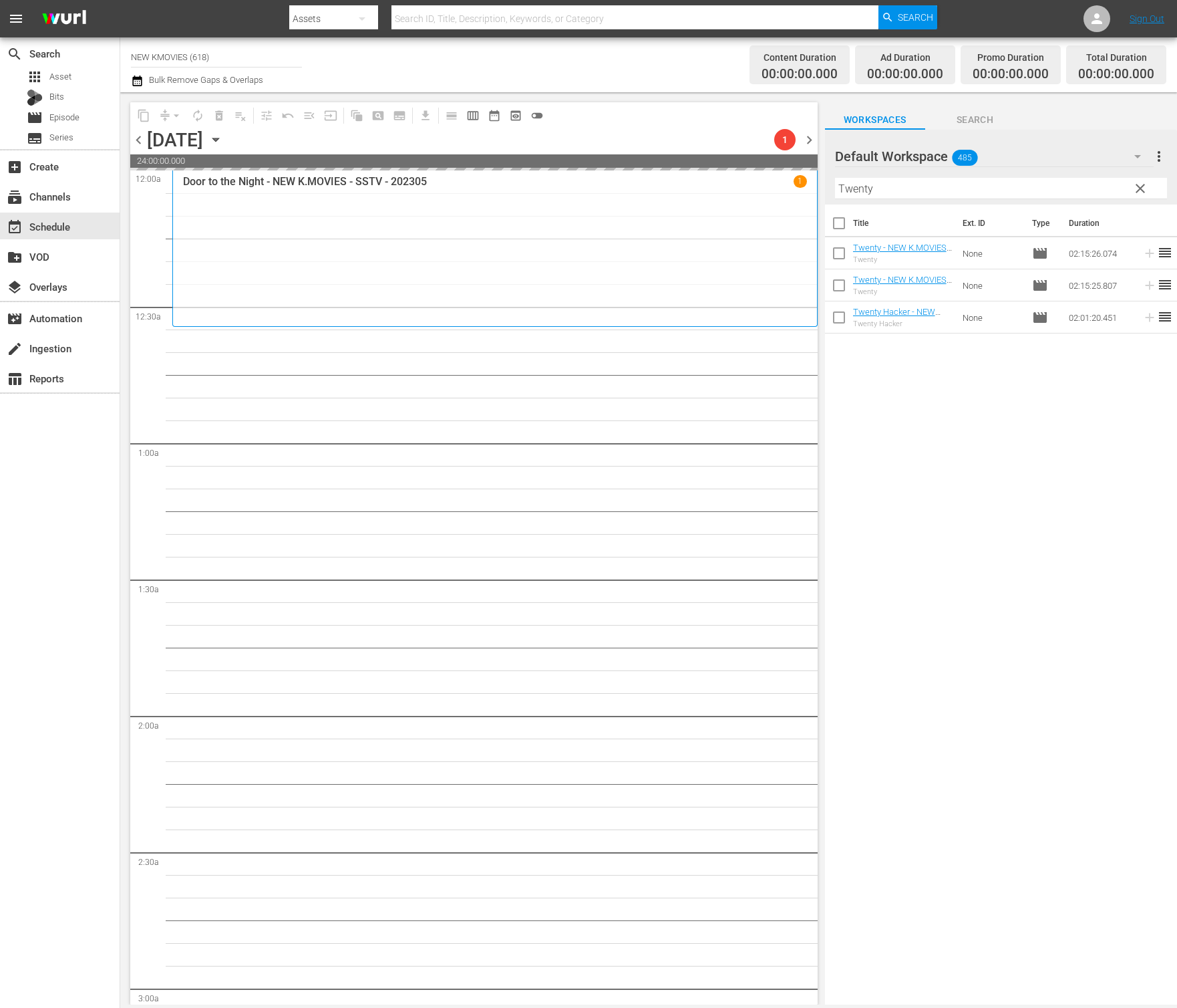
click at [868, 194] on input "Twenty" at bounding box center [1001, 188] width 332 height 21
paste input "Miracle: Letters To The President"
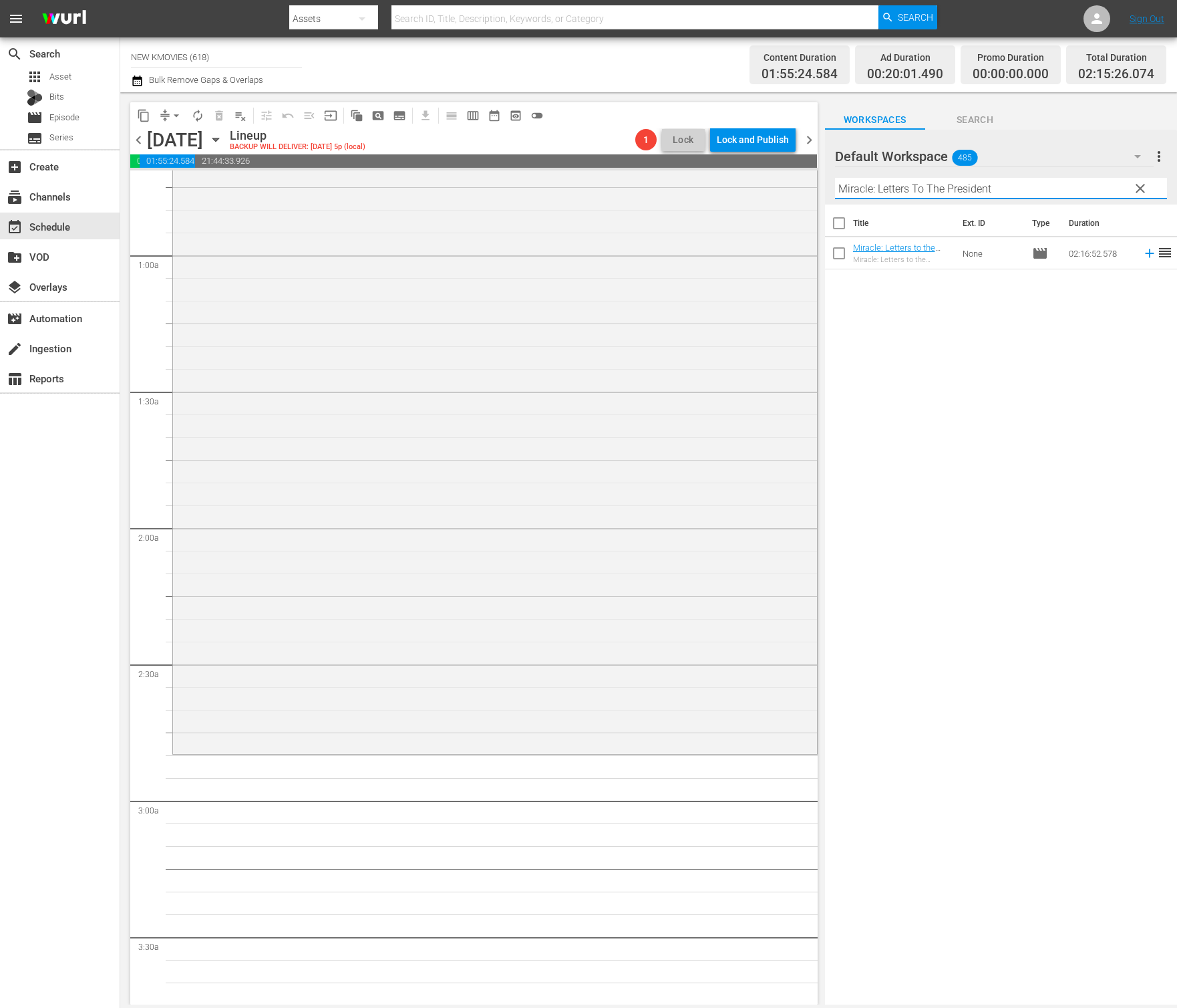
scroll to position [189, 0]
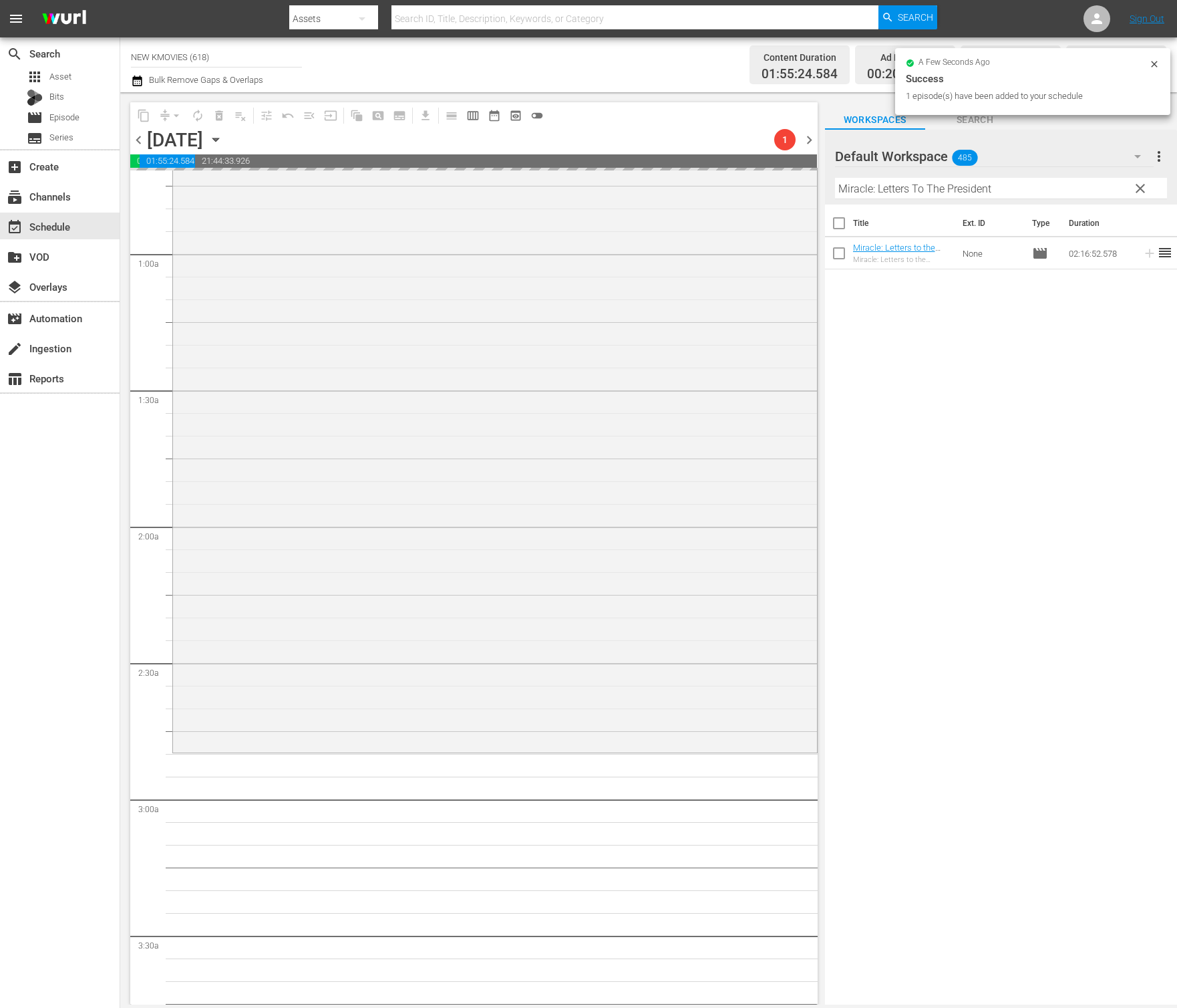
click at [909, 189] on input "Miracle: Letters To The President" at bounding box center [1001, 188] width 332 height 21
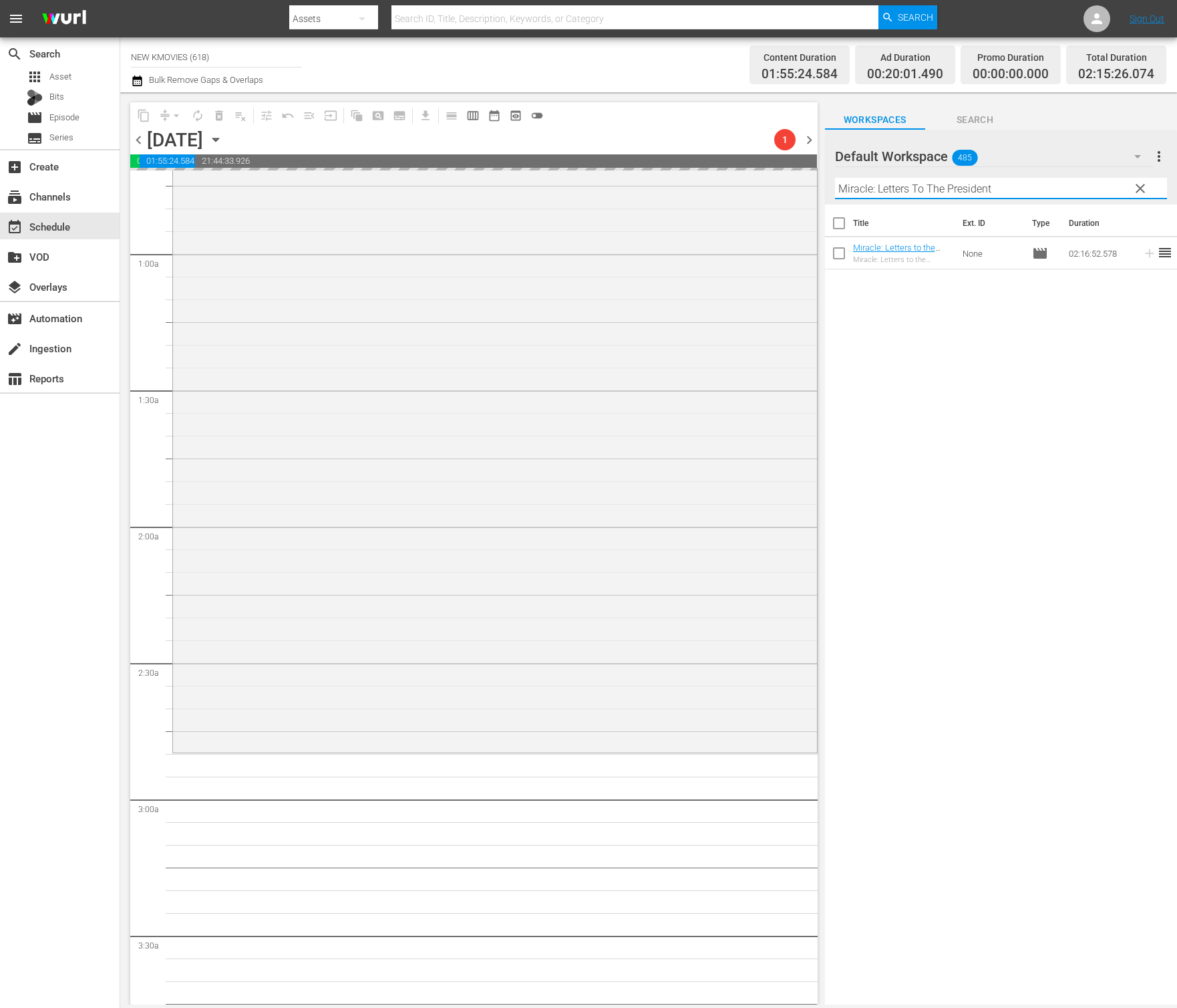
paste input "The Battle: Roar to Victory"
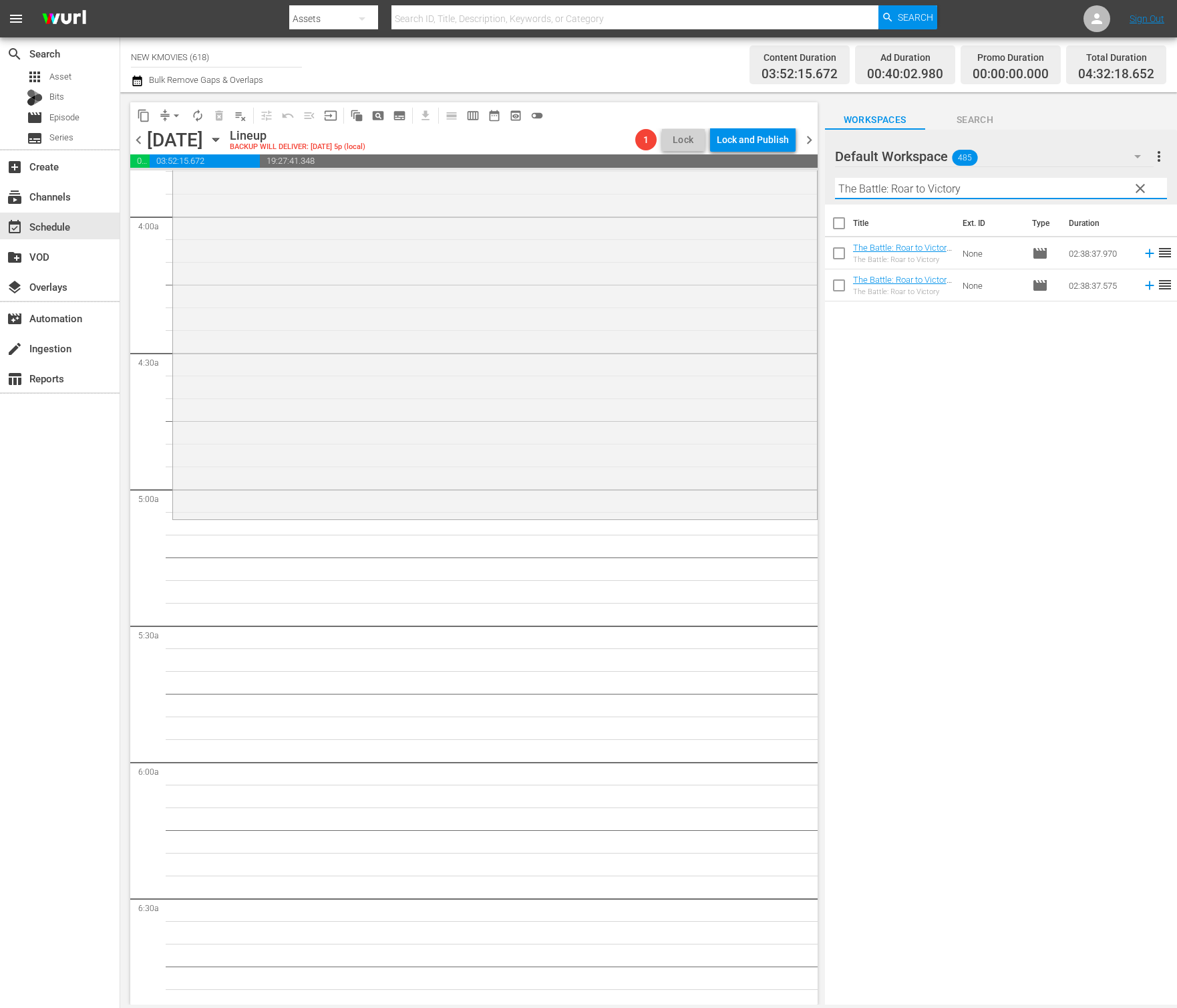
scroll to position [1045, 0]
click at [1055, 196] on input "The Battle: Roar to Victory" at bounding box center [1001, 188] width 332 height 21
paste input "Hometown"
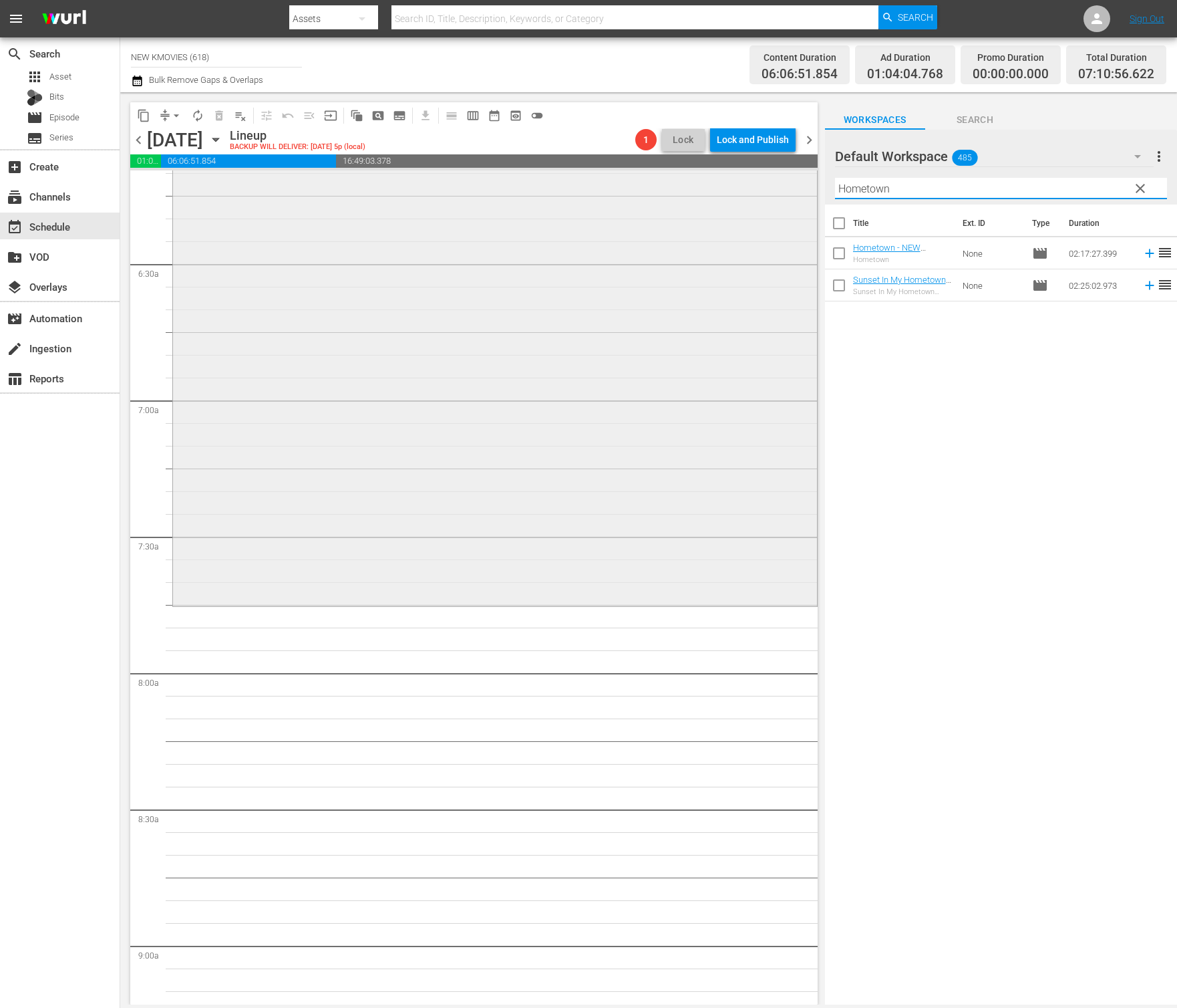
scroll to position [1749, 0]
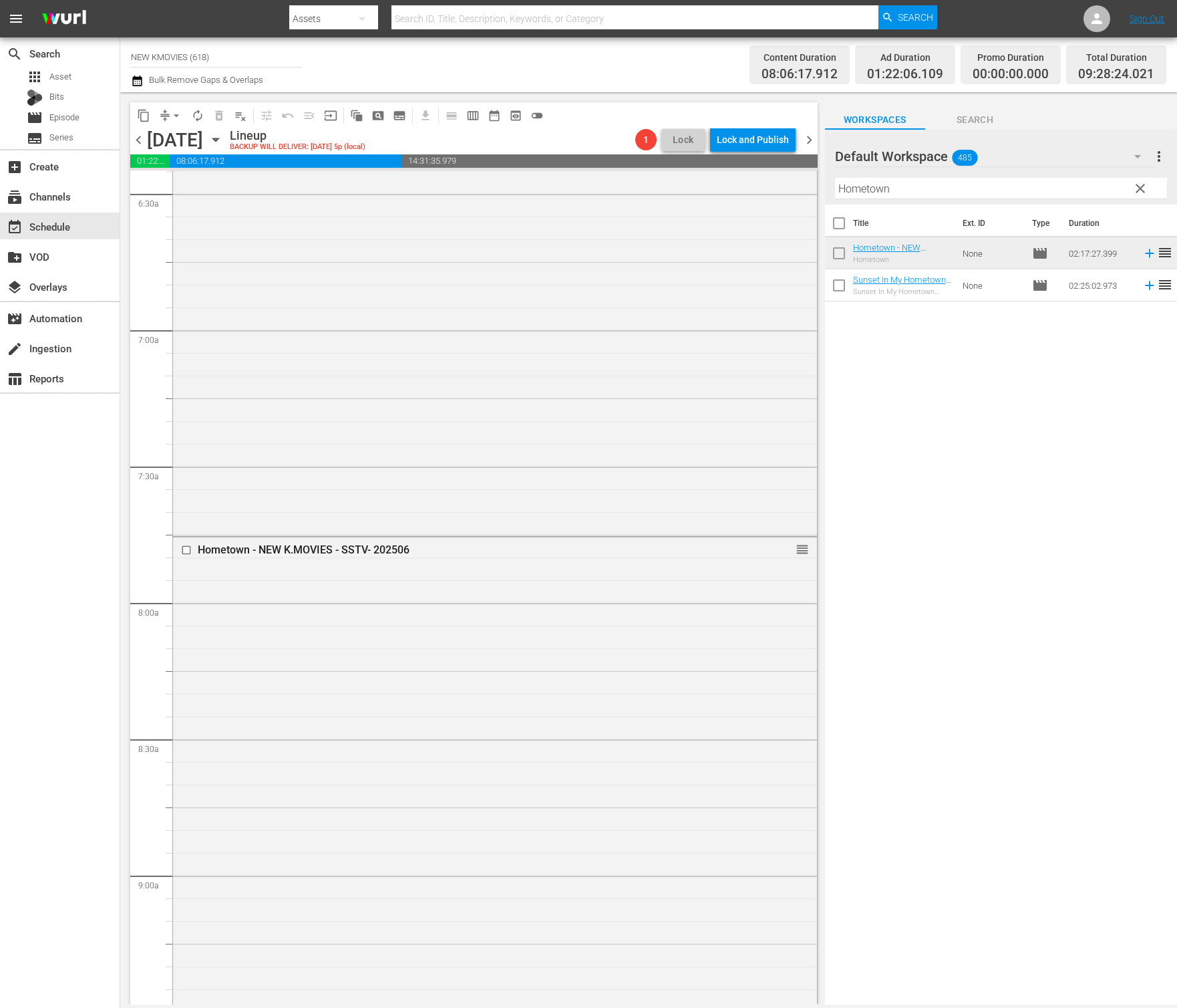
click at [897, 180] on input "Hometown" at bounding box center [1001, 188] width 332 height 21
paste input "Always"
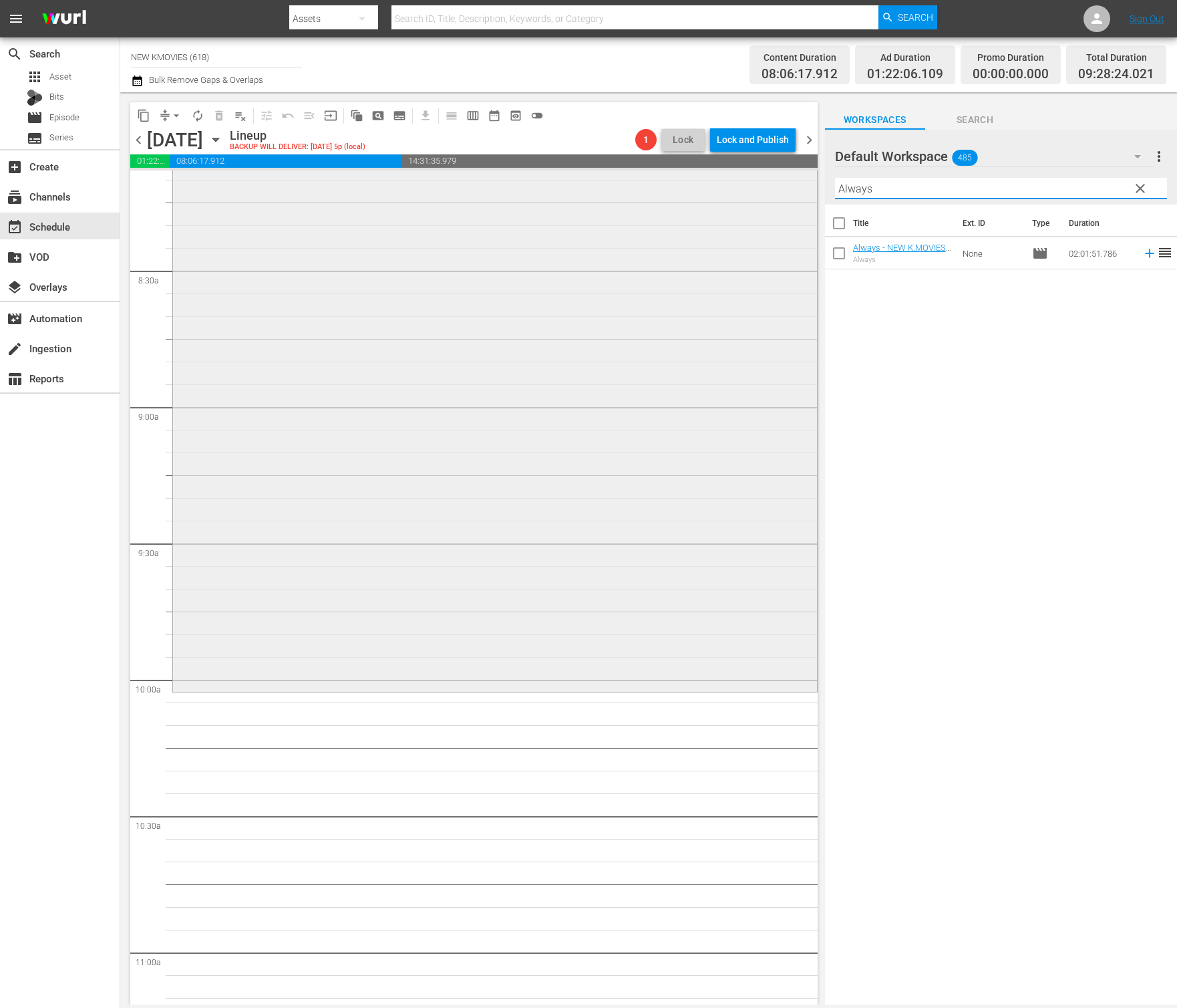
scroll to position [2270, 0]
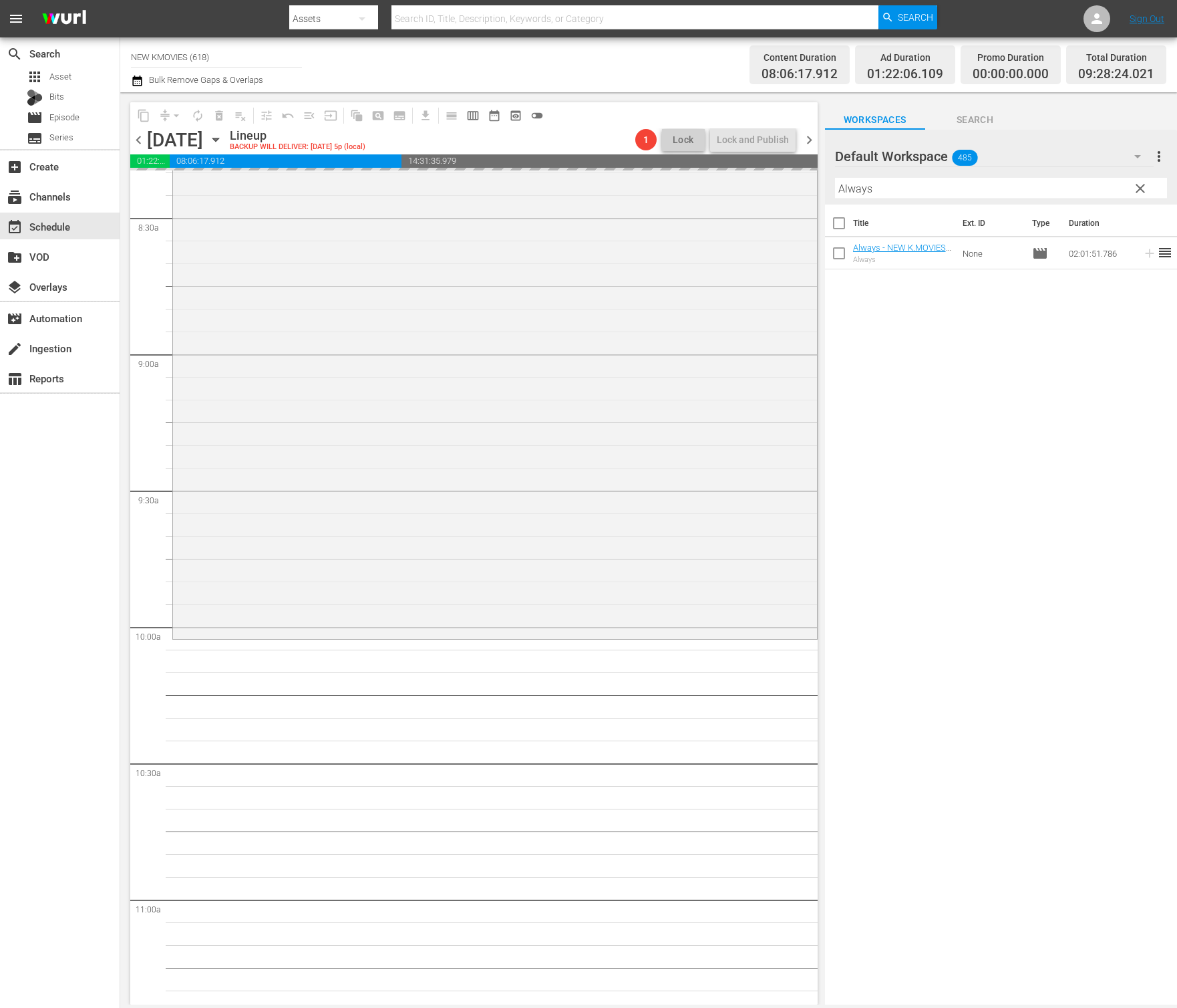
click at [979, 183] on input "Always" at bounding box center [1001, 188] width 332 height 21
paste input "Barefoot Dream"
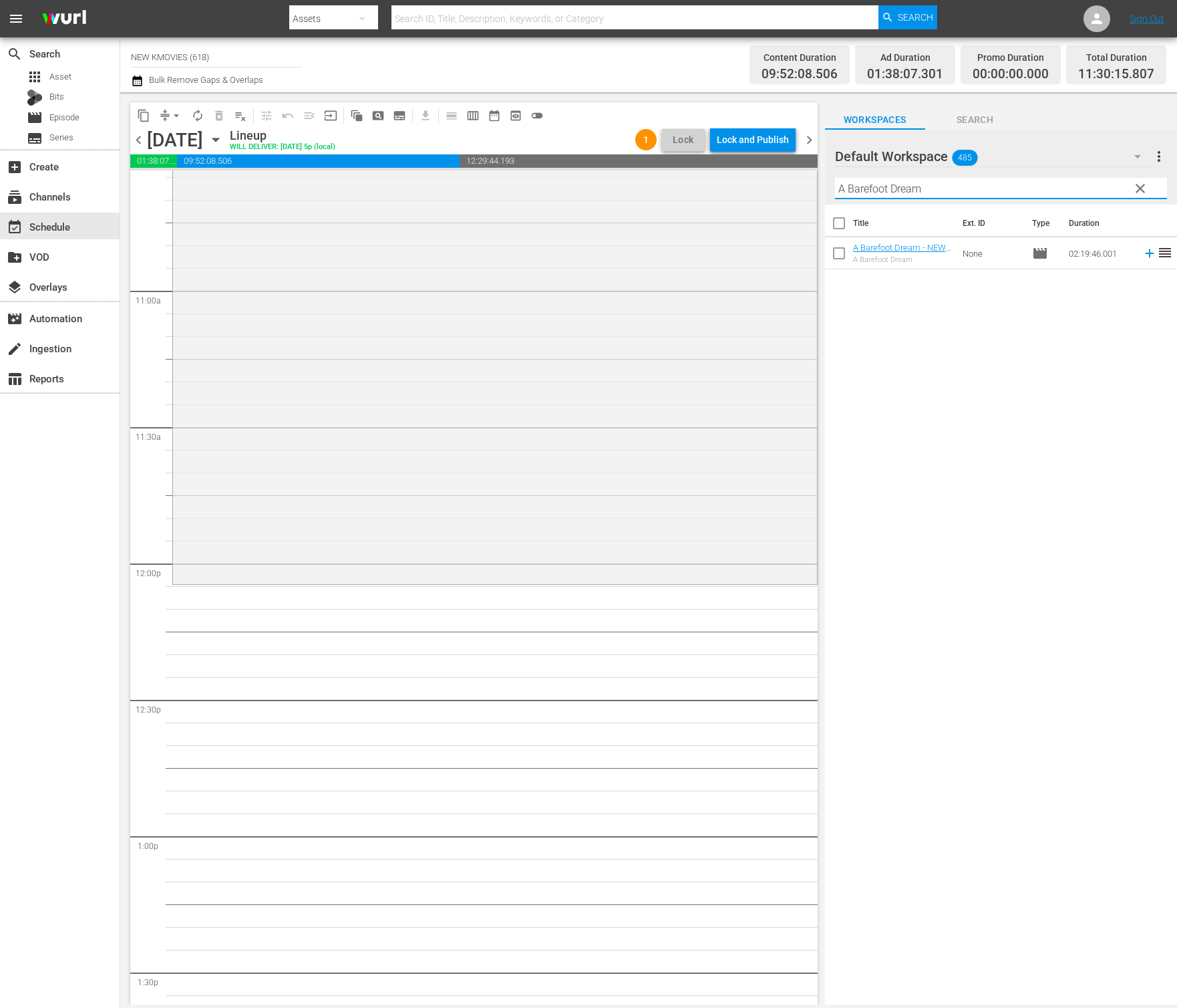
scroll to position [3135, 0]
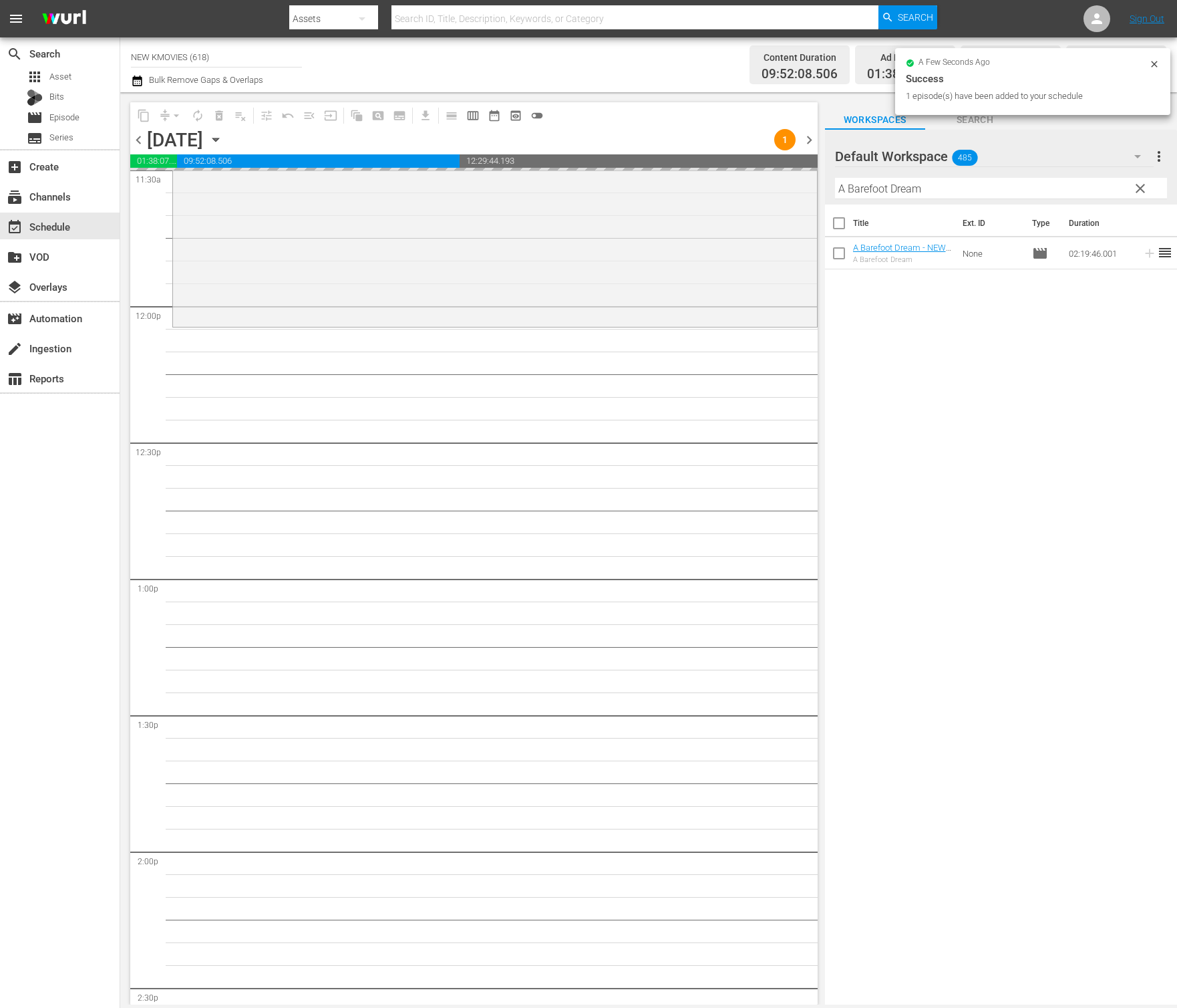
click at [1004, 198] on hr at bounding box center [1001, 198] width 332 height 1
click at [1010, 194] on input "A Barefoot Dream" at bounding box center [1001, 188] width 332 height 21
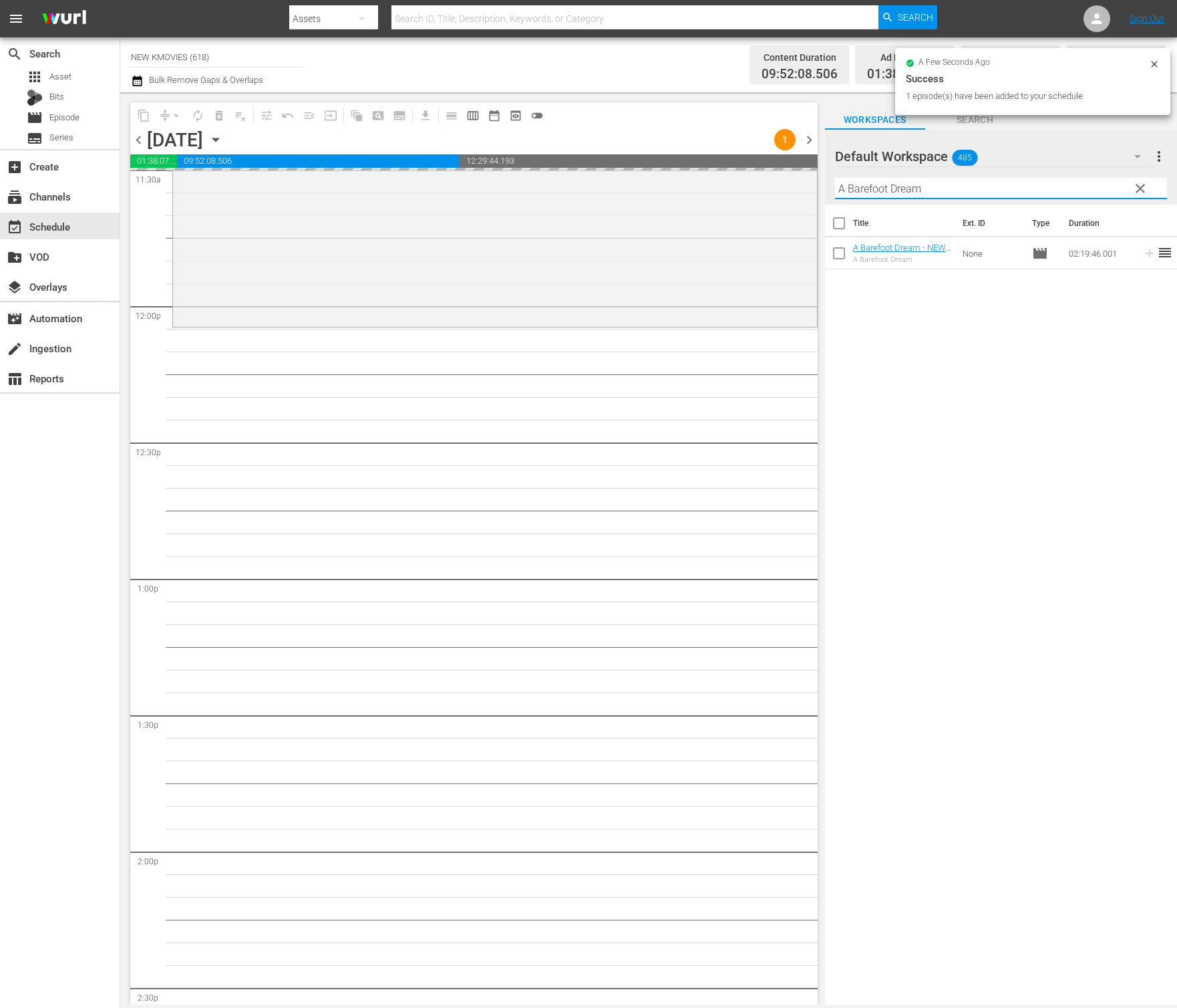
paste input "Secret Reunion"
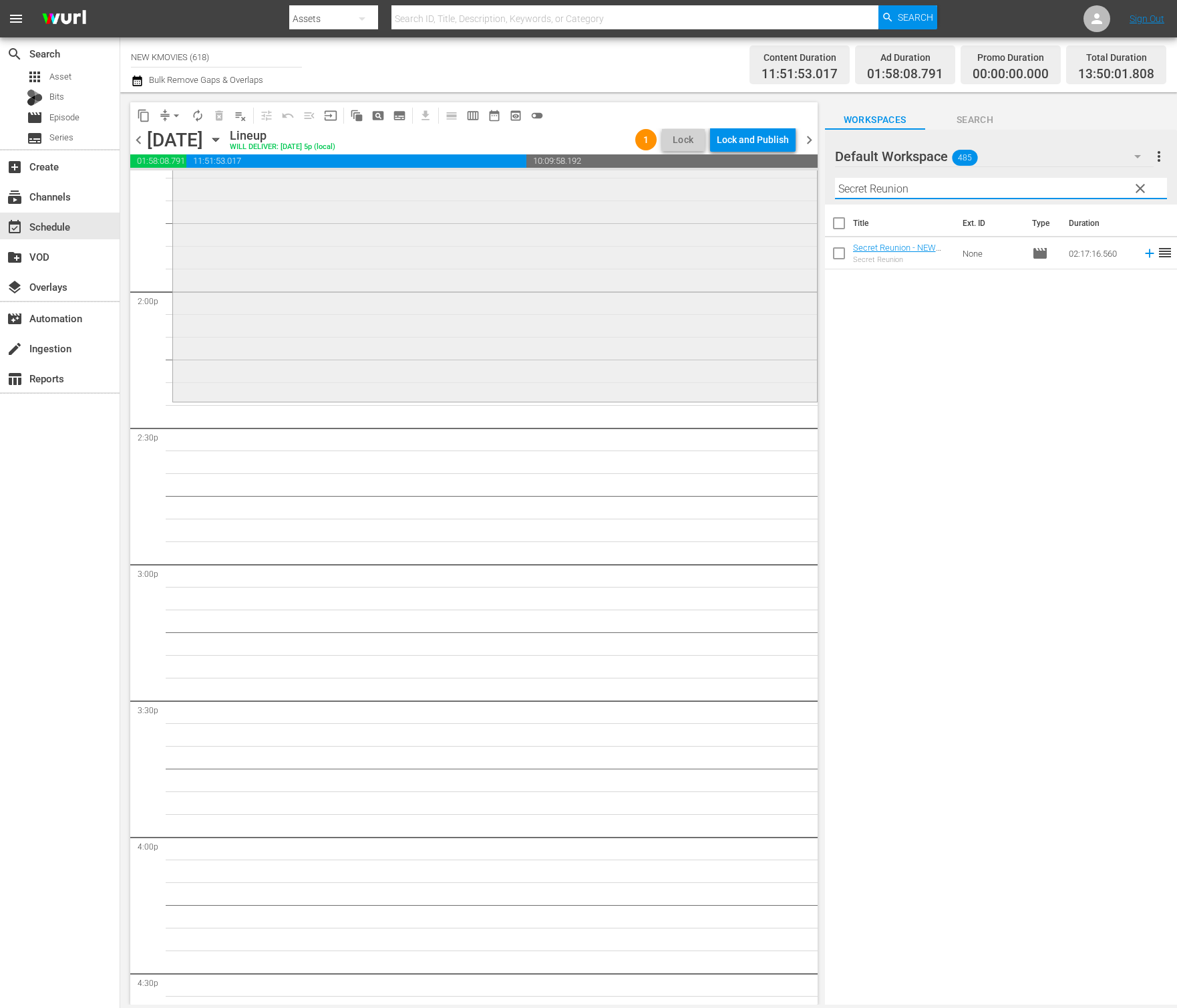
scroll to position [3718, 0]
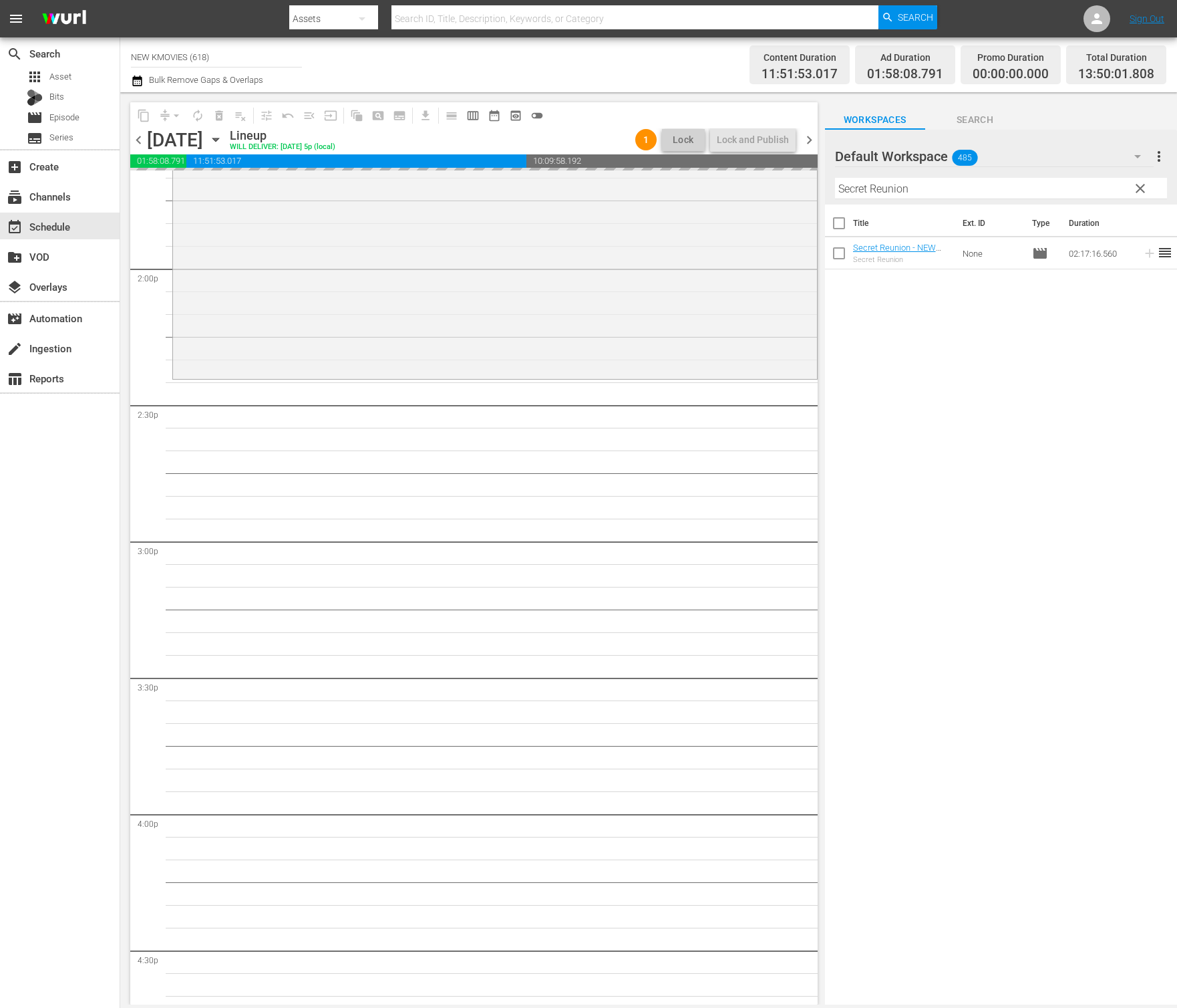
click at [880, 183] on input "Secret Reunion" at bounding box center [1001, 188] width 332 height 21
paste input "71: Into The Fire"
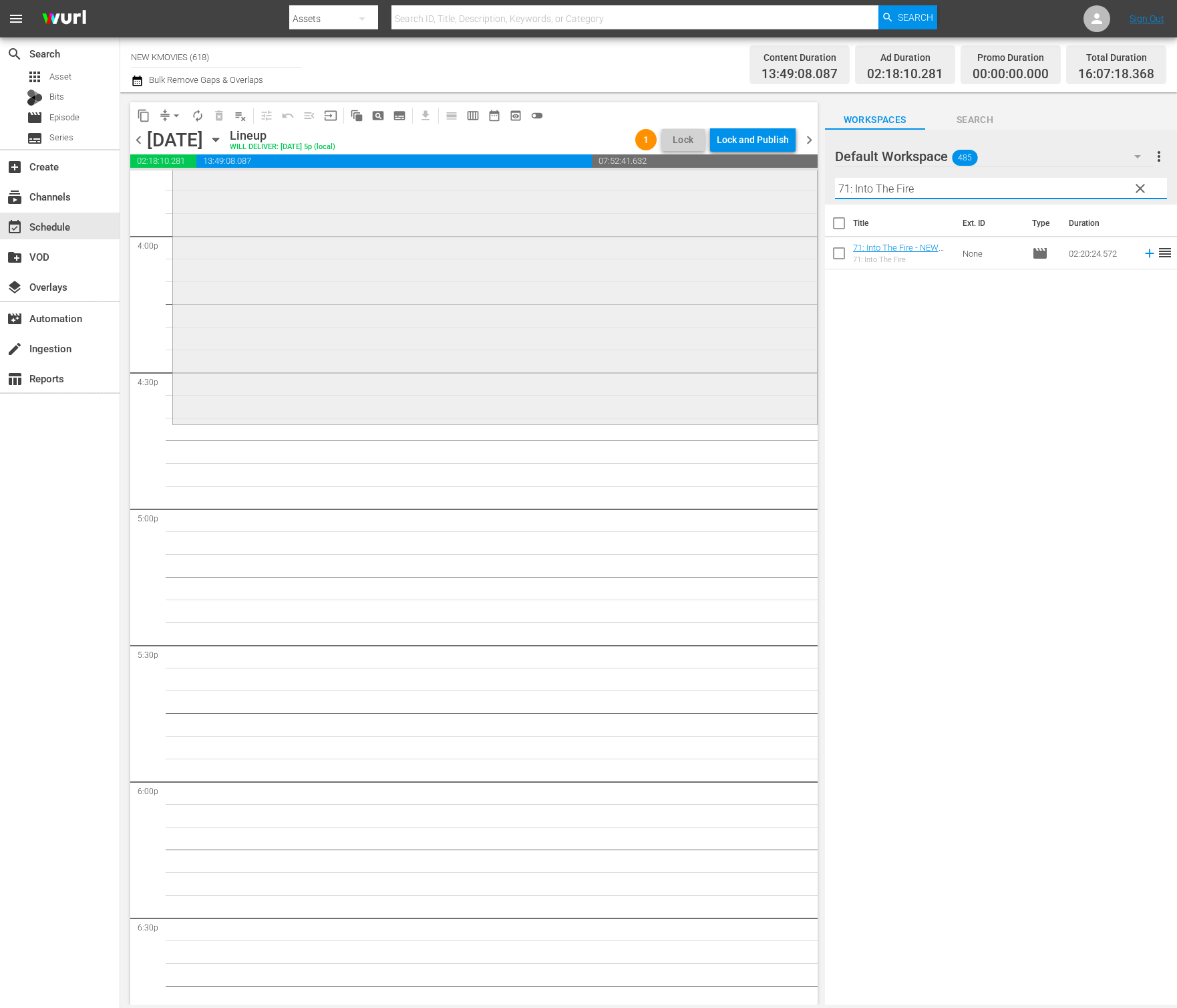
scroll to position [4449, 0]
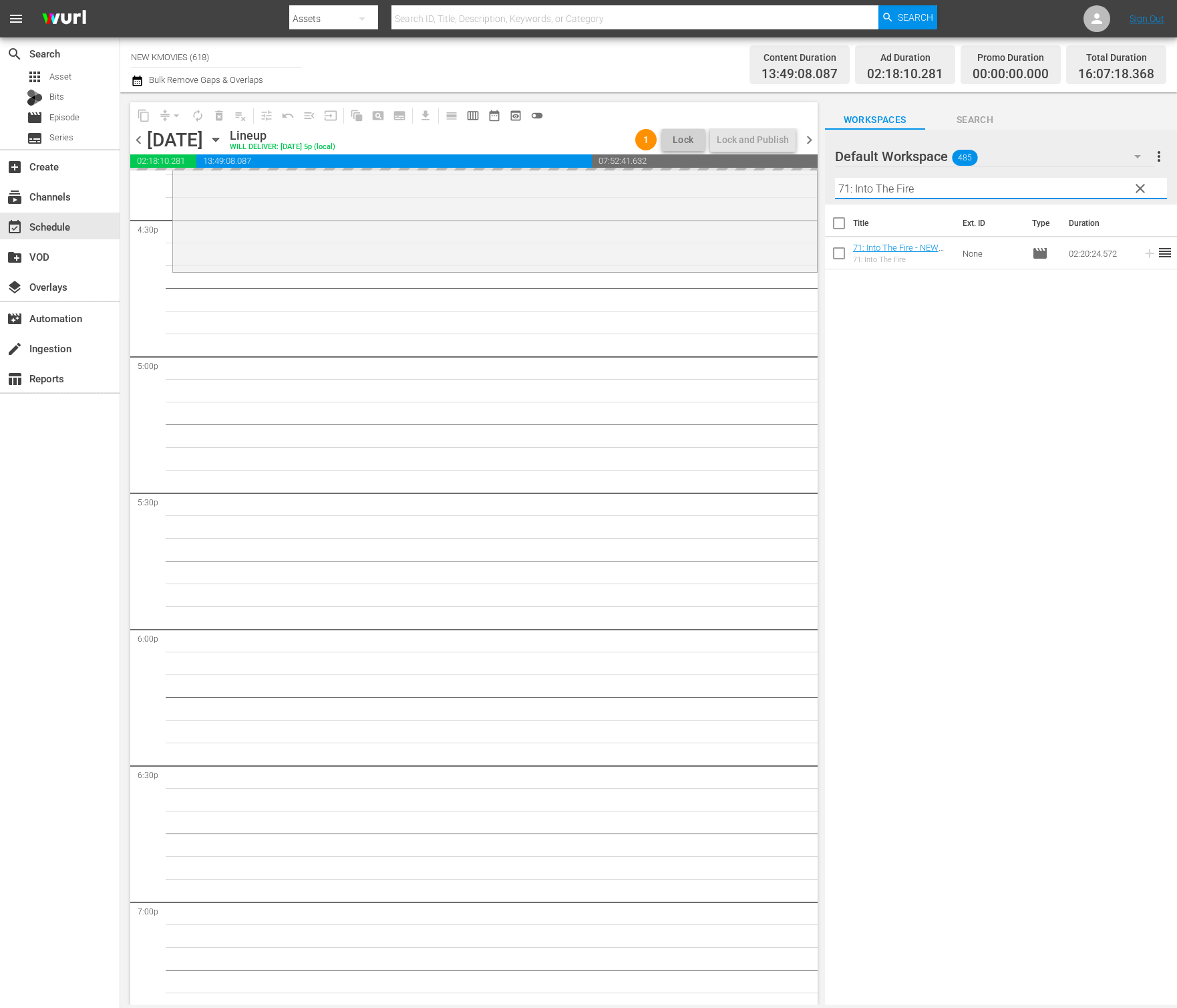
click at [912, 190] on input "71: Into The Fire" at bounding box center [1001, 188] width 332 height 21
paste input "Detective K: Secret of Virtuous Widow"
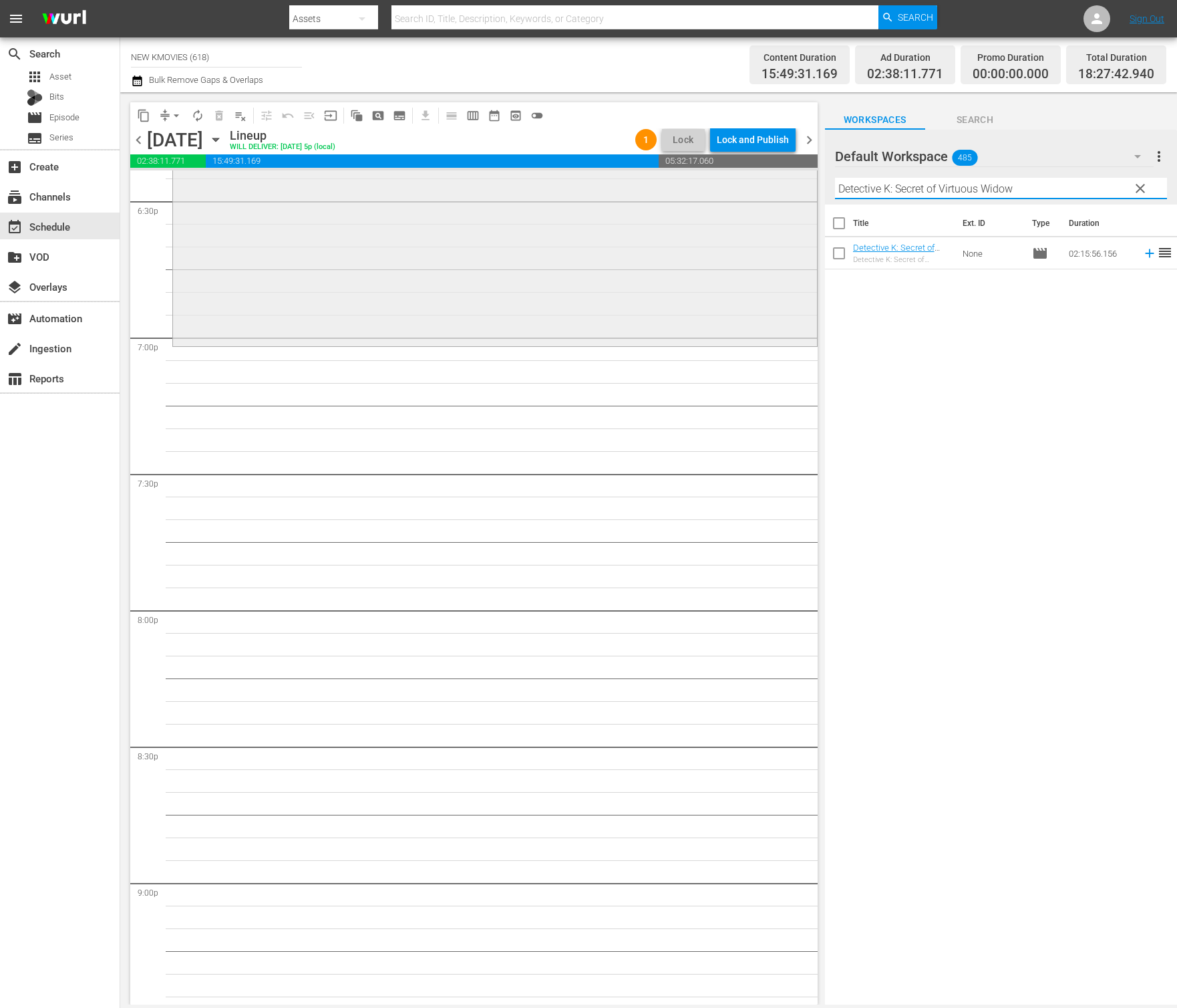
scroll to position [4997, 0]
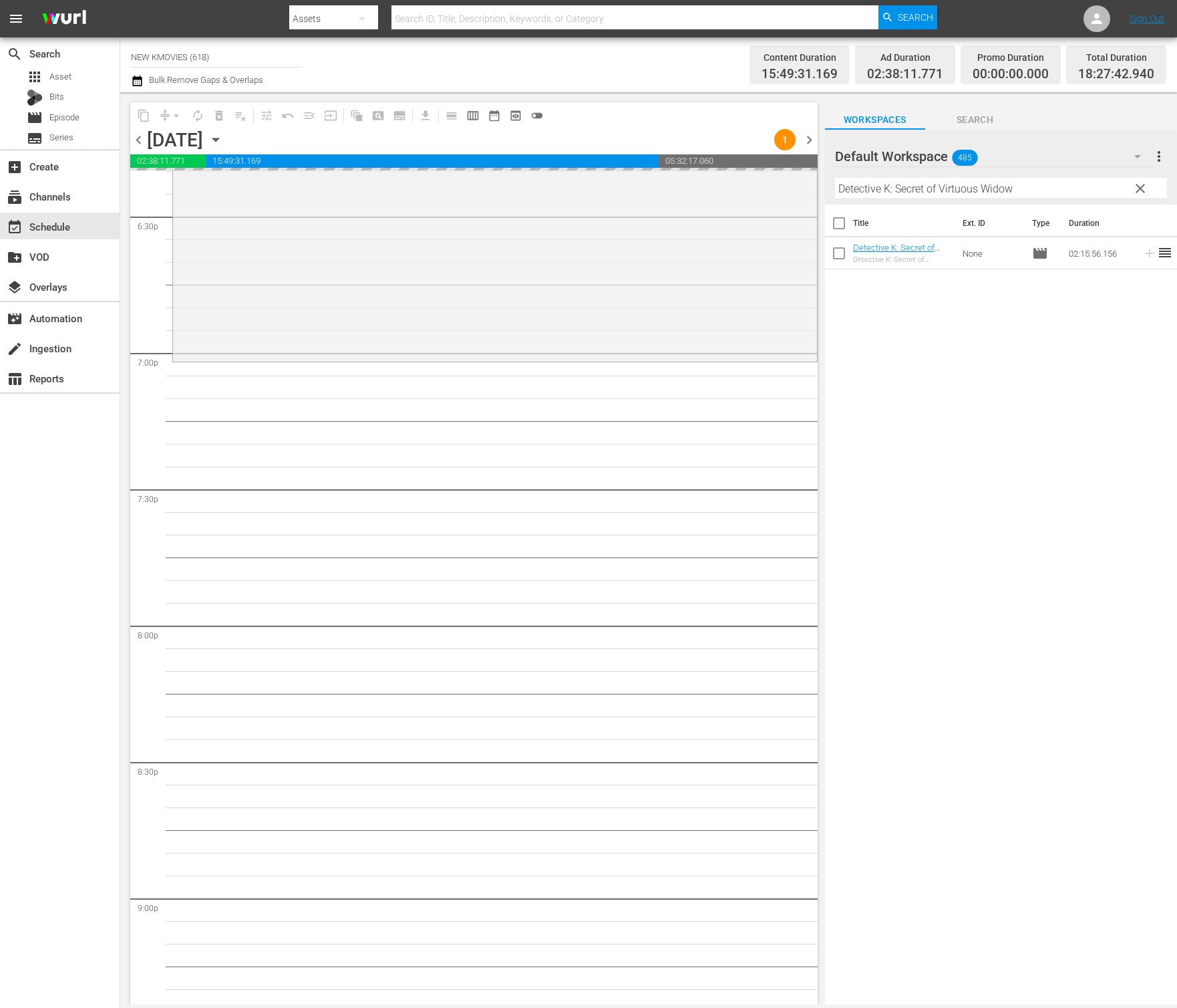
click at [909, 177] on div "Filter by Title Detective K: Secret of Virtuous Widow" at bounding box center [1001, 188] width 332 height 32
click at [906, 184] on input "Detective K: Secret of Virtuous Widow" at bounding box center [1001, 188] width 332 height 21
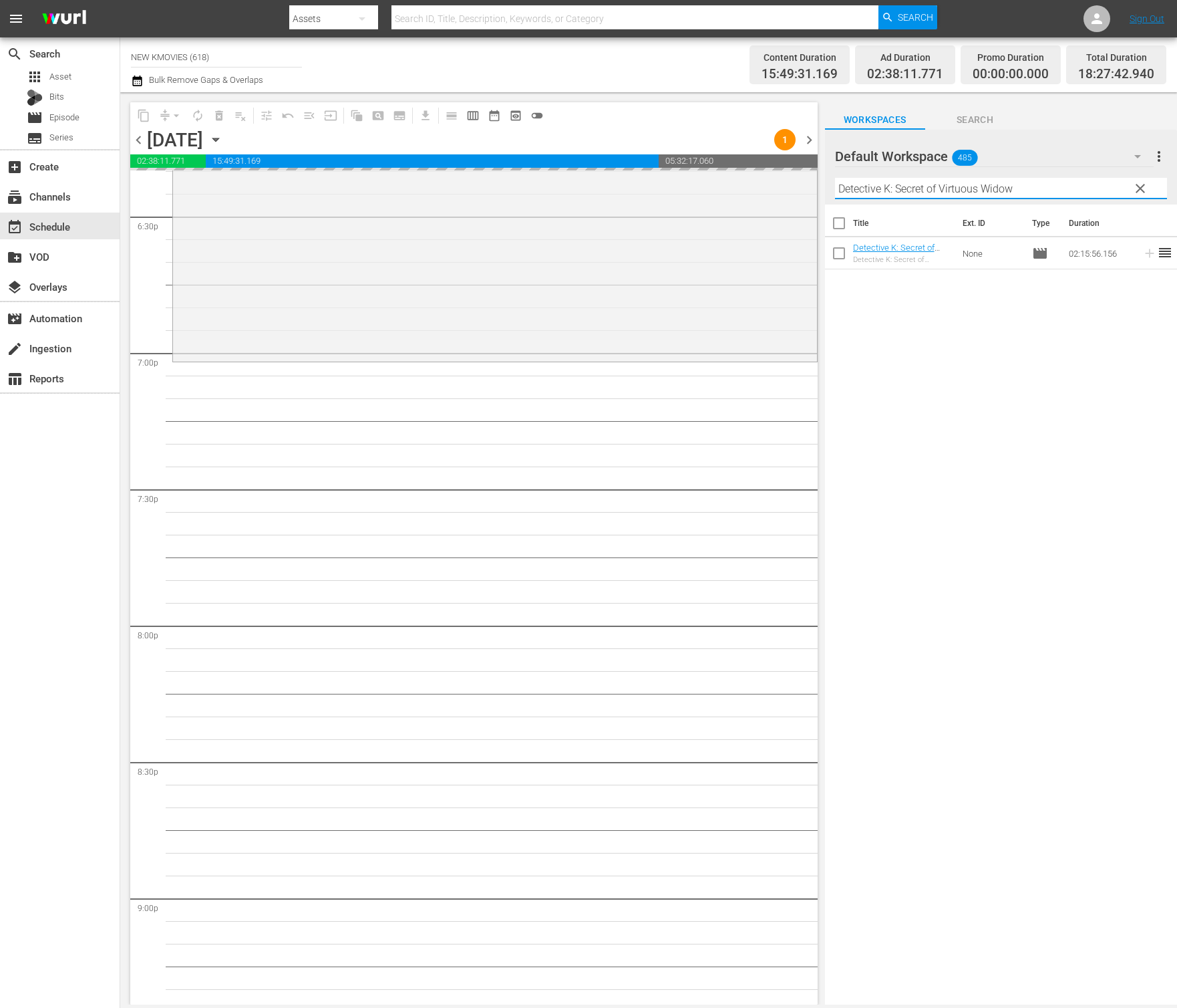
click at [906, 184] on input "Detective K: Secret of Virtuous Widow" at bounding box center [1001, 188] width 332 height 21
paste input "For The New Emperor"
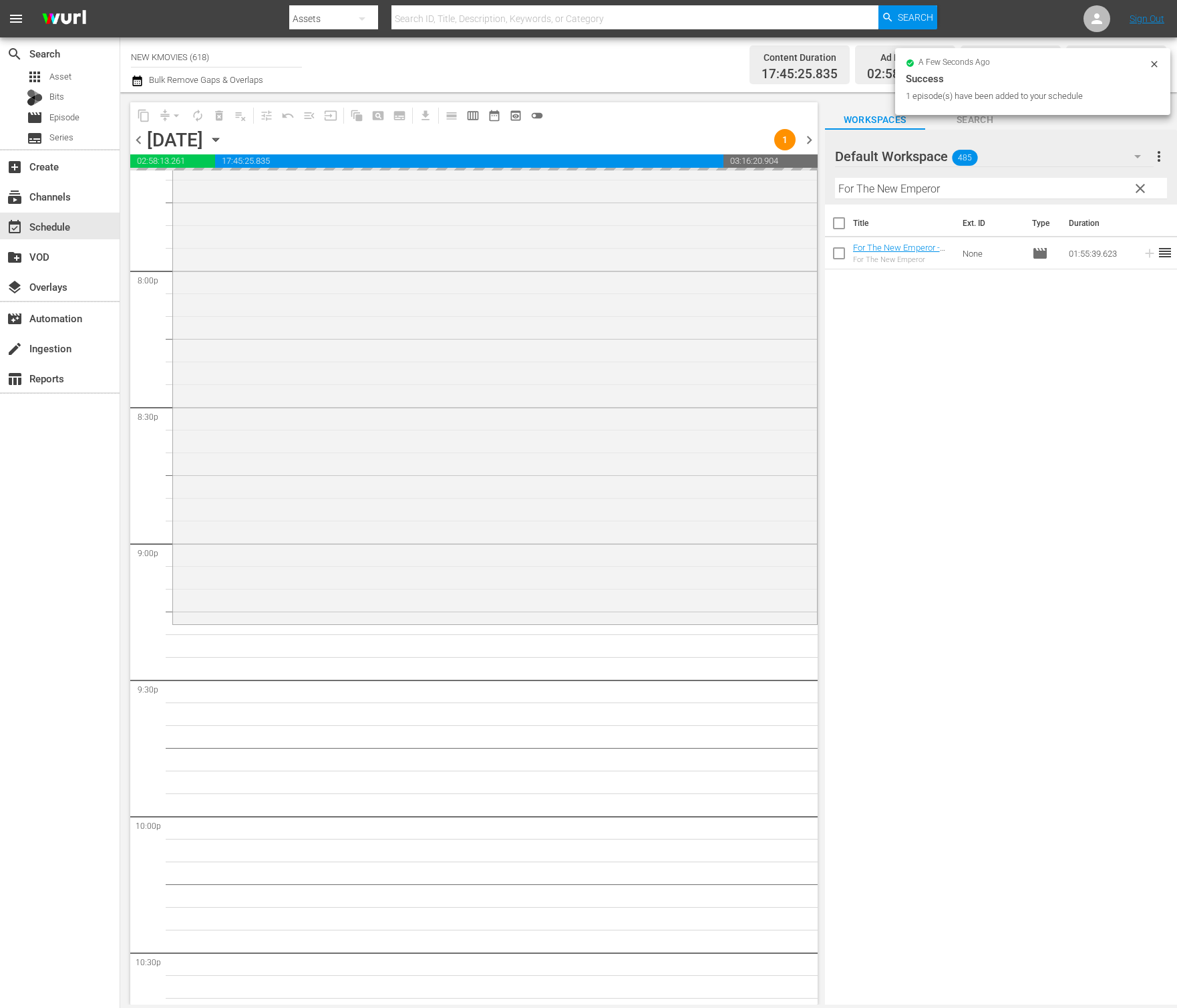
scroll to position [5353, 0]
click at [918, 193] on input "For The New Emperor" at bounding box center [1001, 188] width 332 height 21
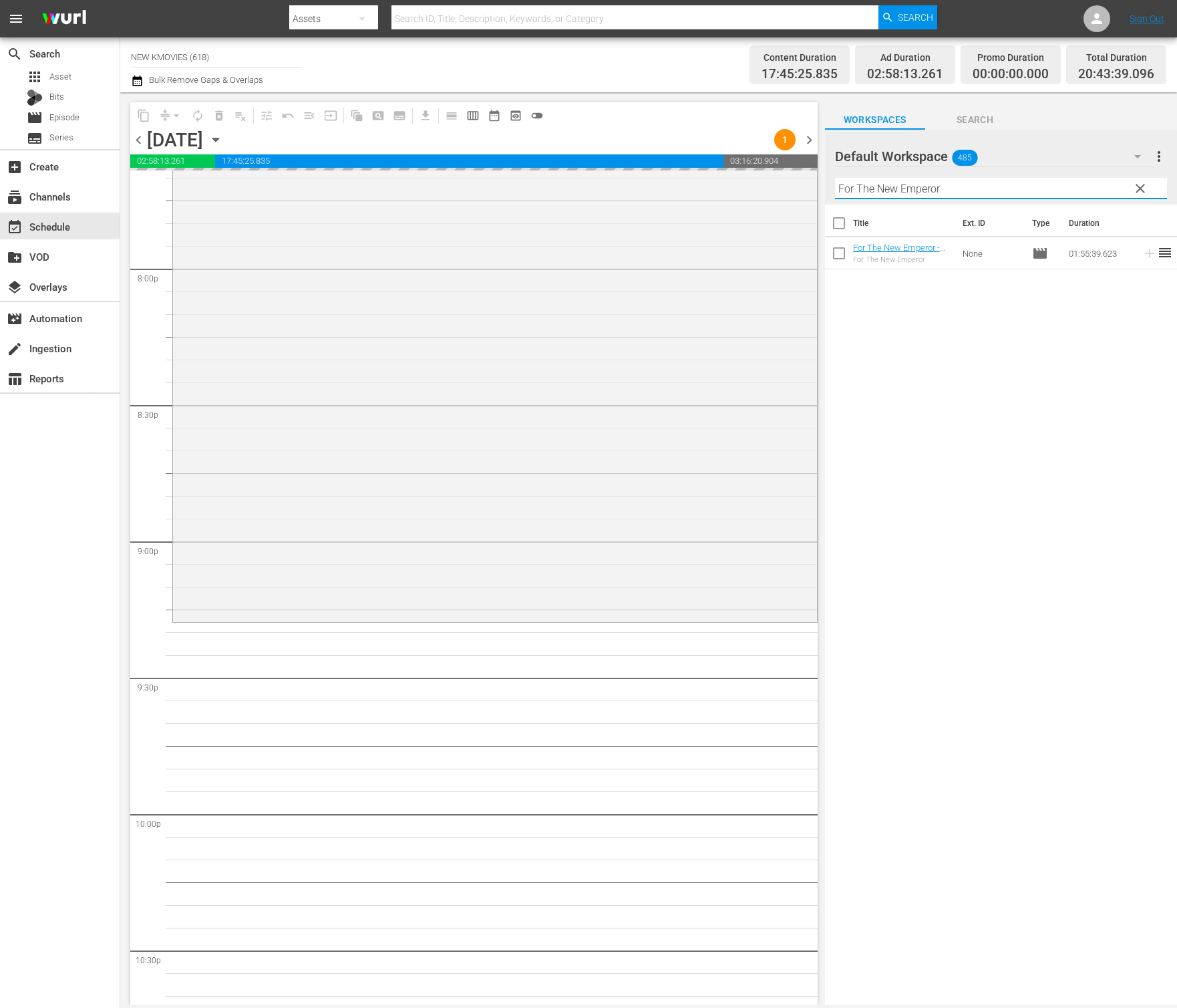
click at [918, 193] on input "For The New Emperor" at bounding box center [1001, 188] width 332 height 21
paste input "Eungyo"
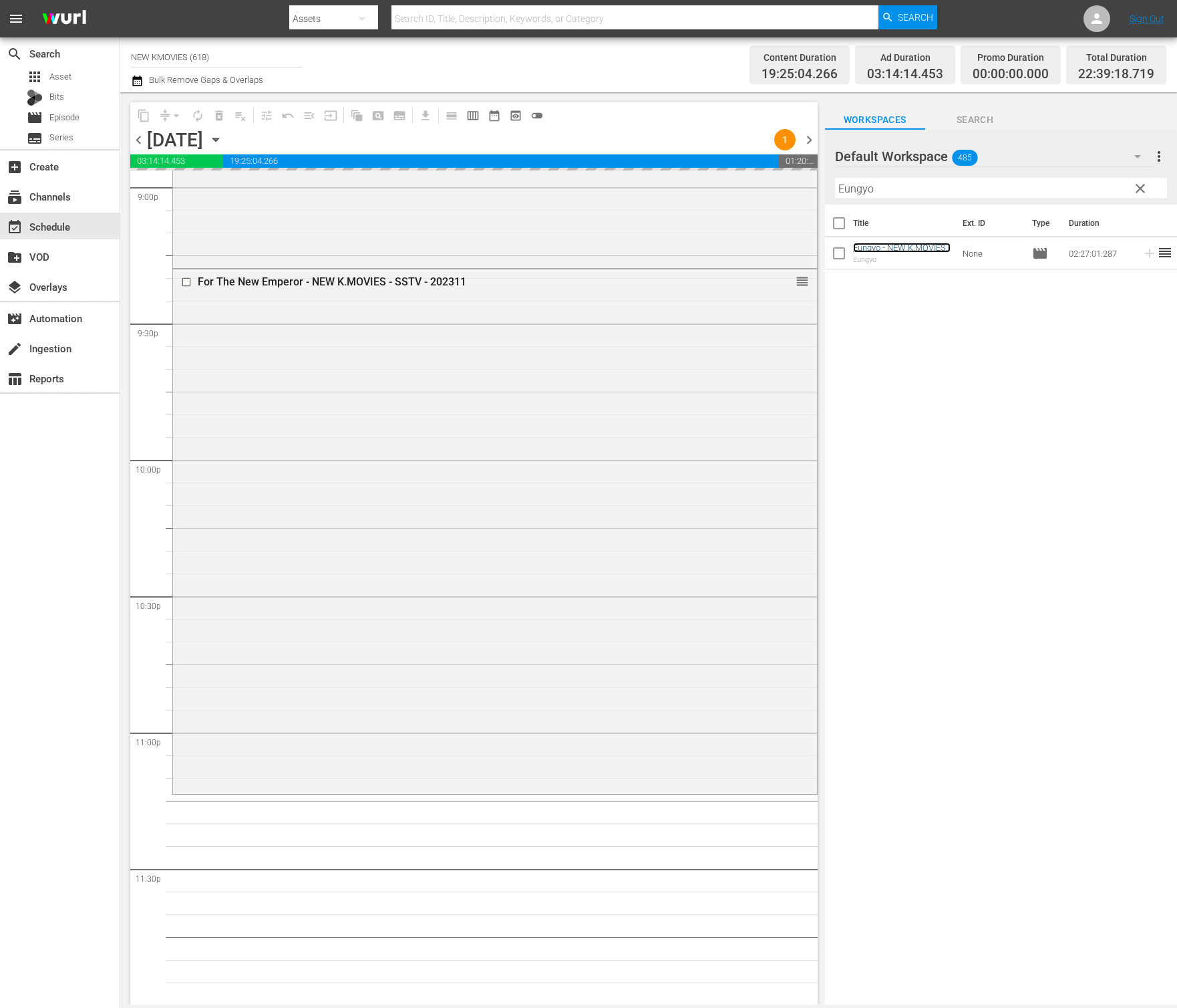
scroll to position [5708, 0]
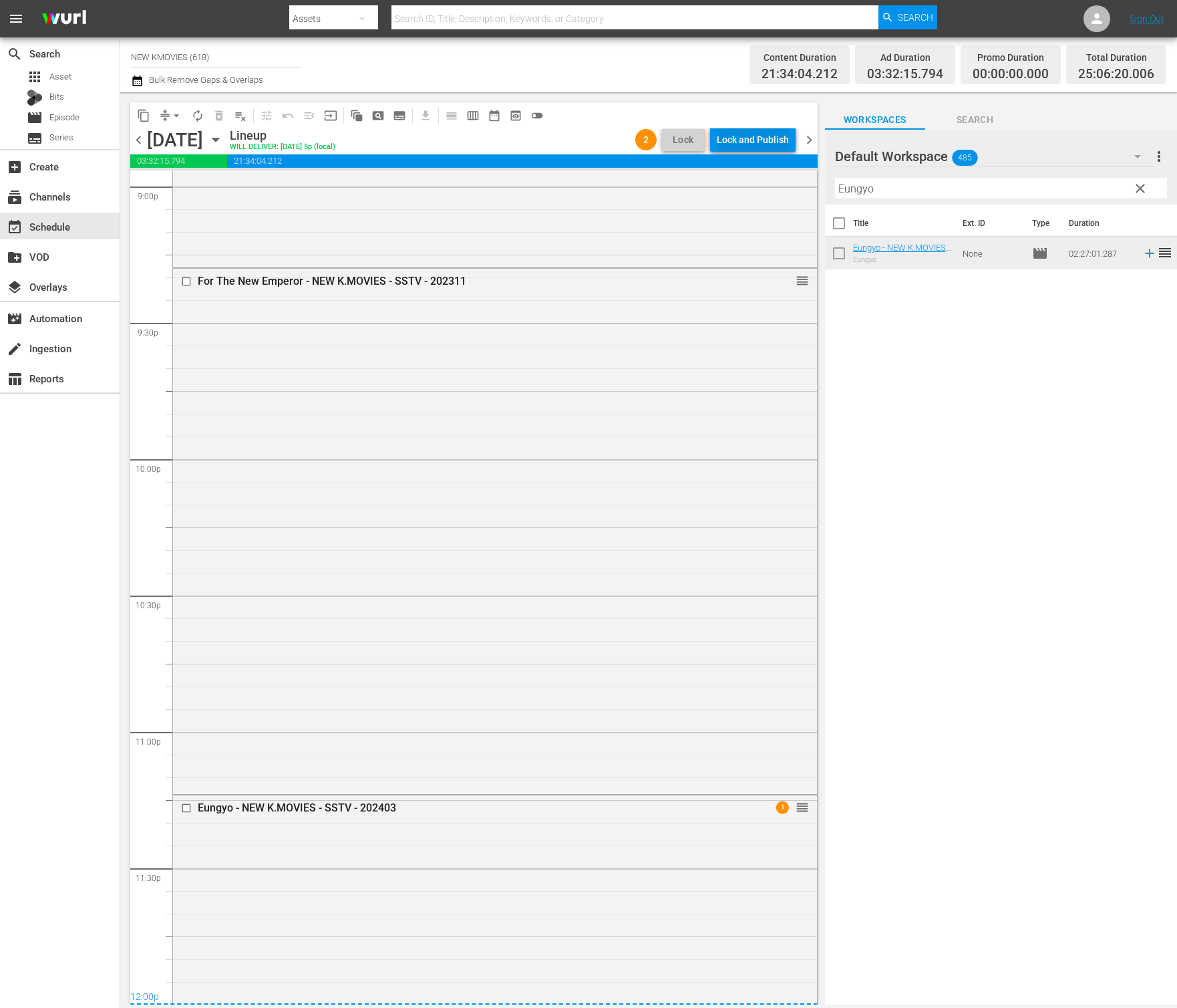
click at [771, 136] on div "Lock and Publish" at bounding box center [753, 140] width 72 height 24
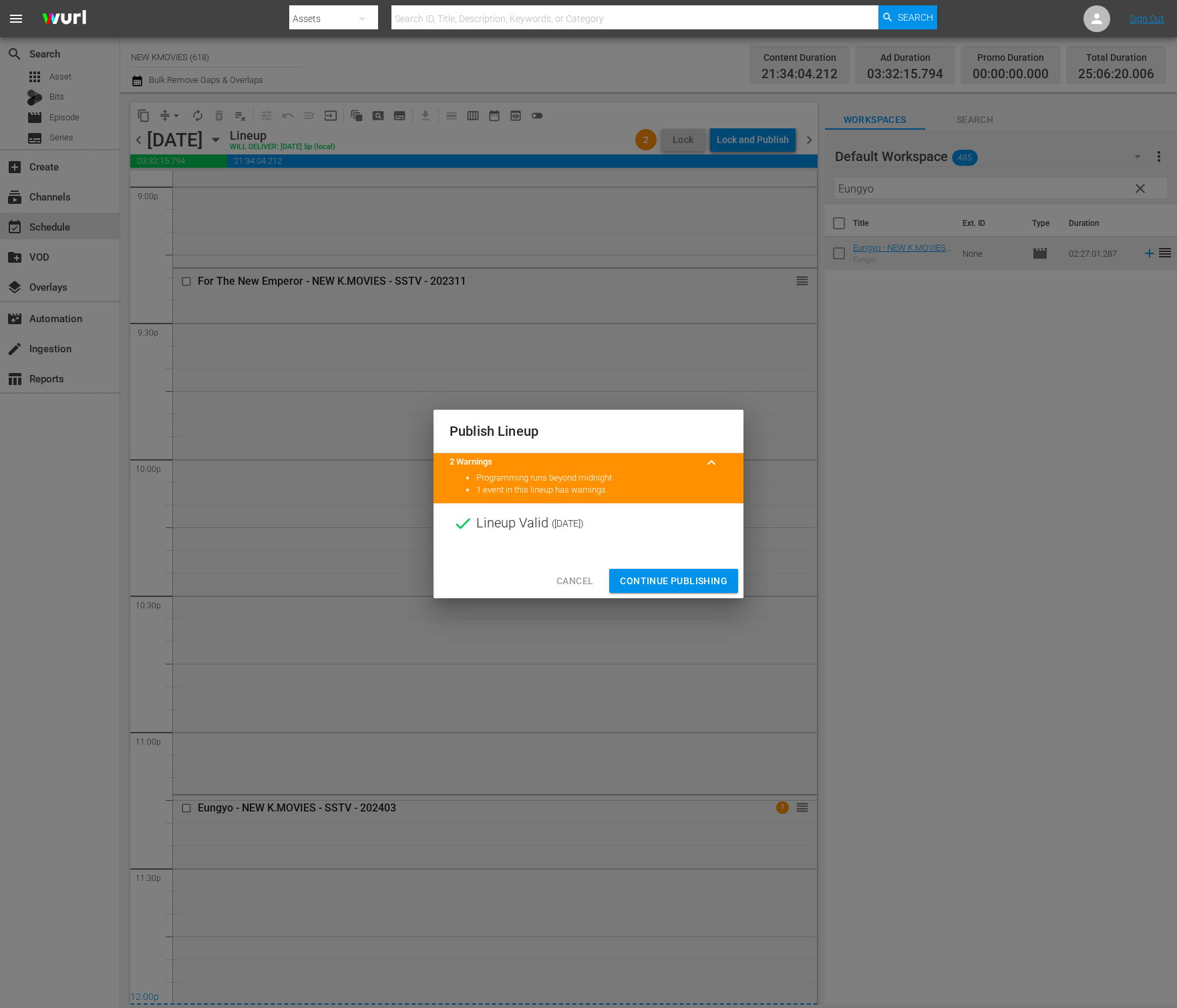
click at [671, 594] on div "Cancel Continue Publishing" at bounding box center [588, 581] width 310 height 35
click at [676, 585] on span "Continue Publishing" at bounding box center [673, 581] width 107 height 17
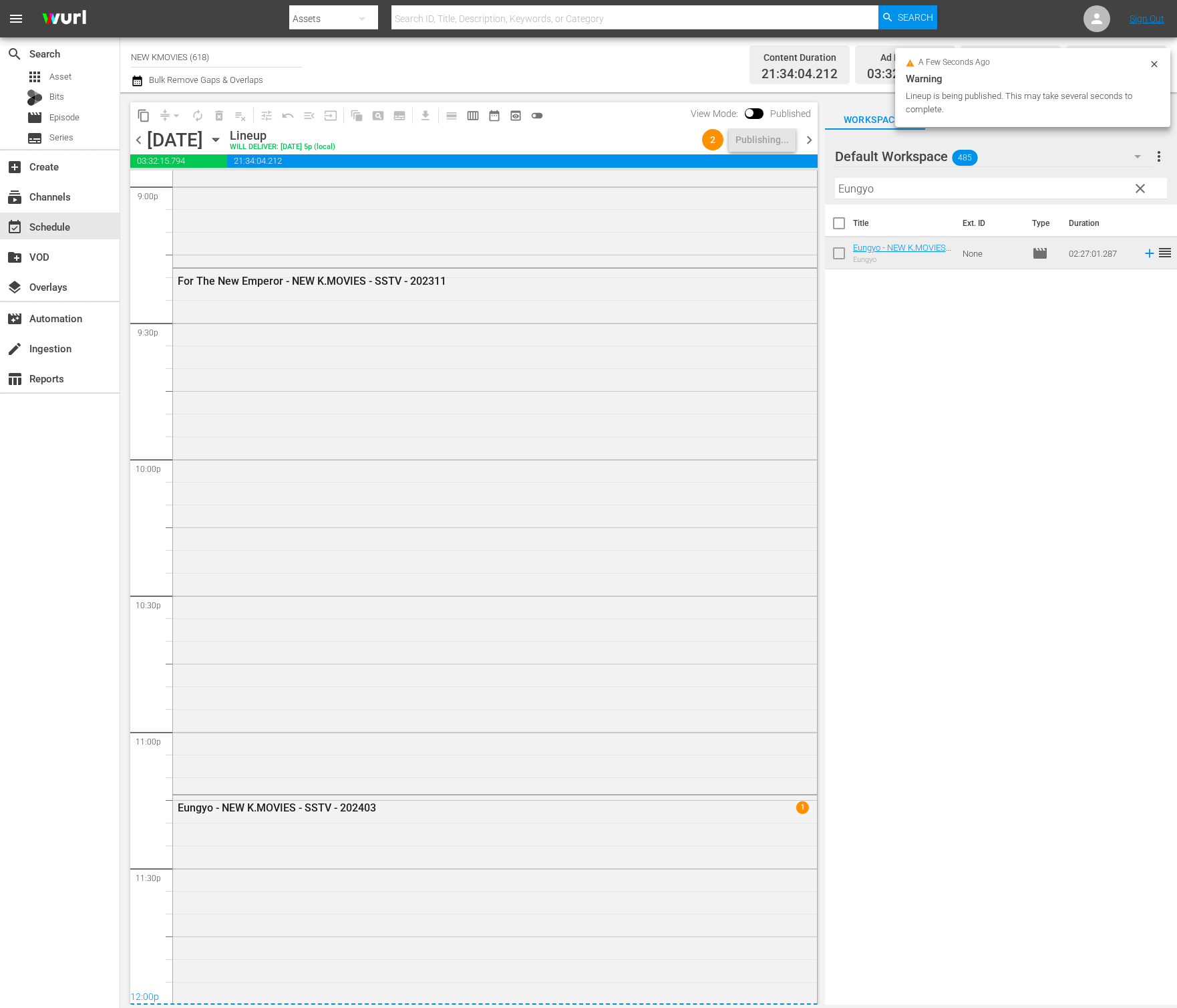
drag, startPoint x: 137, startPoint y: 150, endPoint x: 141, endPoint y: 142, distance: 8.9
click at [137, 149] on div "chevron_left [DATE] [DATE] Lineup WILL DELIVER: [DATE] 5p (local) 2 Publishing.…" at bounding box center [474, 141] width 688 height 26
click at [141, 142] on span "chevron_left" at bounding box center [139, 140] width 17 height 17
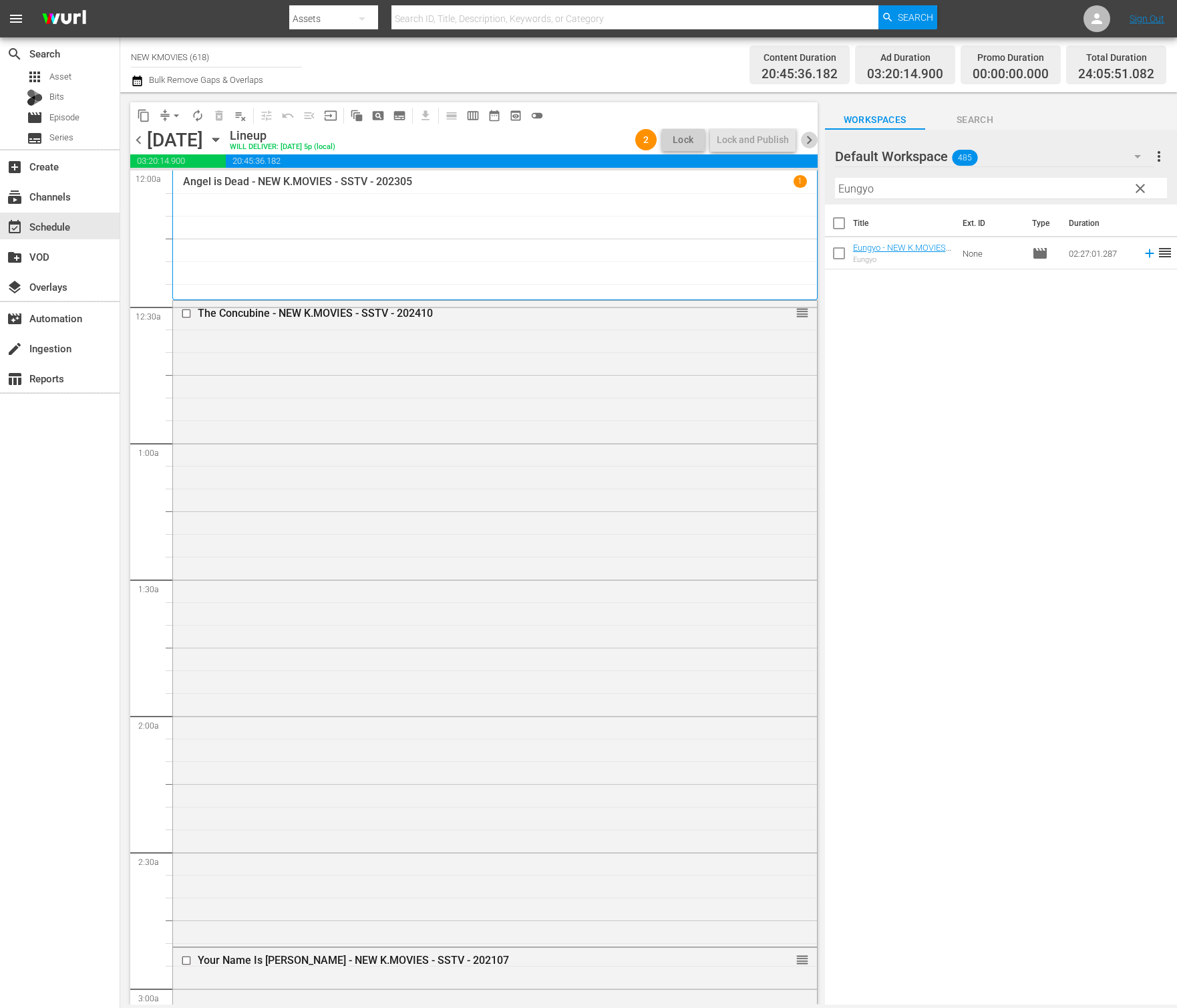
click at [801, 137] on span "chevron_right" at bounding box center [809, 140] width 17 height 17
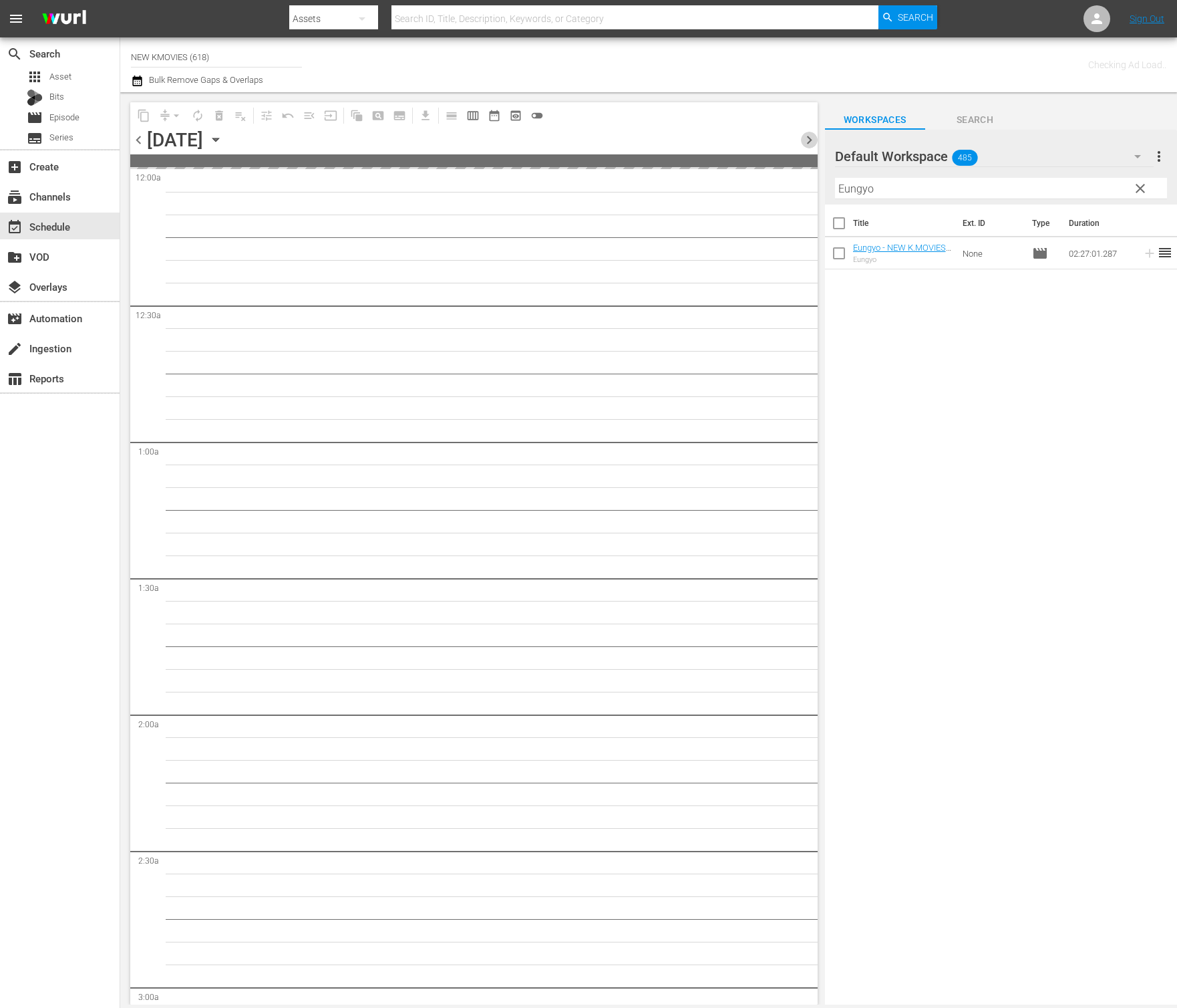
click at [803, 140] on span "chevron_right" at bounding box center [809, 140] width 17 height 17
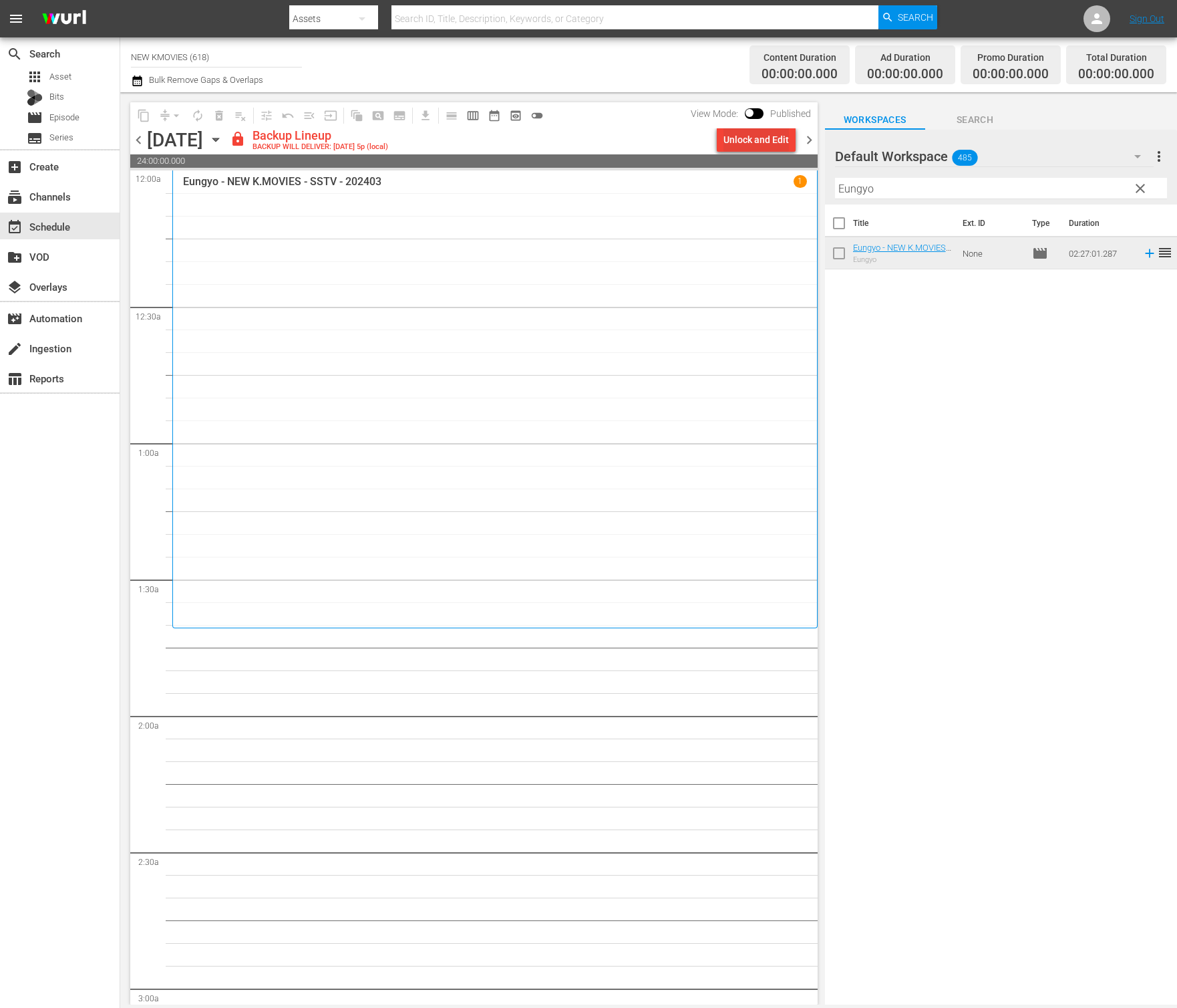
click at [748, 142] on div "Unlock and Edit" at bounding box center [756, 140] width 65 height 24
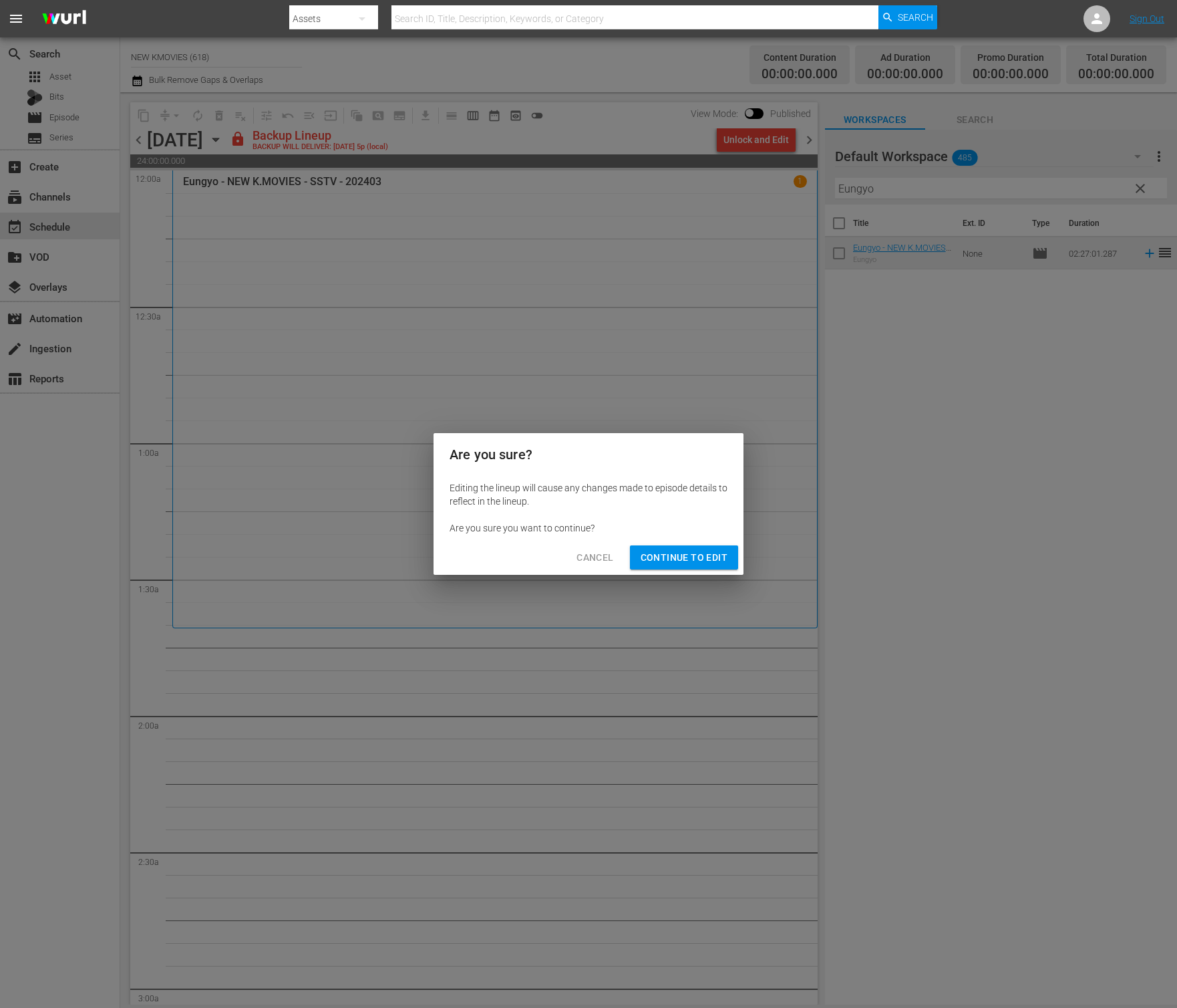
click at [670, 563] on span "Continue to Edit" at bounding box center [684, 557] width 87 height 17
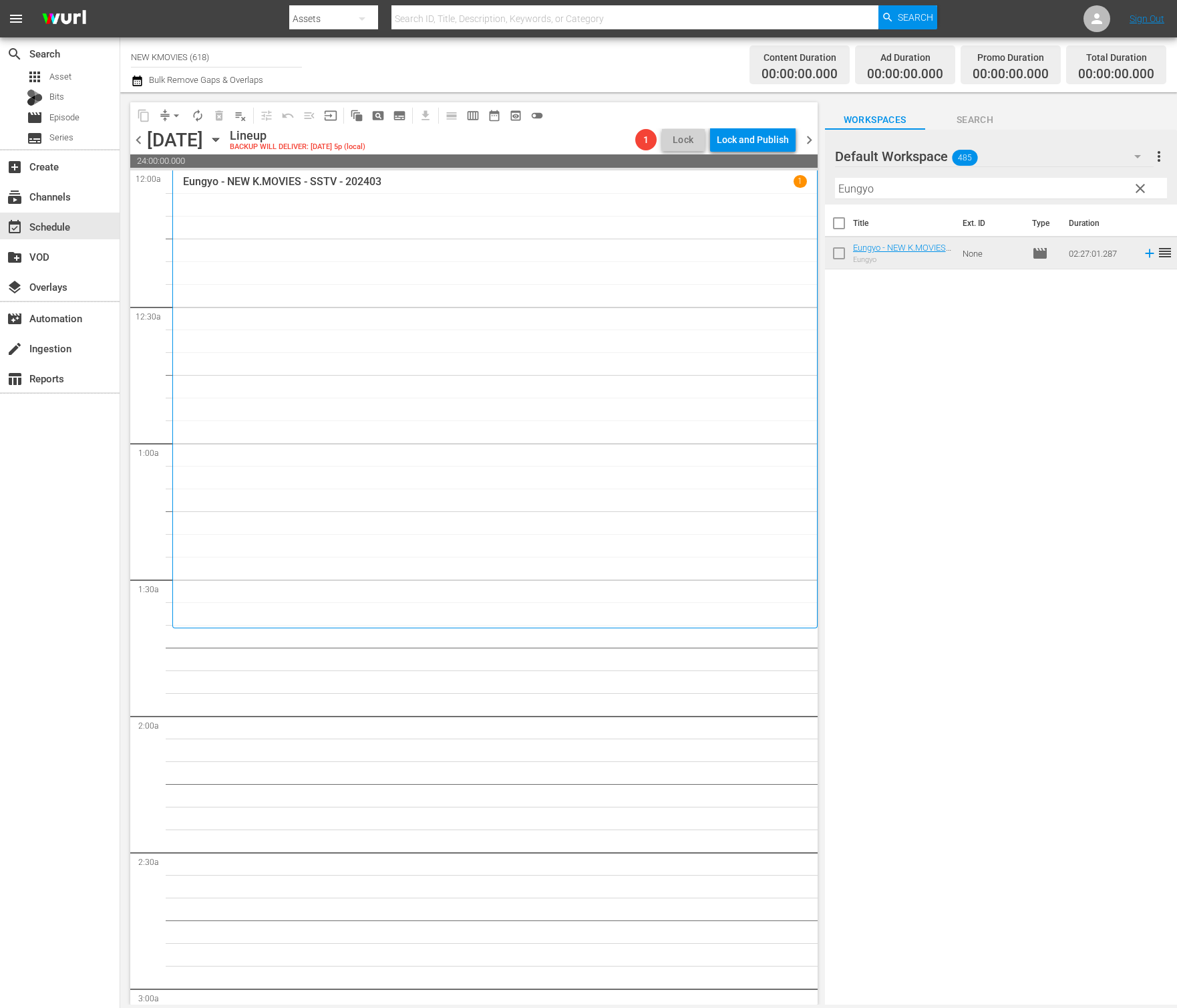
click at [908, 192] on input "Eungyo" at bounding box center [1001, 188] width 332 height 21
paste input "Pain"
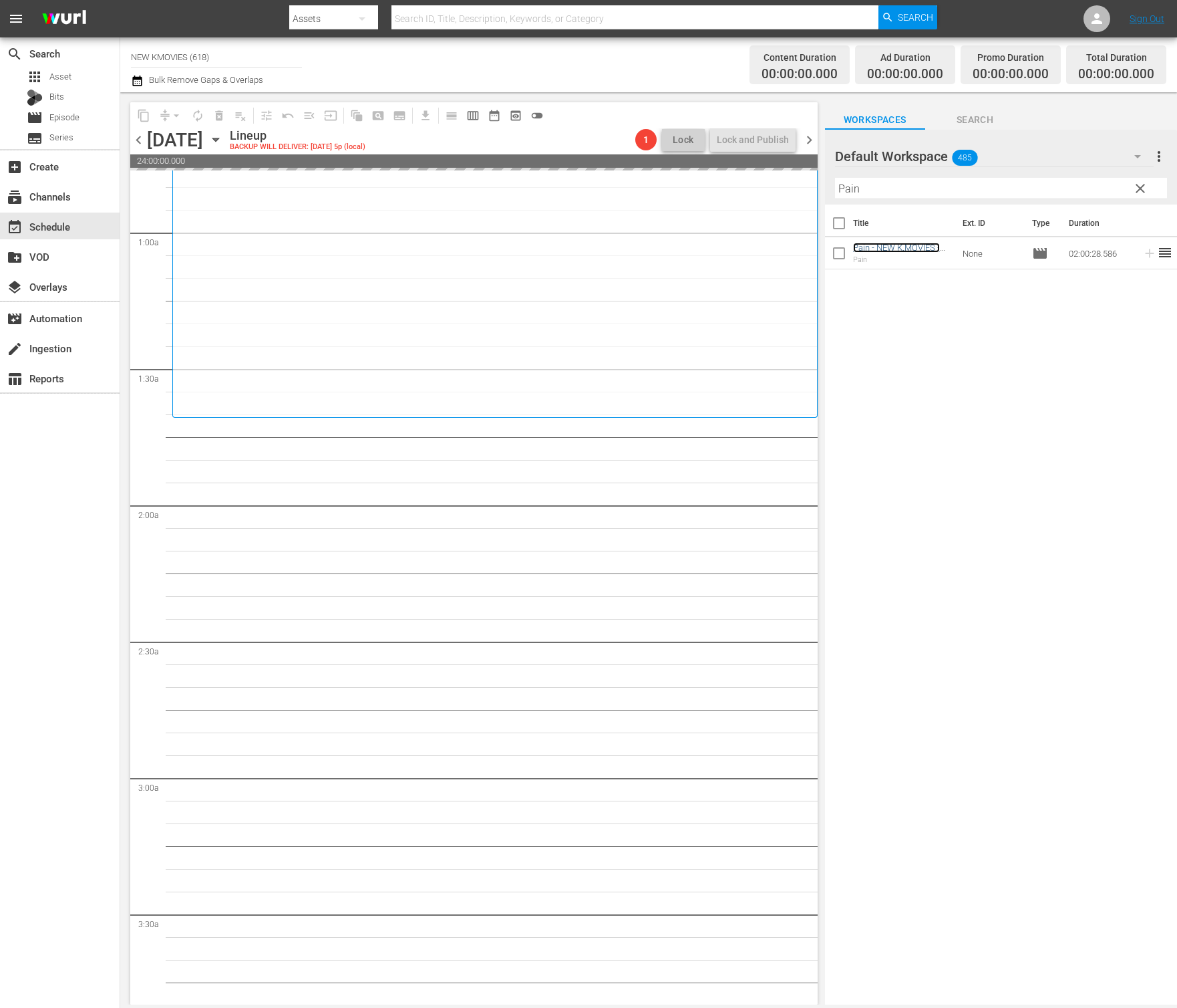
scroll to position [355, 0]
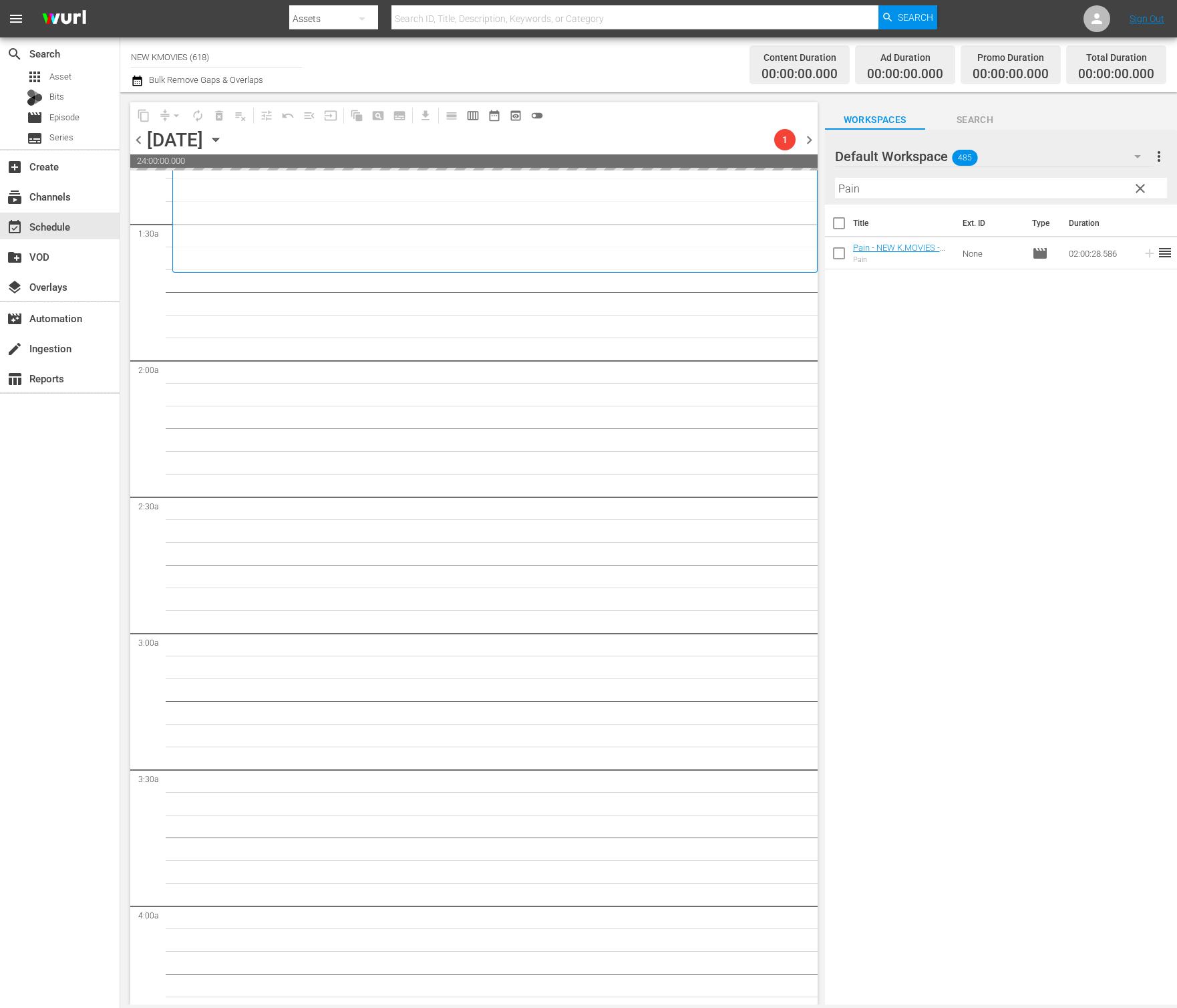
click at [1029, 190] on input "Pain" at bounding box center [1001, 188] width 332 height 21
paste input "The Girl on A Bulldozer"
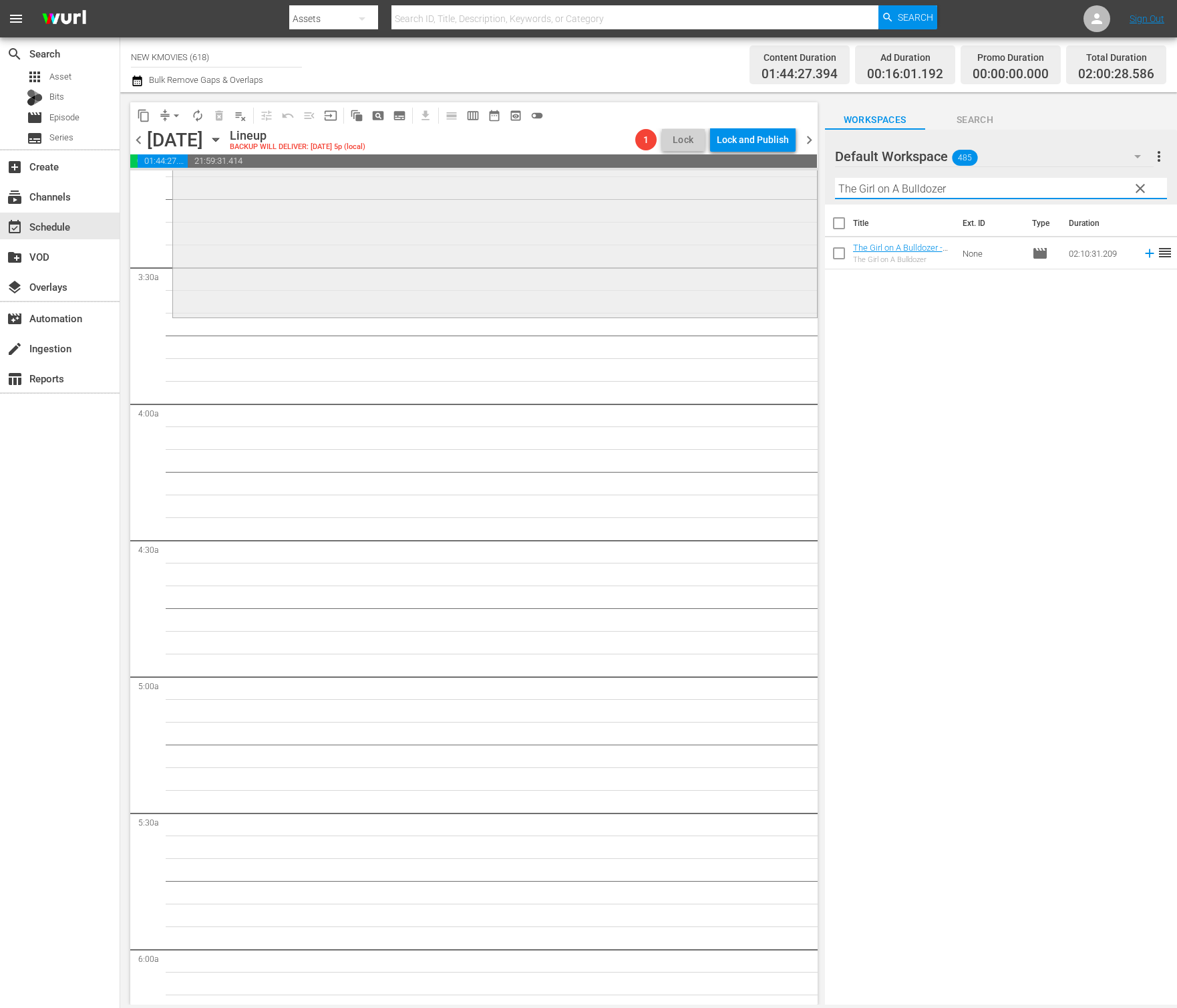
scroll to position [859, 0]
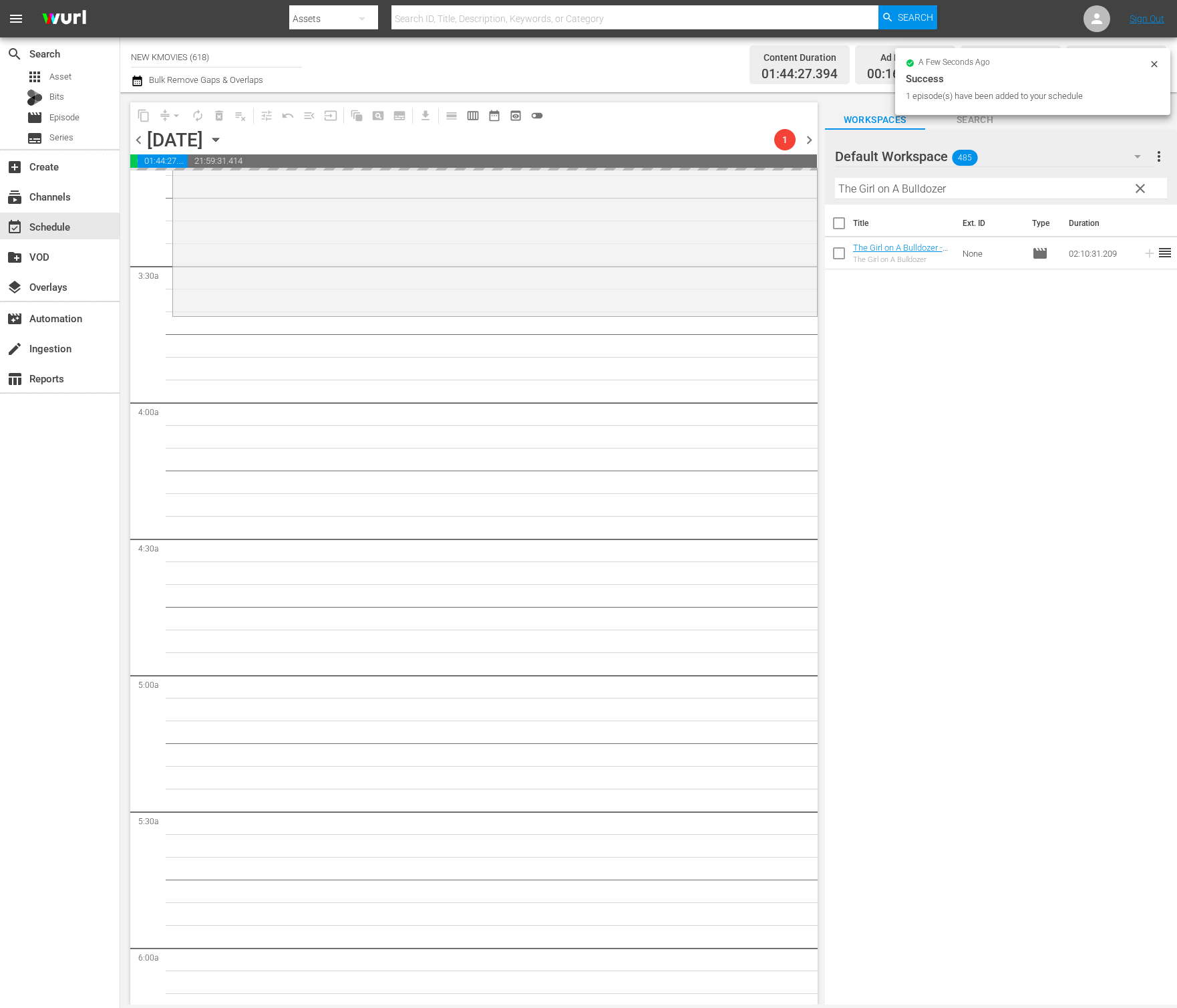
click at [951, 186] on input "The Girl on A Bulldozer" at bounding box center [1001, 188] width 332 height 21
paste input "olden Holiday"
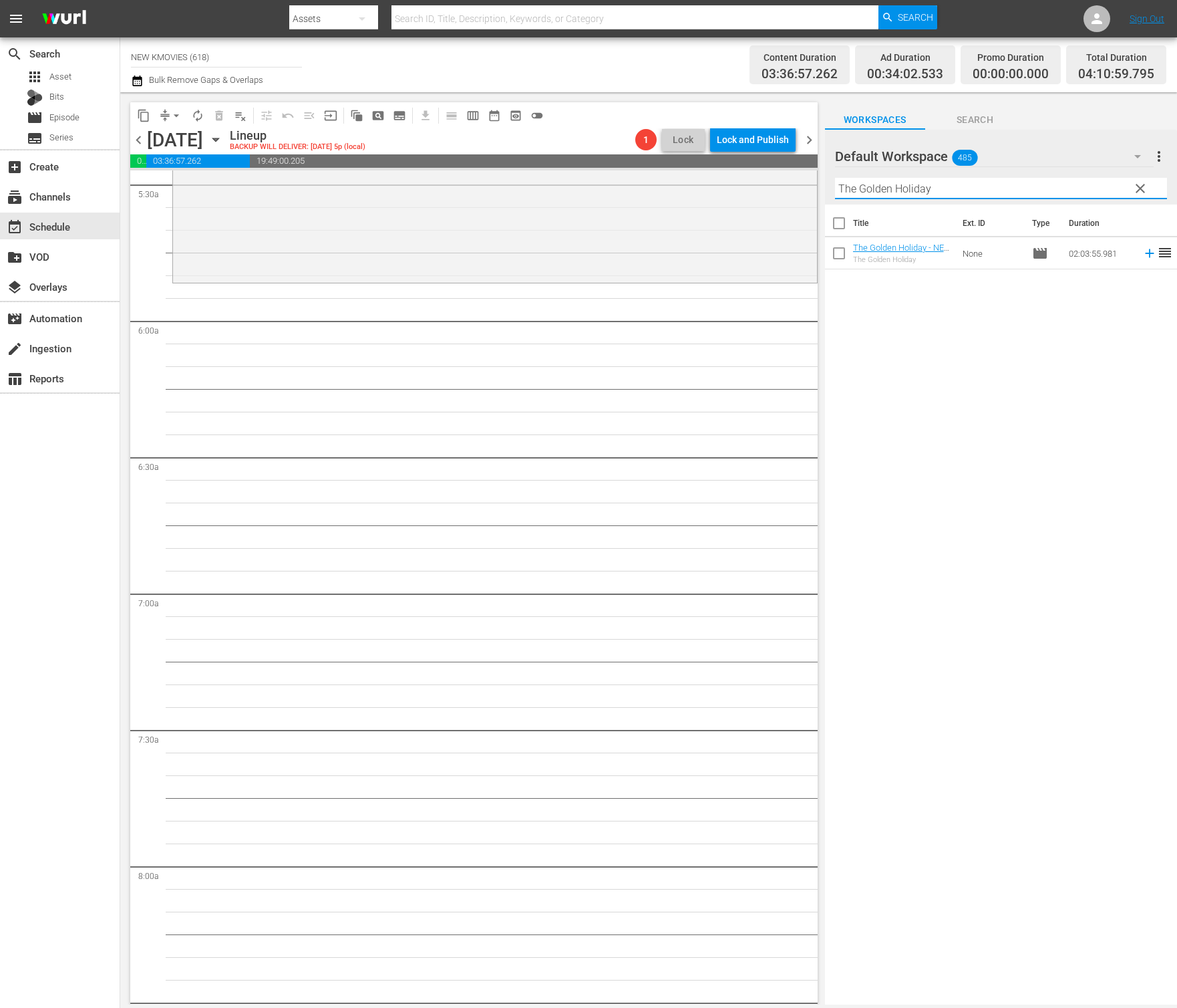
scroll to position [1493, 0]
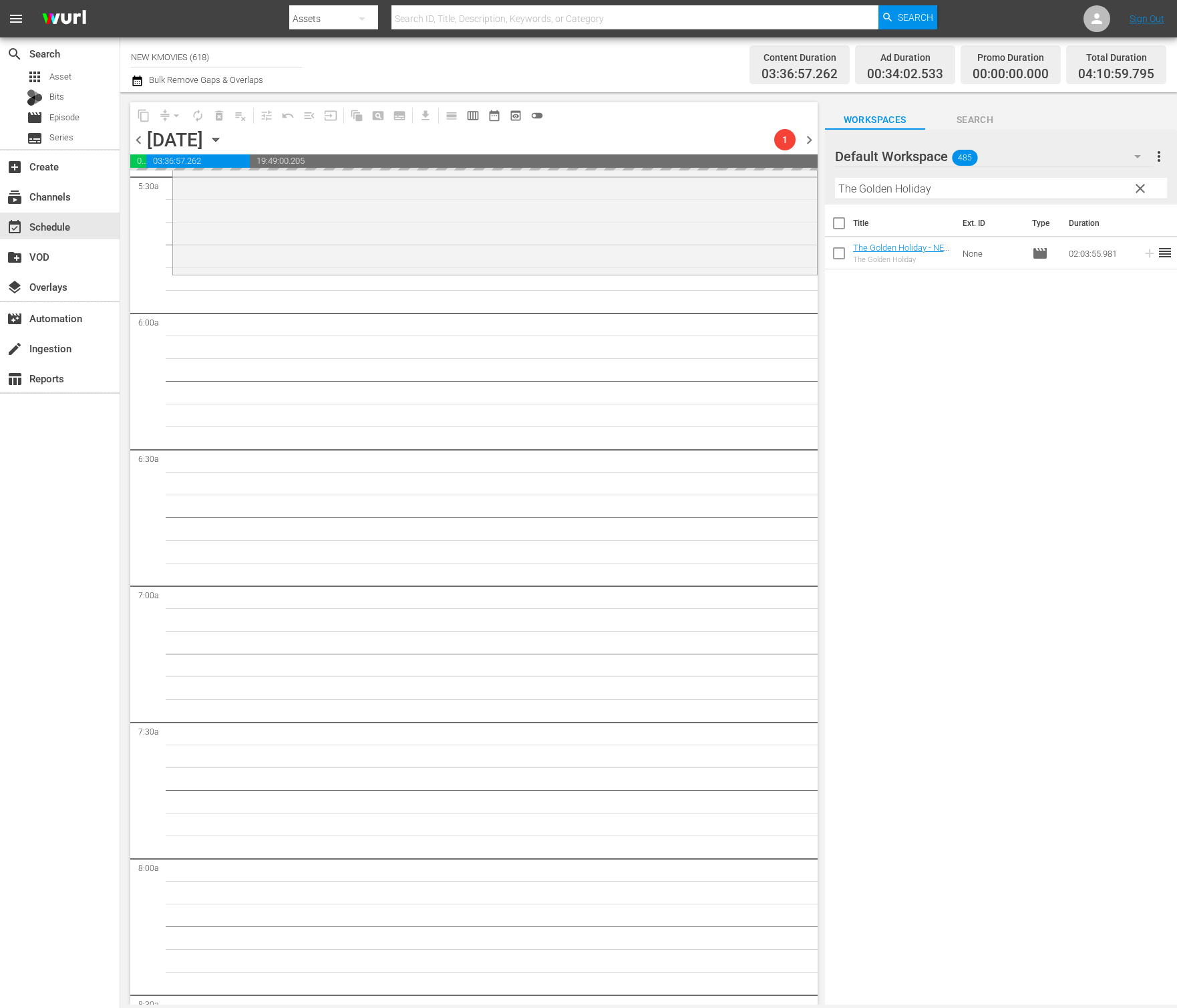
click at [872, 192] on input "The Golden Holiday" at bounding box center [1001, 188] width 332 height 21
paste input "Unstoppable Famil"
click at [841, 192] on input "Unstoppable Family" at bounding box center [1001, 188] width 332 height 21
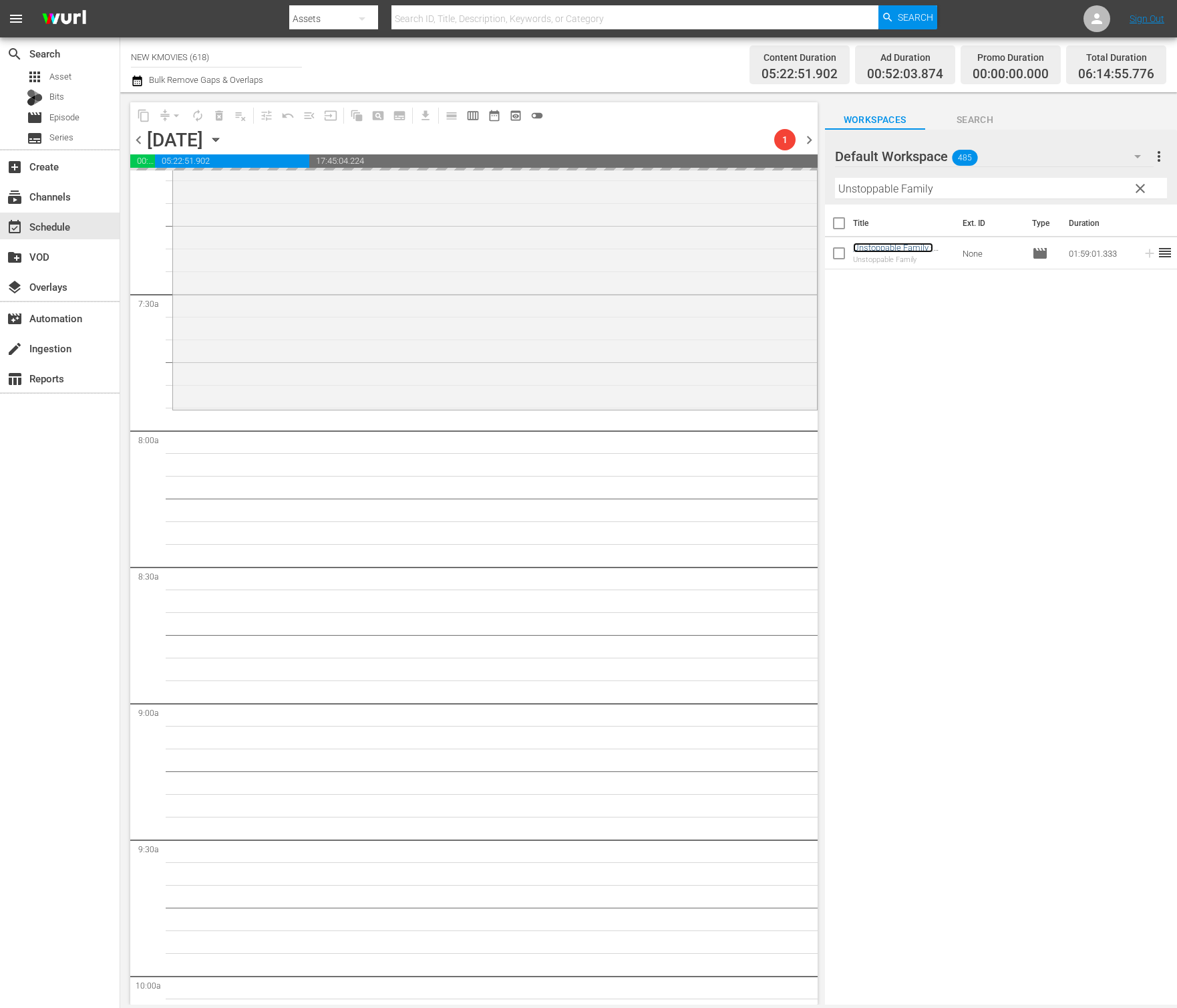
scroll to position [1929, 0]
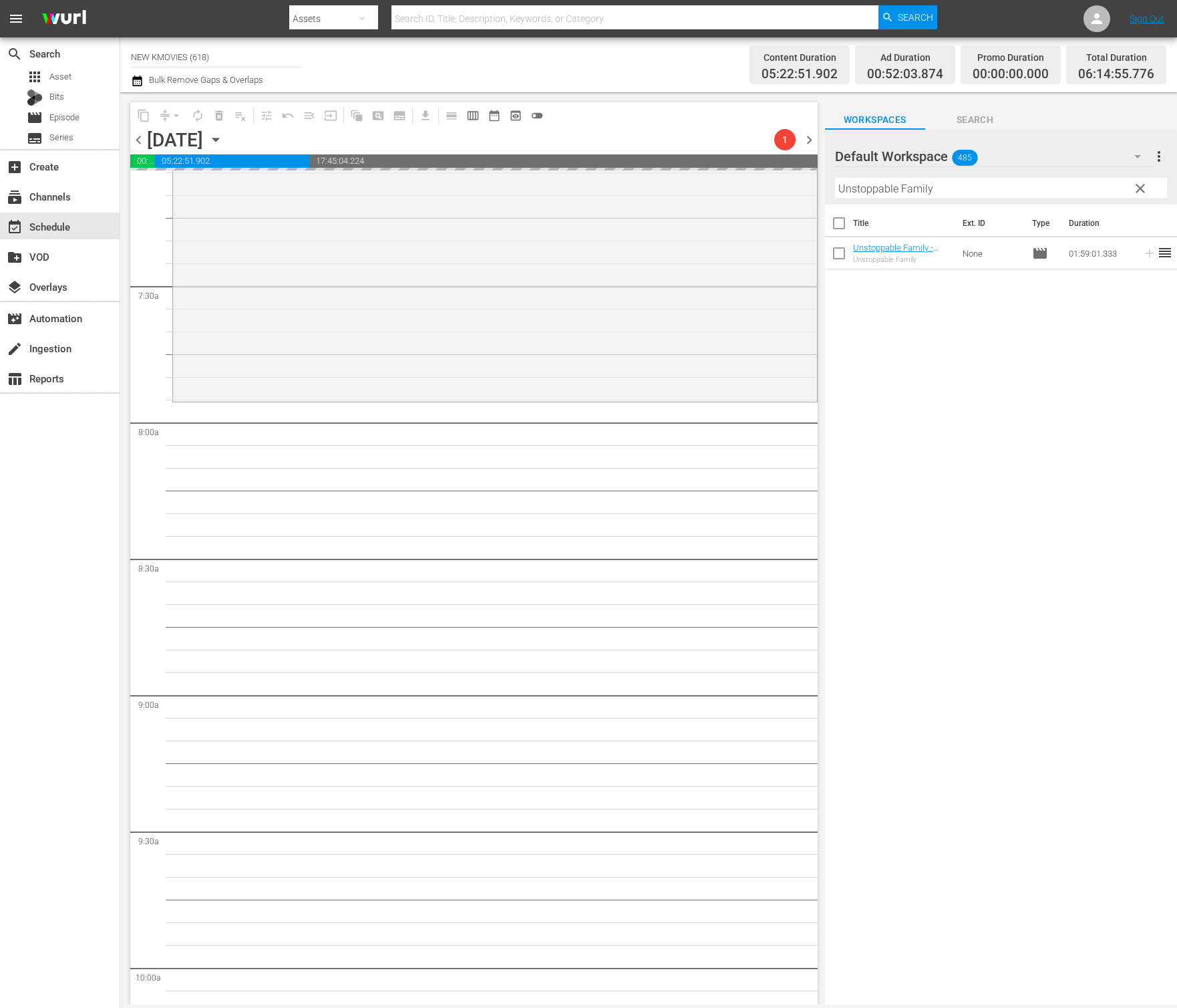
click at [913, 191] on input "Unstoppable Family" at bounding box center [1001, 188] width 332 height 21
paste input "Love 911"
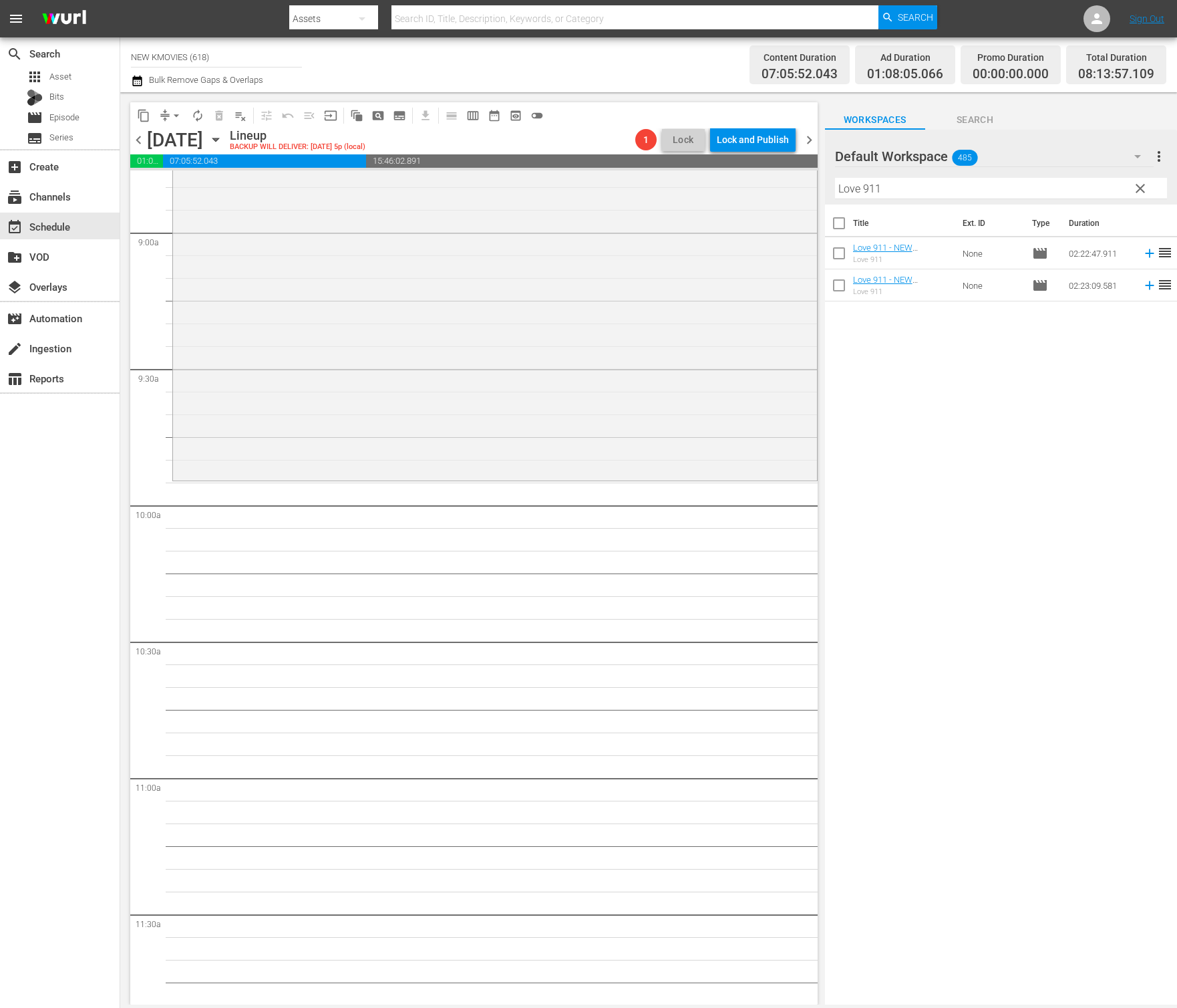
scroll to position [2439, 0]
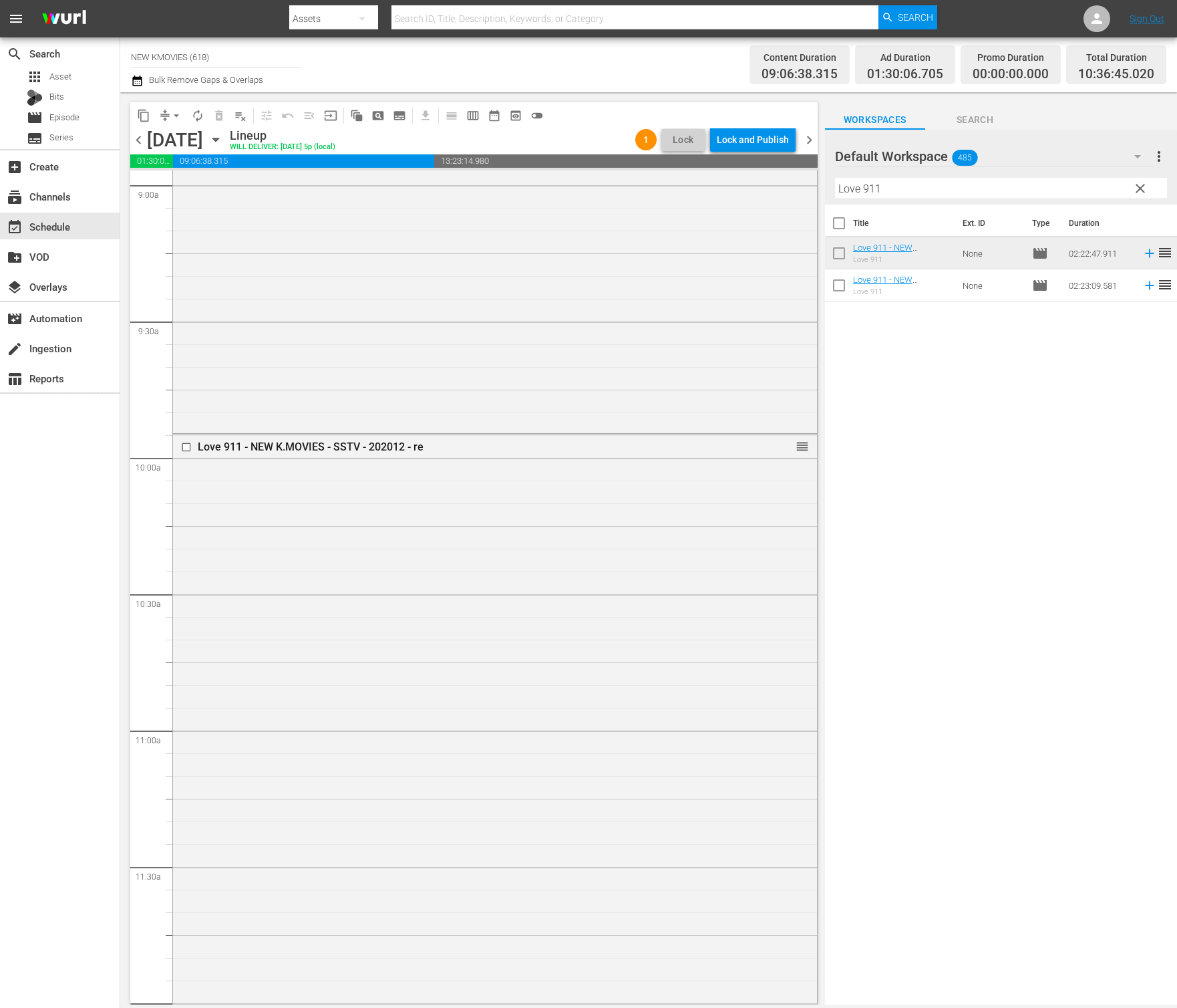
click at [955, 196] on input "Love 911" at bounding box center [1001, 188] width 332 height 21
paste input "Another Child"
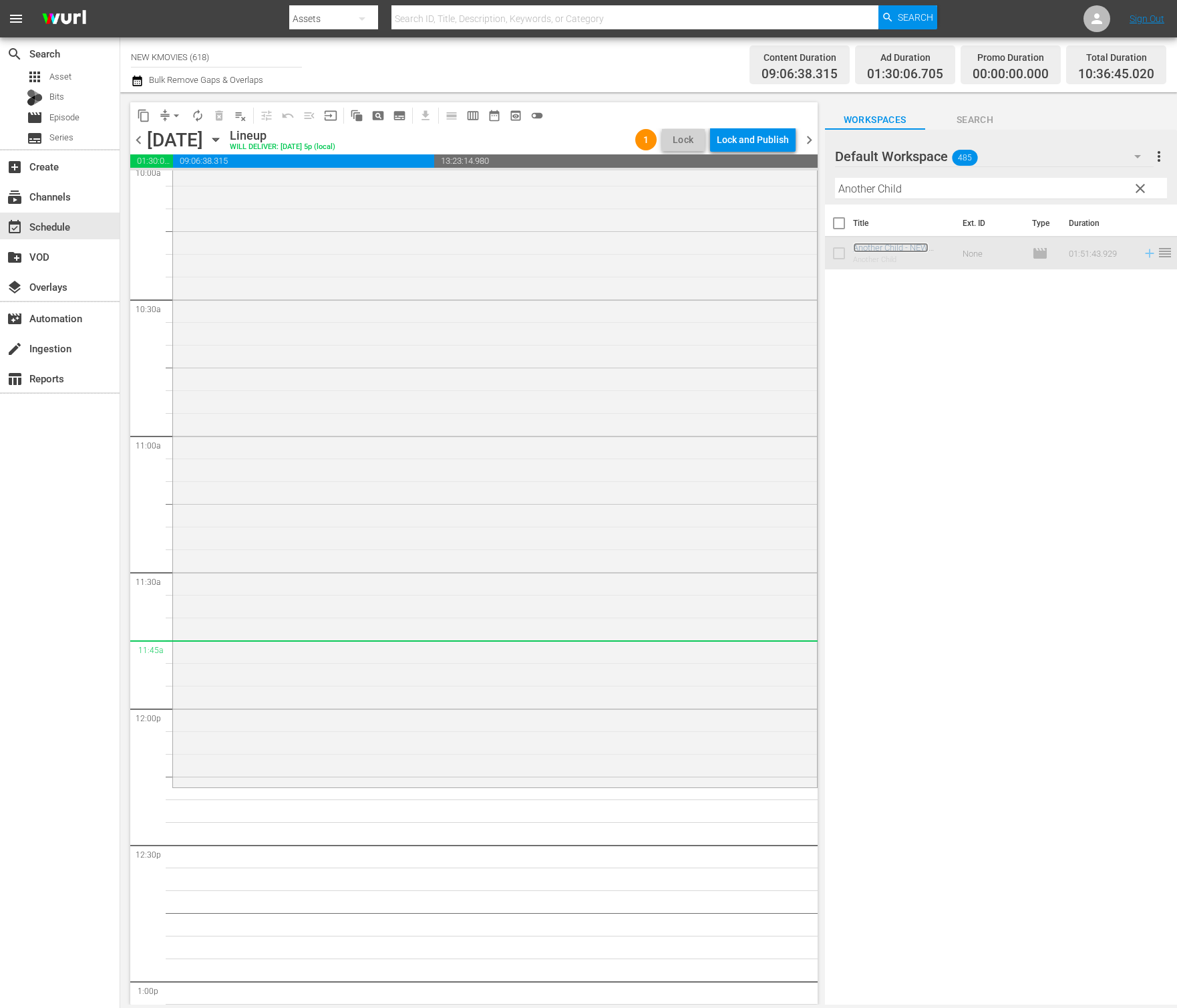
scroll to position [2734, 0]
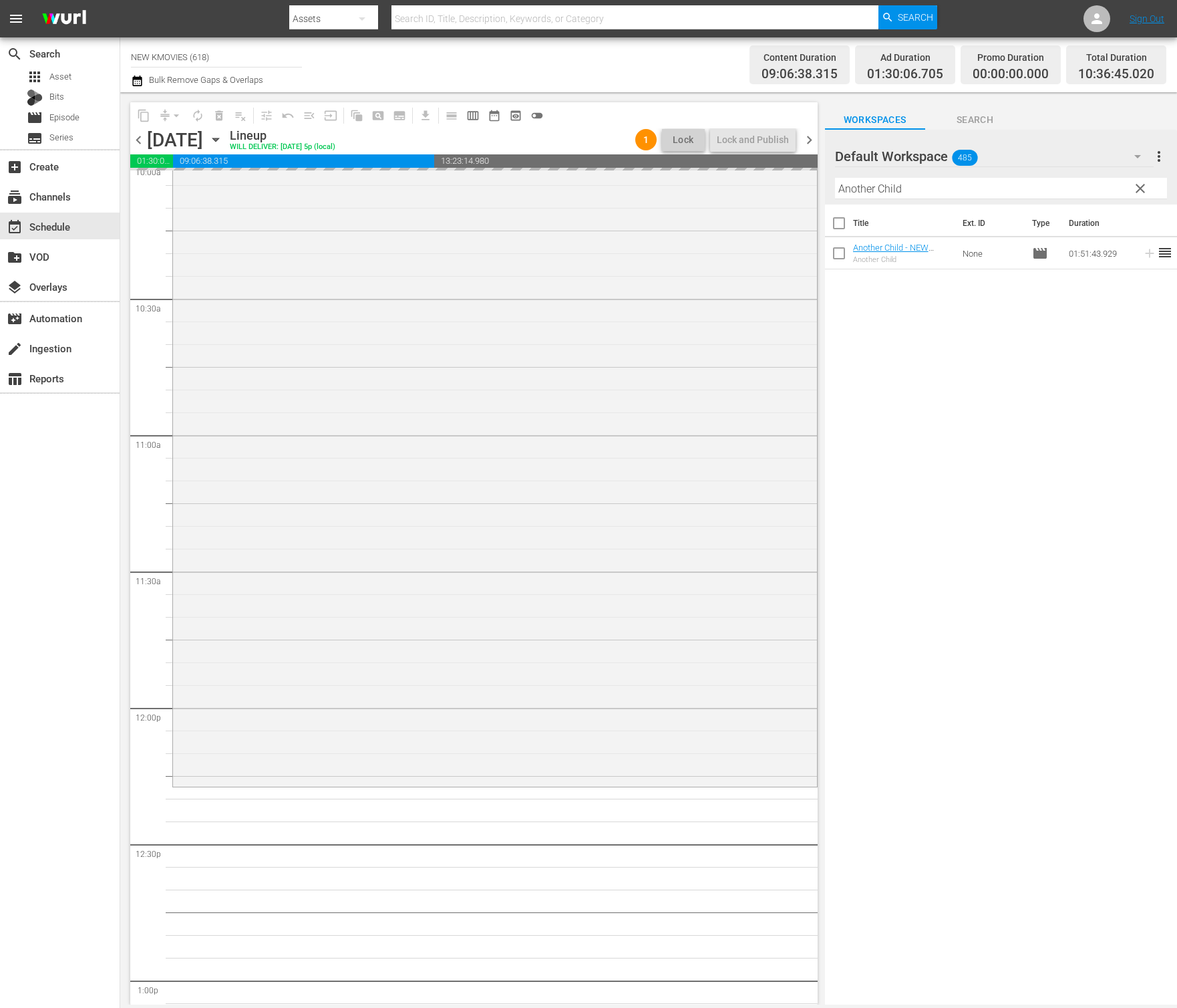
click at [954, 185] on input "Another Child" at bounding box center [1001, 188] width 332 height 21
paste input "Hello Ghost"
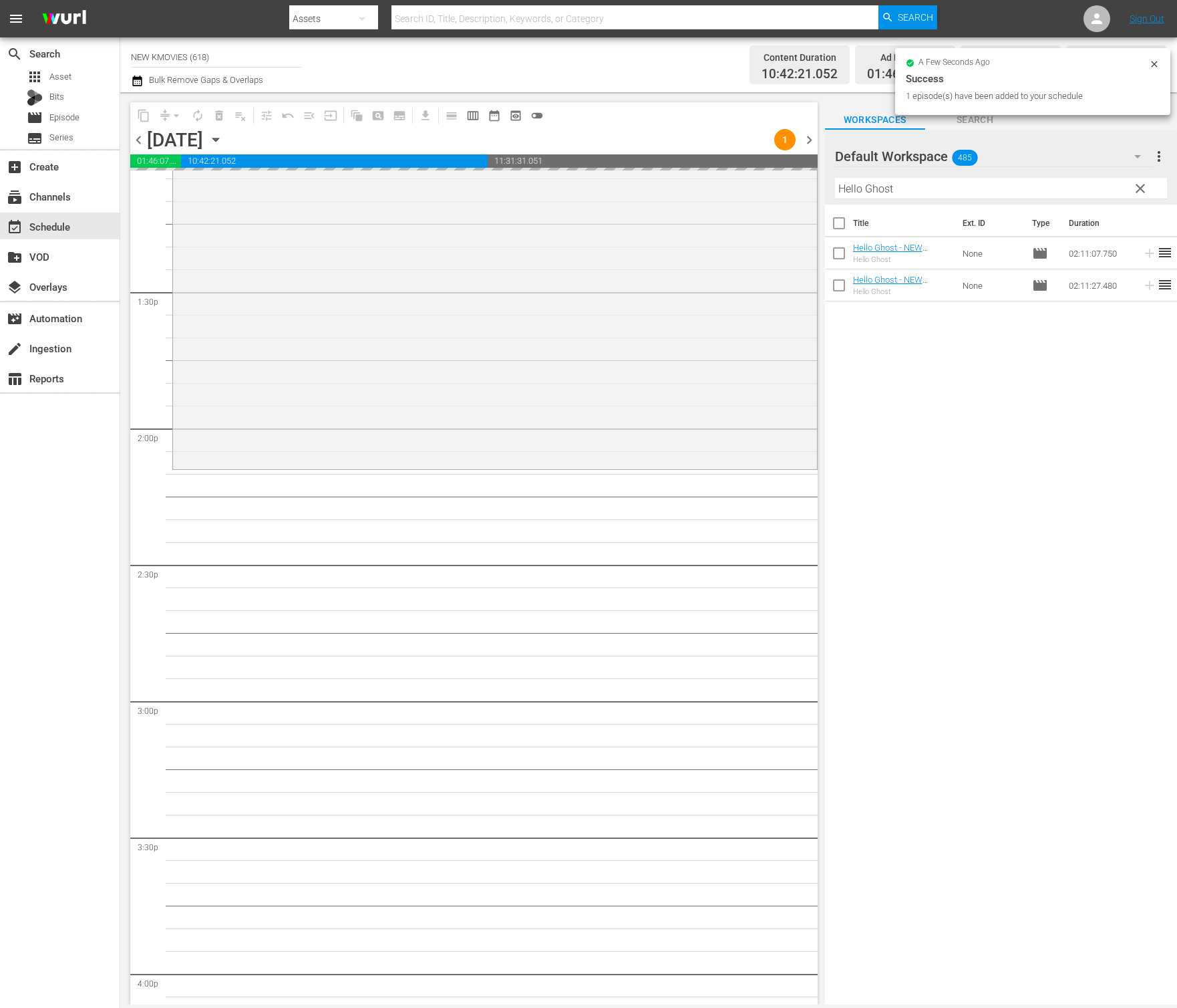
scroll to position [3649, 0]
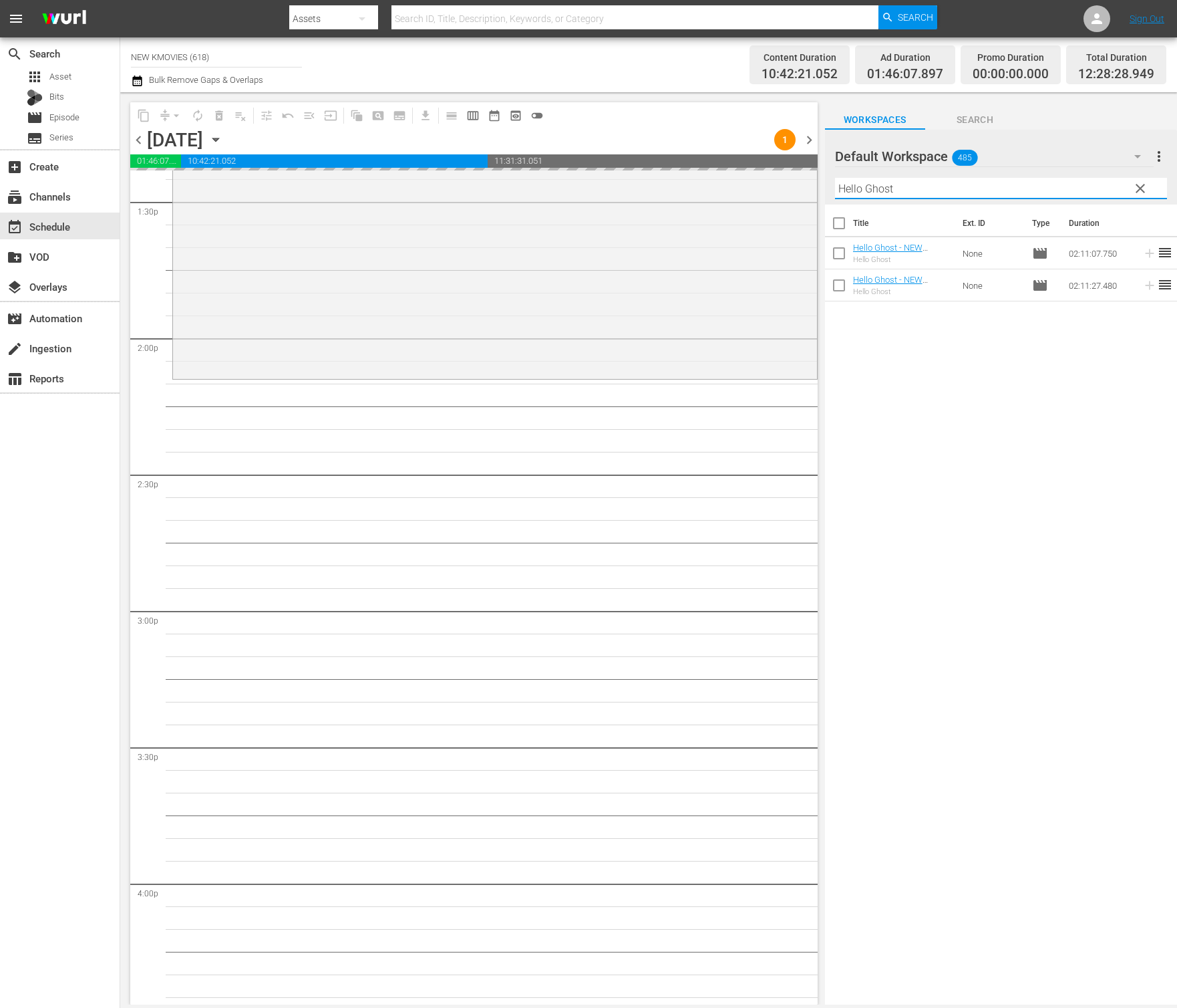
click at [947, 186] on input "Hello Ghost" at bounding box center [1001, 188] width 332 height 21
paste input "The Recon"
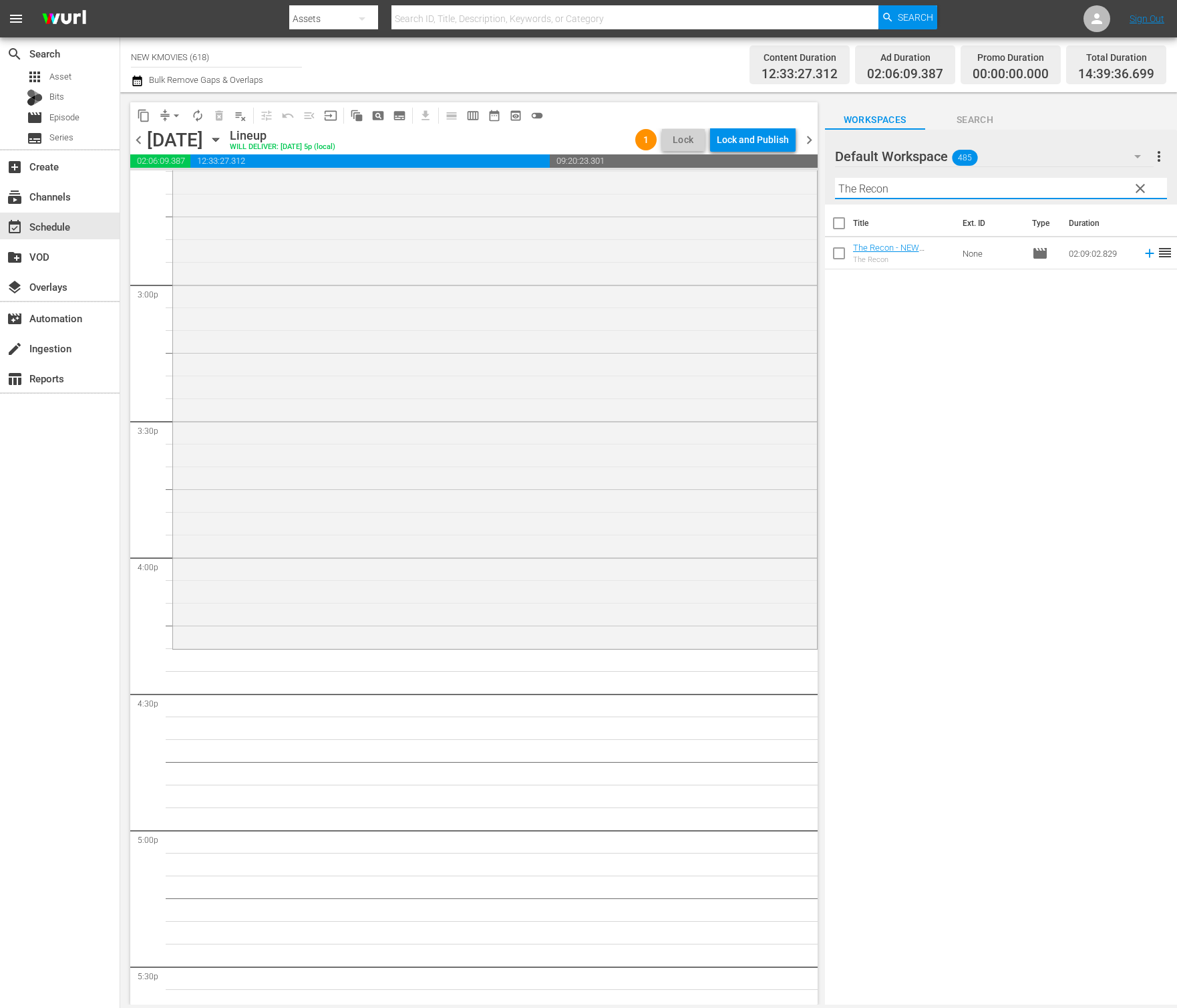
scroll to position [3972, 0]
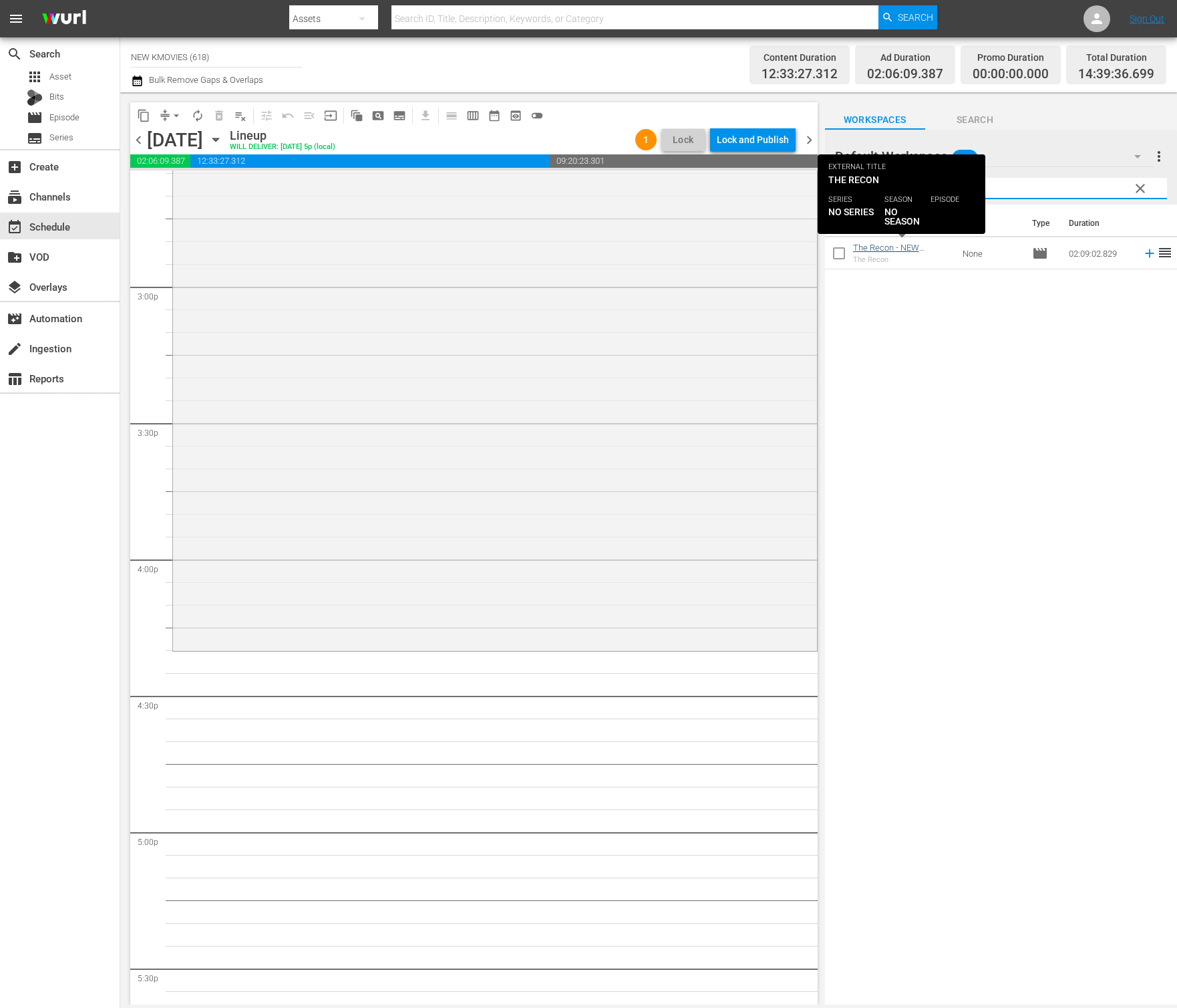
type input "The Recon"
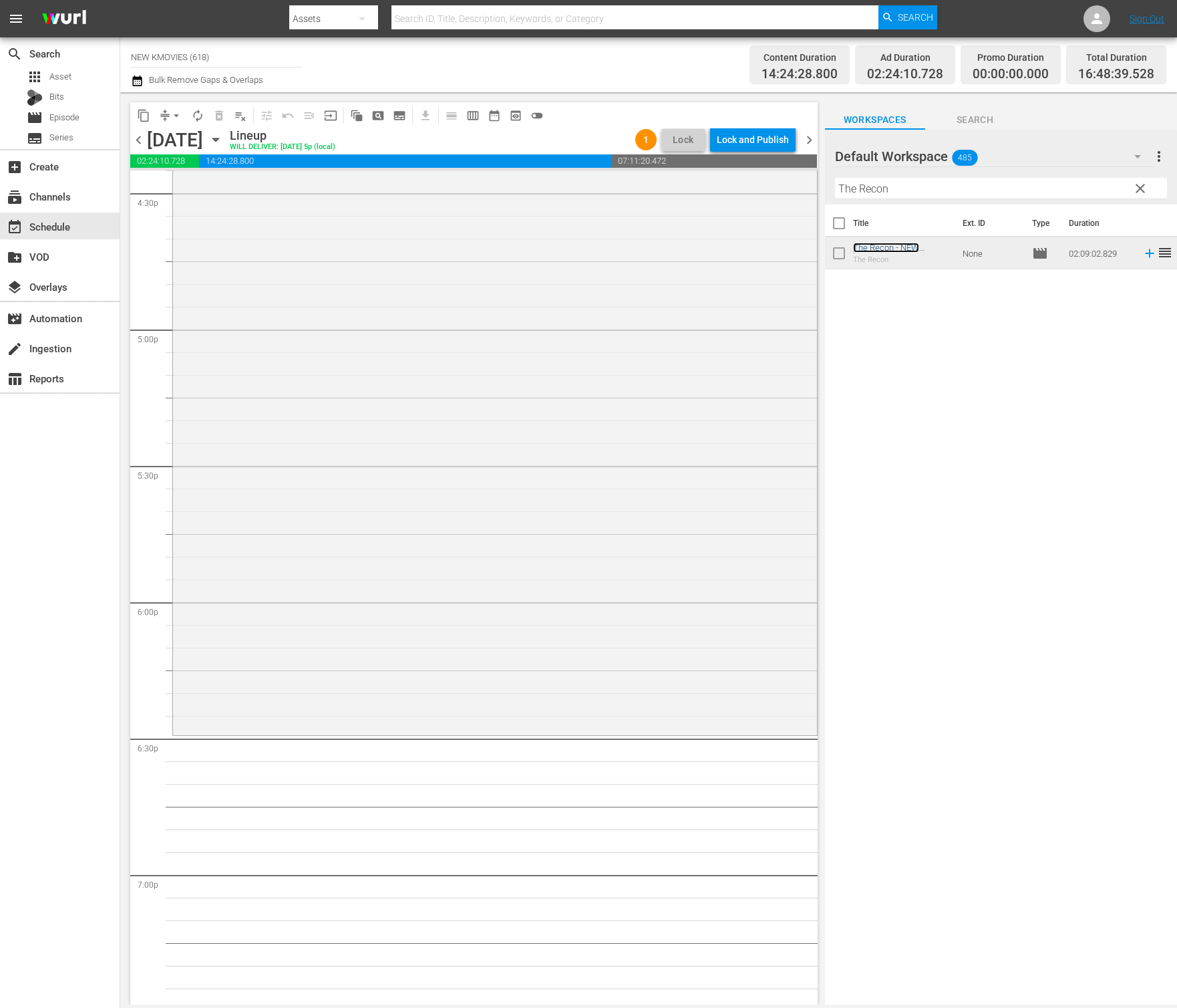
scroll to position [4654, 0]
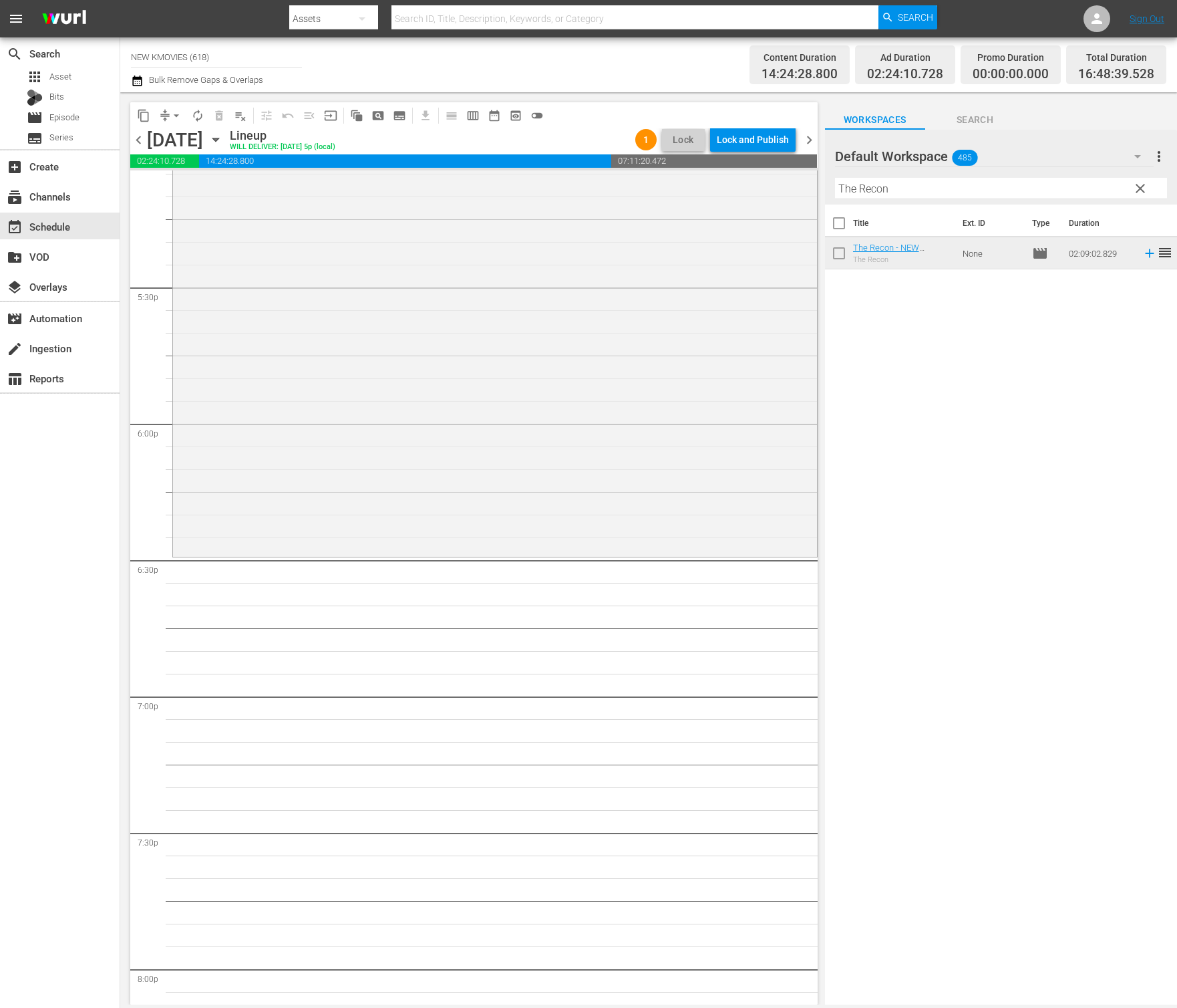
click at [1001, 199] on div "Filter by Title The Recon" at bounding box center [1001, 188] width 332 height 32
click at [1003, 193] on input "The Recon" at bounding box center [1001, 188] width 332 height 21
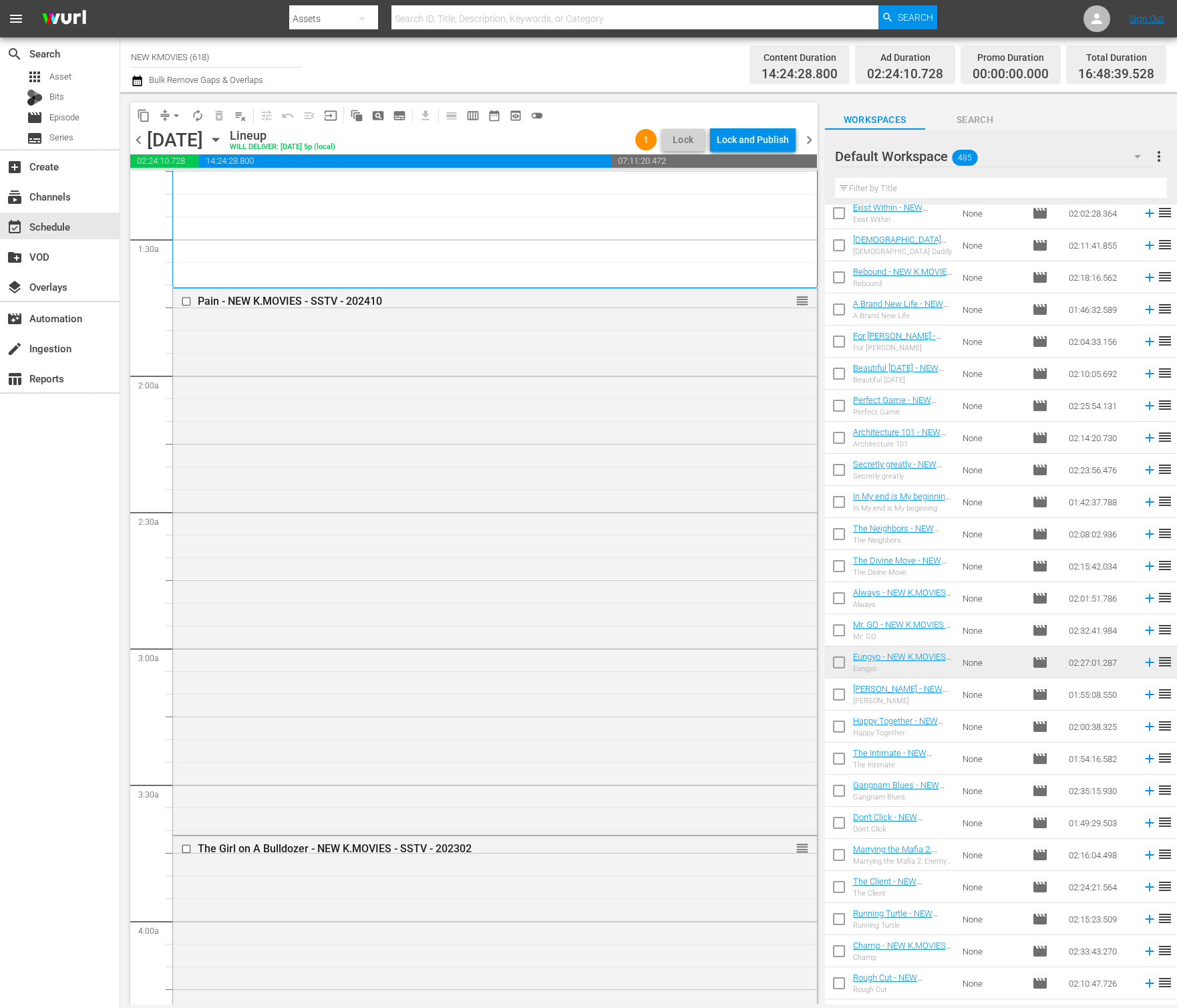
scroll to position [344, 0]
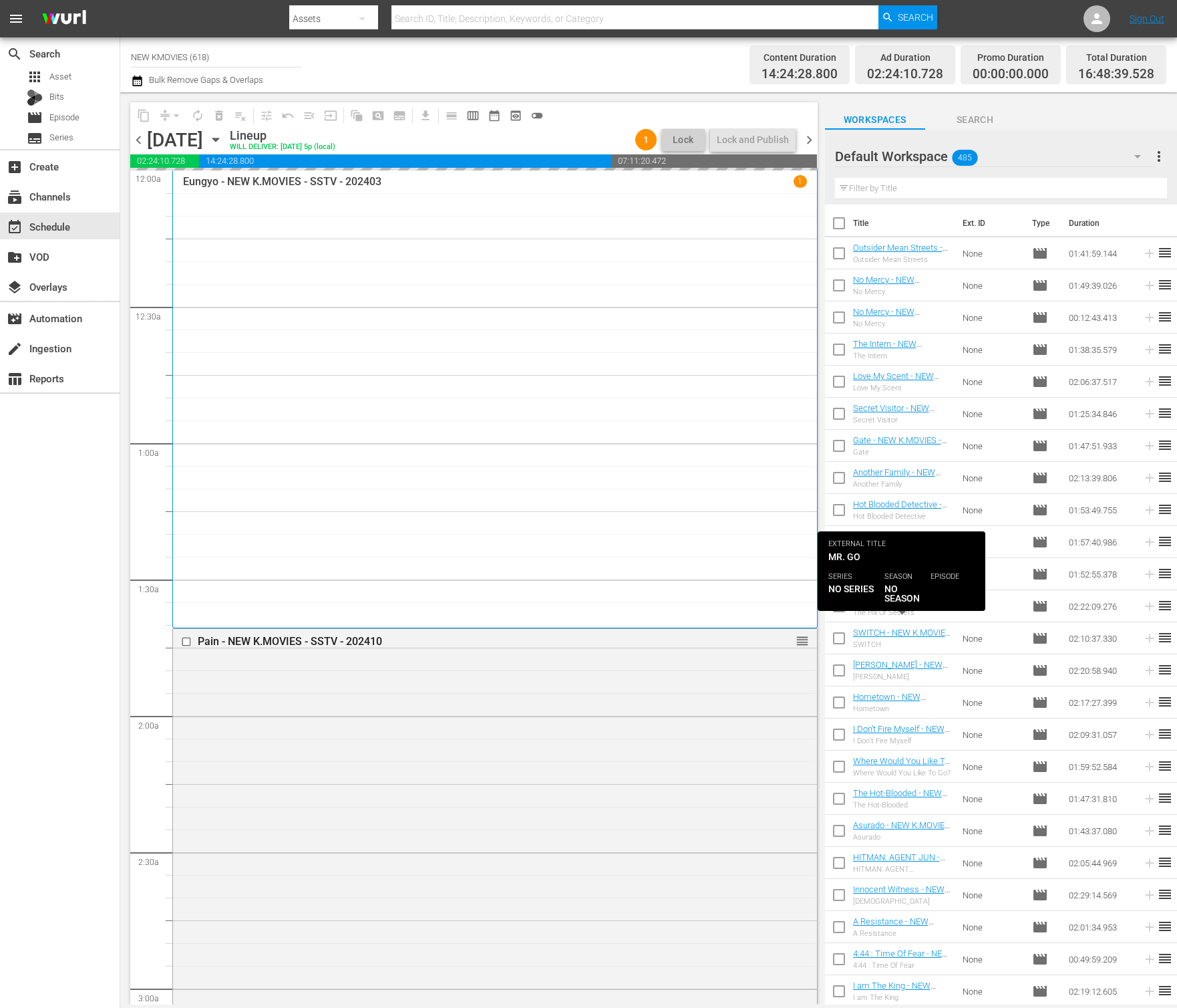
scroll to position [3086, 0]
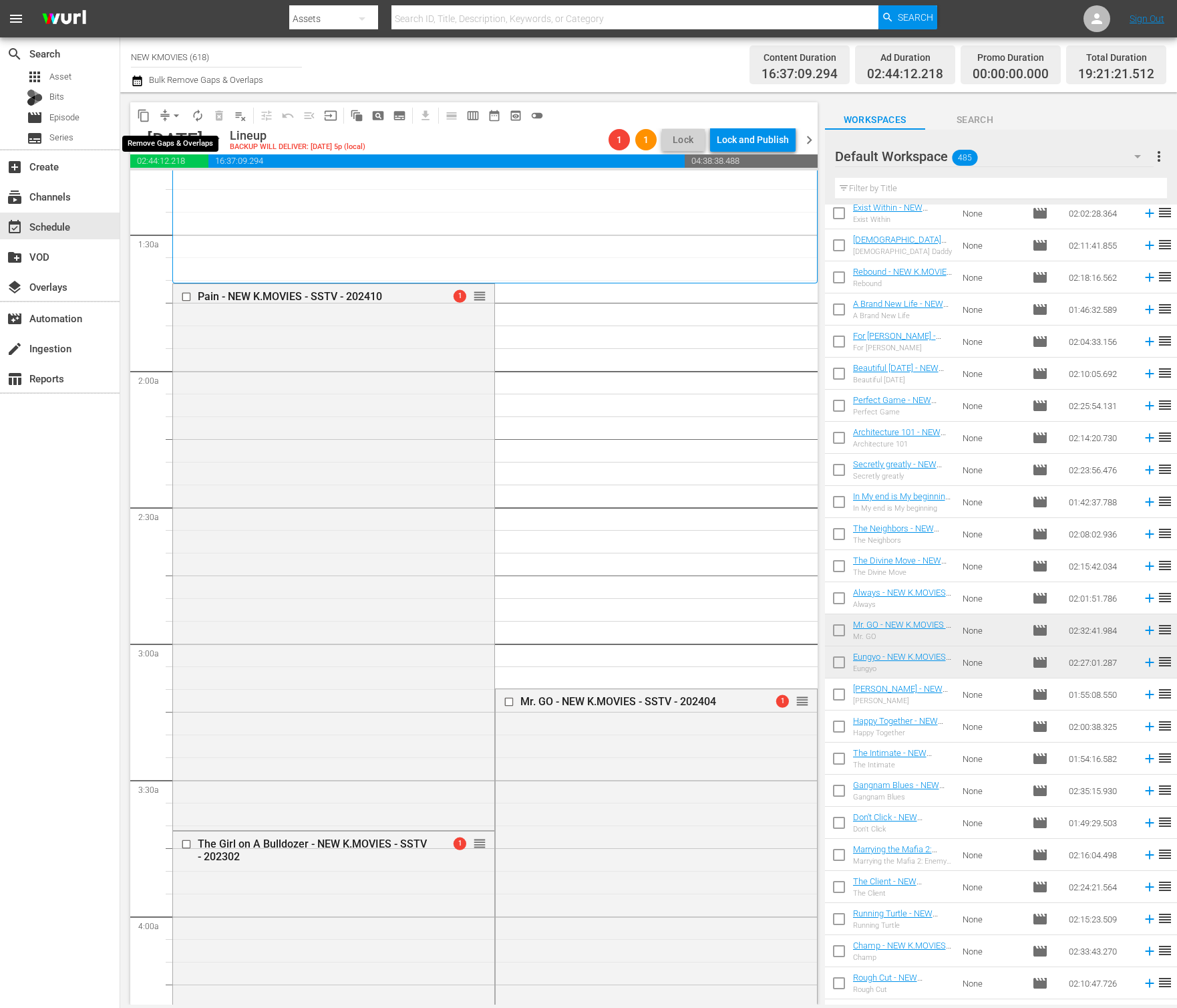
click at [175, 118] on span "arrow_drop_down" at bounding box center [177, 116] width 14 height 14
click at [205, 182] on li "Align to End of Previous Day" at bounding box center [178, 186] width 141 height 22
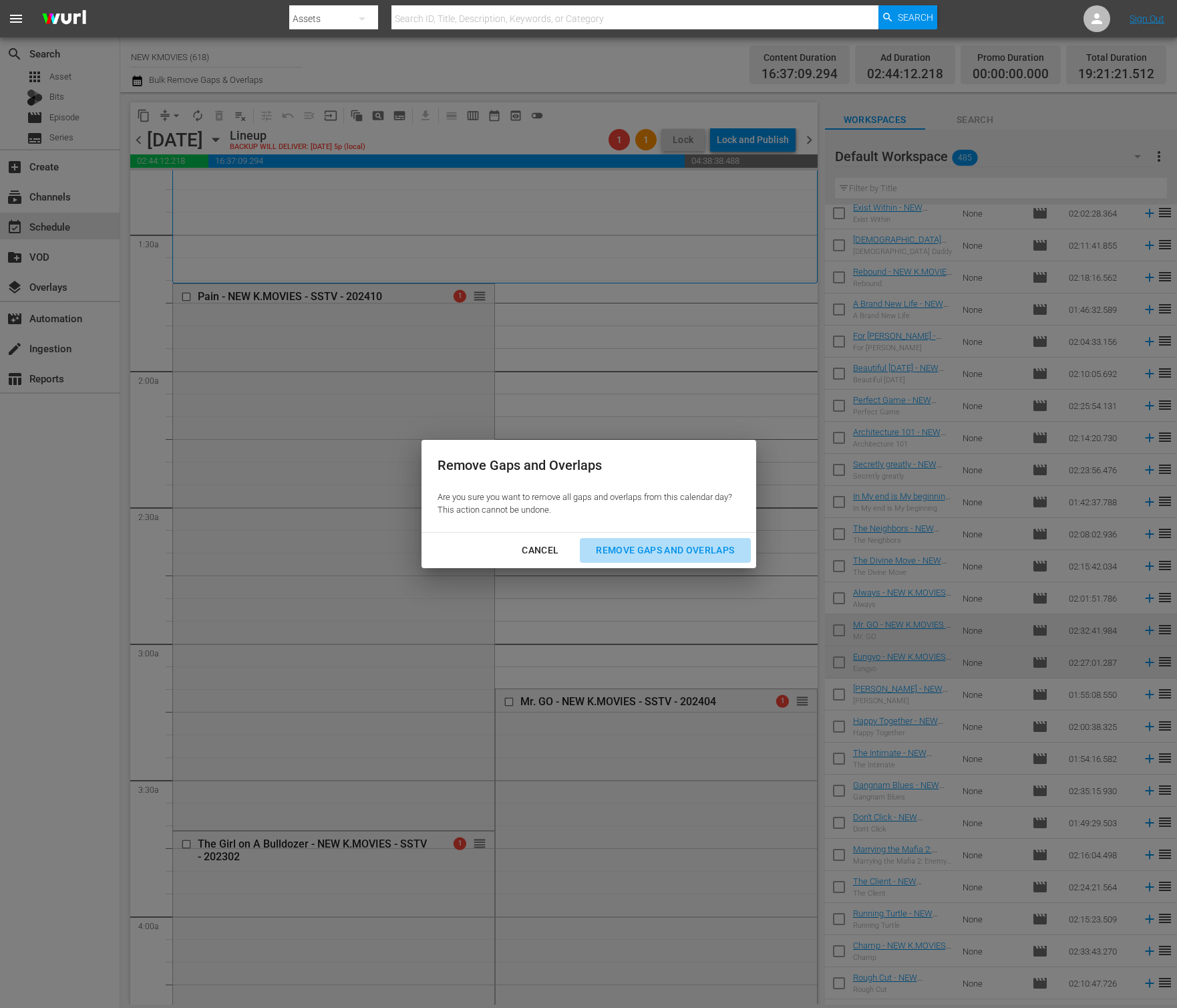
click at [641, 548] on div "Remove Gaps and Overlaps" at bounding box center [666, 549] width 160 height 17
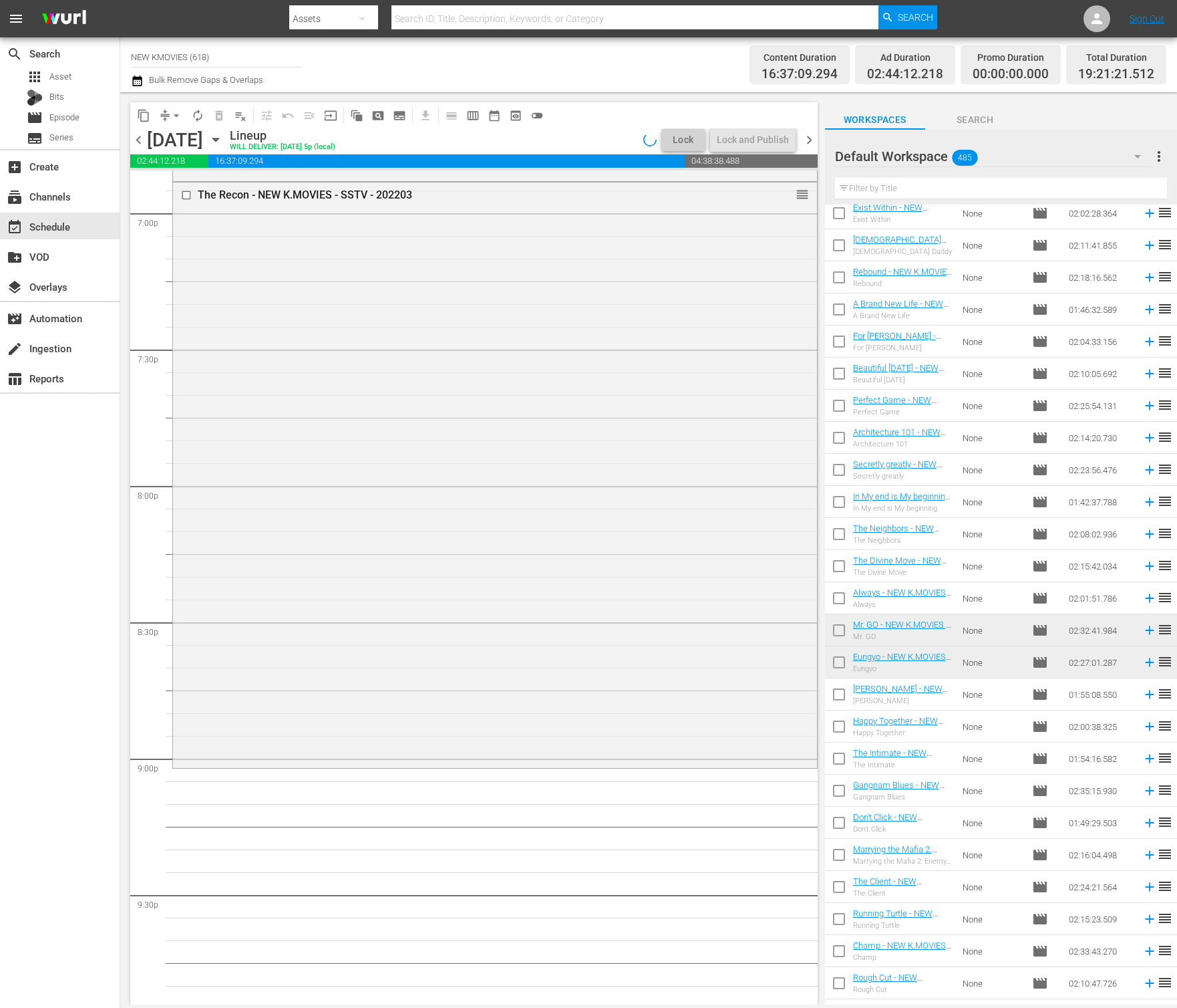
scroll to position [5708, 0]
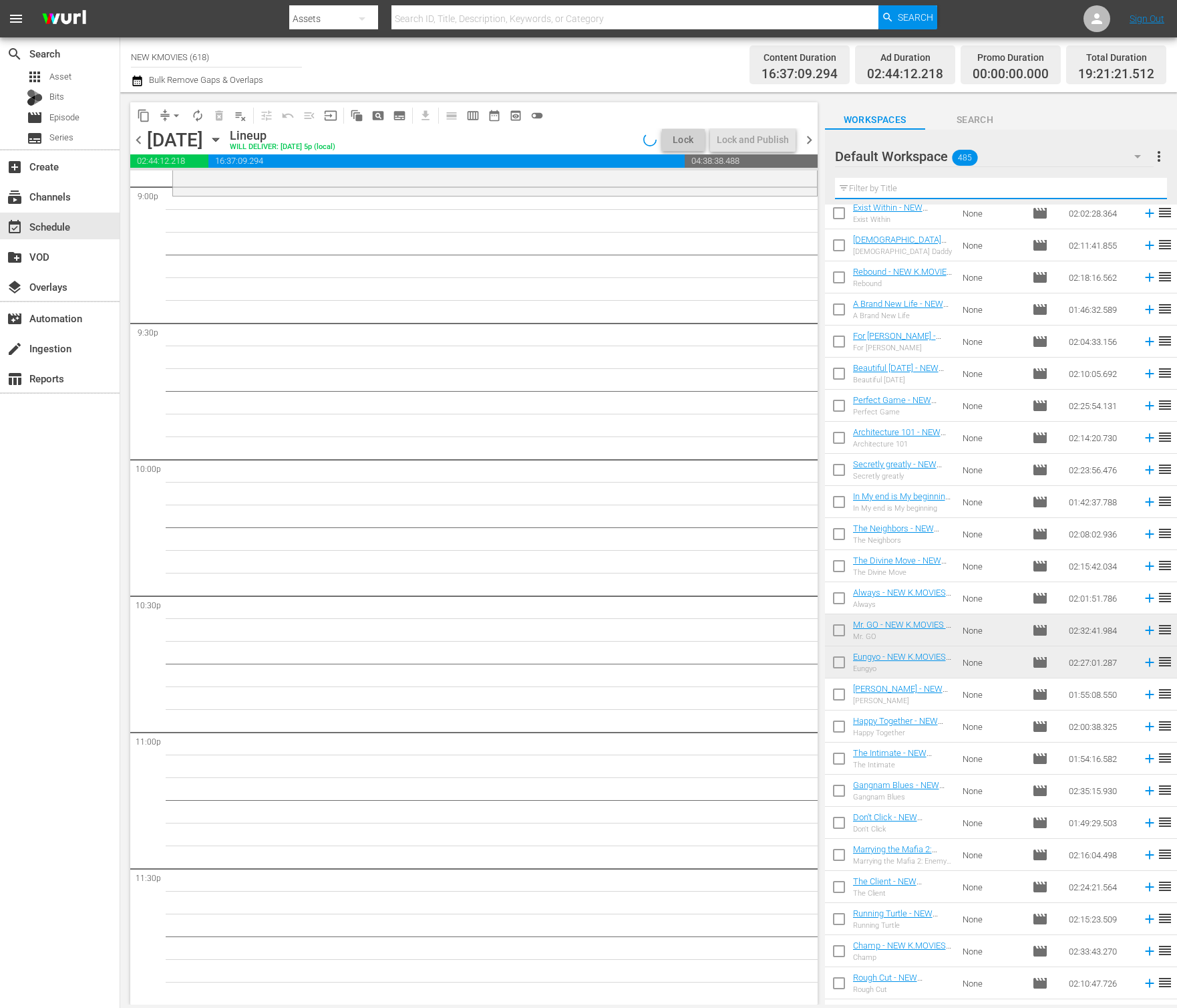
click at [927, 189] on input "text" at bounding box center [1001, 188] width 332 height 21
paste input "The Uncle"
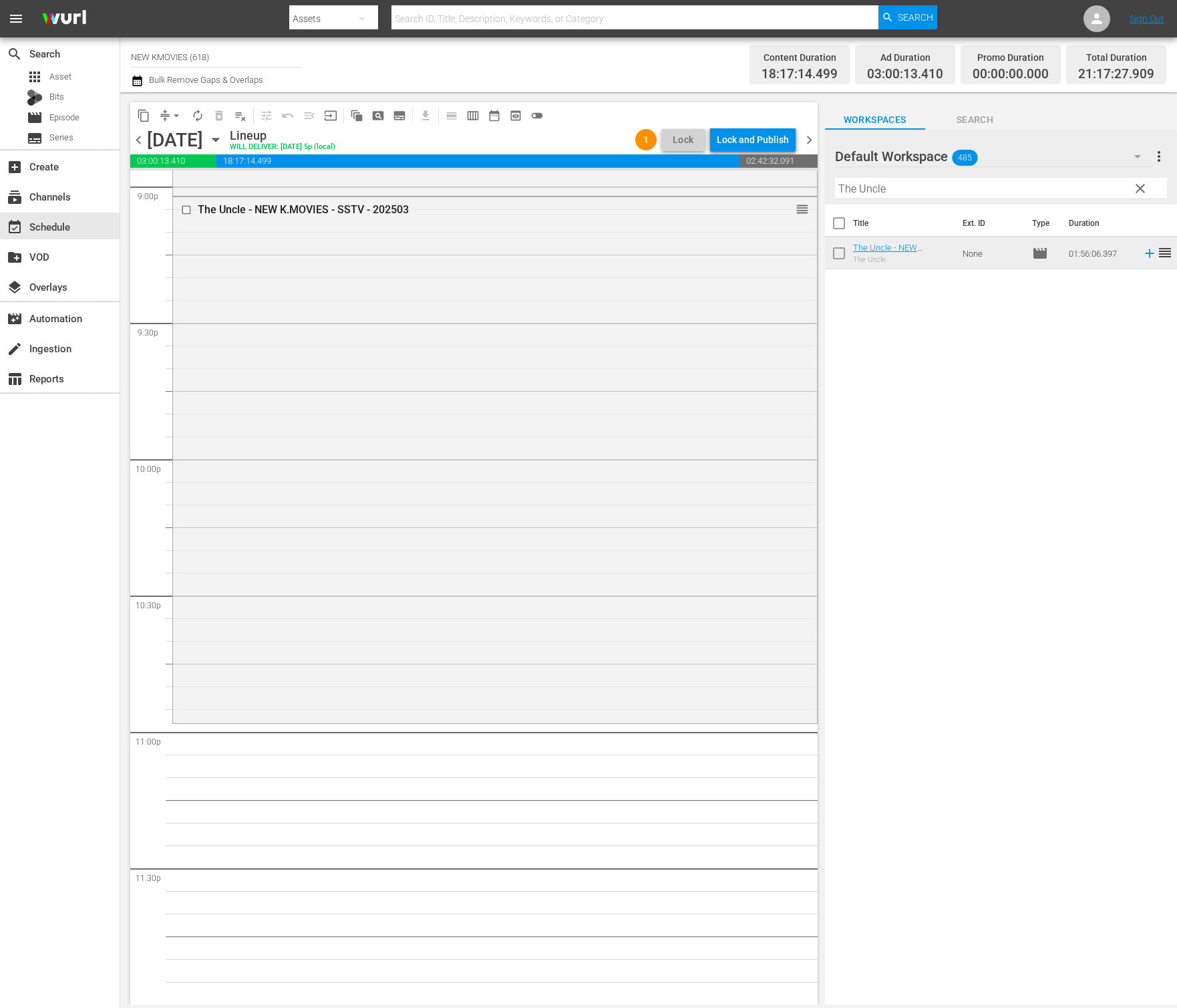
click at [947, 199] on hr at bounding box center [1001, 198] width 332 height 1
drag, startPoint x: 947, startPoint y: 199, endPoint x: 954, endPoint y: 190, distance: 11.4
click at [947, 199] on hr at bounding box center [1001, 198] width 332 height 1
click at [954, 190] on input "The Uncle" at bounding box center [1001, 188] width 332 height 21
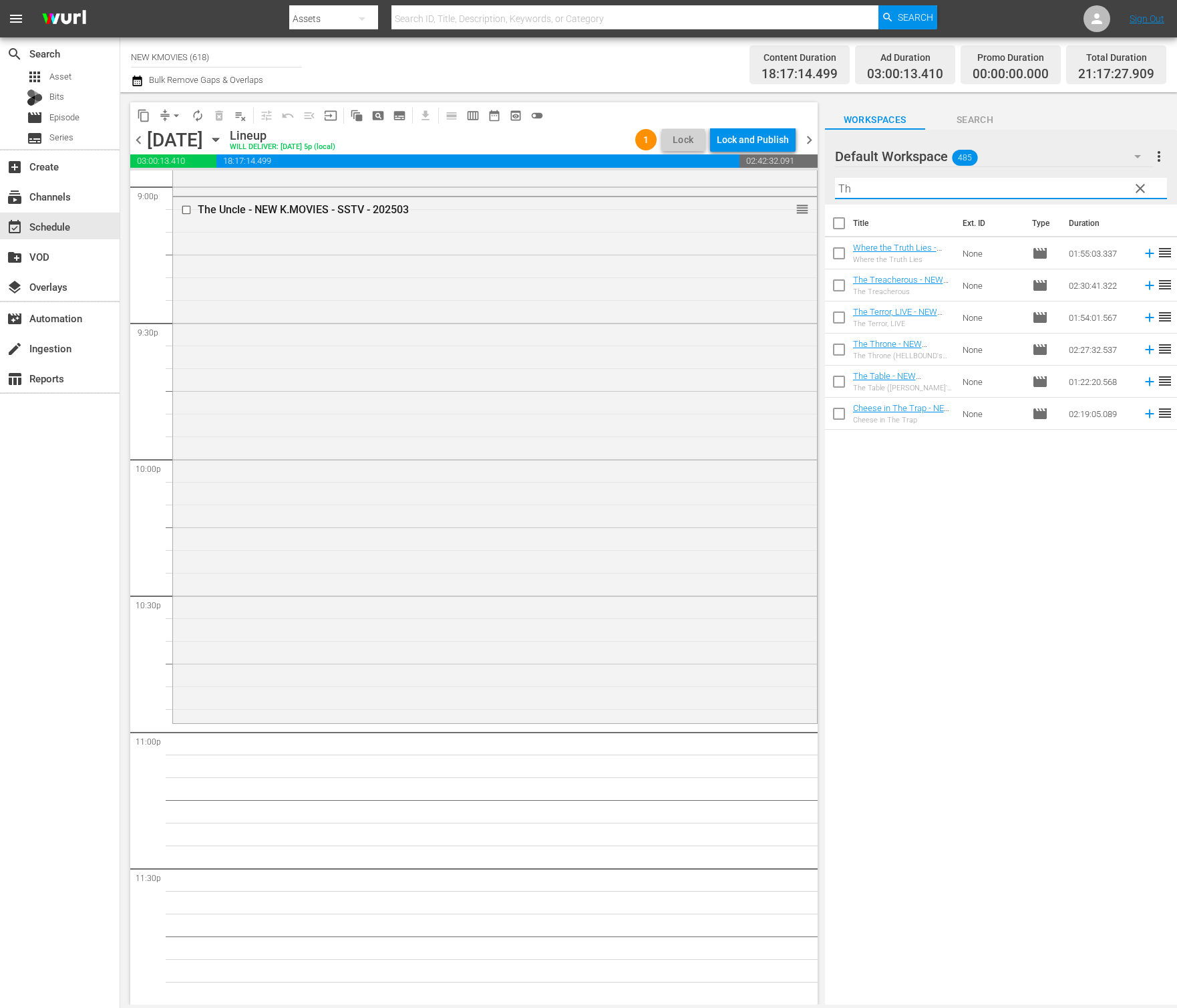
type input "T"
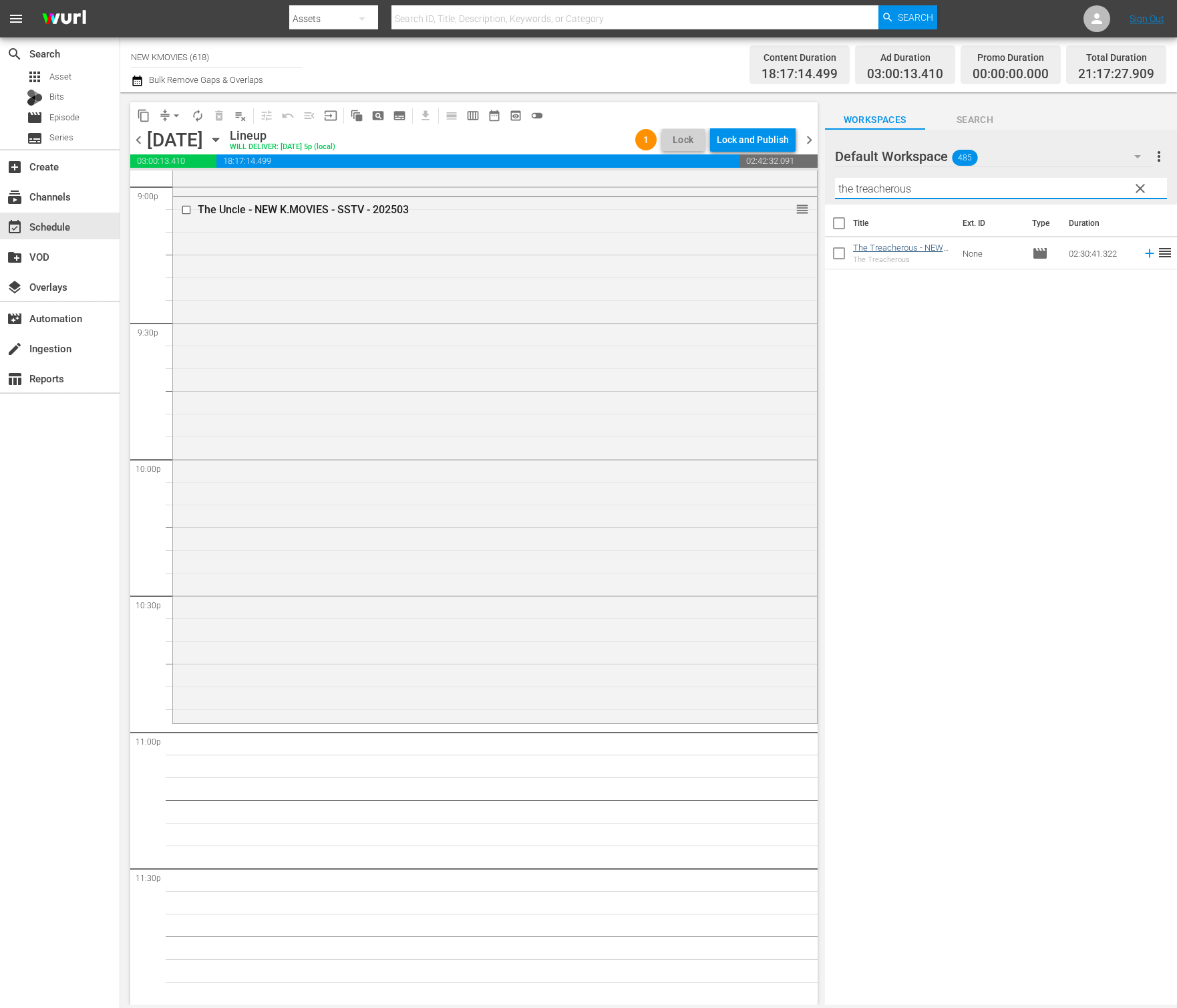
type input "the treacherous"
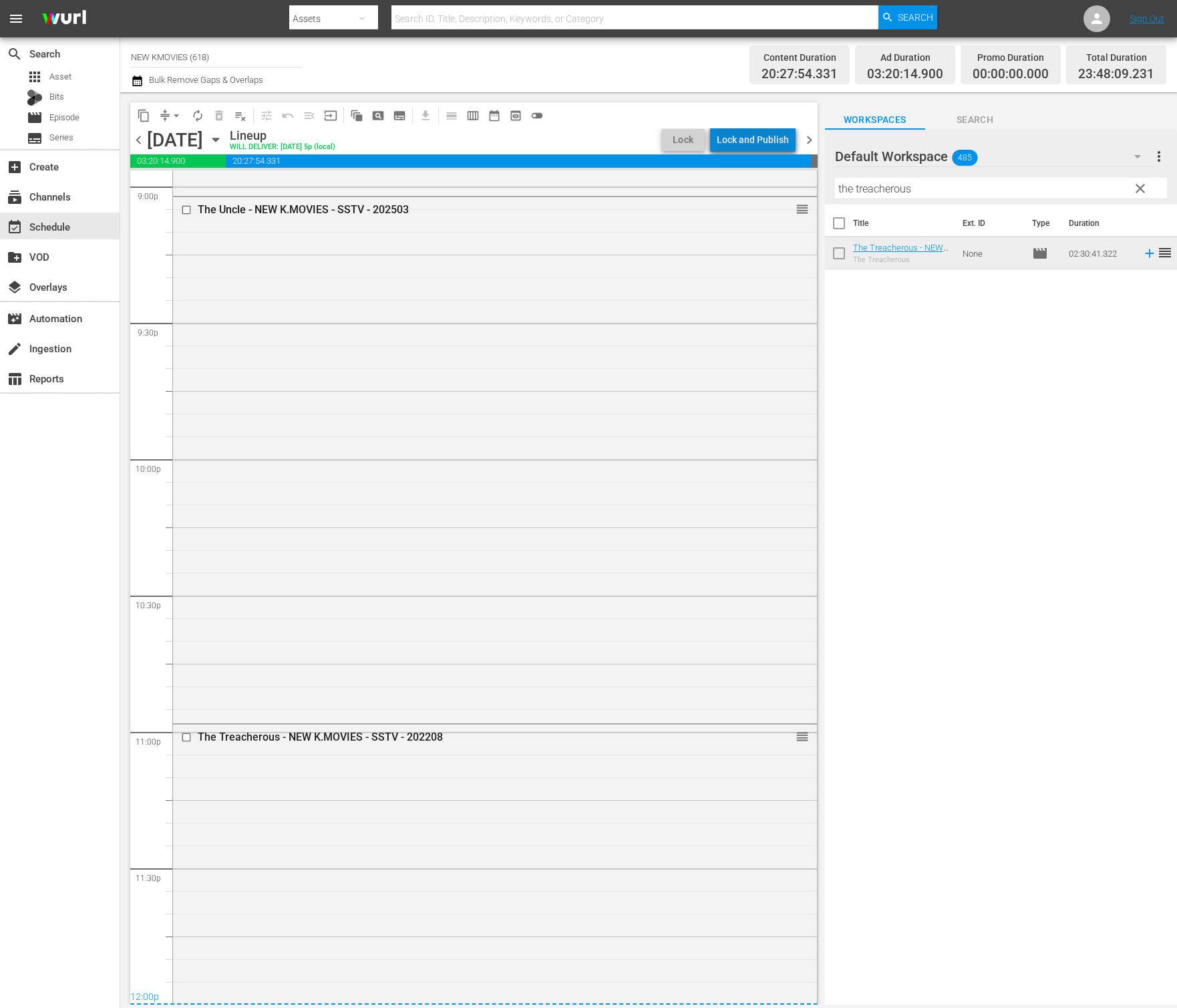
click at [783, 131] on div "Lock and Publish" at bounding box center [753, 140] width 72 height 24
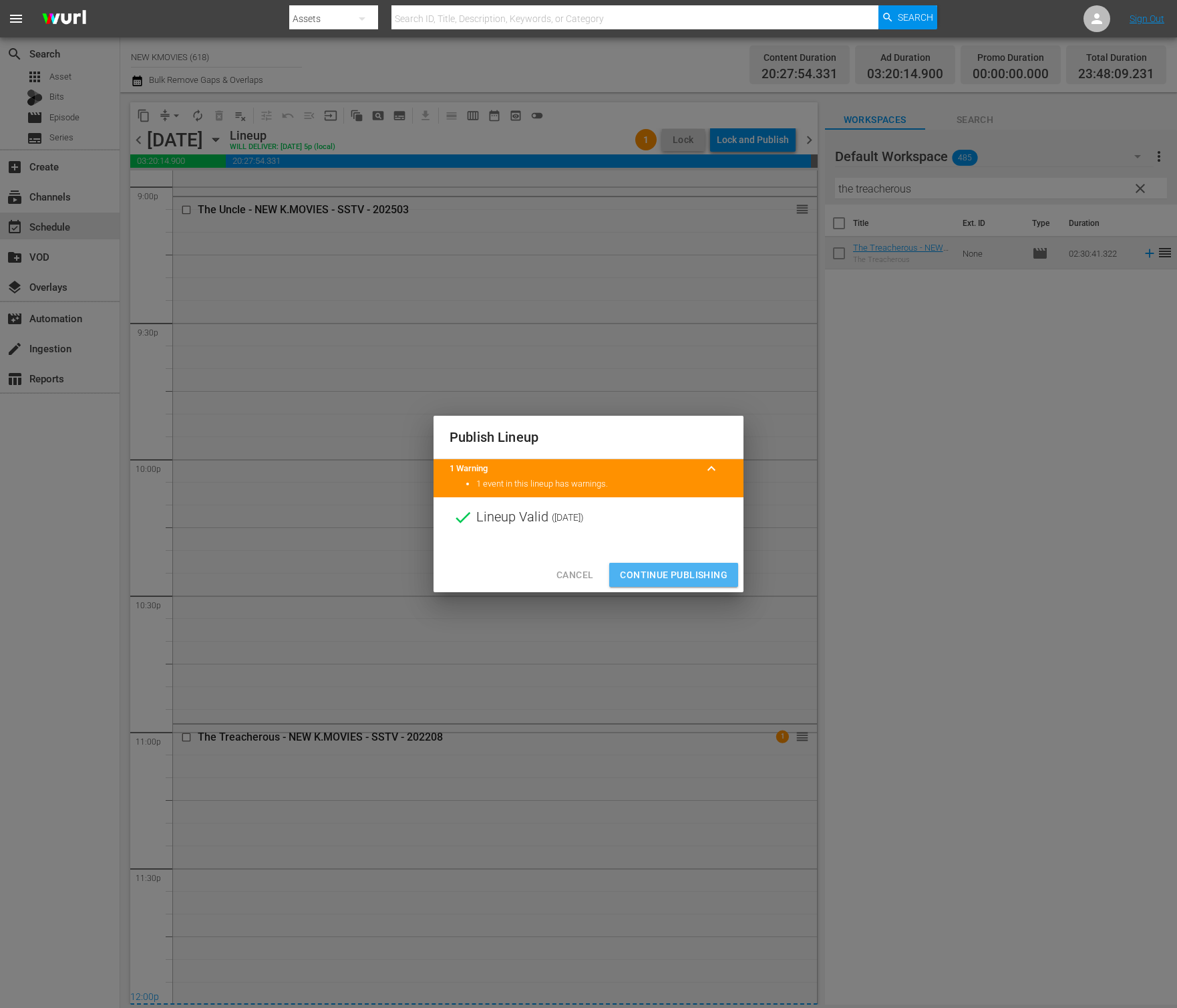
click at [672, 563] on button "Continue Publishing" at bounding box center [673, 575] width 129 height 24
